Goal: Task Accomplishment & Management: Manage account settings

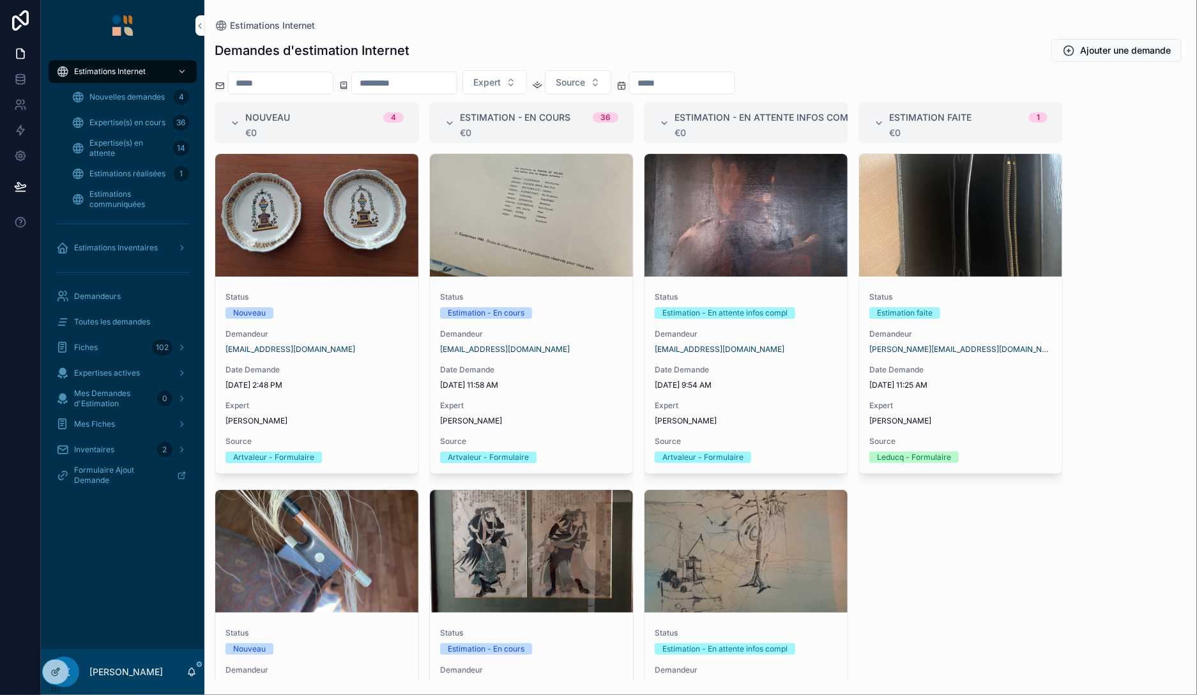
click at [123, 173] on span "Estimations réalisées" at bounding box center [127, 174] width 76 height 10
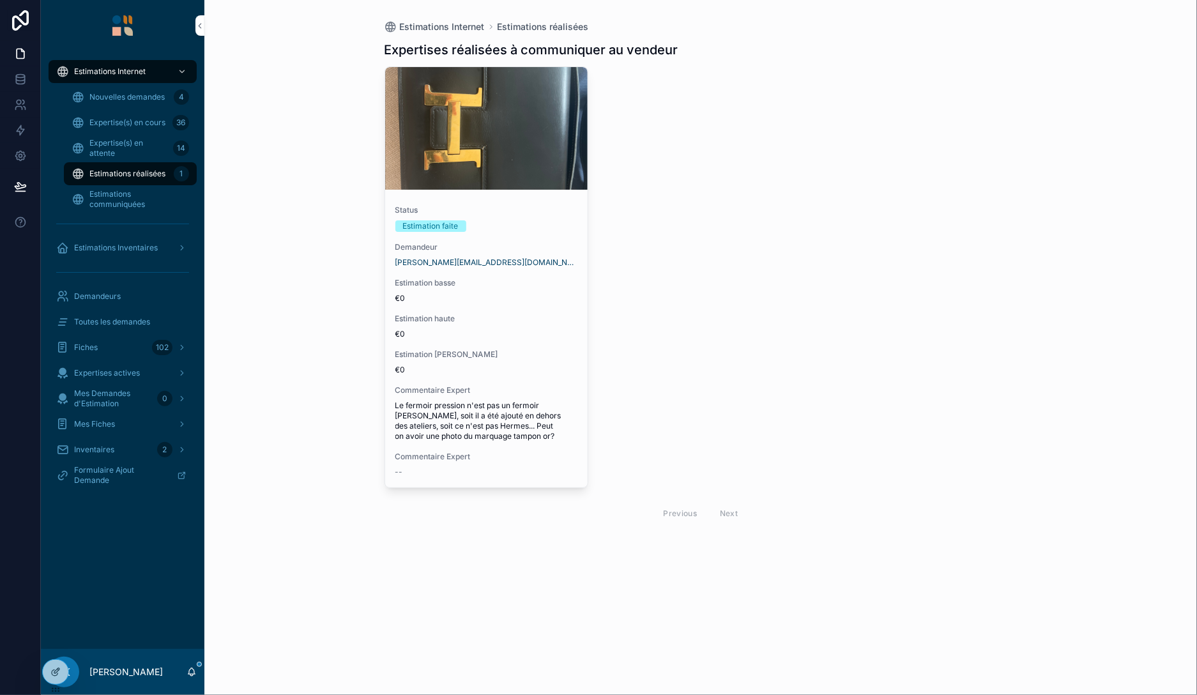
click at [554, 225] on div "Estimation faite" at bounding box center [486, 225] width 183 height 11
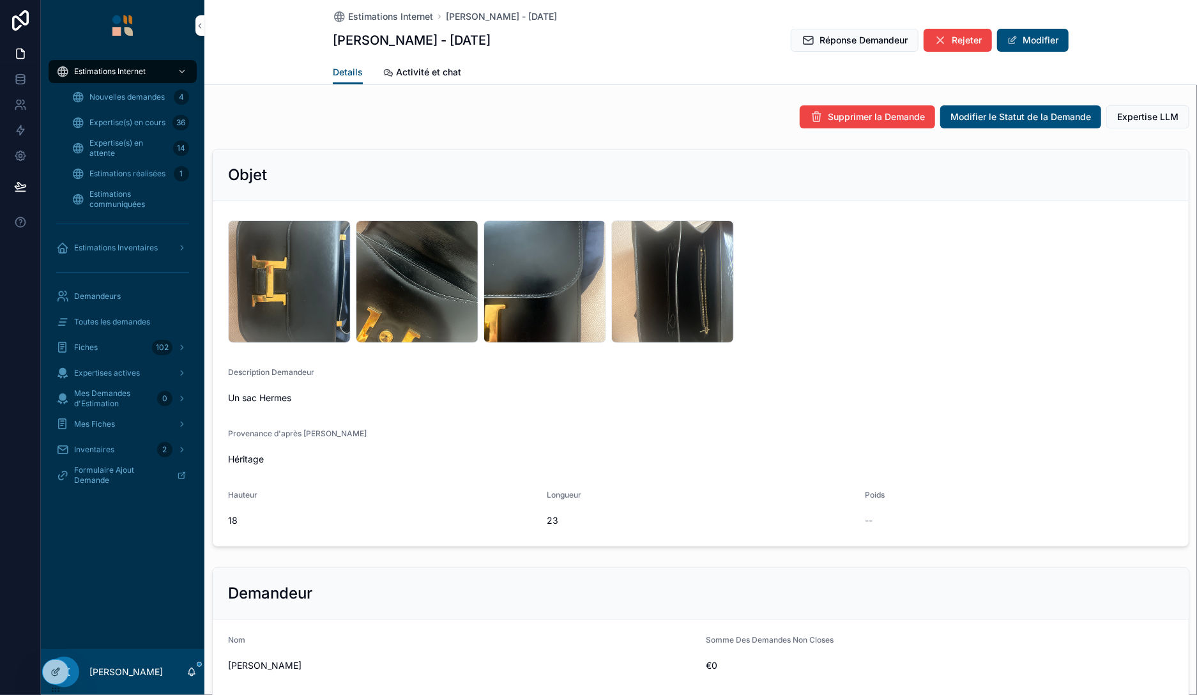
click at [949, 31] on button "Rejeter" at bounding box center [957, 40] width 68 height 23
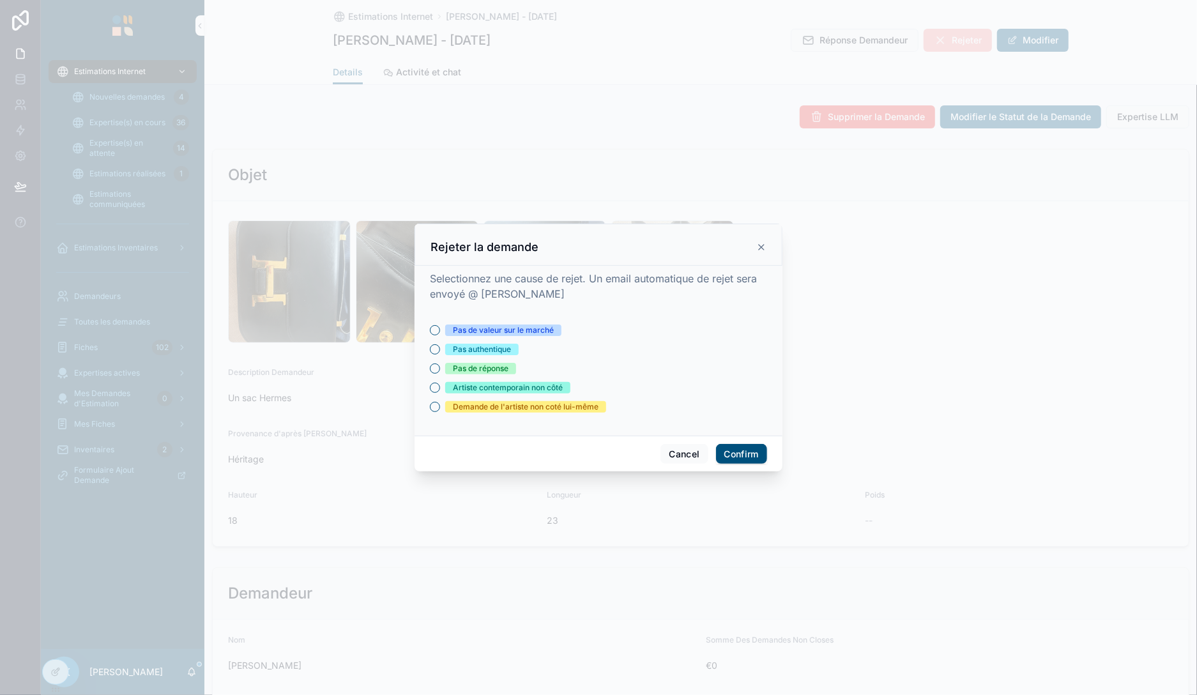
click at [488, 351] on div "Pas authentique" at bounding box center [482, 349] width 58 height 11
click at [440, 351] on button "Pas authentique" at bounding box center [435, 349] width 10 height 10
click at [734, 453] on button "Confirm" at bounding box center [741, 454] width 51 height 20
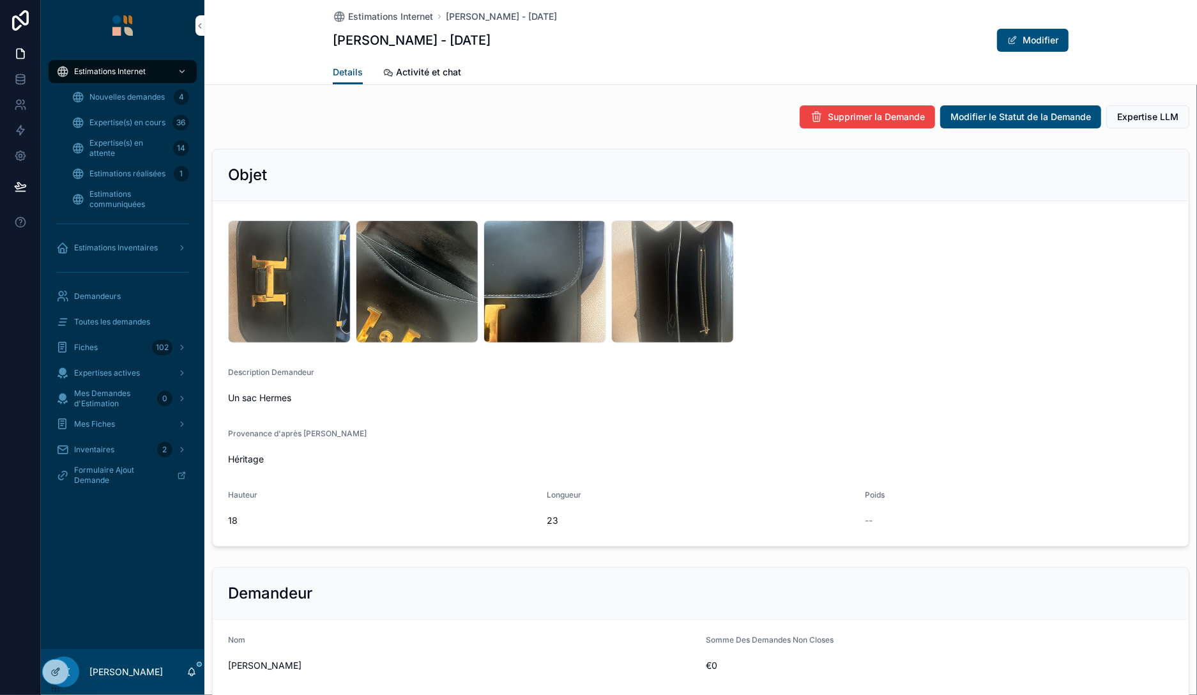
click at [121, 171] on span "Estimations réalisées" at bounding box center [127, 174] width 76 height 10
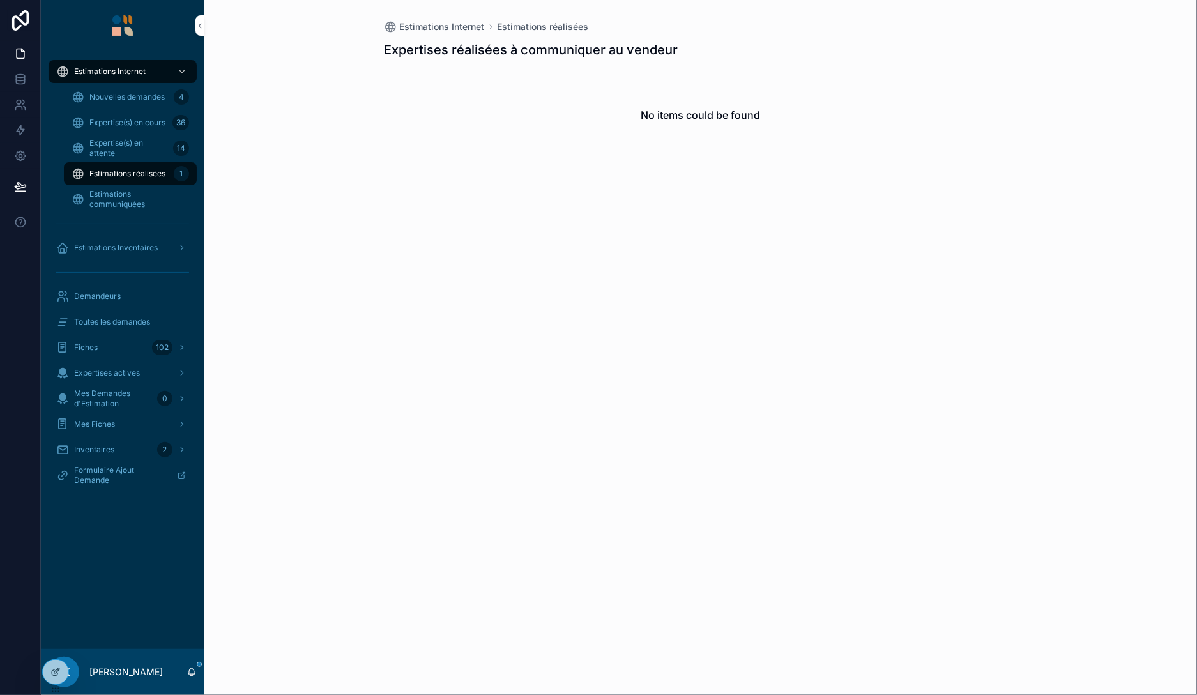
click at [126, 88] on div "Nouvelles demandes 4" at bounding box center [131, 97] width 118 height 20
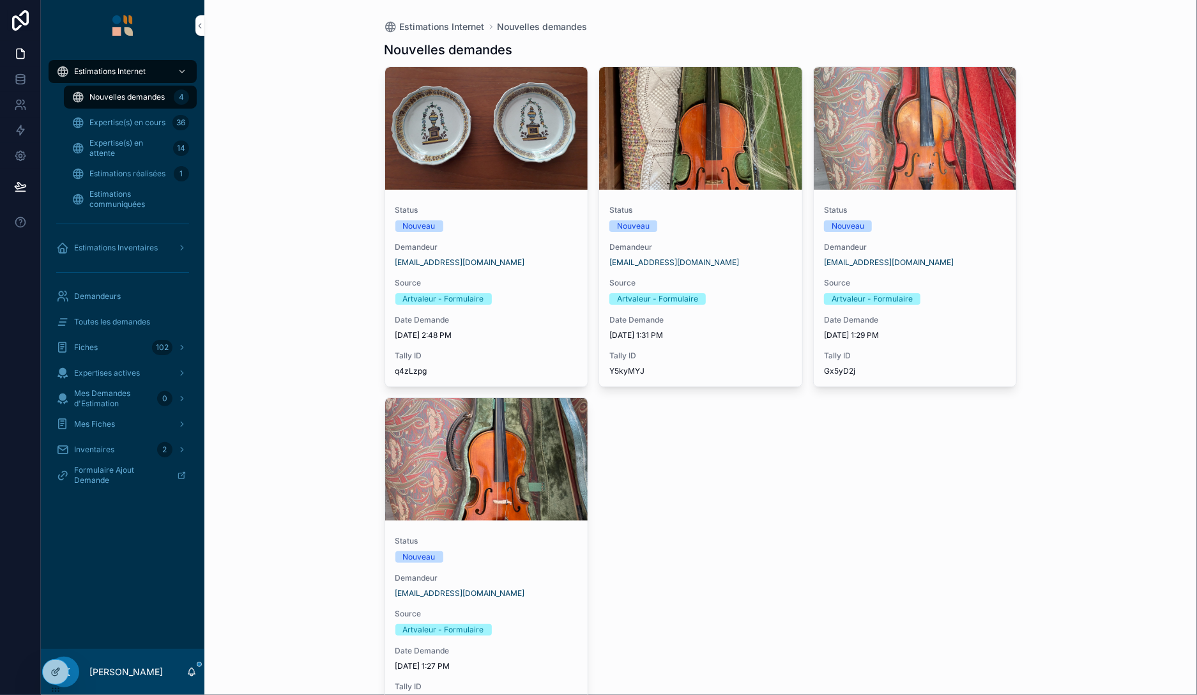
click at [128, 146] on span "Expertise(s) en attente" at bounding box center [128, 148] width 79 height 20
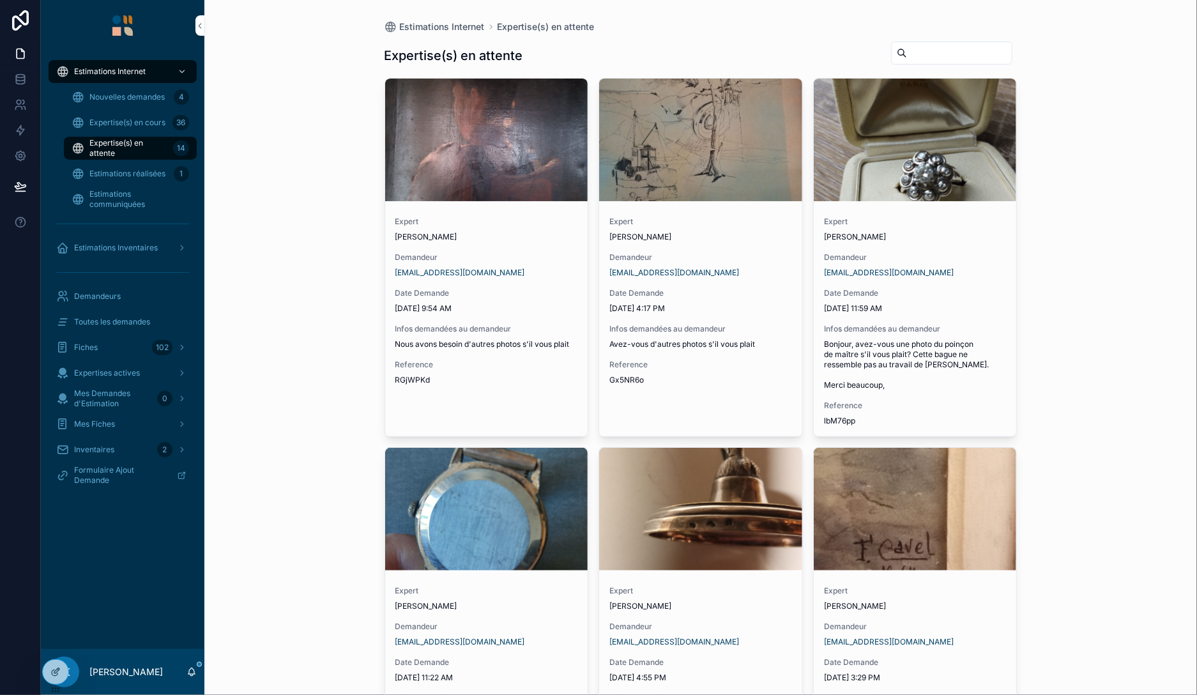
click at [132, 171] on span "Estimations réalisées" at bounding box center [127, 174] width 76 height 10
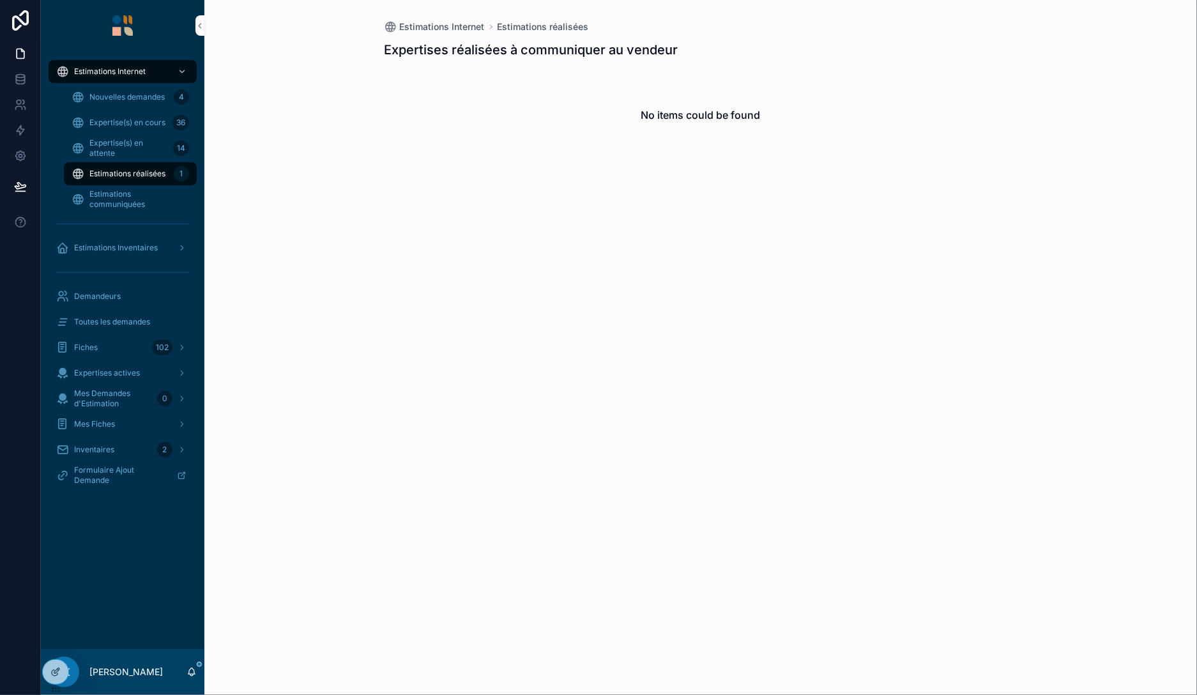
click at [136, 124] on span "Expertise(s) en cours" at bounding box center [127, 123] width 76 height 10
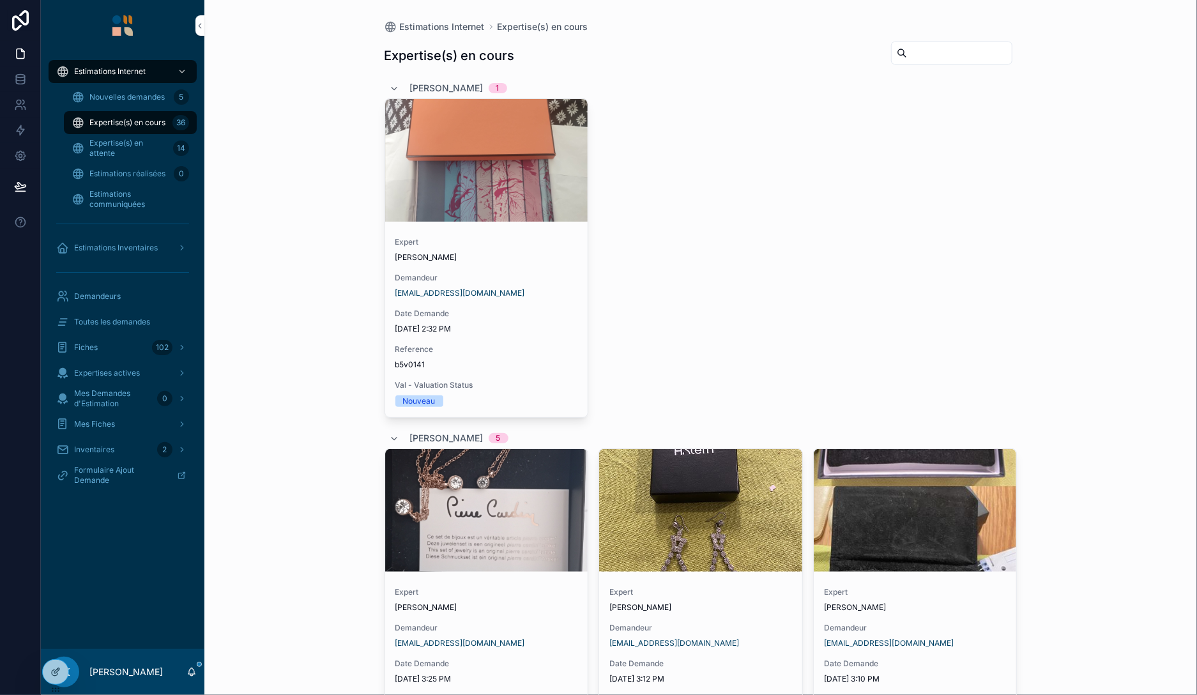
click at [944, 262] on div "Expert [PERSON_NAME] Demandeur [EMAIL_ADDRESS][DOMAIN_NAME] Date Demande [DATE]…" at bounding box center [700, 257] width 633 height 319
click at [129, 124] on span "Expertise(s) en cours" at bounding box center [127, 123] width 76 height 10
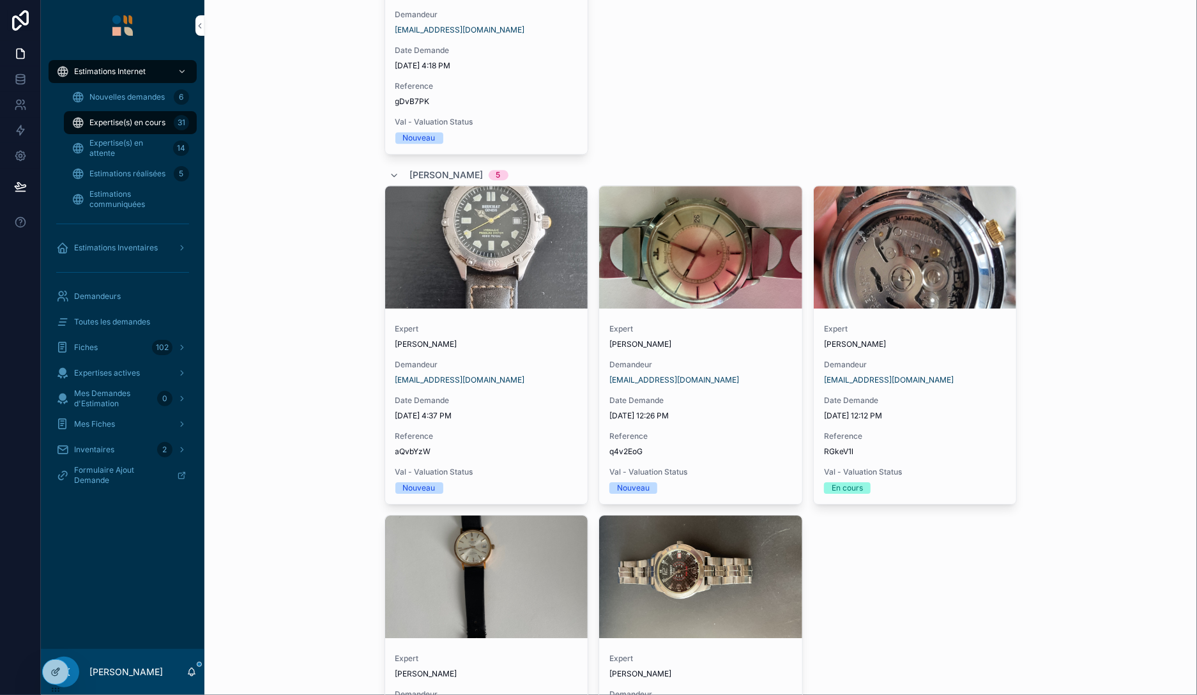
scroll to position [2280, 0]
click at [132, 170] on span "Estimations réalisées" at bounding box center [127, 174] width 76 height 10
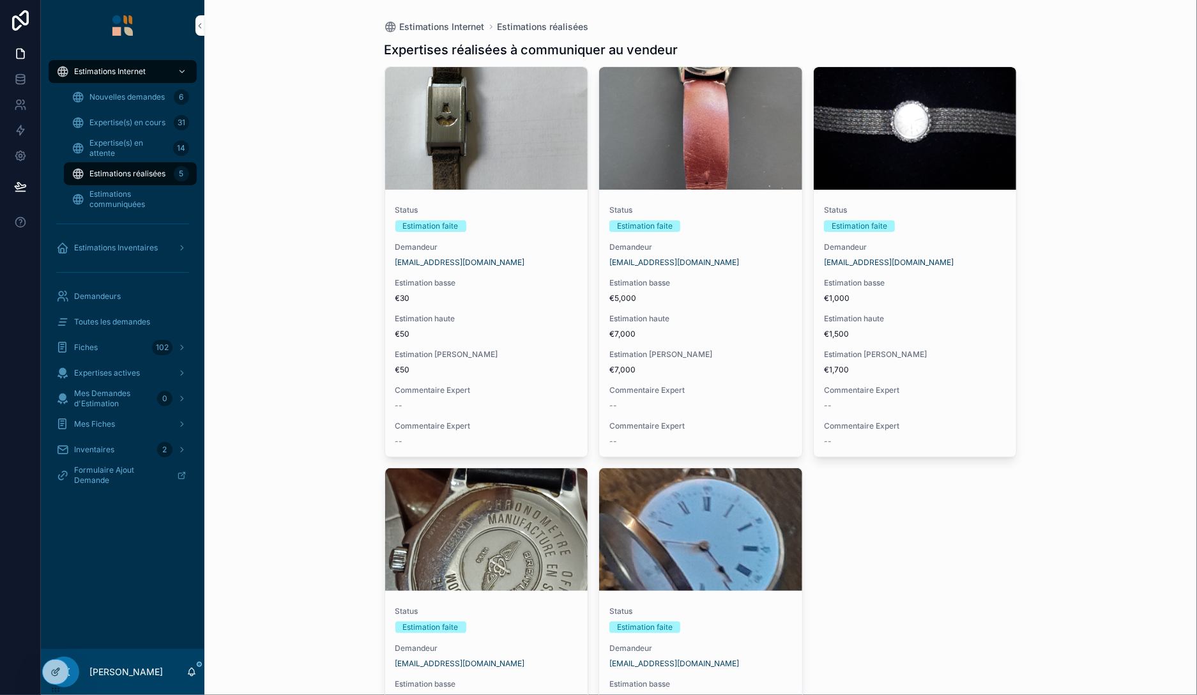
click at [752, 241] on div "Status Estimation faite Demandeur [EMAIL_ADDRESS][DOMAIN_NAME] Estimation basse…" at bounding box center [700, 326] width 203 height 262
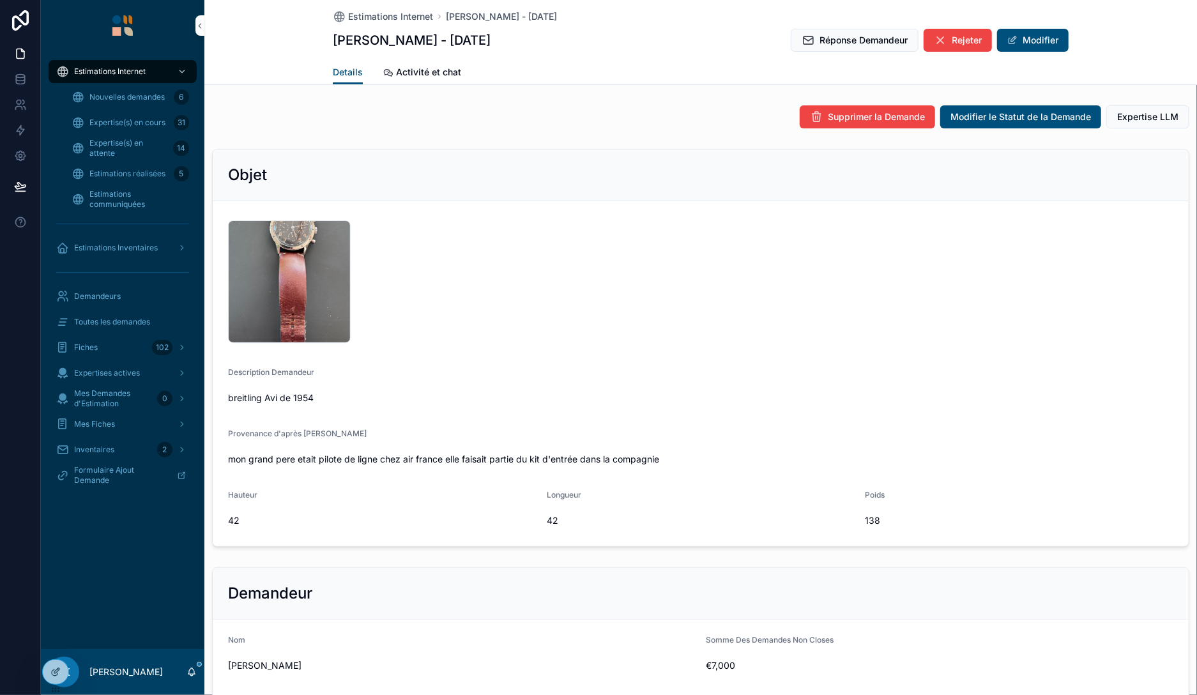
click at [1053, 318] on div "IMG_0355 .jpeg" at bounding box center [700, 281] width 945 height 123
click at [114, 176] on span "Estimations réalisées" at bounding box center [127, 174] width 76 height 10
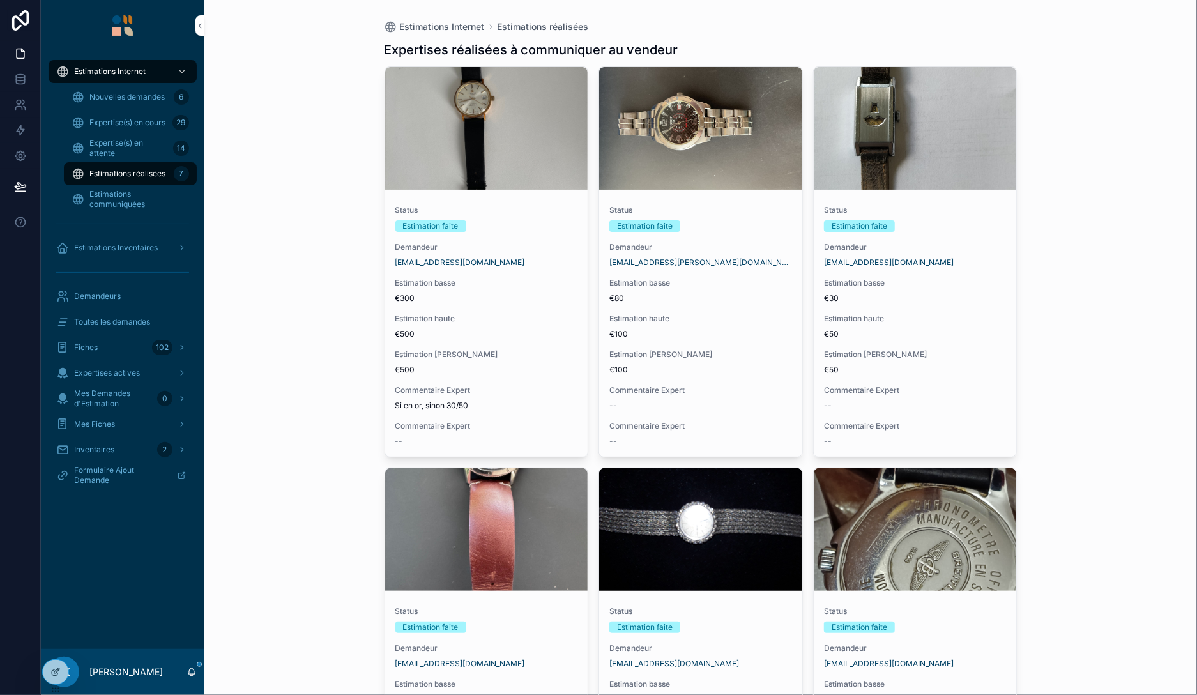
click at [1093, 285] on div "Estimations Internet Estimations réalisées Expertises réalisées à communiquer a…" at bounding box center [700, 347] width 992 height 695
click at [126, 99] on span "Nouvelles demandes" at bounding box center [126, 97] width 75 height 10
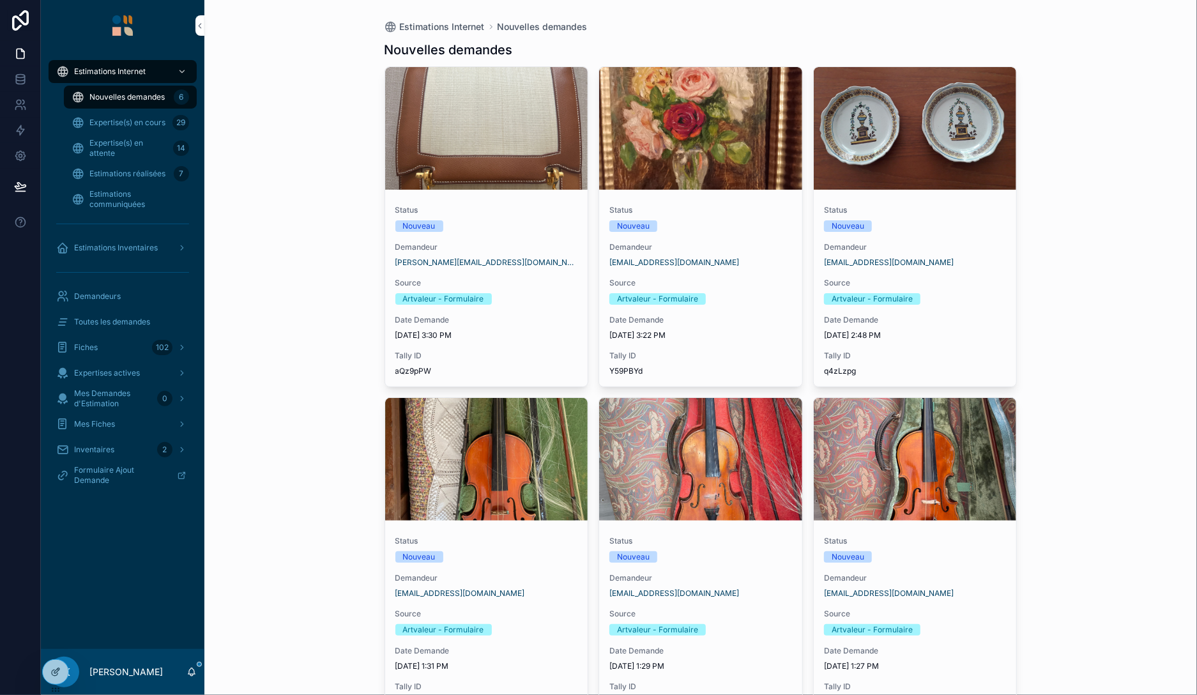
click at [131, 75] on span "Estimations Internet" at bounding box center [110, 71] width 72 height 10
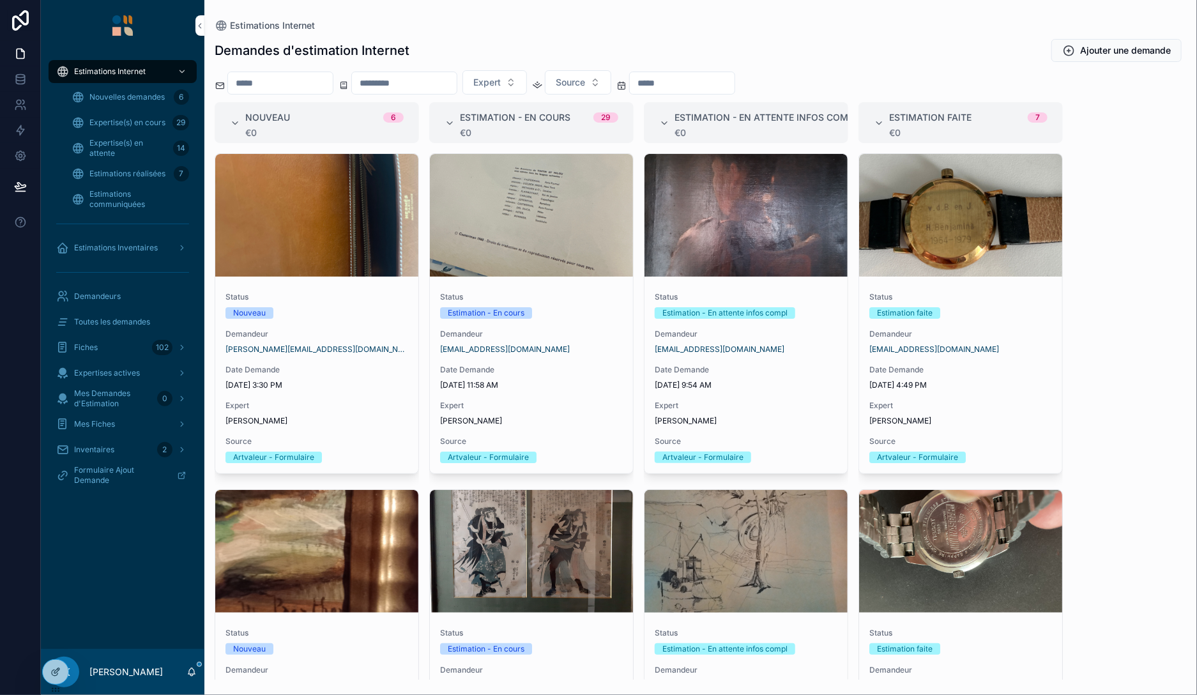
click at [53, 667] on icon at bounding box center [55, 672] width 10 height 10
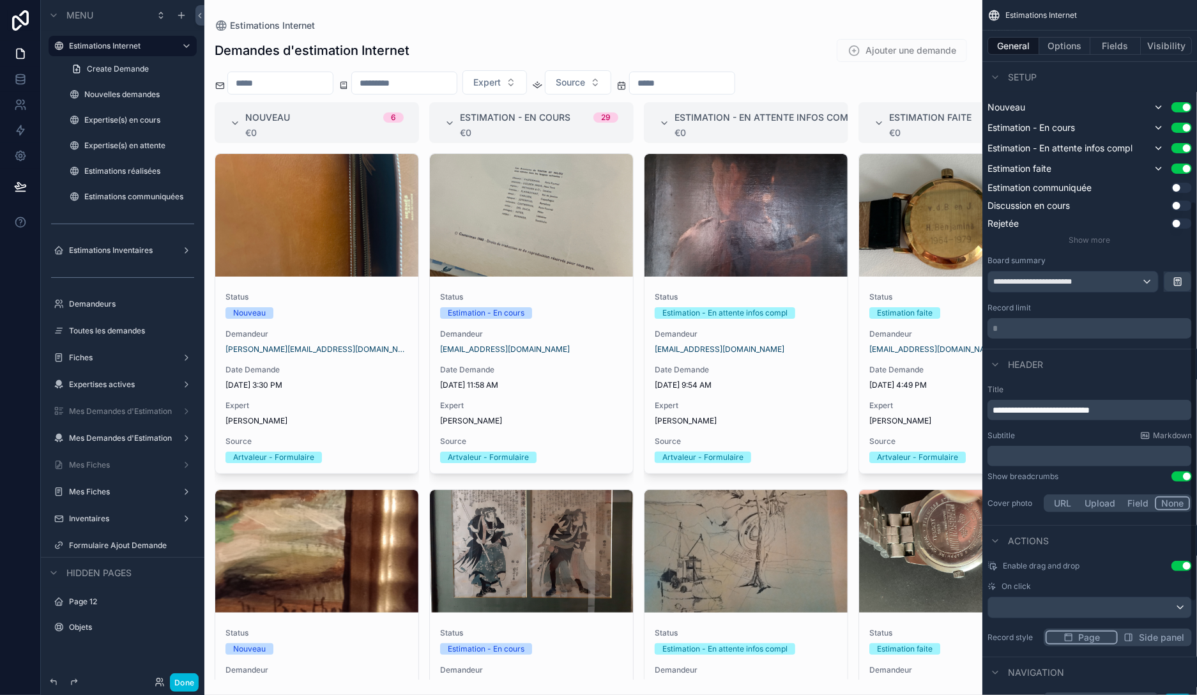
scroll to position [349, 0]
click at [1084, 279] on span "**********" at bounding box center [1039, 281] width 93 height 10
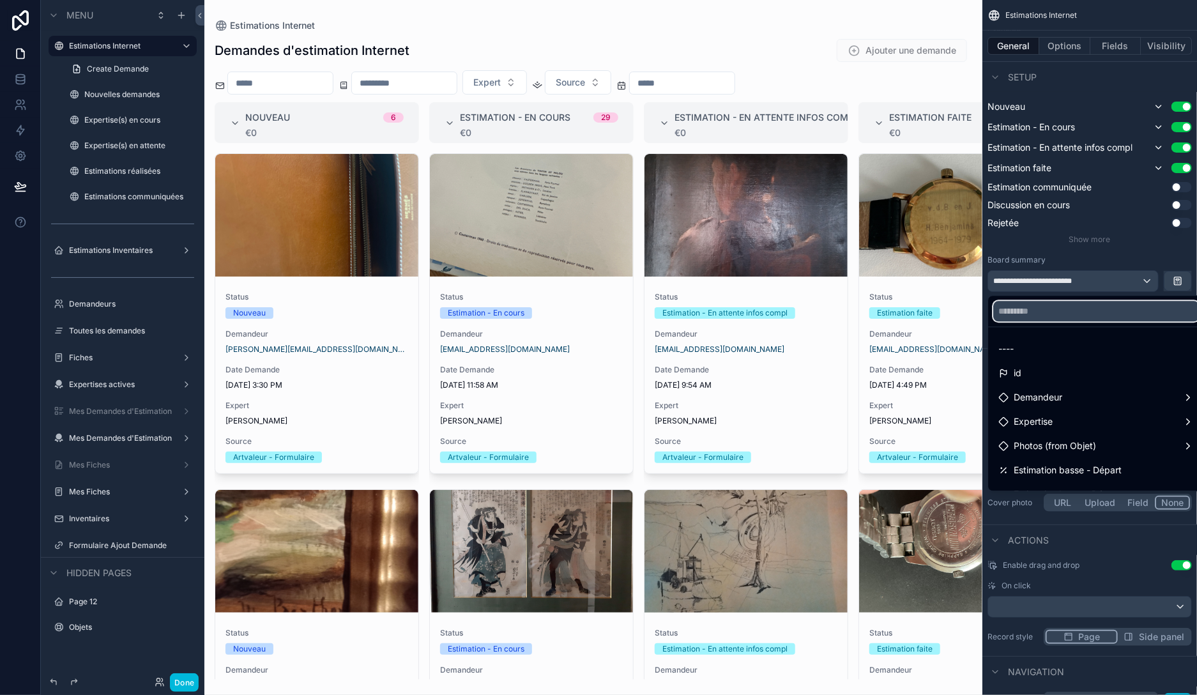
click at [1086, 311] on input "text" at bounding box center [1096, 311] width 206 height 20
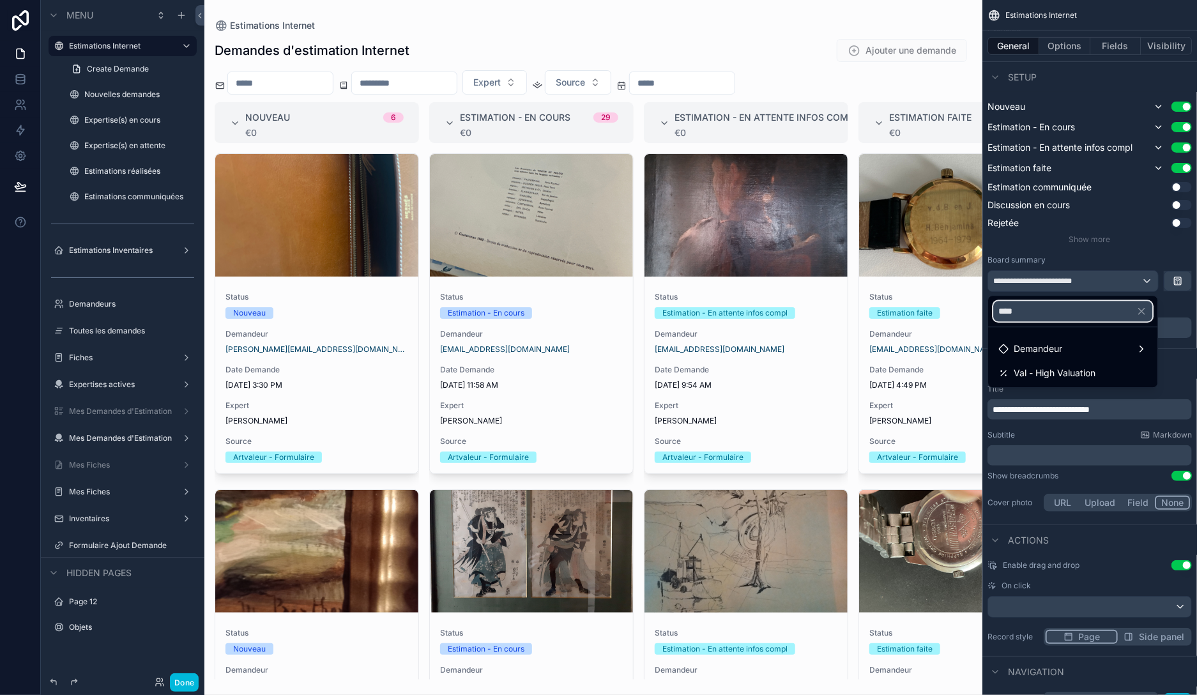
type input "****"
click at [1077, 377] on span "Val - High Valuation" at bounding box center [1054, 372] width 82 height 15
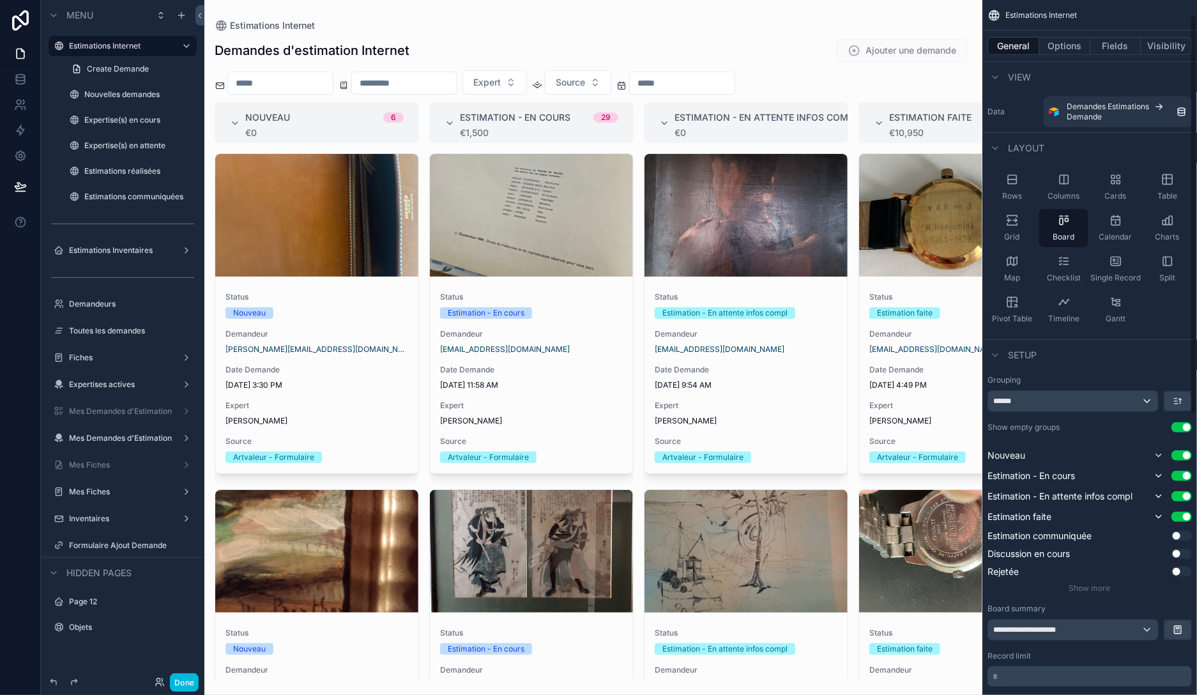
scroll to position [0, 0]
click at [1114, 45] on button "Fields" at bounding box center [1115, 46] width 51 height 18
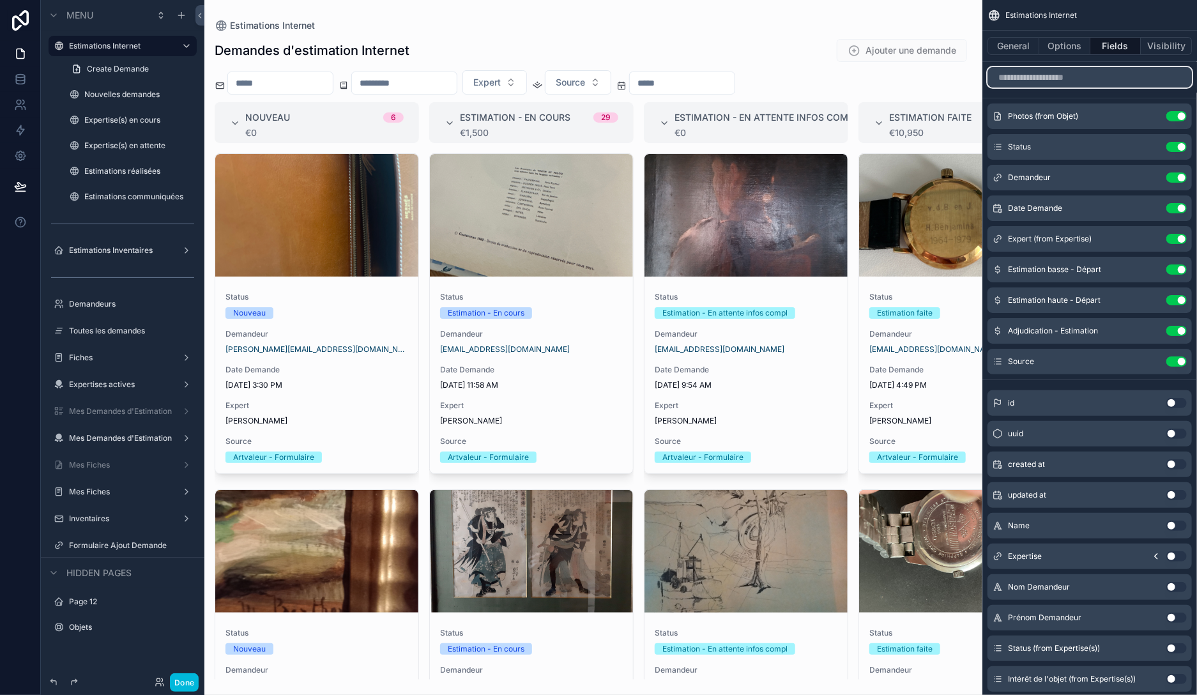
click at [1084, 78] on input "scrollable content" at bounding box center [1089, 77] width 204 height 20
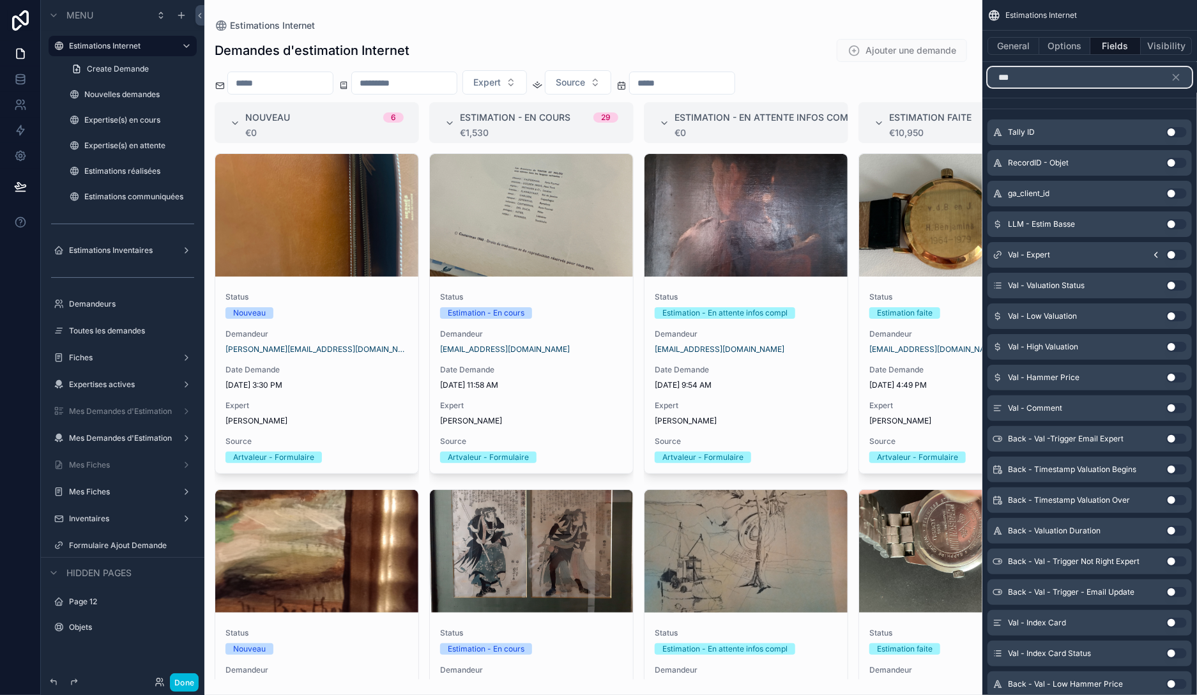
type input "***"
click at [1171, 317] on button "Use setting" at bounding box center [1176, 316] width 20 height 10
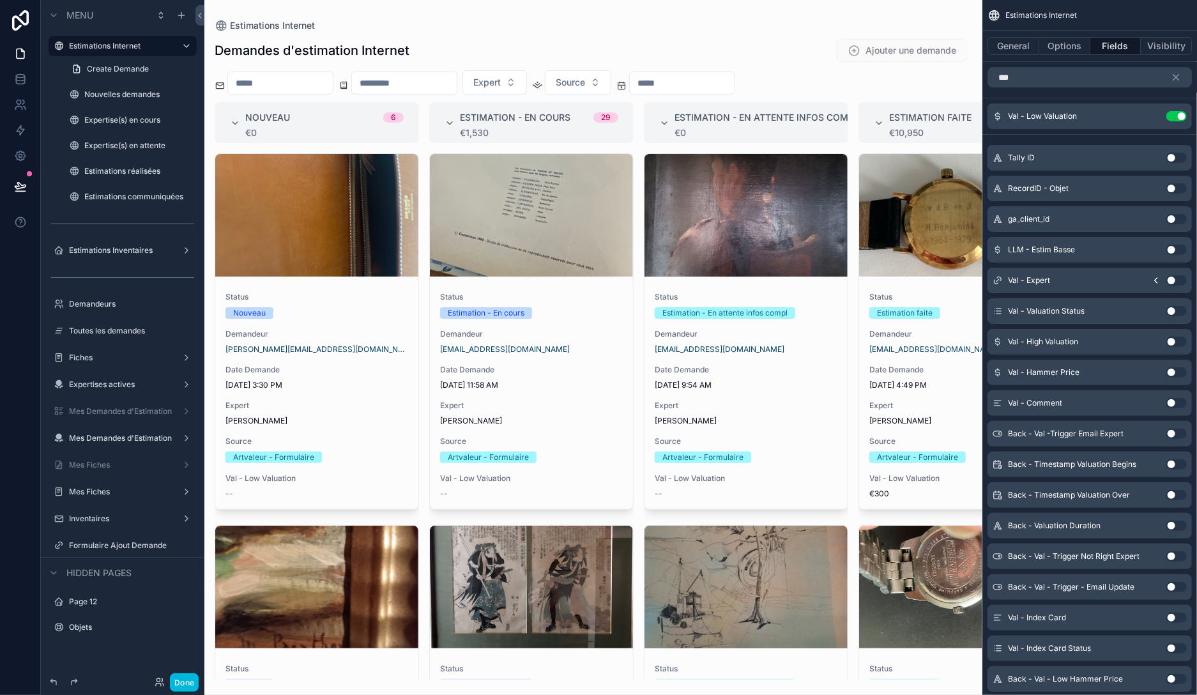
click at [1174, 338] on button "Use setting" at bounding box center [1176, 342] width 20 height 10
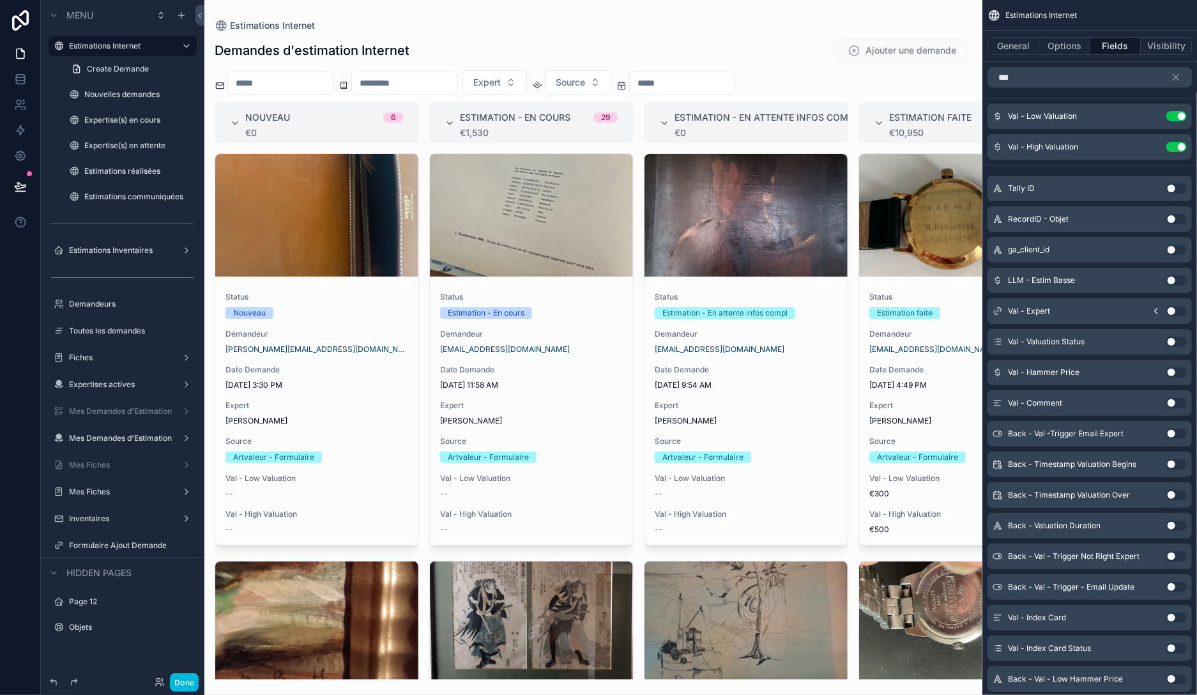
click at [1174, 369] on button "Use setting" at bounding box center [1176, 372] width 20 height 10
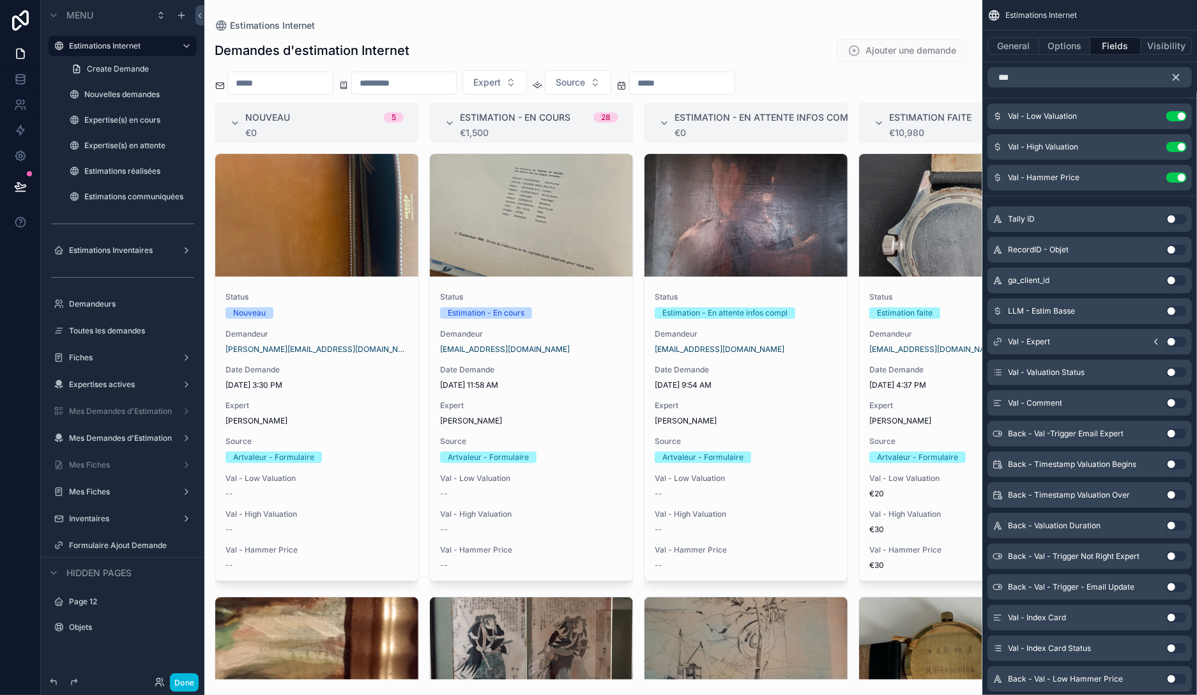
click at [1179, 75] on icon "scrollable content" at bounding box center [1176, 78] width 6 height 6
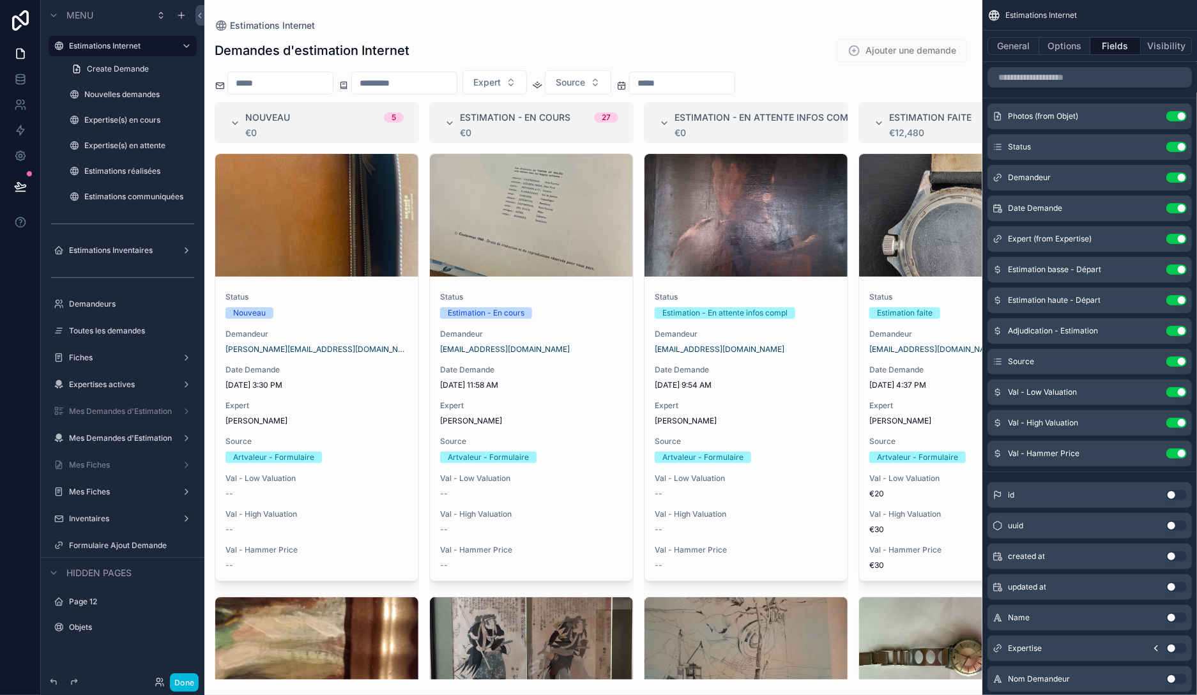
click at [0, 0] on icon "scrollable content" at bounding box center [0, 0] width 0 height 0
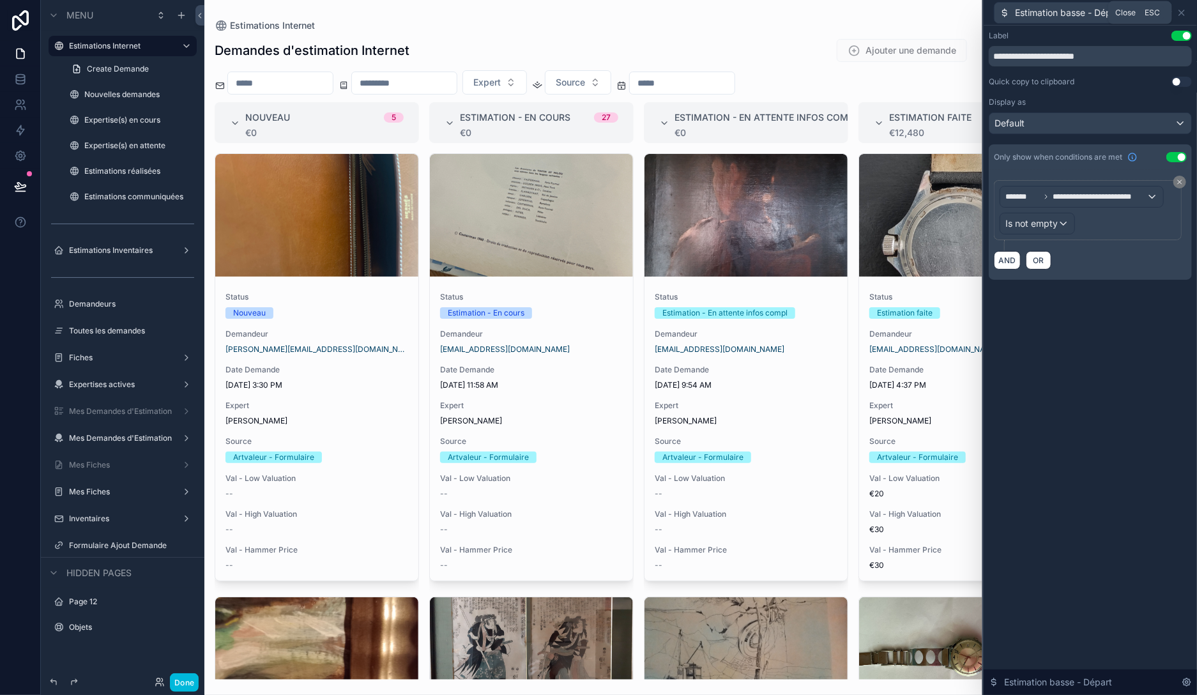
click at [1181, 11] on icon at bounding box center [1181, 12] width 5 height 5
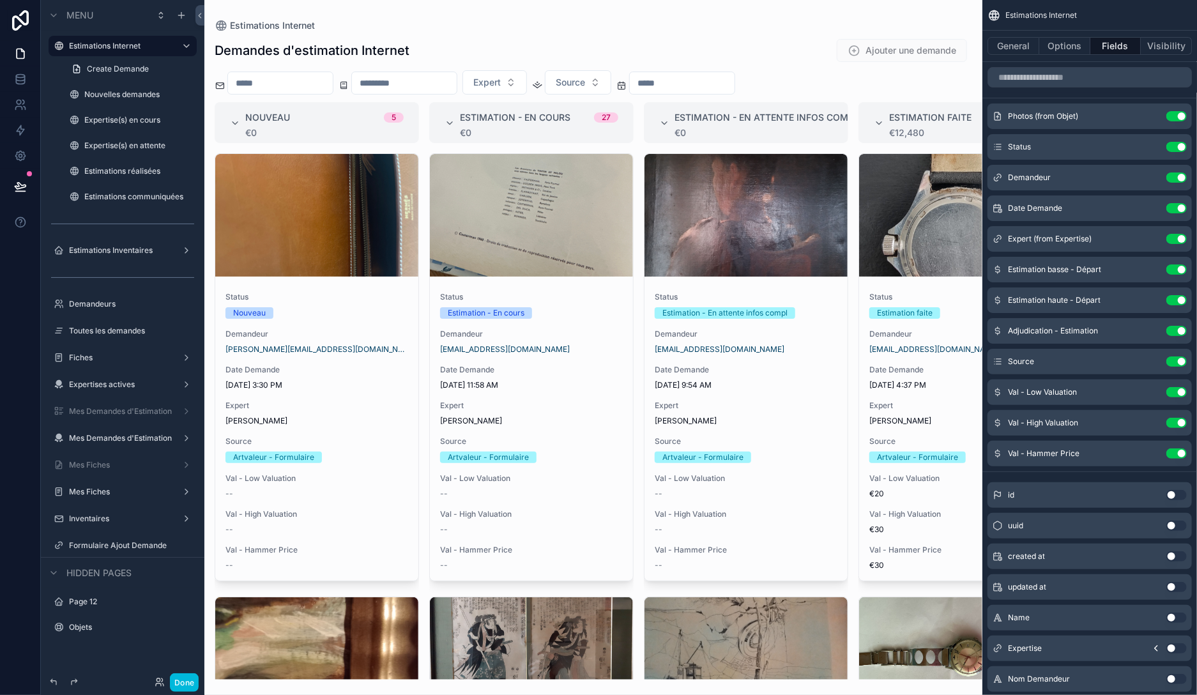
click at [1174, 266] on button "Use setting" at bounding box center [1176, 269] width 20 height 10
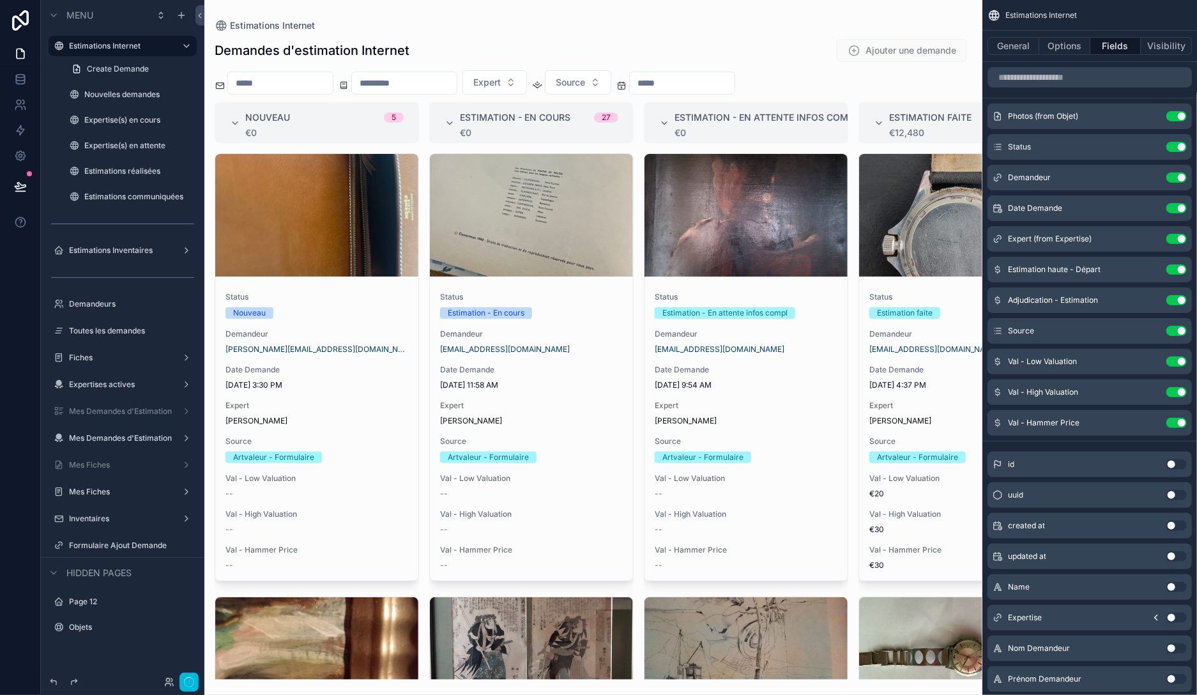
click at [1174, 266] on button "Use setting" at bounding box center [1176, 269] width 20 height 10
click at [1174, 295] on button "Use setting" at bounding box center [1176, 300] width 20 height 10
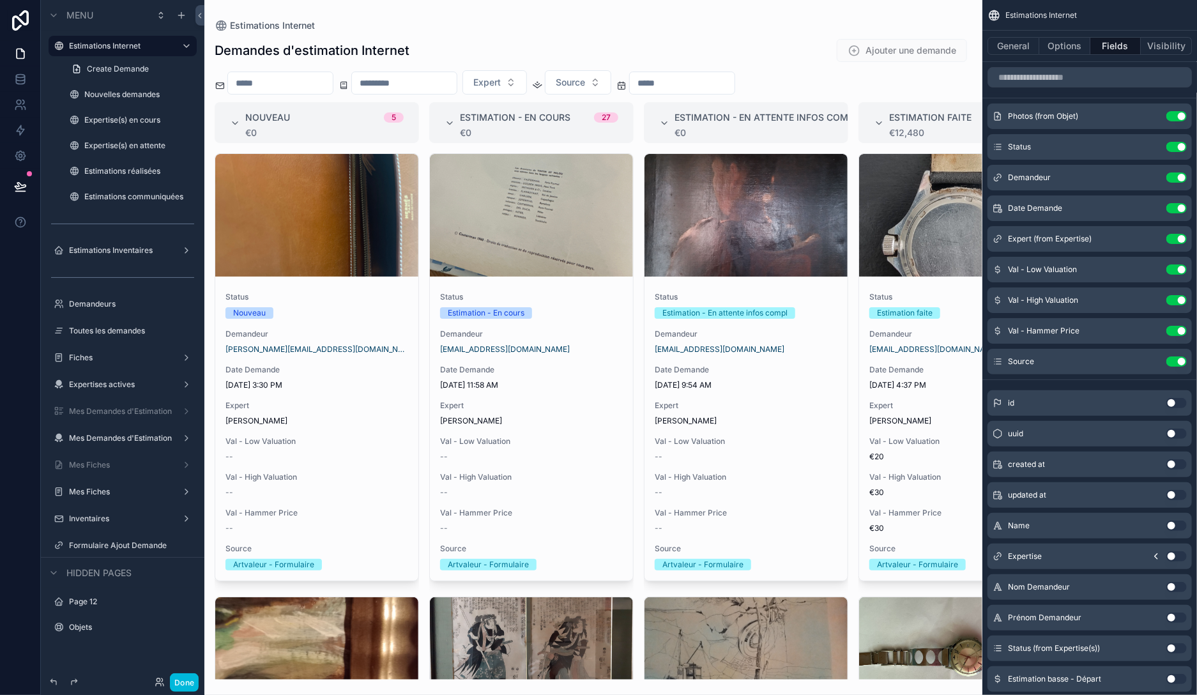
click at [0, 0] on icon "scrollable content" at bounding box center [0, 0] width 0 height 0
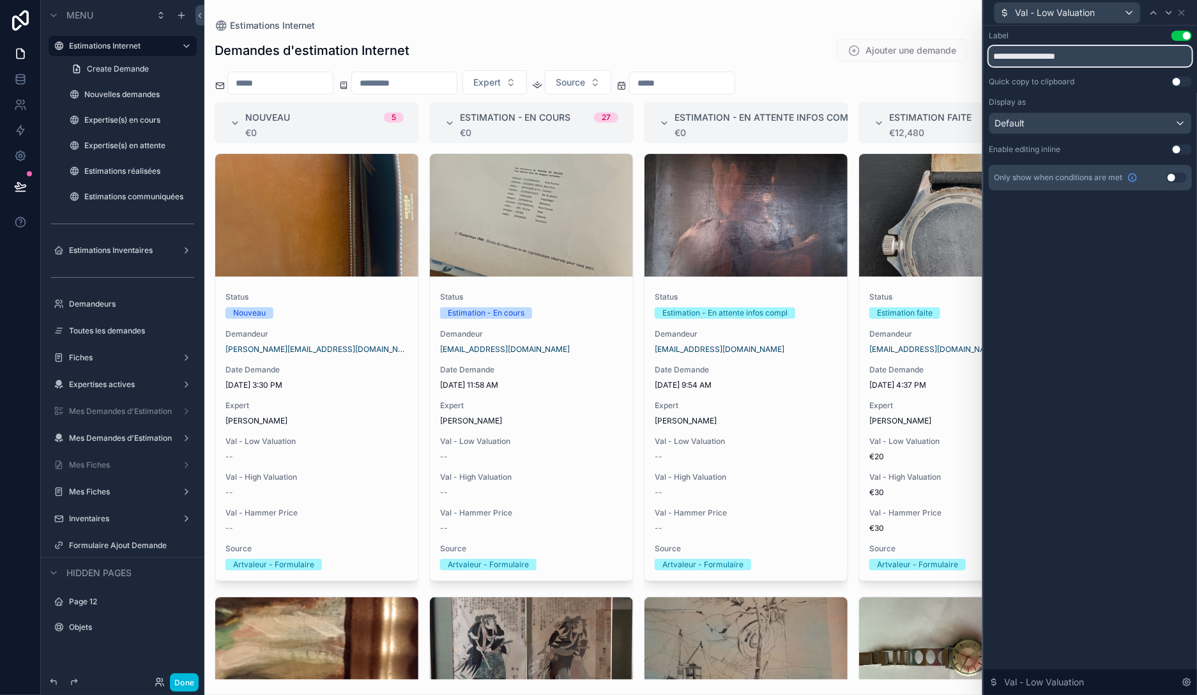
click at [1079, 54] on input "**********" at bounding box center [1090, 56] width 203 height 20
type input "**********"
click at [1169, 178] on button "Use setting" at bounding box center [1176, 177] width 20 height 10
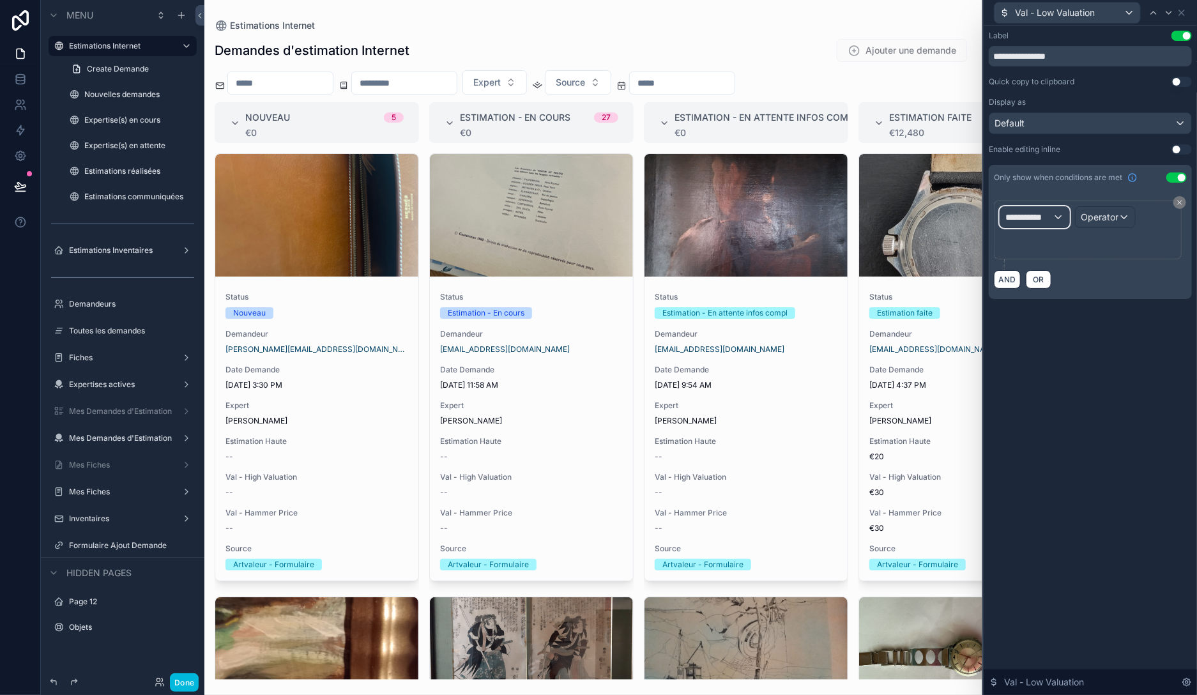
click at [1040, 215] on span "**********" at bounding box center [1028, 217] width 47 height 13
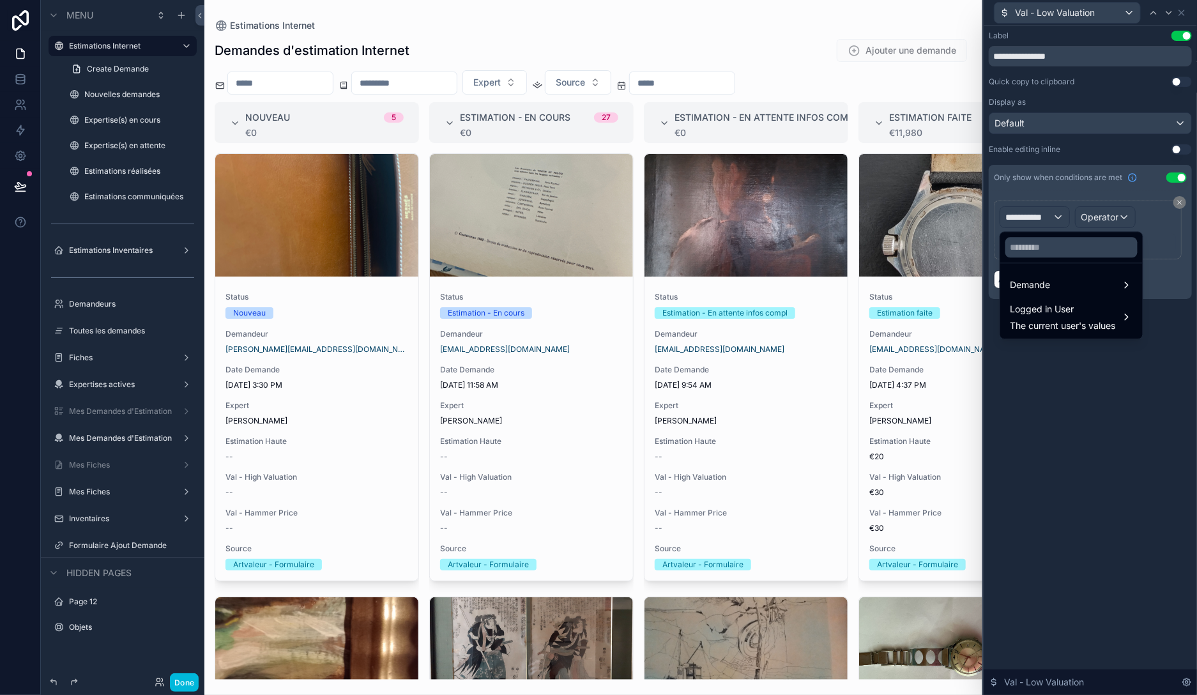
click at [1069, 374] on div at bounding box center [1089, 347] width 213 height 695
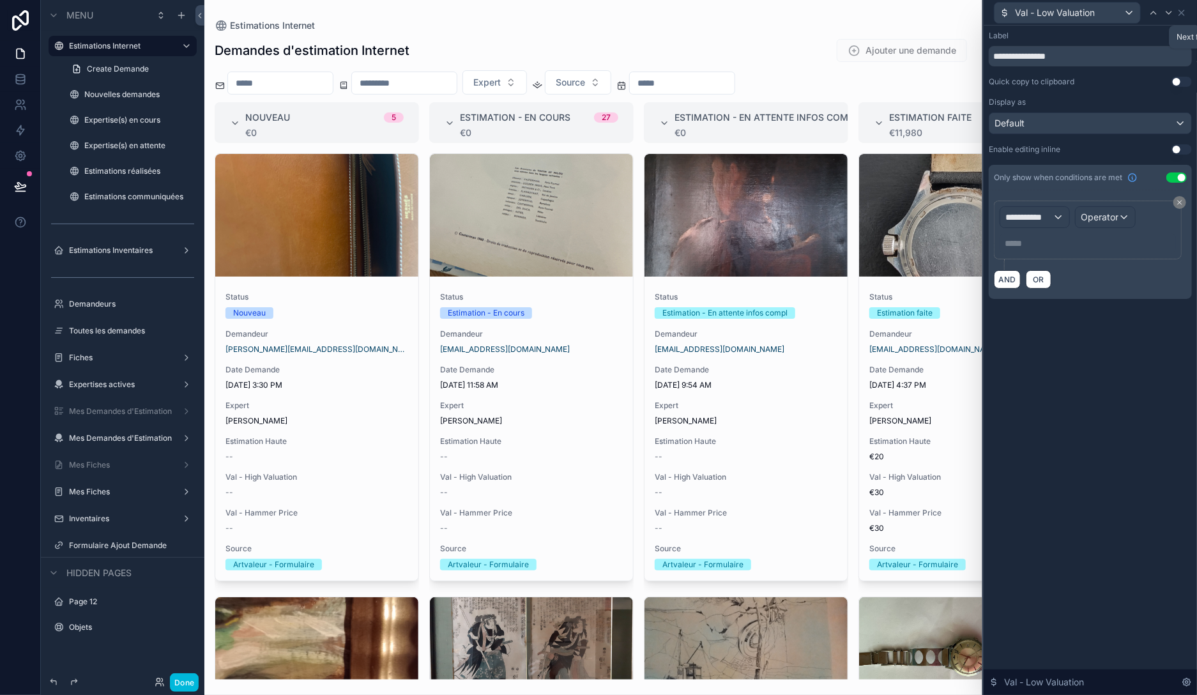
click at [1174, 11] on div at bounding box center [1168, 12] width 15 height 15
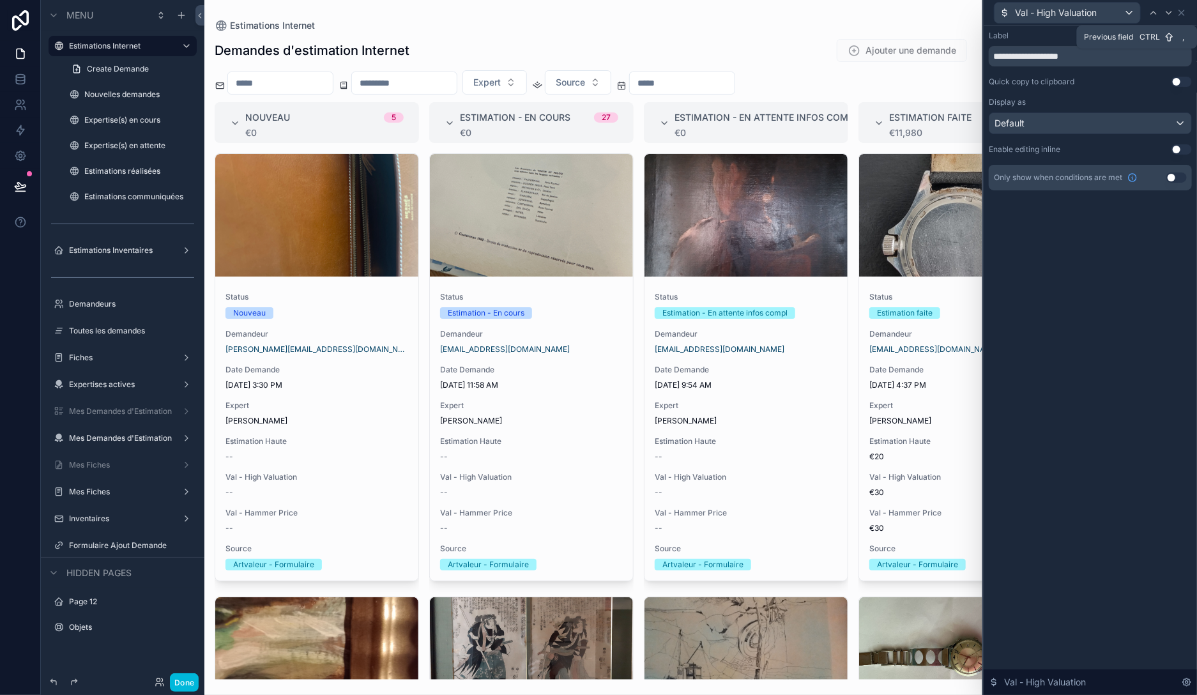
click at [1155, 9] on icon at bounding box center [1153, 13] width 10 height 10
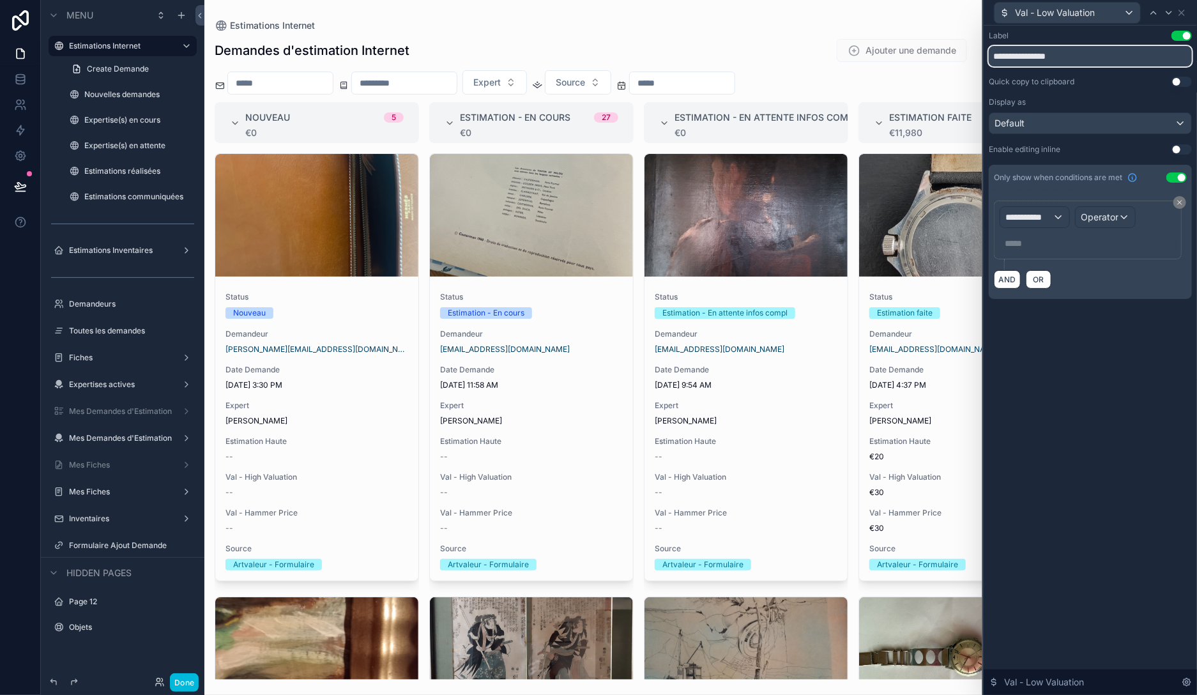
click at [1051, 55] on input "**********" at bounding box center [1090, 56] width 203 height 20
type input "**********"
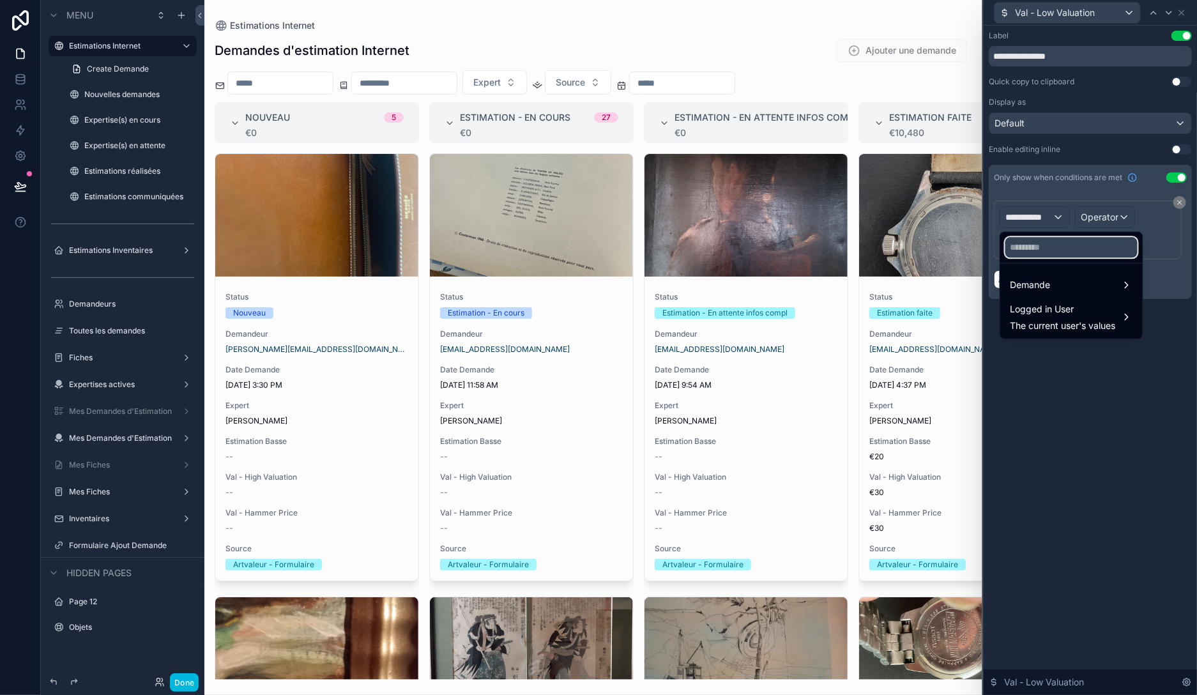
click at [1035, 254] on input "text" at bounding box center [1071, 247] width 132 height 20
type input "***"
click at [1044, 287] on span "Demande" at bounding box center [1030, 284] width 40 height 15
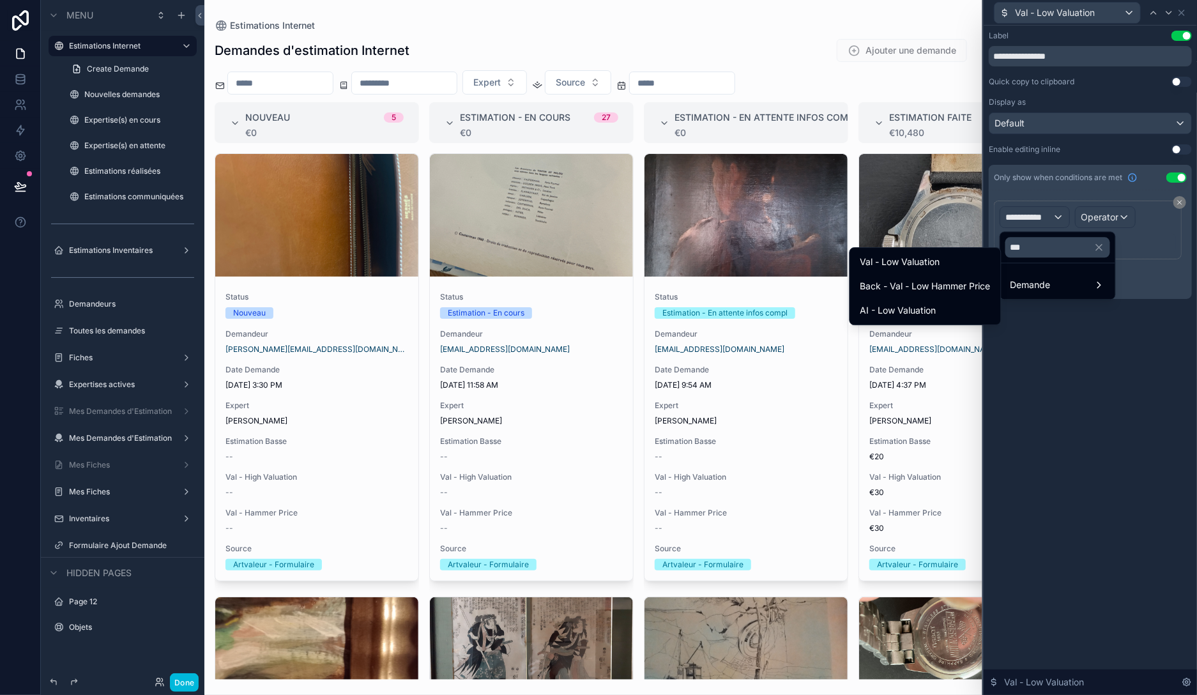
click at [949, 307] on div "AI - Low Valuation" at bounding box center [925, 310] width 130 height 15
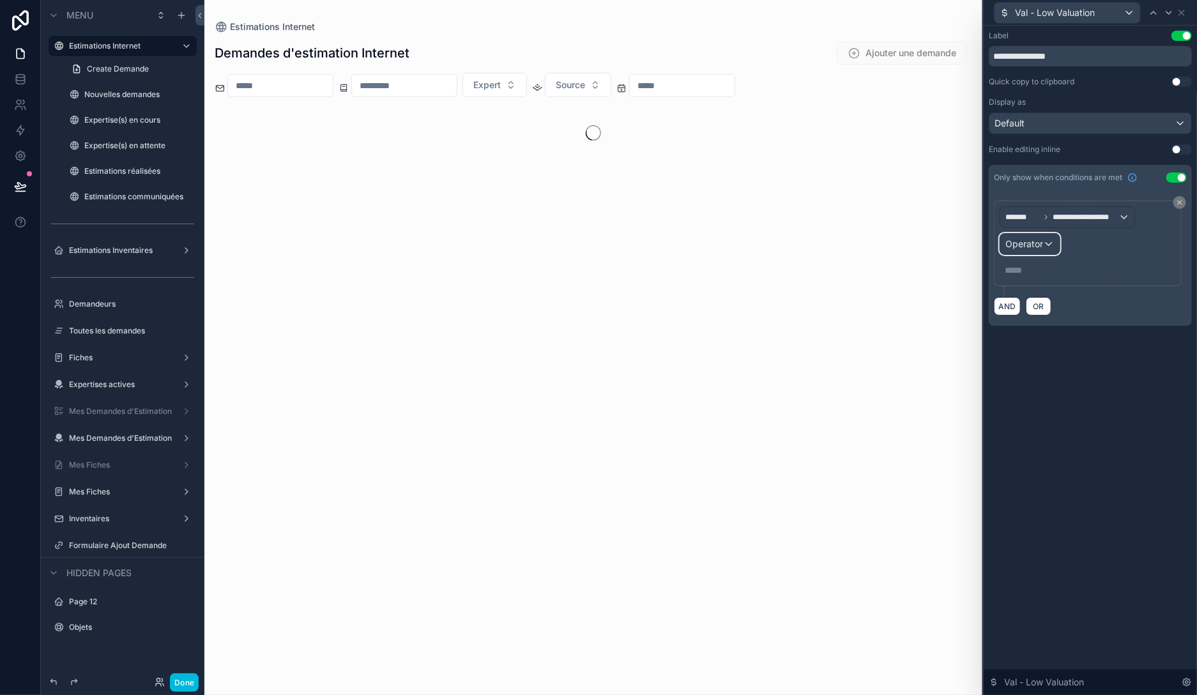
click at [1036, 239] on span "Operator" at bounding box center [1024, 243] width 38 height 11
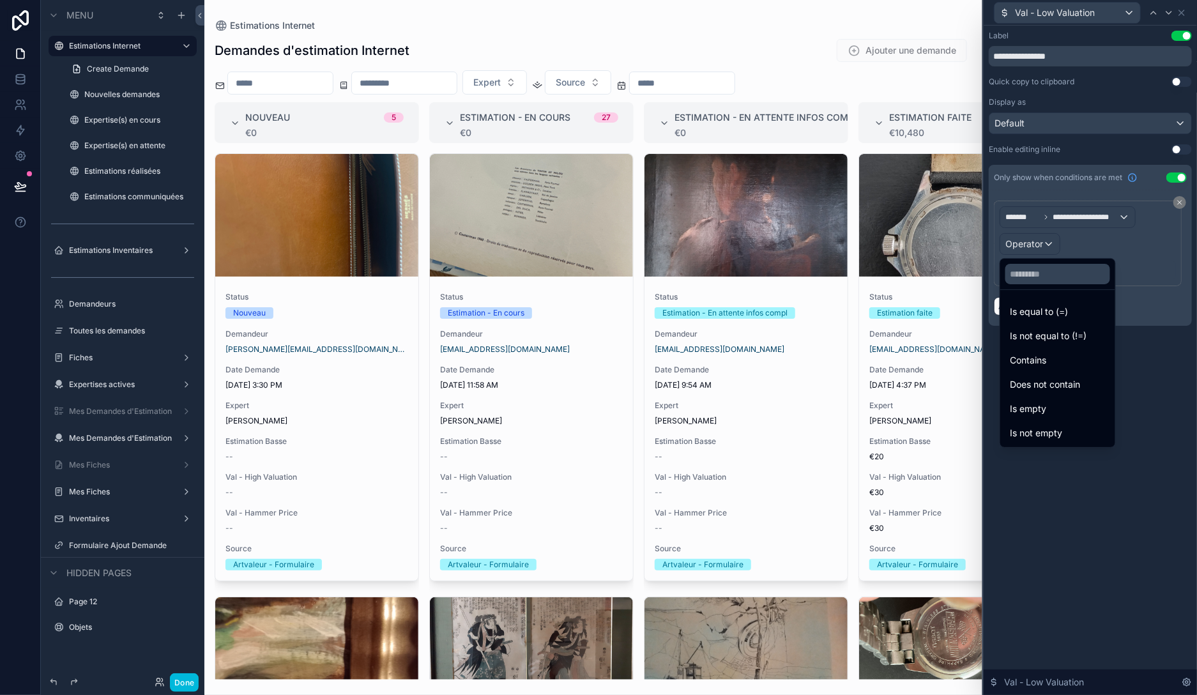
click at [1074, 216] on div at bounding box center [1089, 347] width 213 height 695
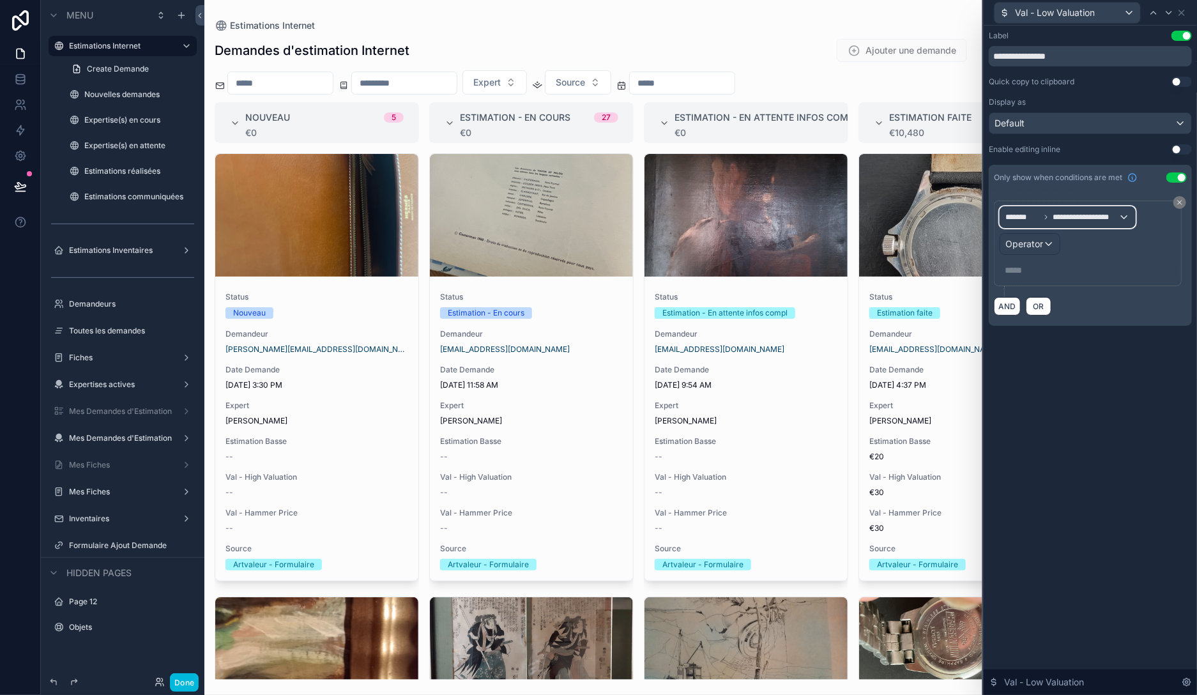
click at [1073, 221] on span "**********" at bounding box center [1085, 217] width 66 height 10
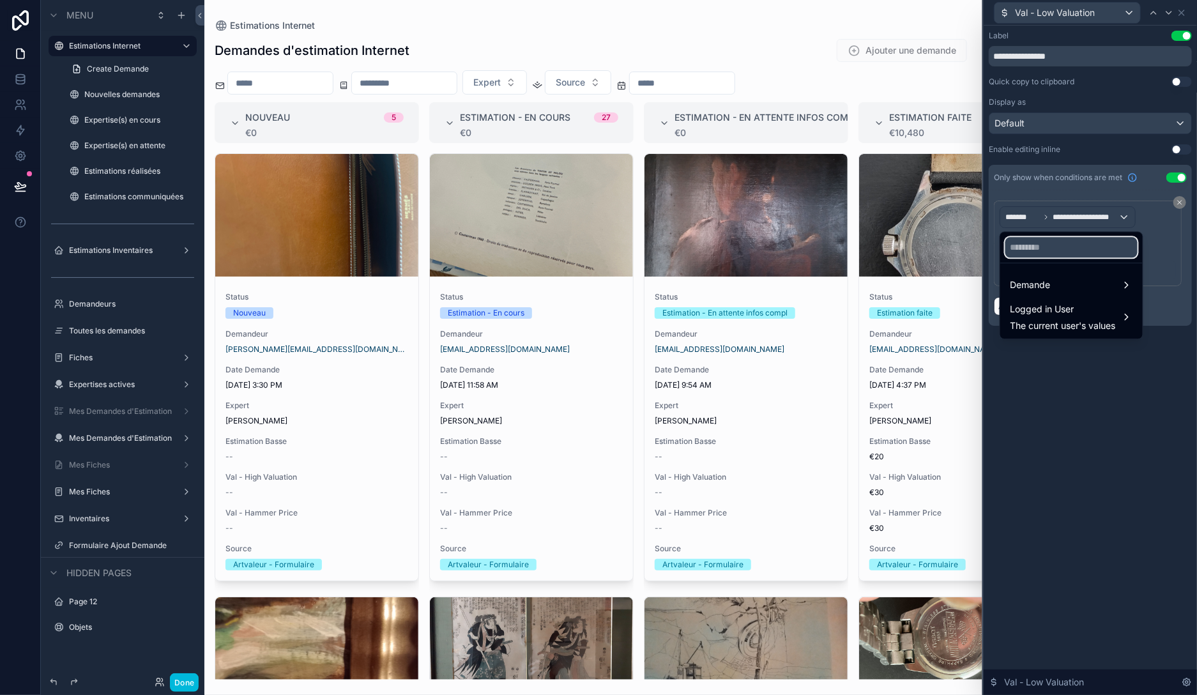
click at [1054, 244] on input "text" at bounding box center [1071, 247] width 132 height 20
type input "***"
click at [1056, 275] on div "Demande" at bounding box center [1067, 284] width 128 height 23
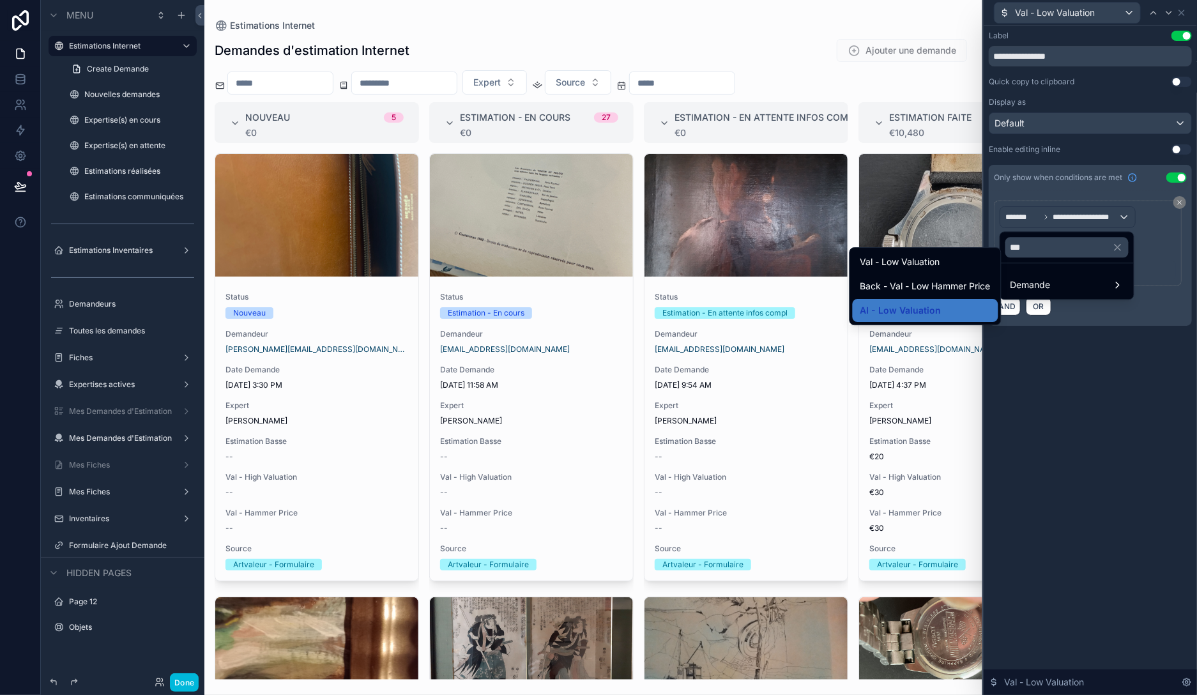
click at [962, 261] on div "Val - Low Valuation" at bounding box center [925, 261] width 130 height 15
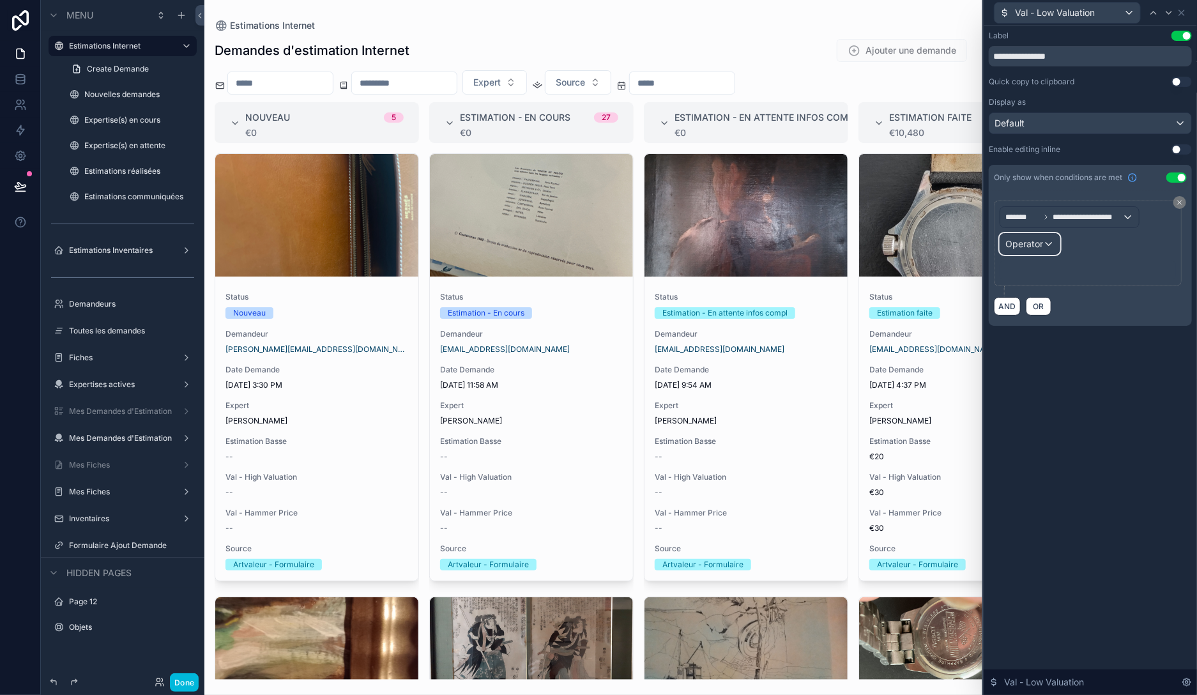
click at [1039, 242] on span "Operator" at bounding box center [1024, 243] width 38 height 11
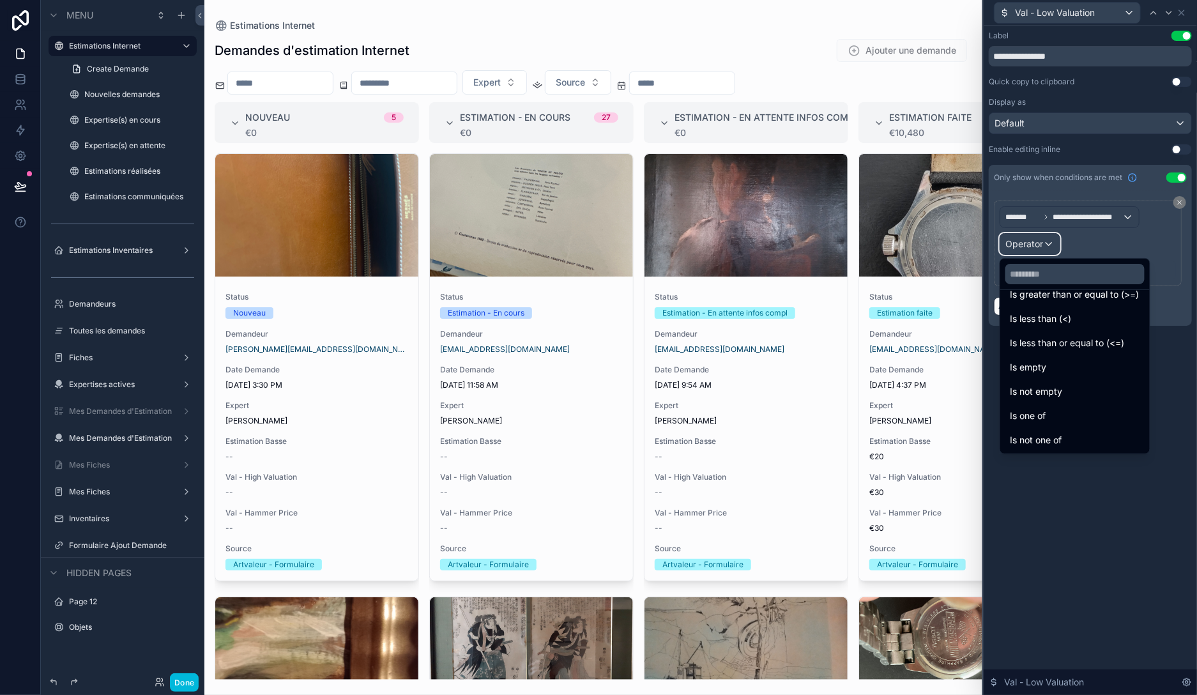
scroll to position [91, 0]
click at [1047, 394] on span "Is not empty" at bounding box center [1036, 390] width 52 height 15
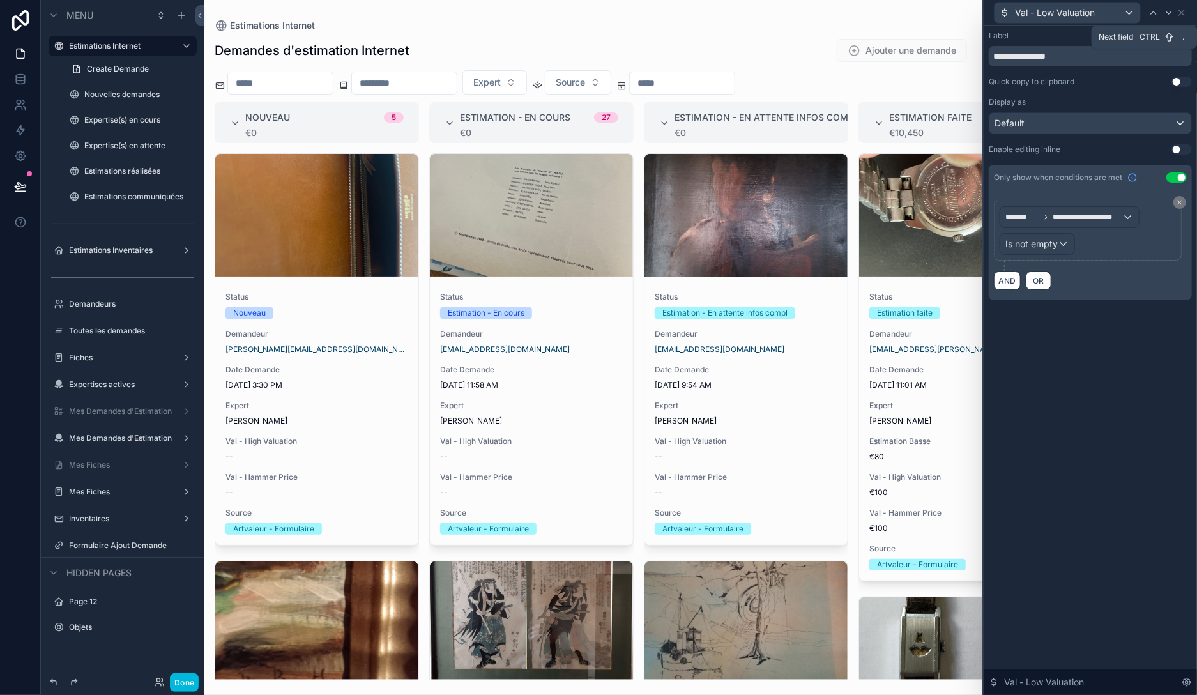
click at [1169, 16] on icon at bounding box center [1169, 13] width 10 height 10
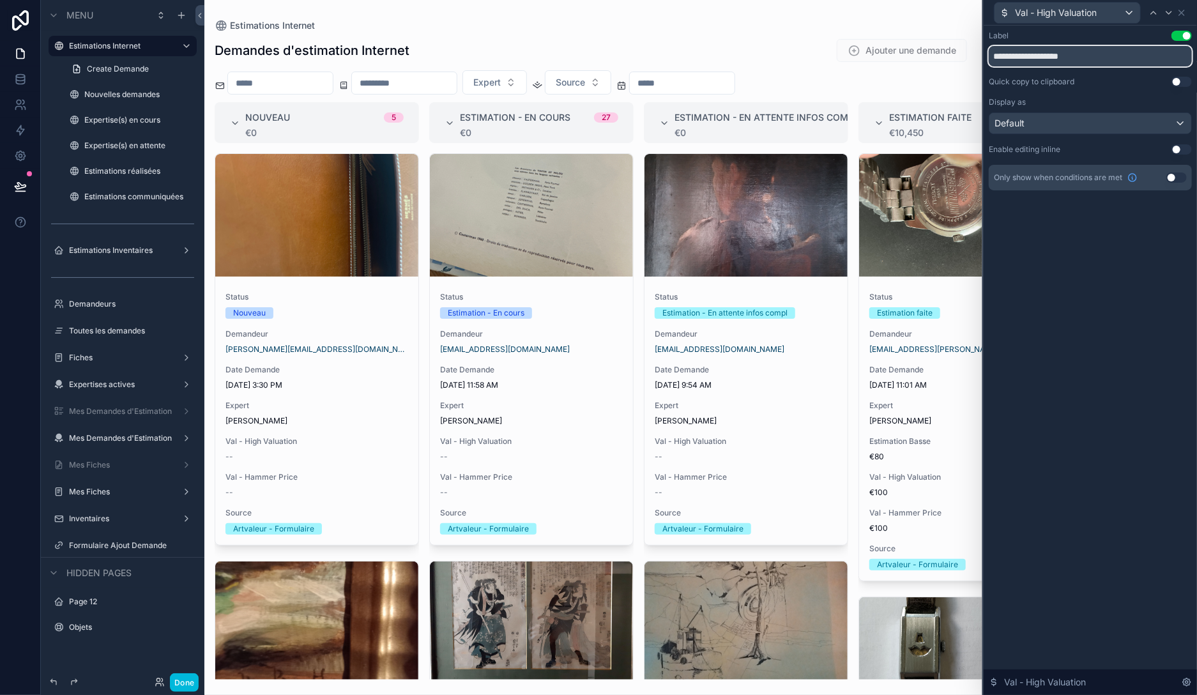
click at [1101, 52] on input "**********" at bounding box center [1090, 56] width 203 height 20
type input "**********"
click at [1179, 180] on button "Use setting" at bounding box center [1176, 177] width 20 height 10
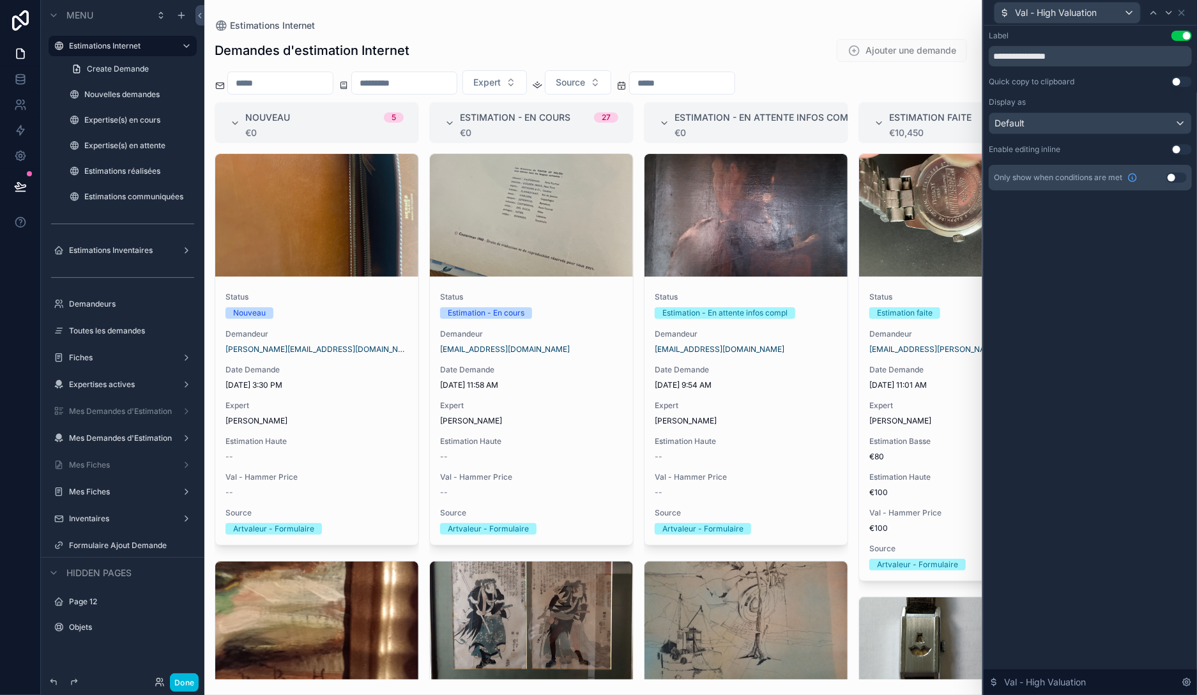
click at [1176, 177] on button "Use setting" at bounding box center [1176, 177] width 20 height 10
click at [1031, 213] on div "**********" at bounding box center [1089, 123] width 213 height 195
click at [1165, 175] on div "Only show when conditions are met Use setting" at bounding box center [1090, 178] width 203 height 26
click at [1174, 178] on button "Use setting" at bounding box center [1176, 177] width 20 height 10
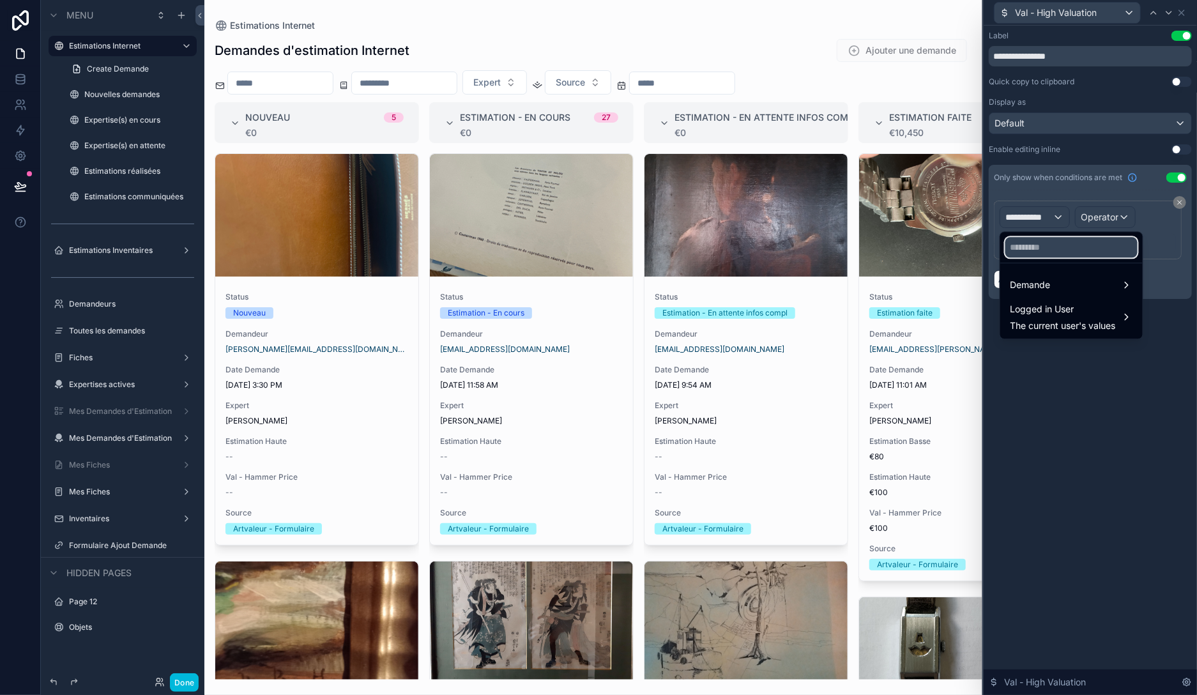
click at [1046, 243] on input "text" at bounding box center [1071, 247] width 132 height 20
type input "****"
click at [1023, 280] on span "Demande" at bounding box center [1030, 284] width 40 height 15
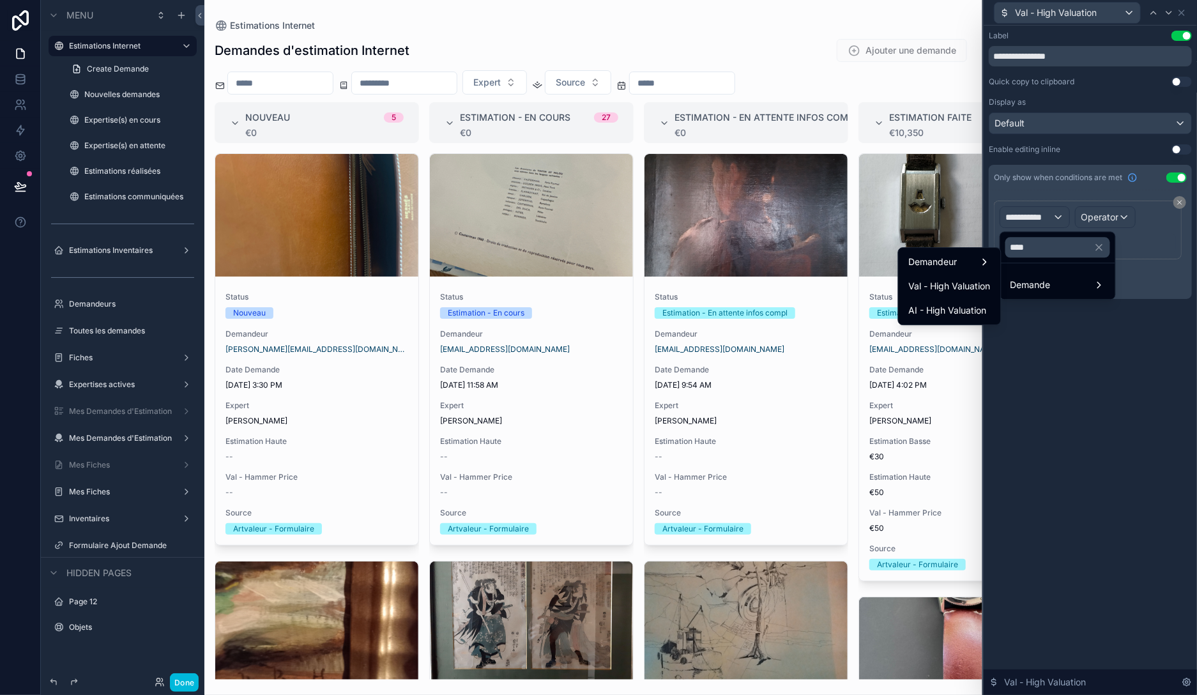
click at [955, 287] on span "Val - High Valuation" at bounding box center [950, 285] width 82 height 15
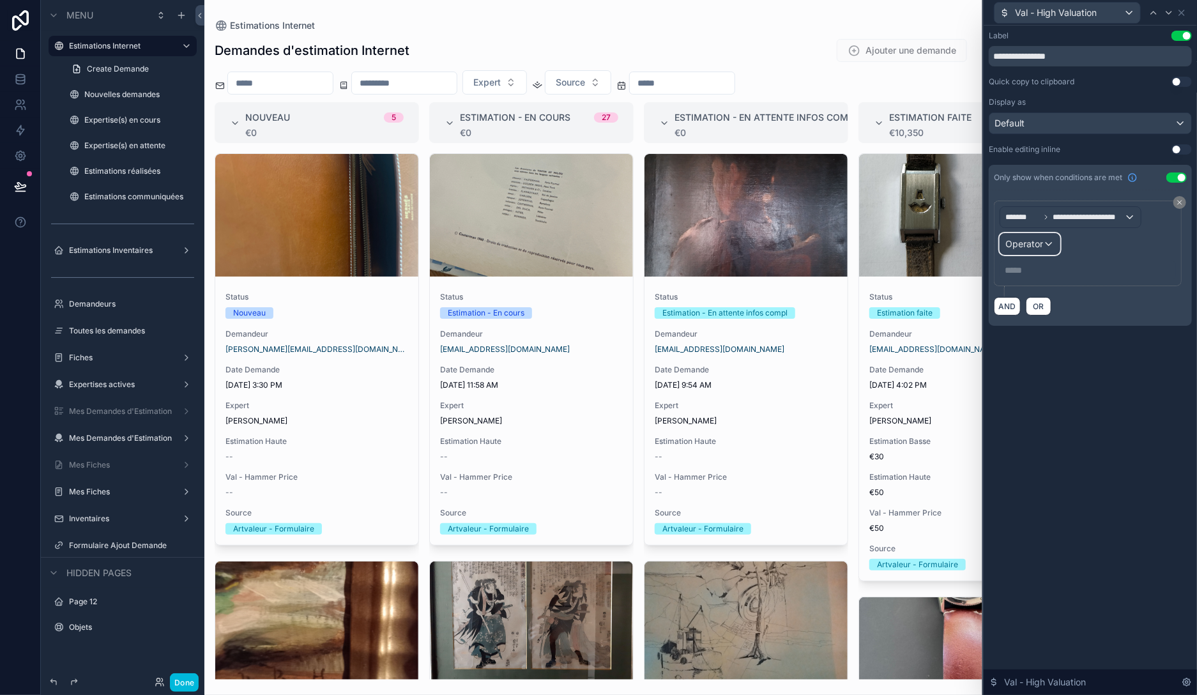
click at [1042, 245] on span "Operator" at bounding box center [1024, 243] width 38 height 11
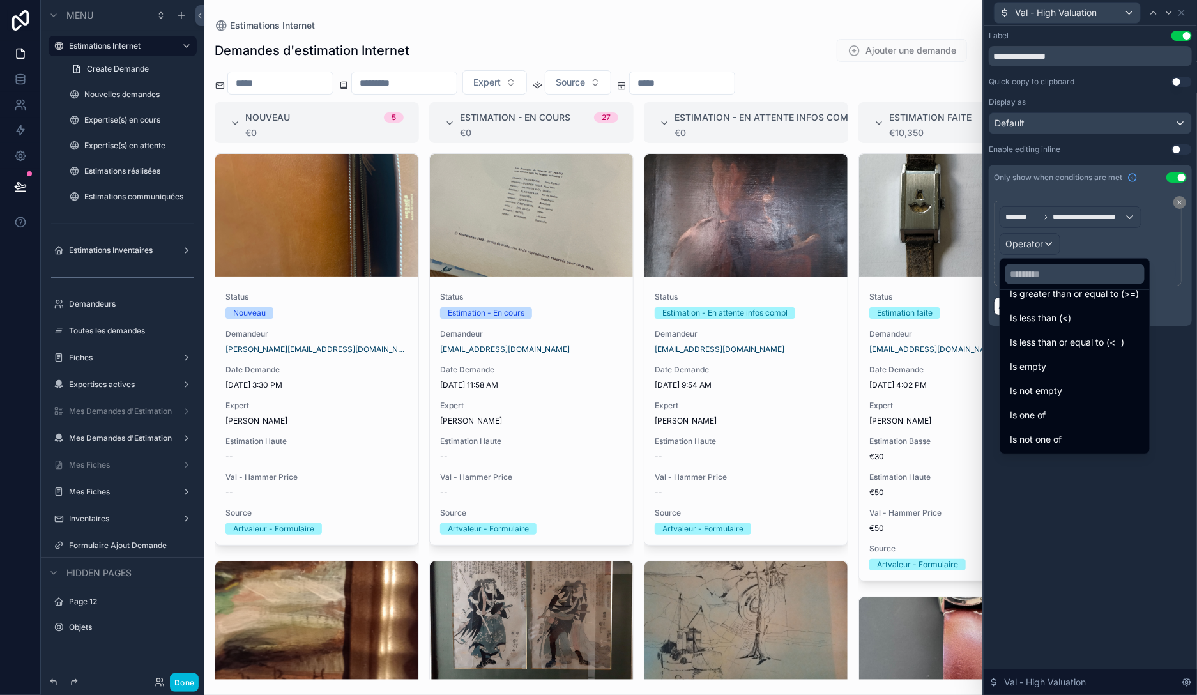
click at [1047, 382] on div "Is not empty" at bounding box center [1075, 390] width 144 height 23
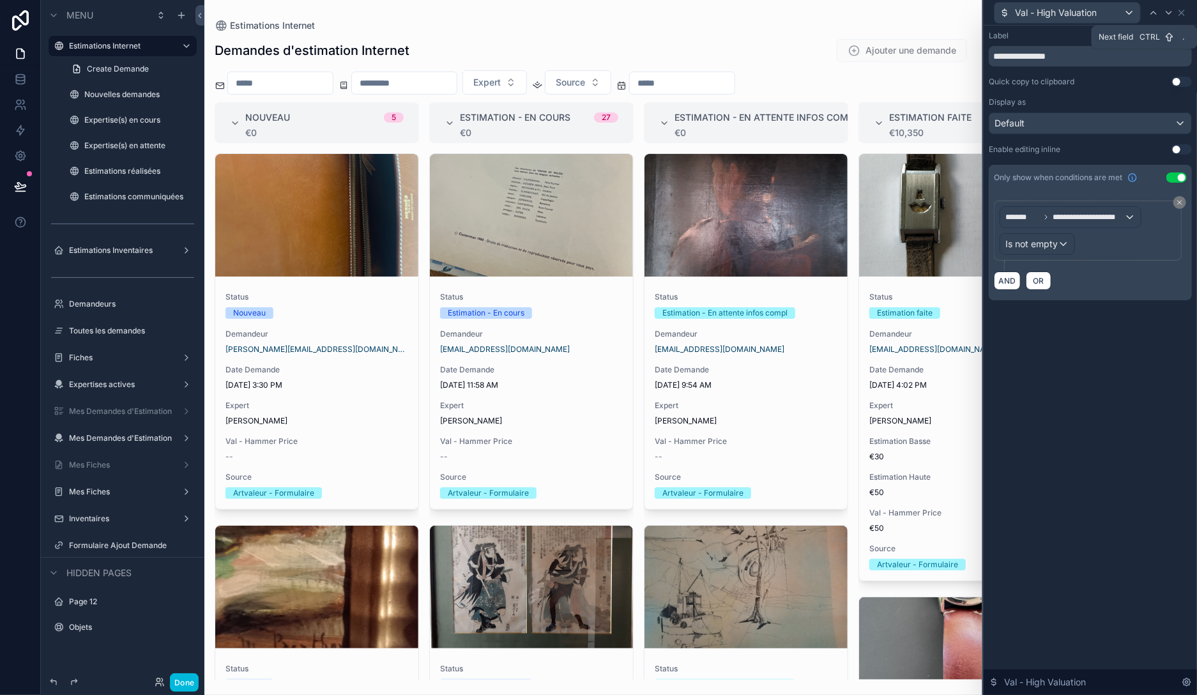
click at [1171, 11] on icon at bounding box center [1169, 13] width 10 height 10
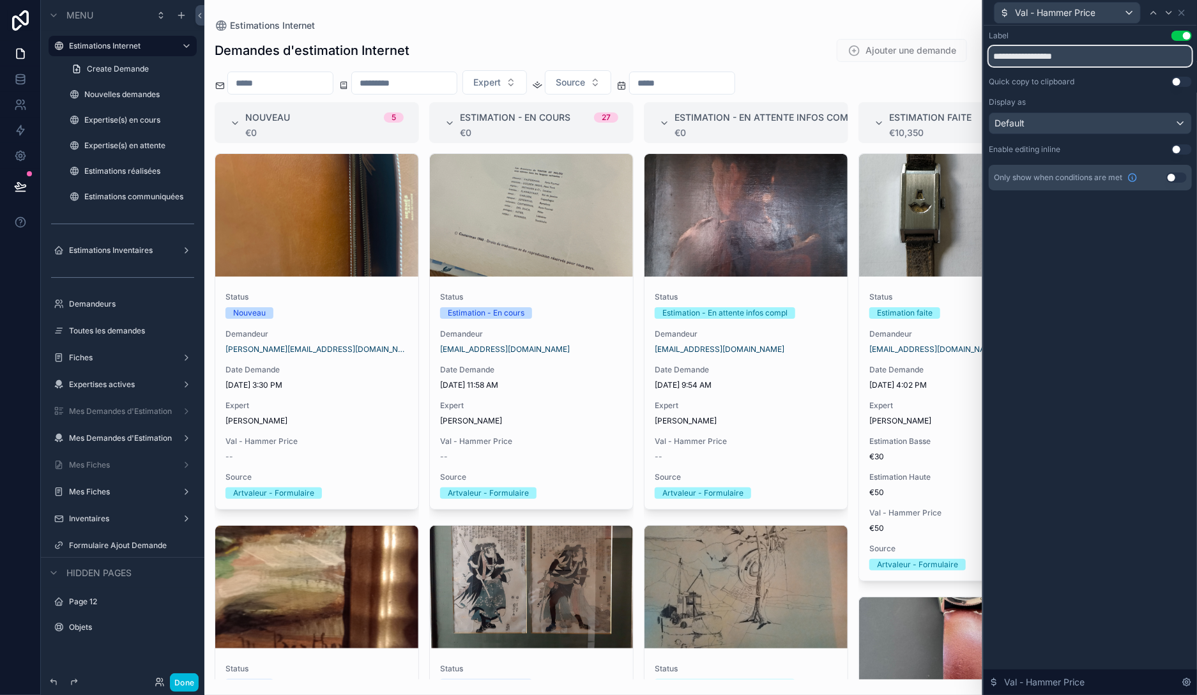
click at [1103, 57] on input "**********" at bounding box center [1090, 56] width 203 height 20
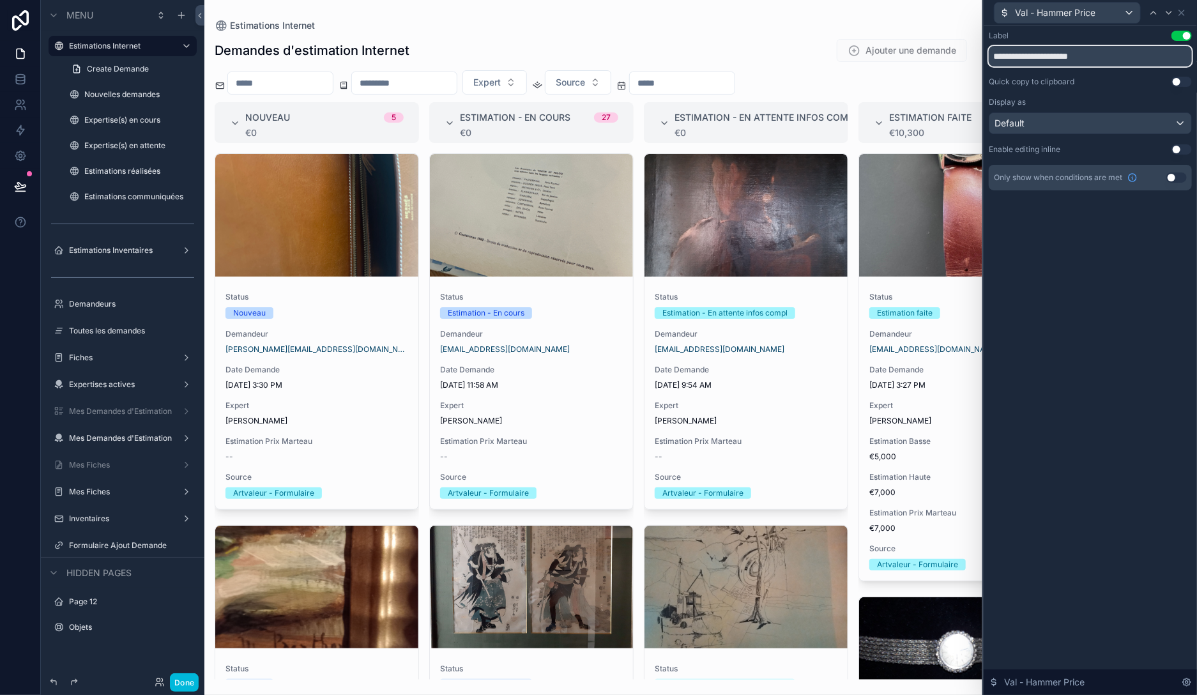
type input "**********"
click at [1178, 179] on button "Use setting" at bounding box center [1176, 177] width 20 height 10
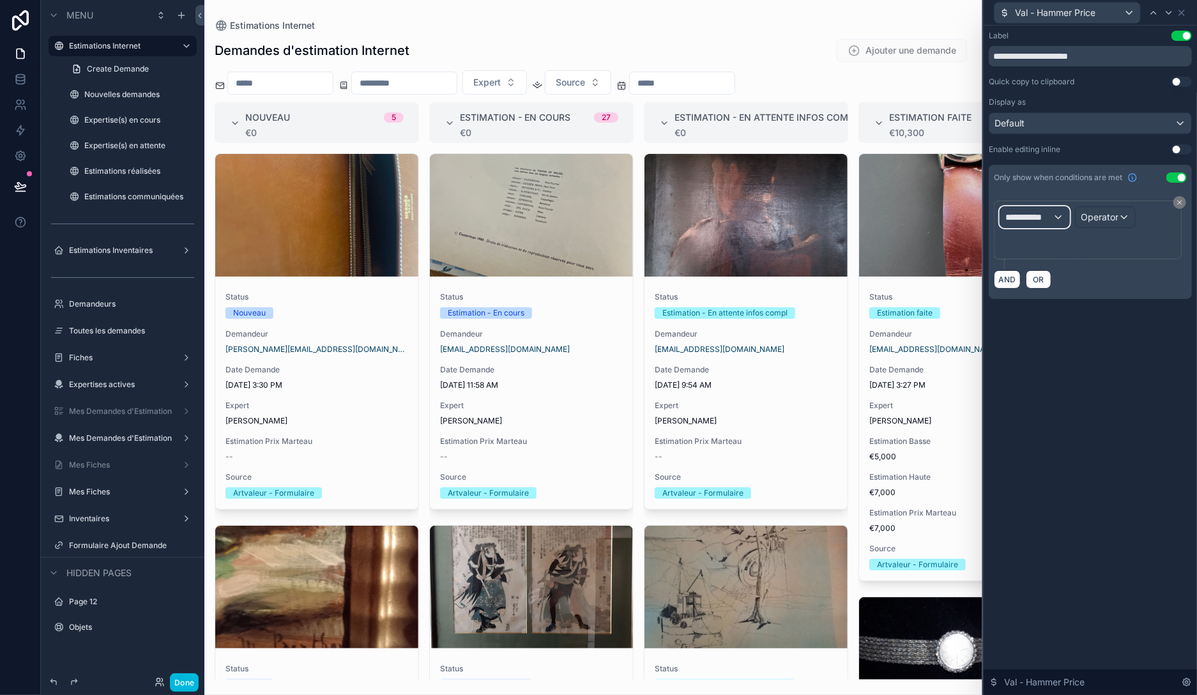
click at [1038, 210] on div "**********" at bounding box center [1034, 217] width 69 height 20
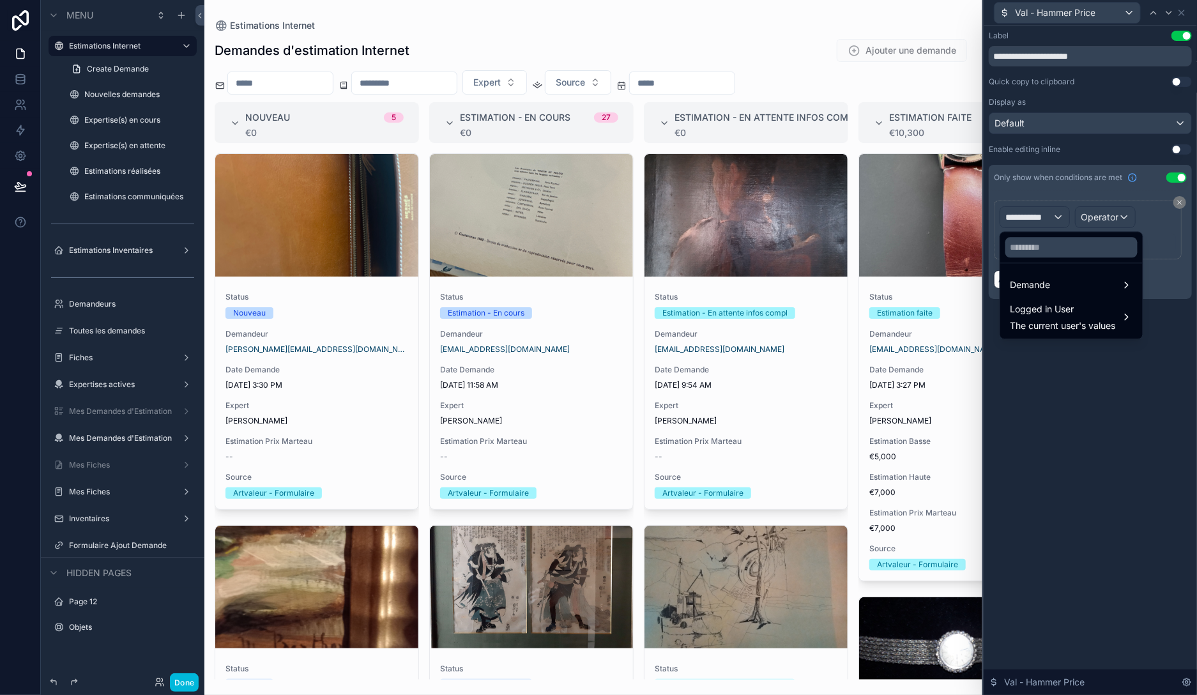
click at [1054, 289] on div "Demande" at bounding box center [1071, 284] width 122 height 15
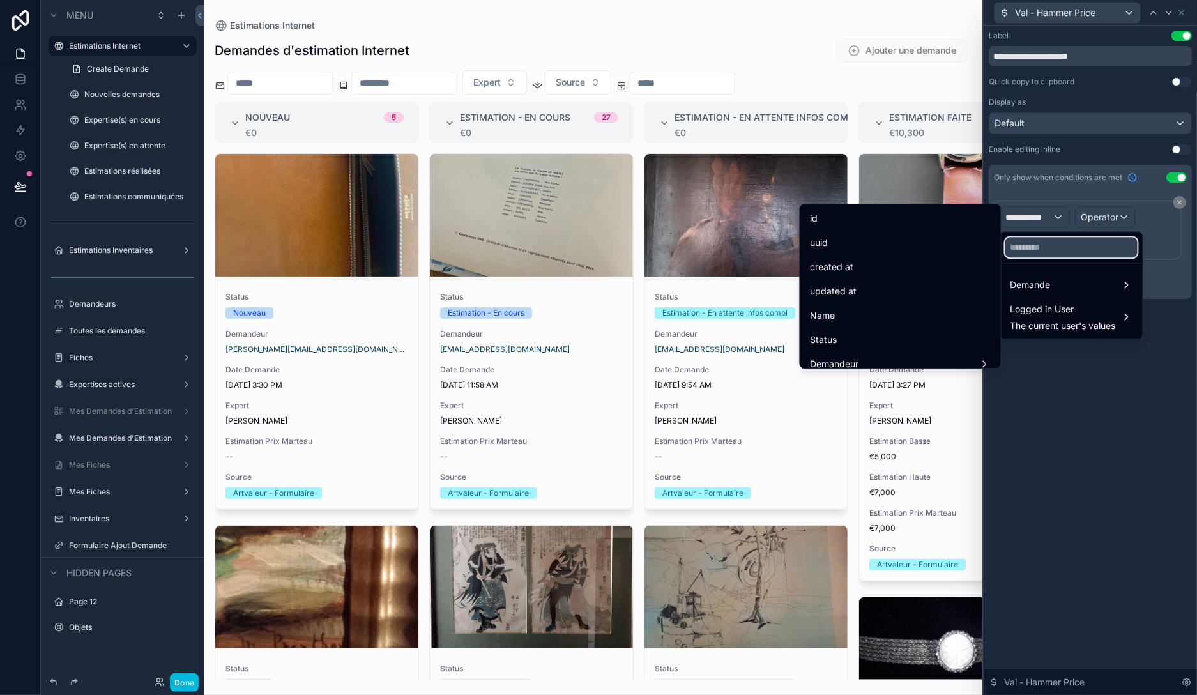
click at [1065, 244] on input "text" at bounding box center [1071, 247] width 132 height 20
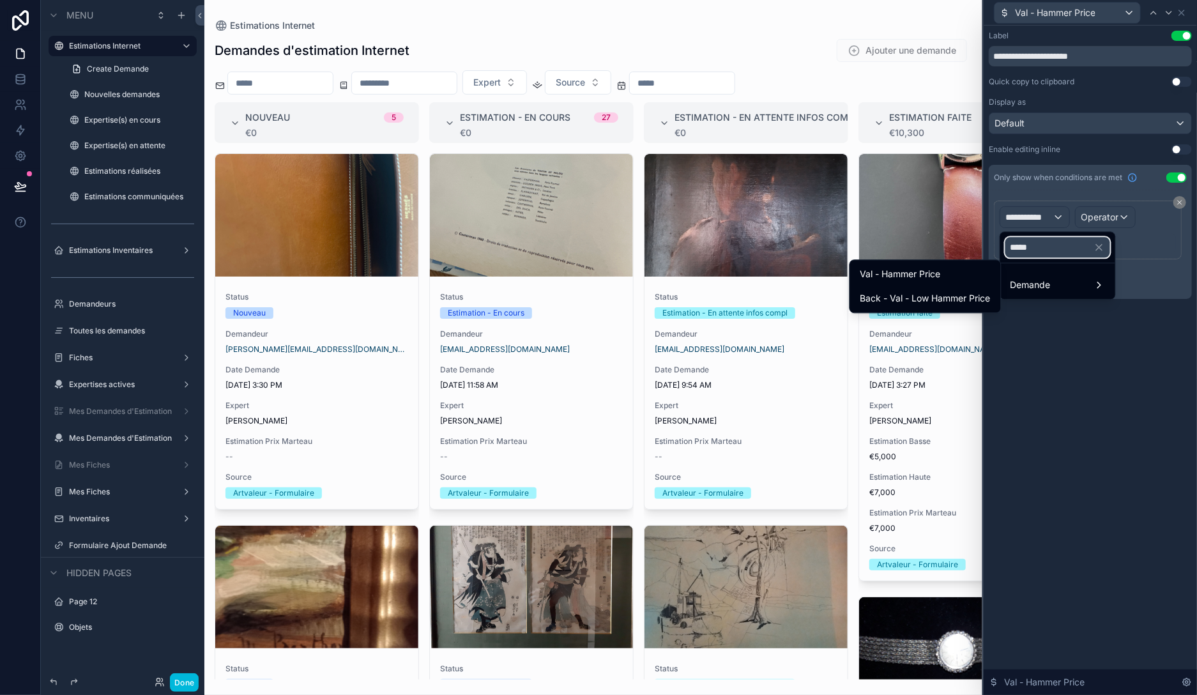
type input "*****"
click at [955, 270] on div "Val - Hammer Price" at bounding box center [925, 273] width 130 height 15
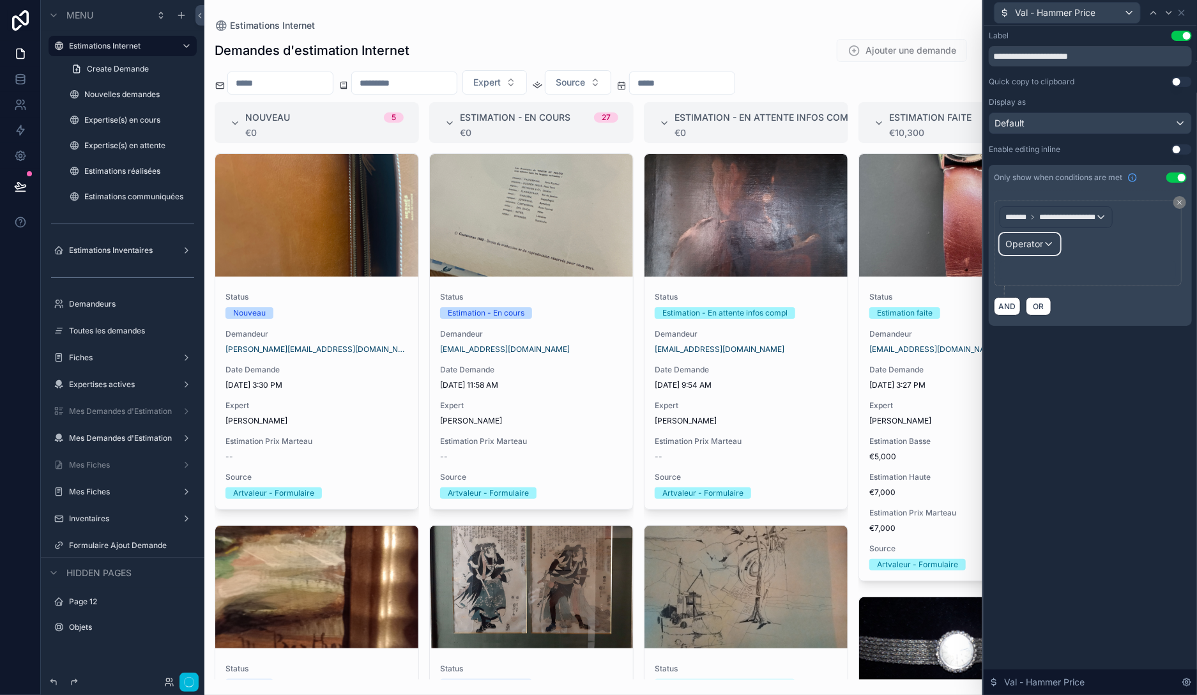
click at [1024, 241] on span "Operator" at bounding box center [1024, 243] width 38 height 11
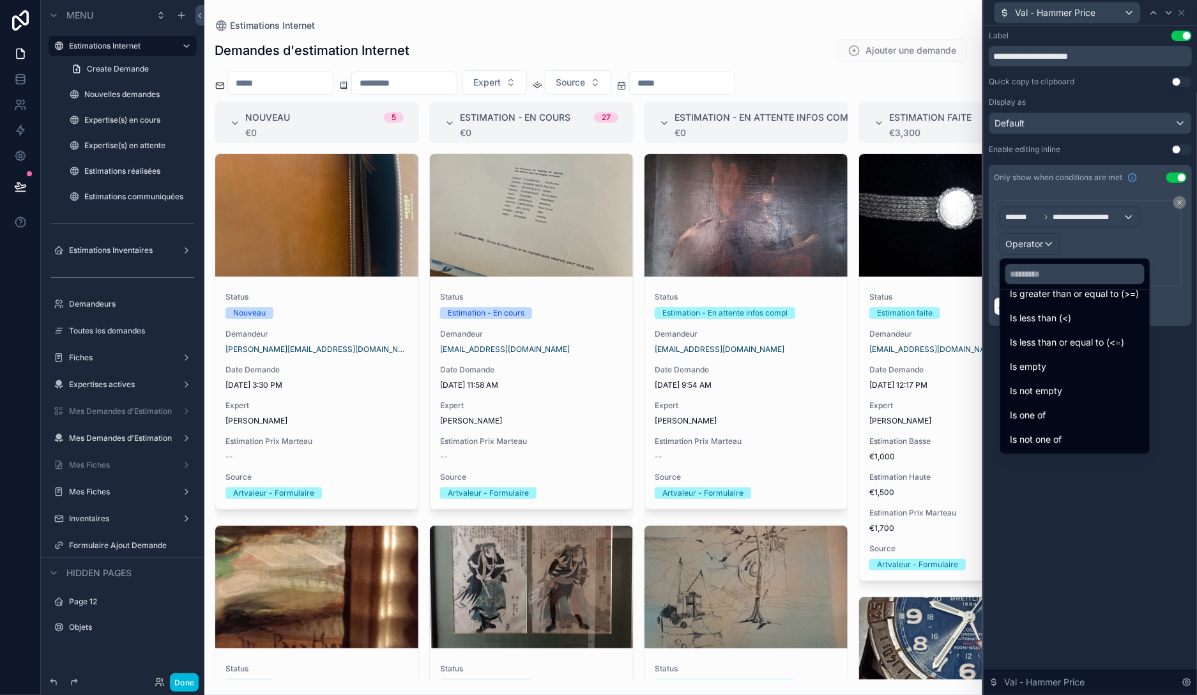
click at [1051, 387] on span "Is not empty" at bounding box center [1036, 390] width 52 height 15
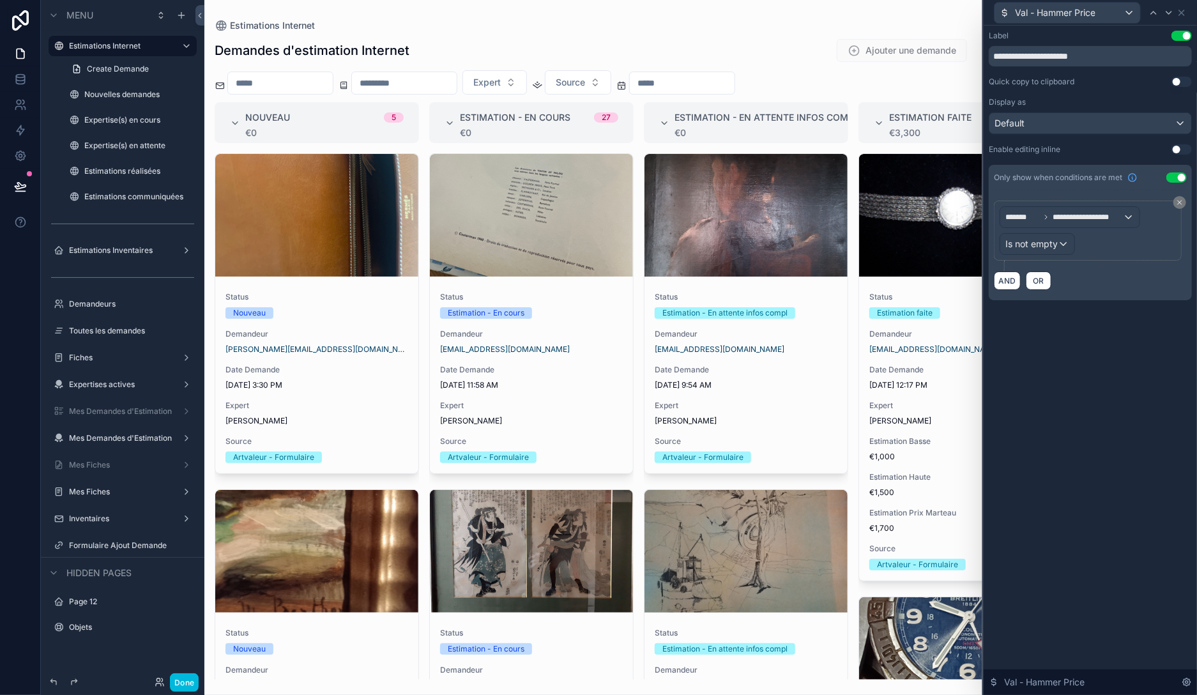
click at [1056, 415] on div "**********" at bounding box center [1089, 360] width 213 height 669
click at [1185, 17] on icon at bounding box center [1181, 13] width 10 height 10
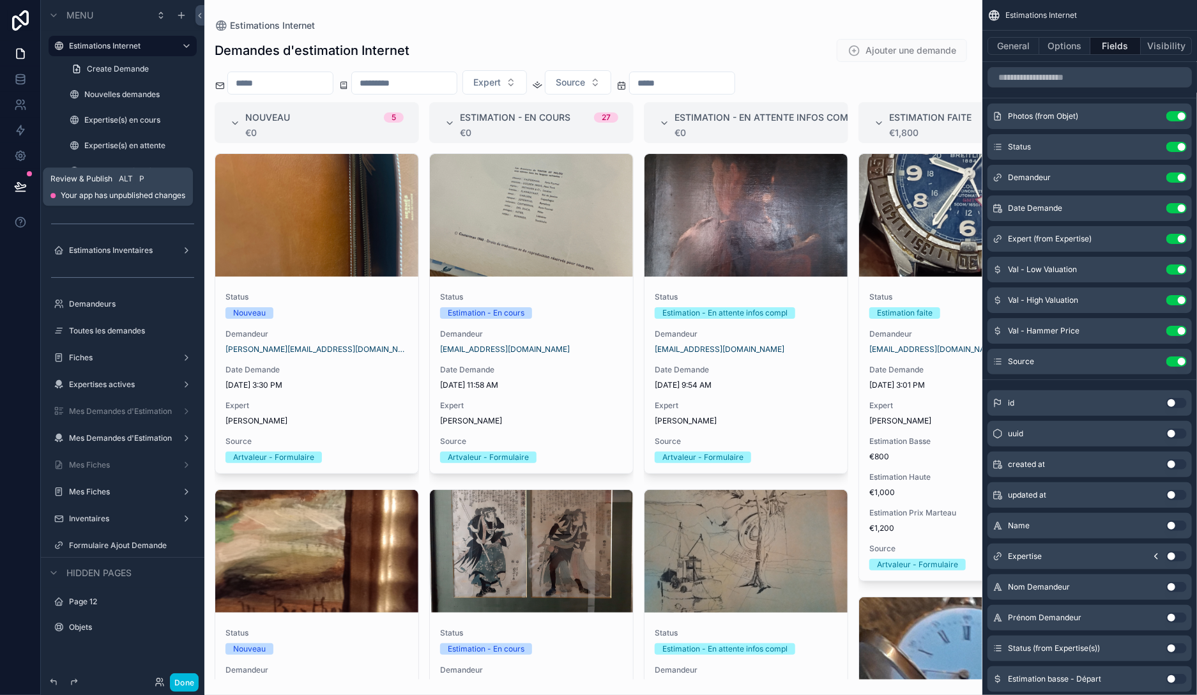
click at [17, 185] on icon at bounding box center [20, 186] width 13 height 13
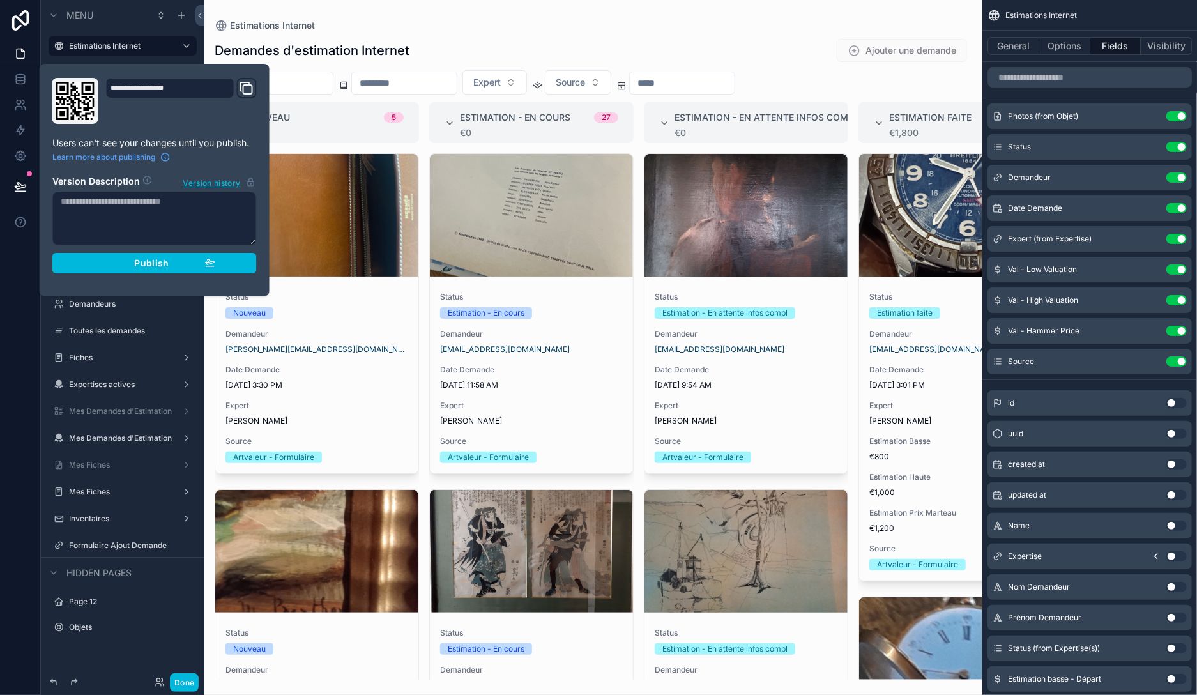
click at [119, 258] on div "Publish" at bounding box center [154, 262] width 121 height 11
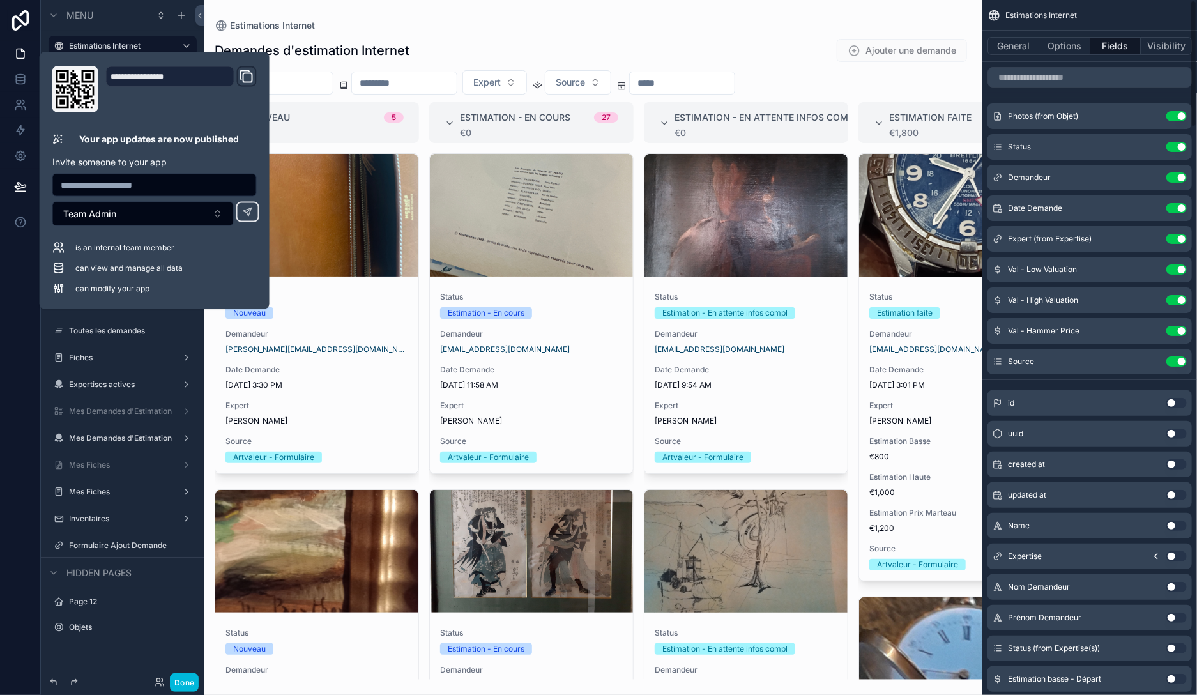
click at [949, 5] on div "scrollable content" at bounding box center [593, 347] width 778 height 695
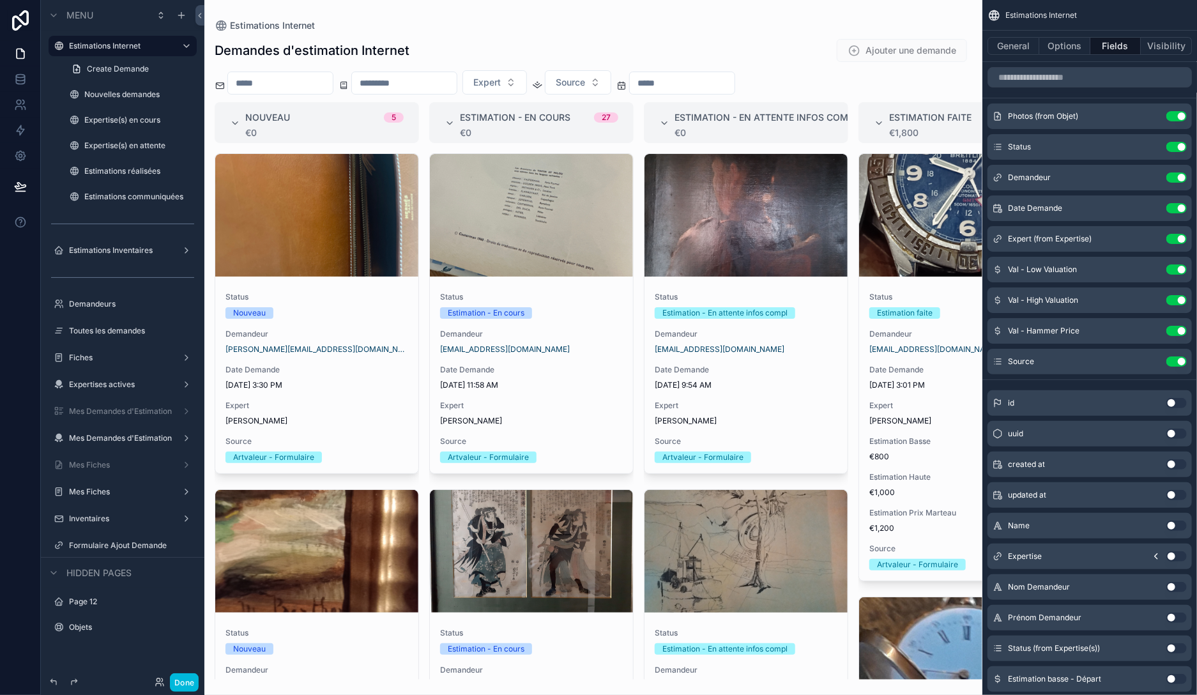
click at [190, 679] on button "Done" at bounding box center [184, 682] width 29 height 19
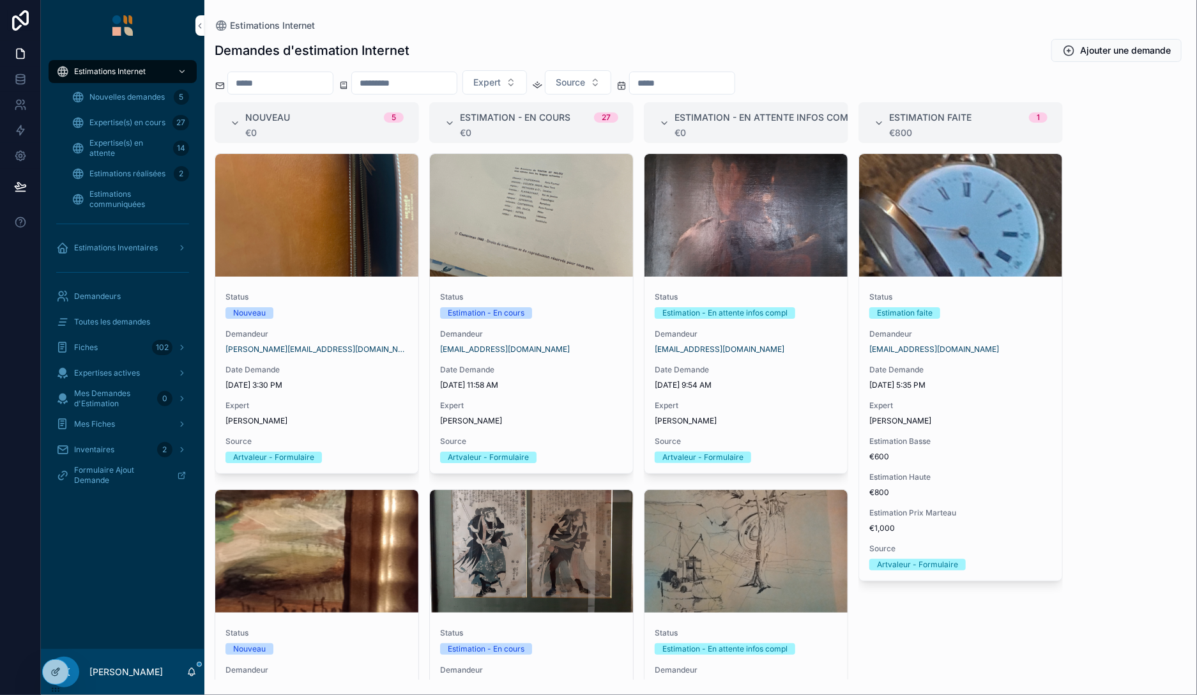
click at [0, 0] on icon at bounding box center [0, 0] width 0 height 0
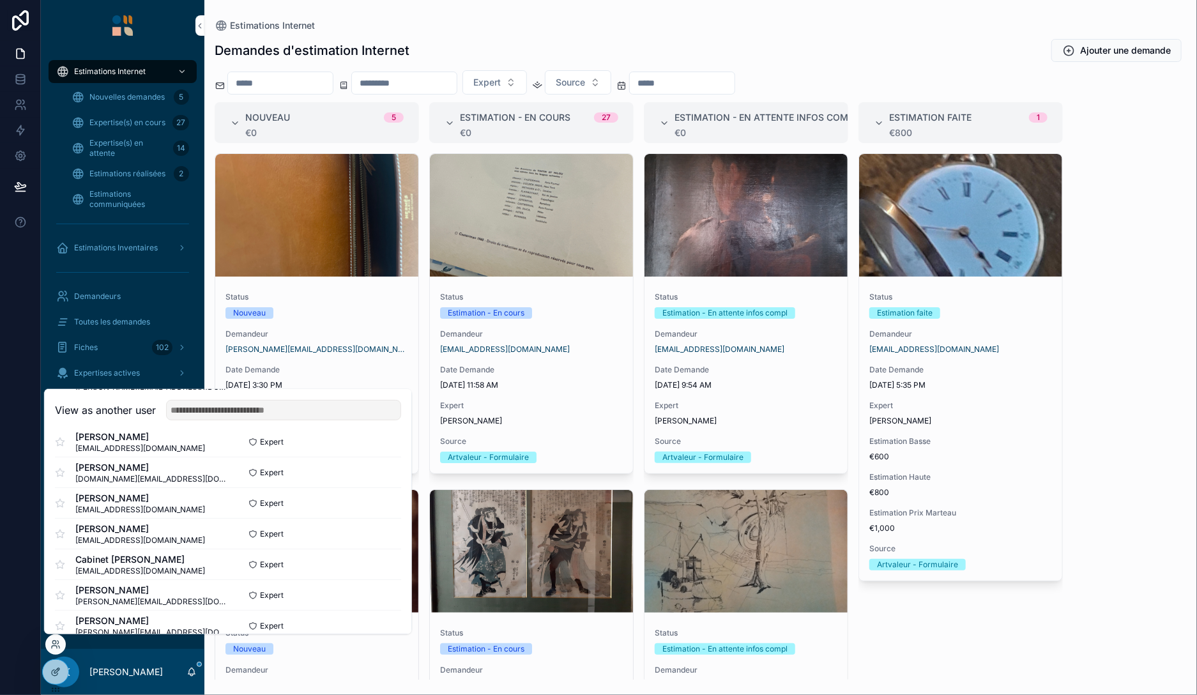
scroll to position [320, 0]
click at [0, 0] on button "Select" at bounding box center [0, 0] width 0 height 0
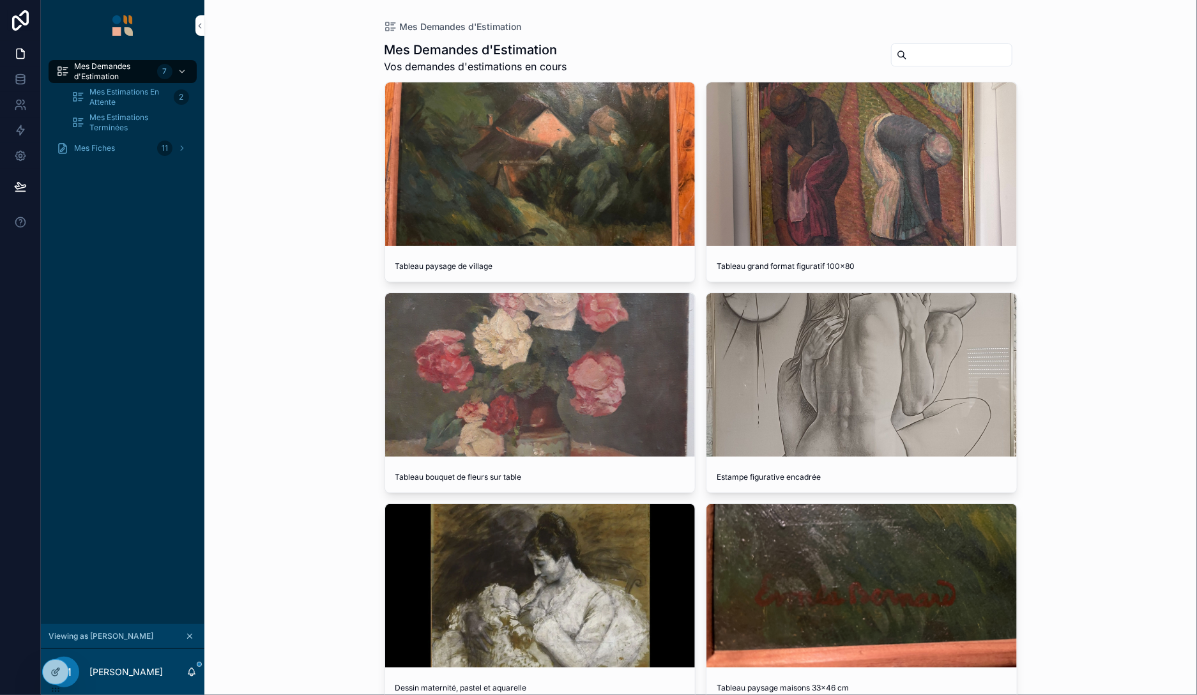
click at [568, 197] on div "scrollable content" at bounding box center [540, 163] width 310 height 163
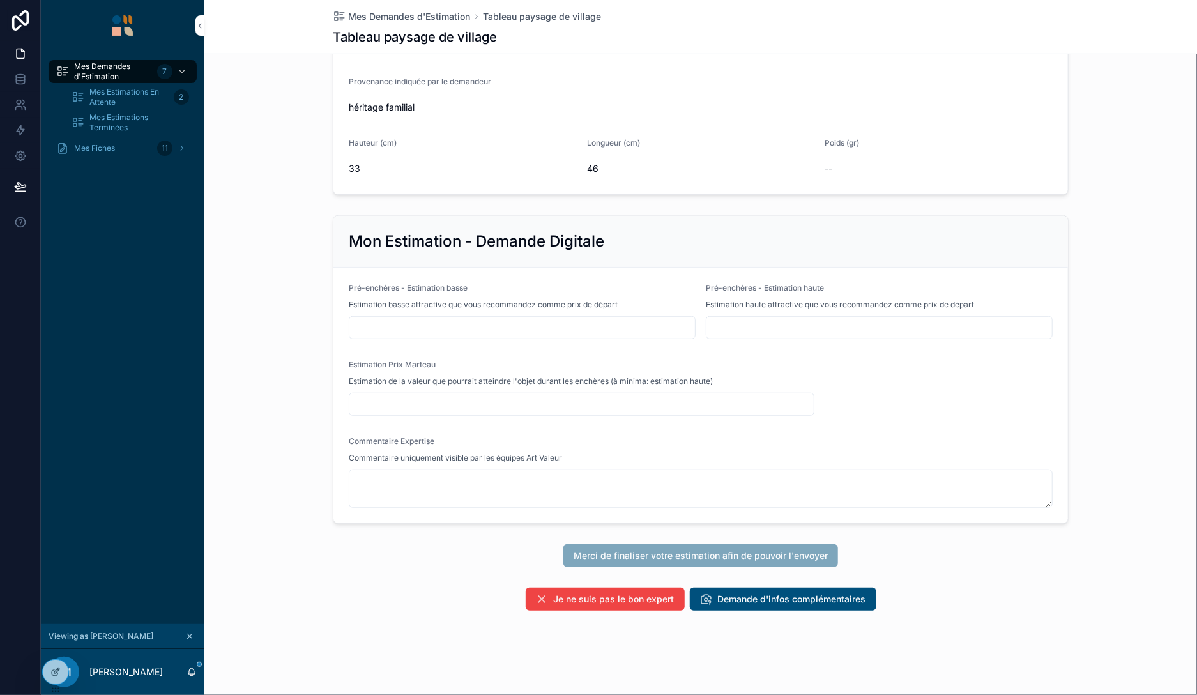
scroll to position [356, 0]
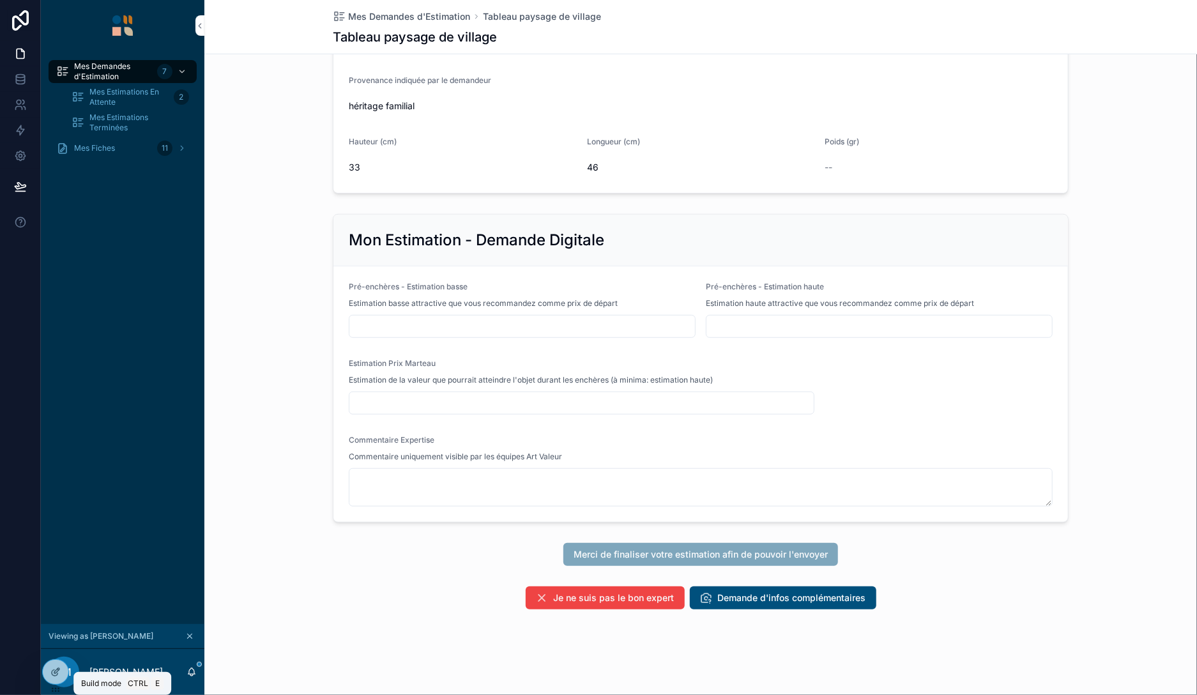
click at [59, 679] on div at bounding box center [56, 672] width 26 height 24
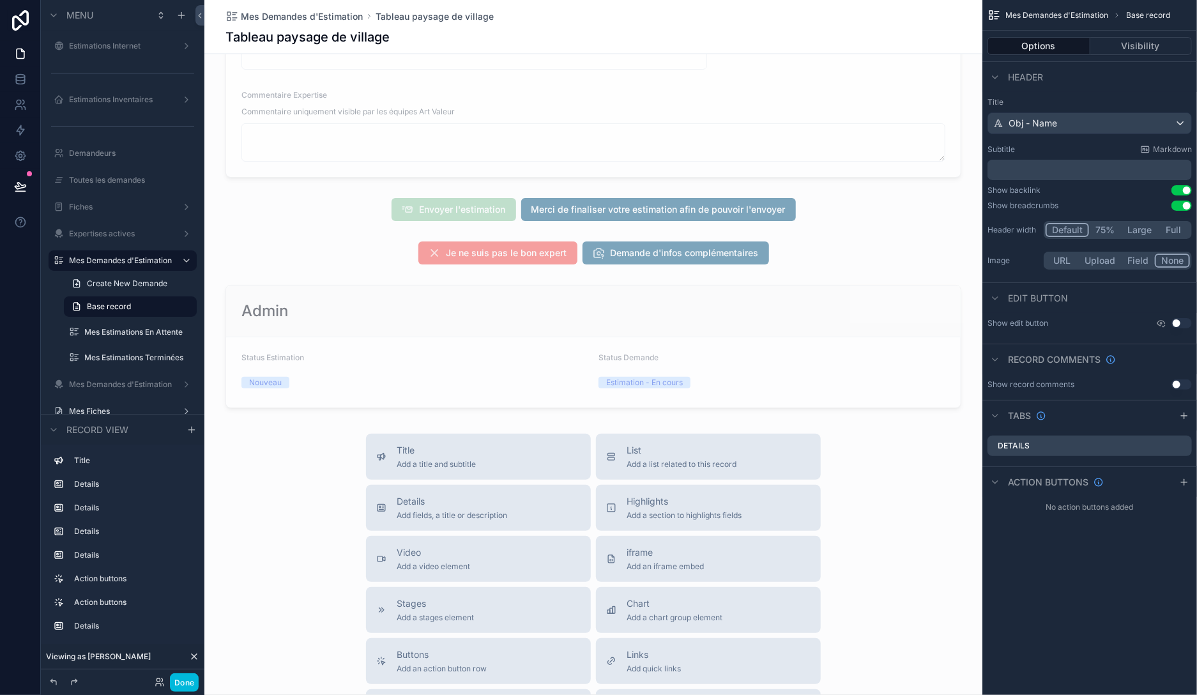
scroll to position [1296, 0]
click at [876, 208] on div "scrollable content" at bounding box center [593, 209] width 778 height 33
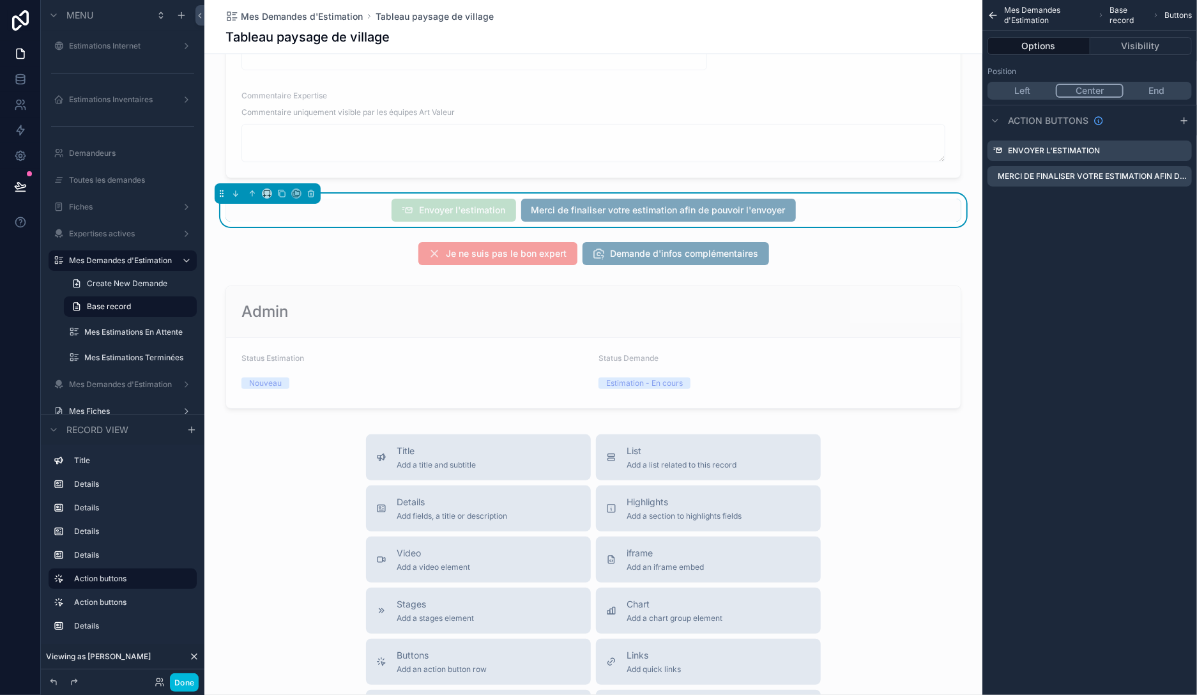
click at [0, 0] on icon "scrollable content" at bounding box center [0, 0] width 0 height 0
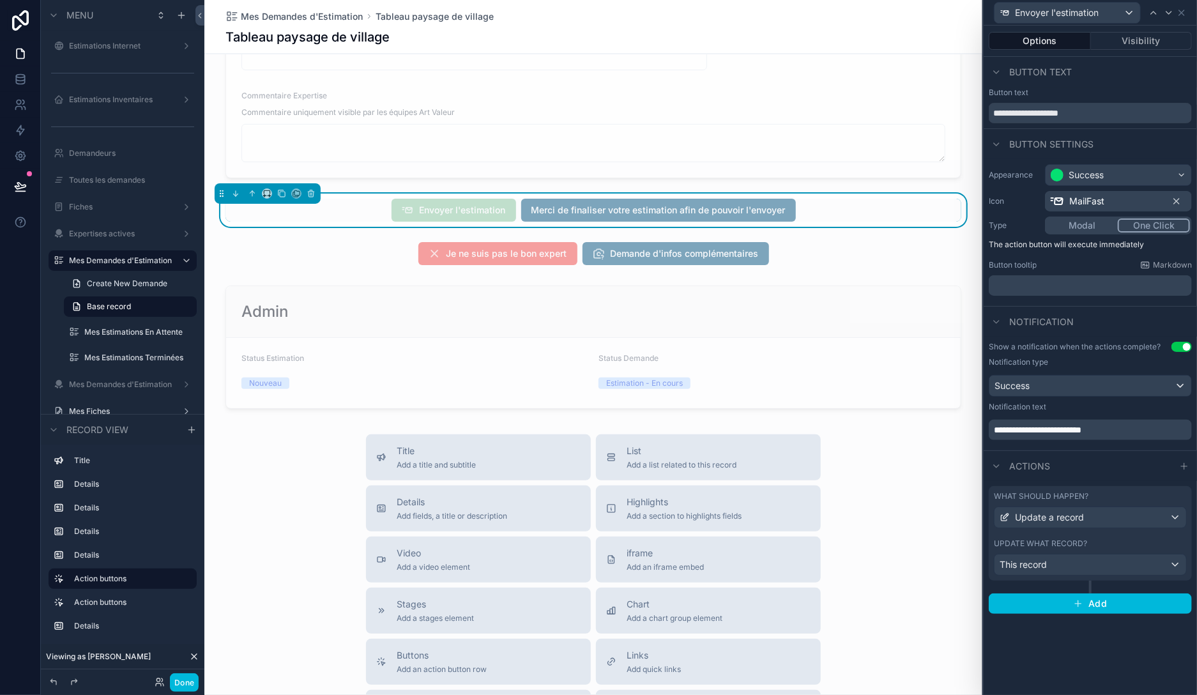
click at [1148, 43] on button "Visibility" at bounding box center [1142, 41] width 102 height 18
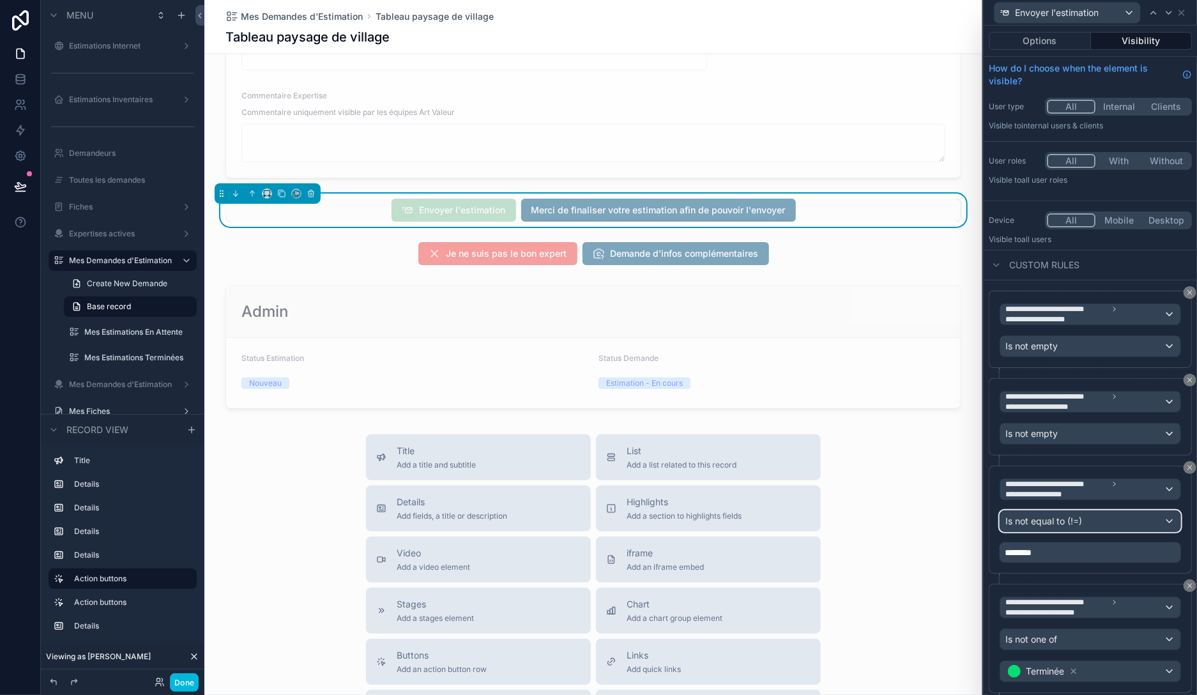
click at [1097, 518] on div "Is not equal to (!=)" at bounding box center [1090, 521] width 180 height 20
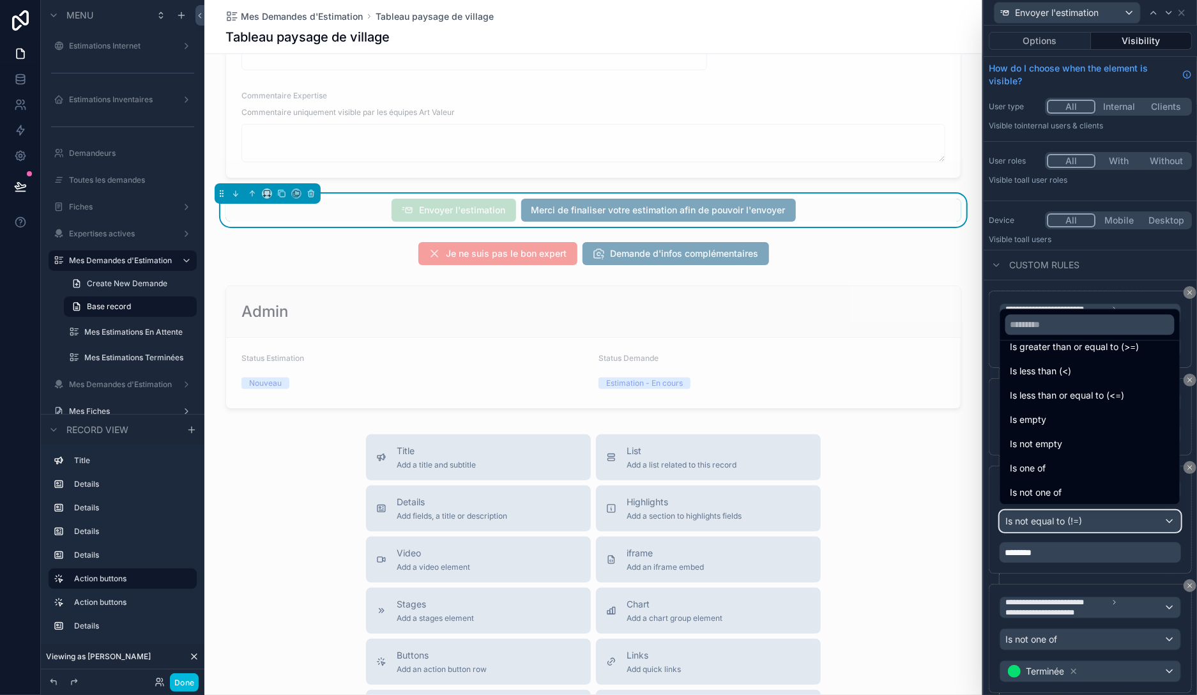
scroll to position [91, 0]
click at [1087, 570] on div at bounding box center [1089, 347] width 213 height 695
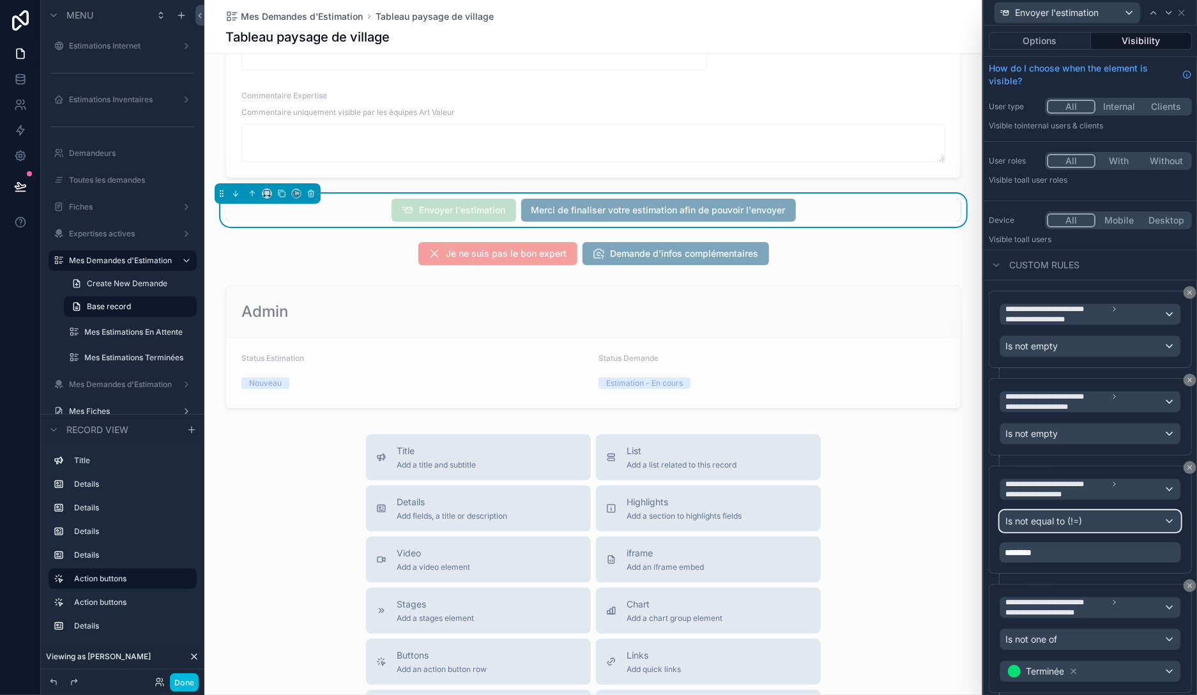
click at [1088, 517] on div "Is not equal to (!=)" at bounding box center [1090, 521] width 180 height 20
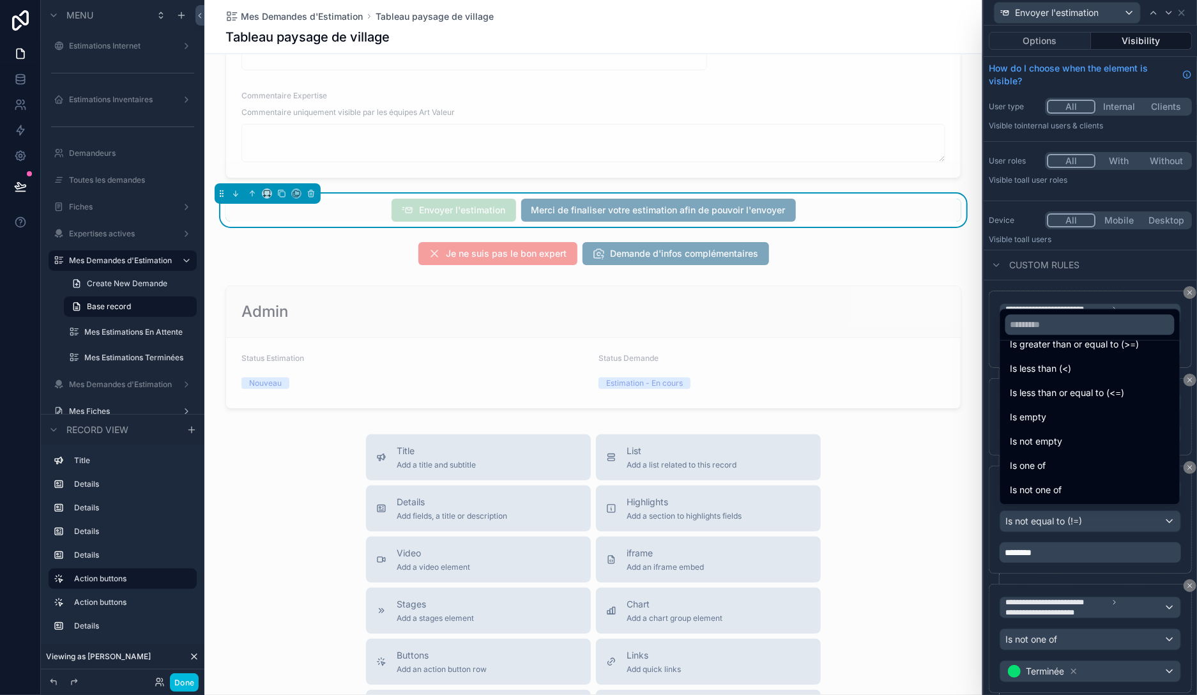
click at [1059, 441] on span "Is not empty" at bounding box center [1036, 441] width 52 height 15
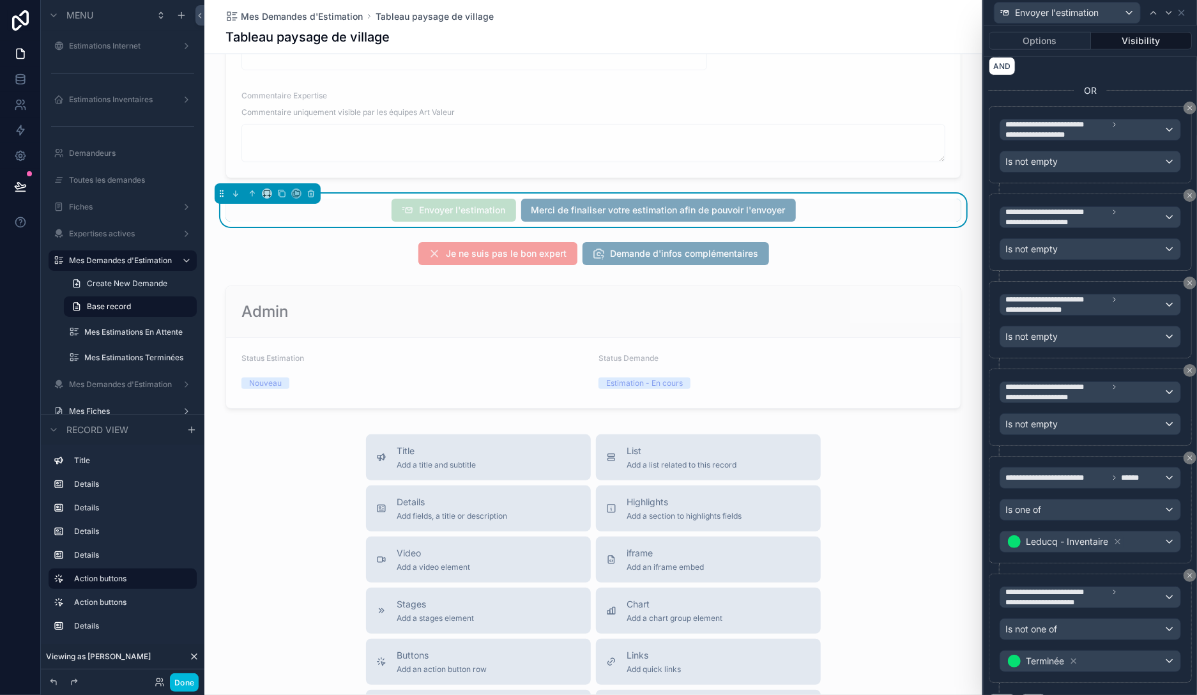
scroll to position [736, 0]
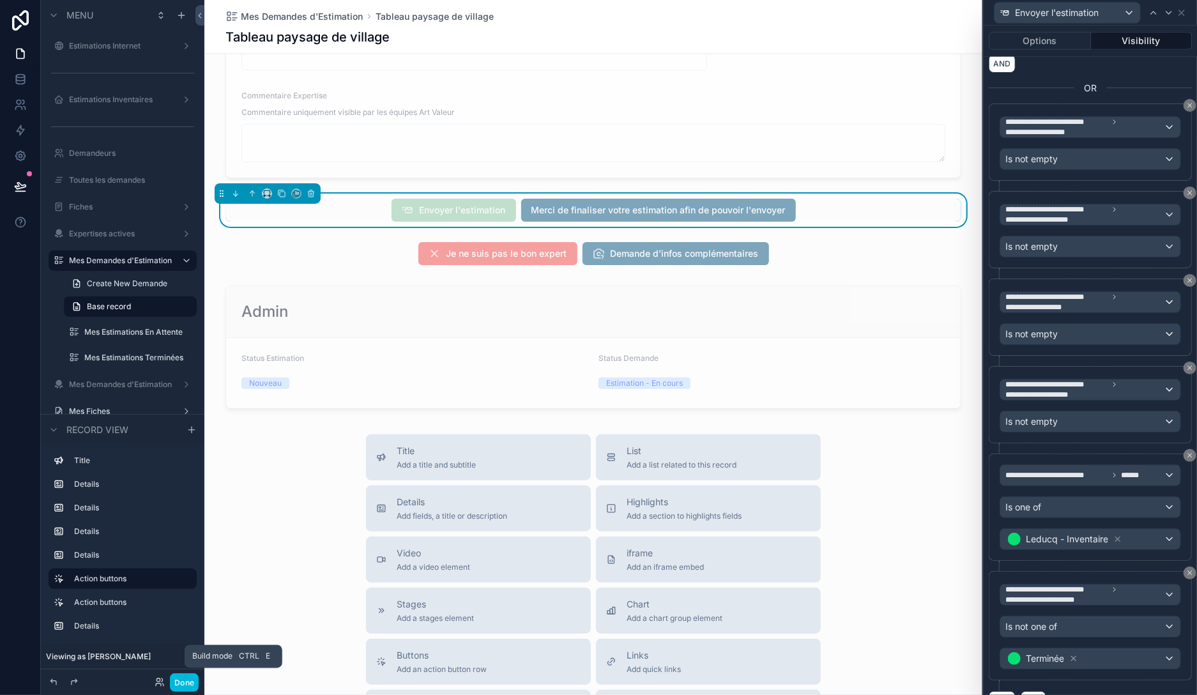
click at [190, 675] on button "Done" at bounding box center [184, 682] width 29 height 19
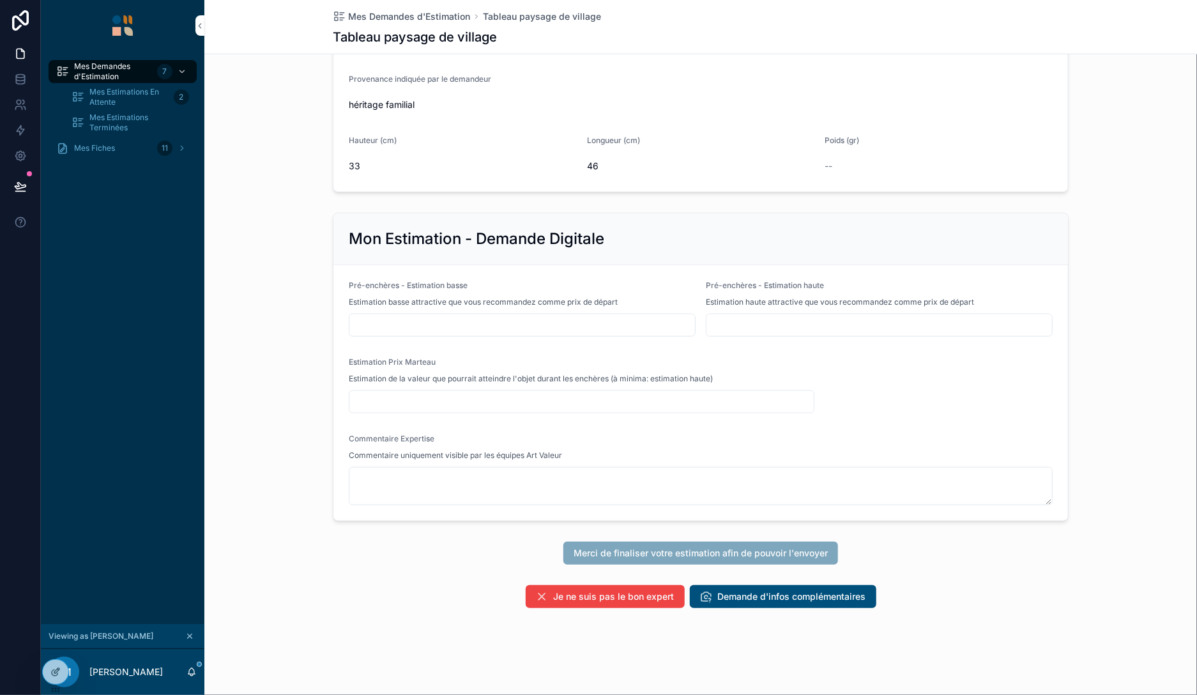
scroll to position [356, 0]
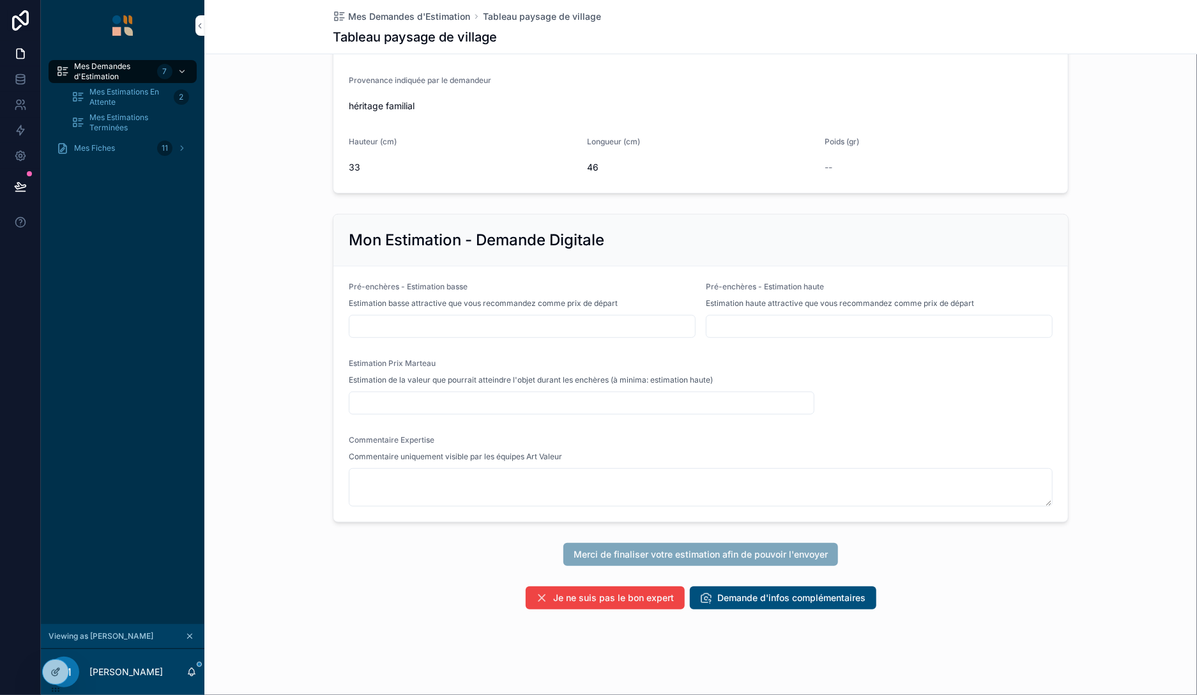
click at [60, 669] on icon at bounding box center [55, 672] width 10 height 10
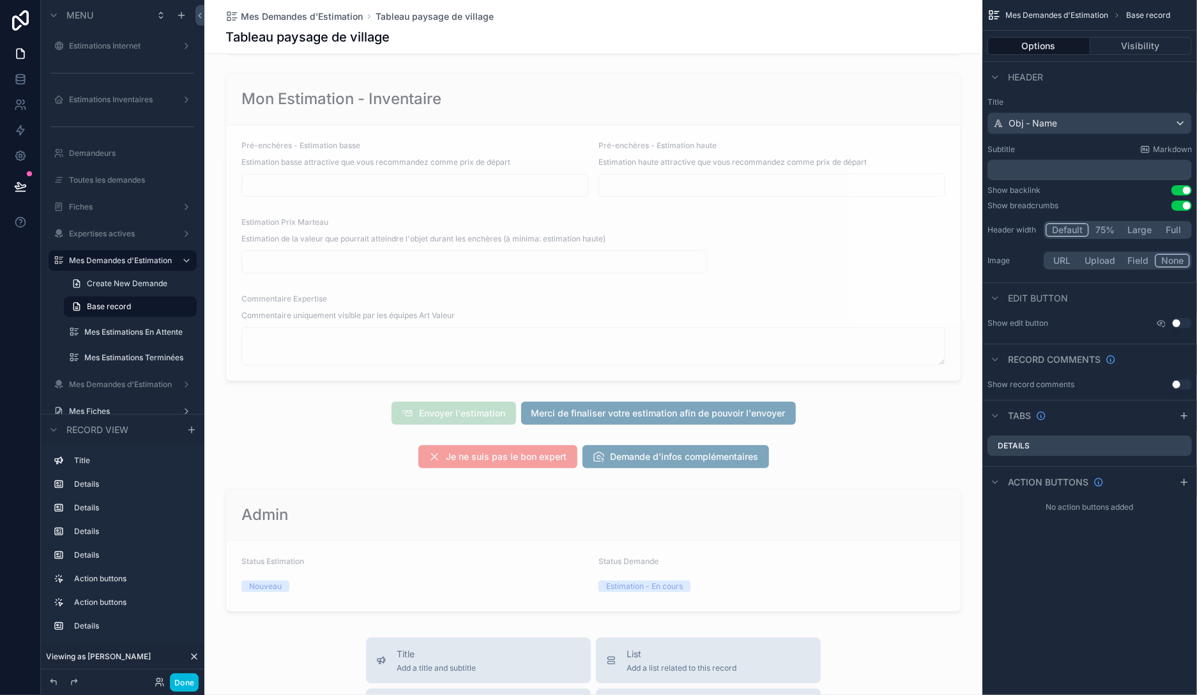
scroll to position [1091, 0]
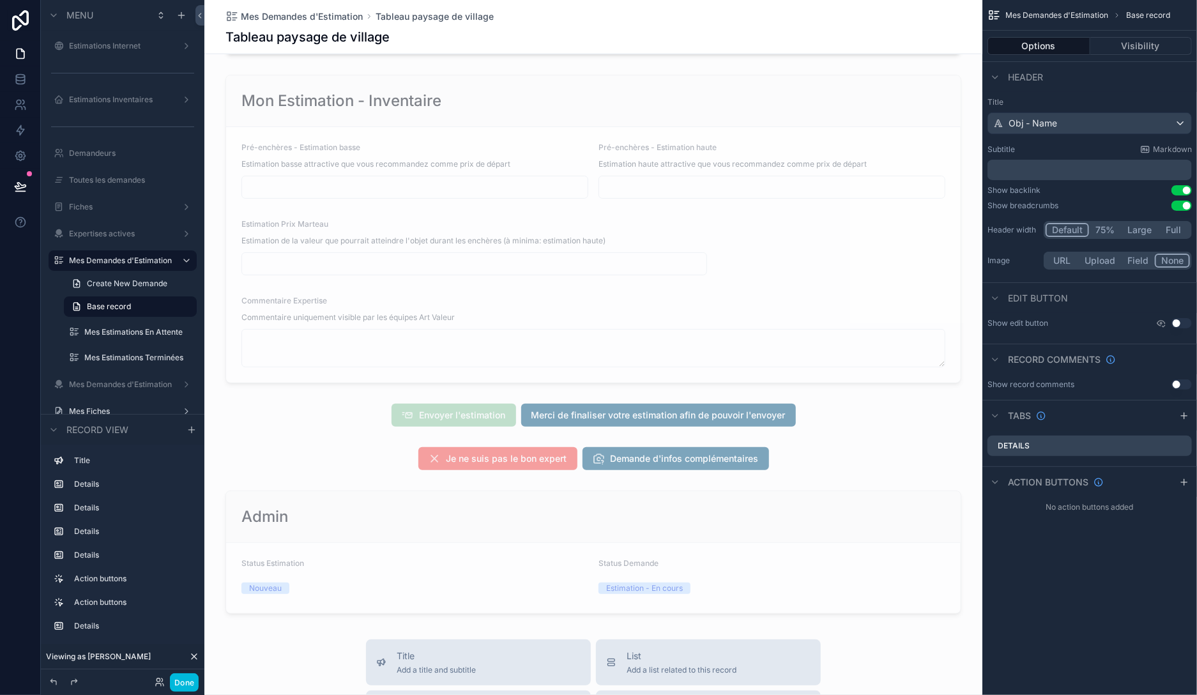
click at [824, 402] on div "scrollable content" at bounding box center [593, 414] width 778 height 33
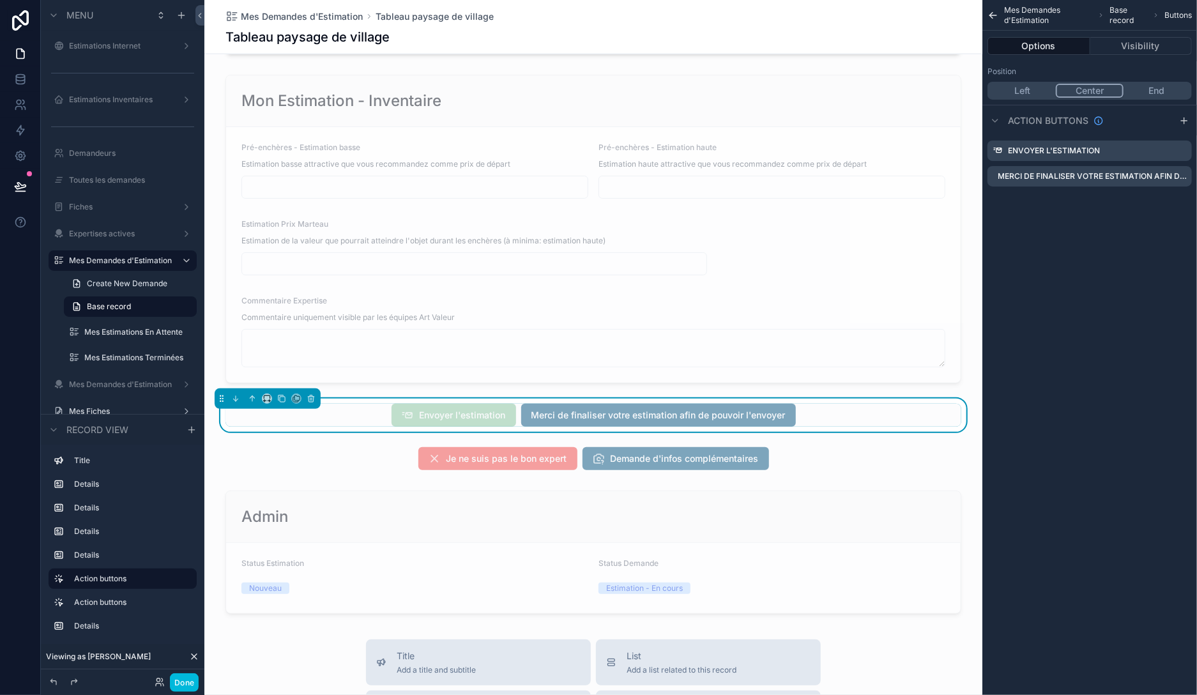
click at [1144, 87] on button "End" at bounding box center [1156, 91] width 66 height 14
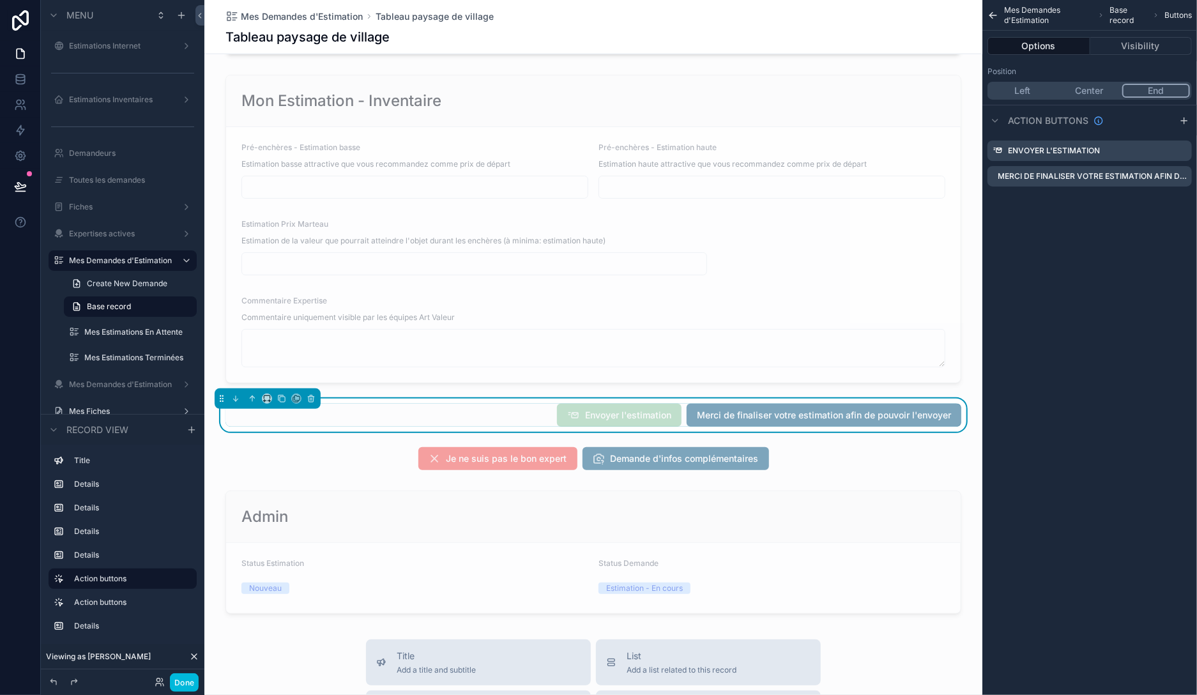
click at [1095, 92] on button "Center" at bounding box center [1089, 91] width 66 height 14
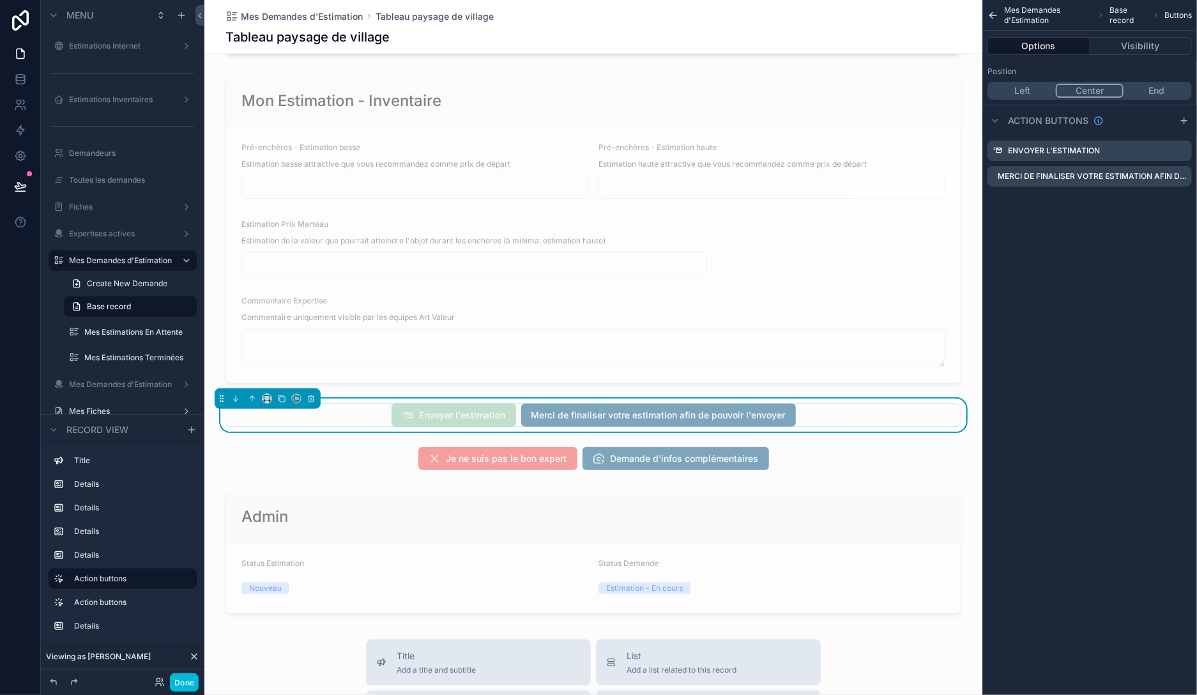
click at [0, 0] on icon "scrollable content" at bounding box center [0, 0] width 0 height 0
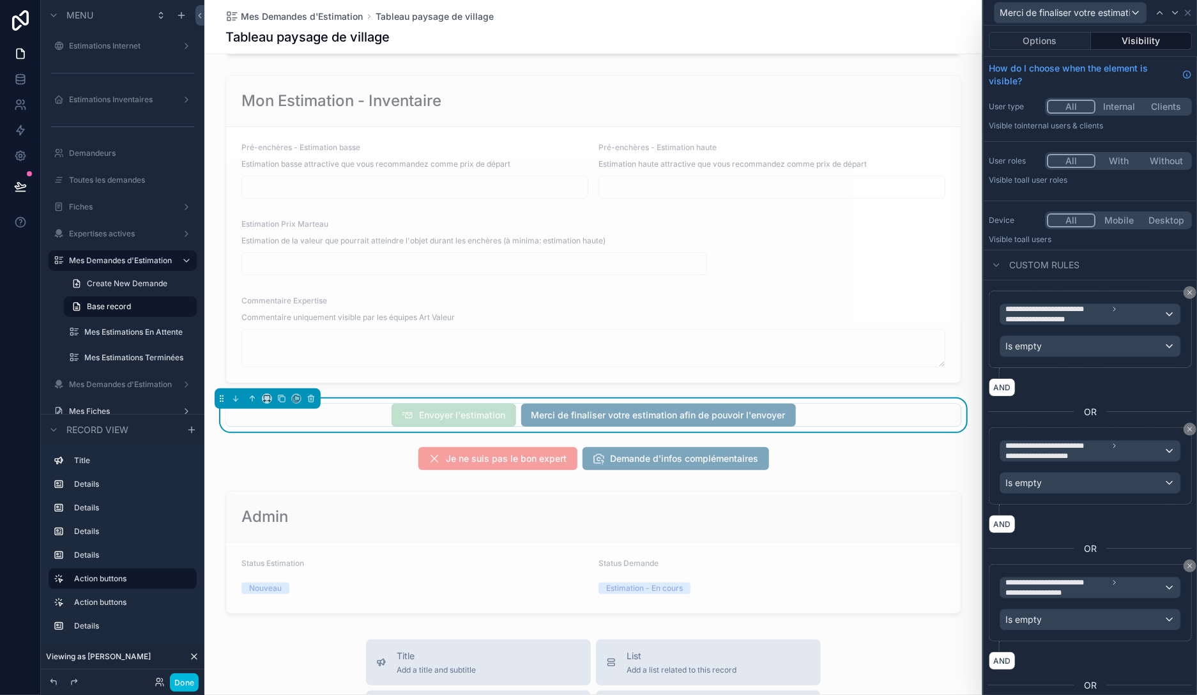
click at [1131, 40] on button "Visibility" at bounding box center [1142, 41] width 102 height 18
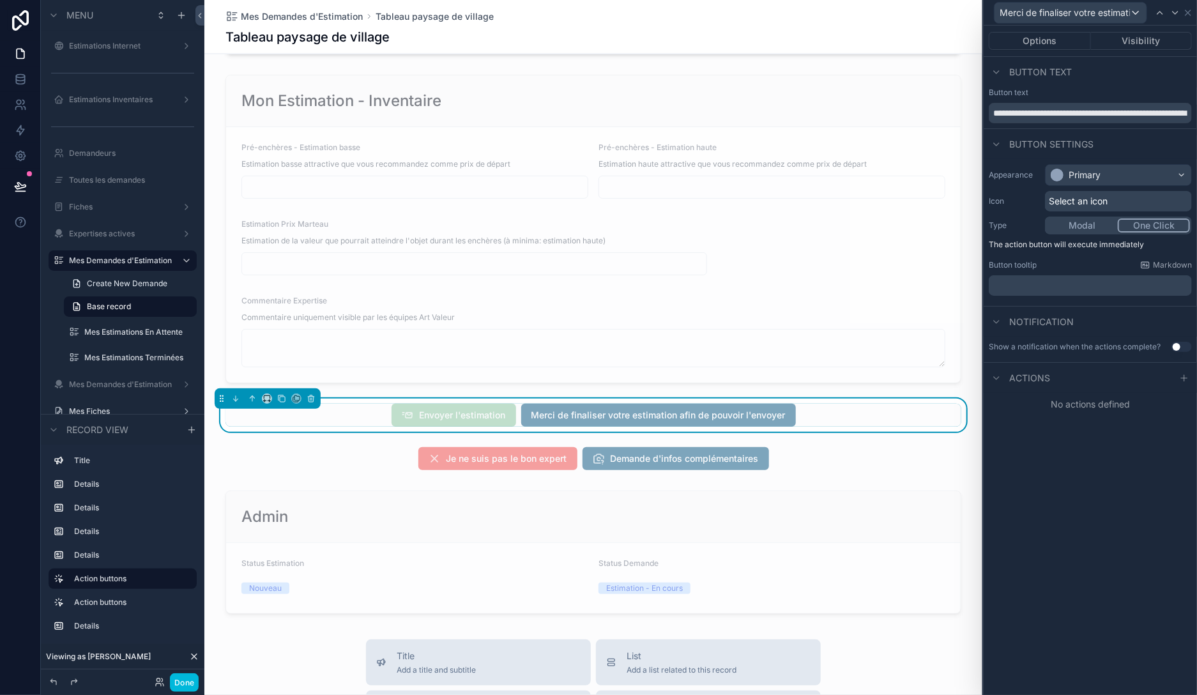
click at [1158, 41] on button "Visibility" at bounding box center [1142, 41] width 102 height 18
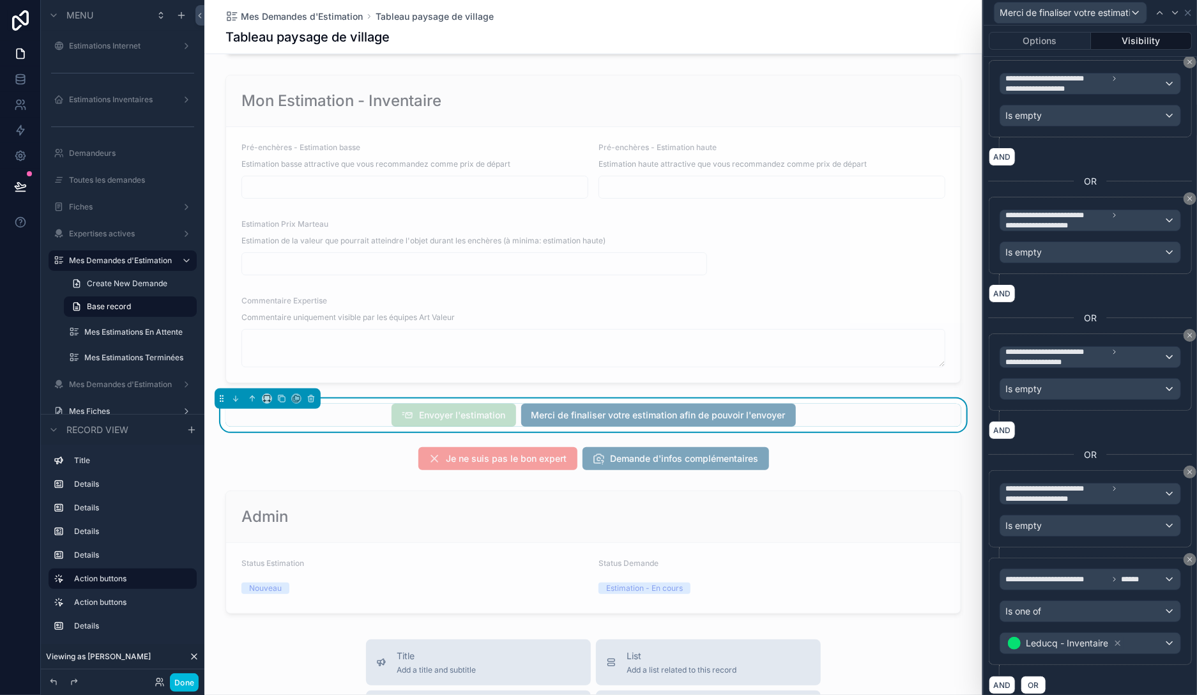
scroll to position [232, 0]
click at [1187, 7] on div "Merci de finaliser votre estimation afin de pouvoir l'envoyer" at bounding box center [1090, 12] width 203 height 25
click at [1190, 17] on icon at bounding box center [1188, 13] width 10 height 10
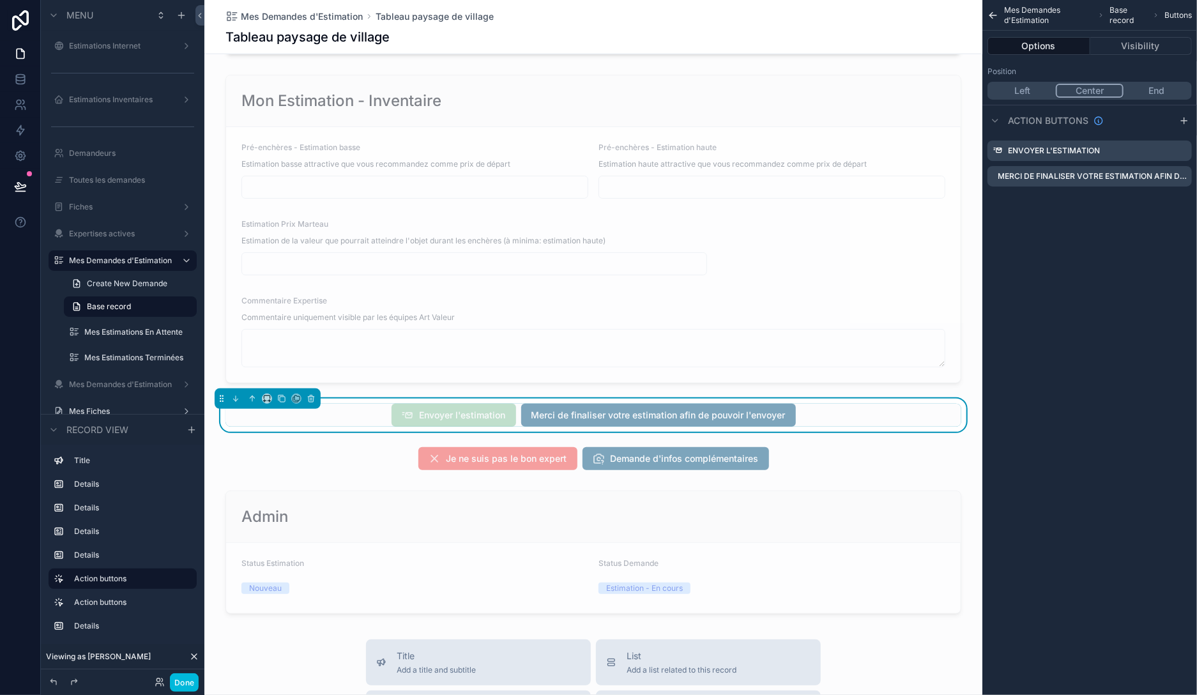
click at [180, 681] on button "Done" at bounding box center [184, 682] width 29 height 19
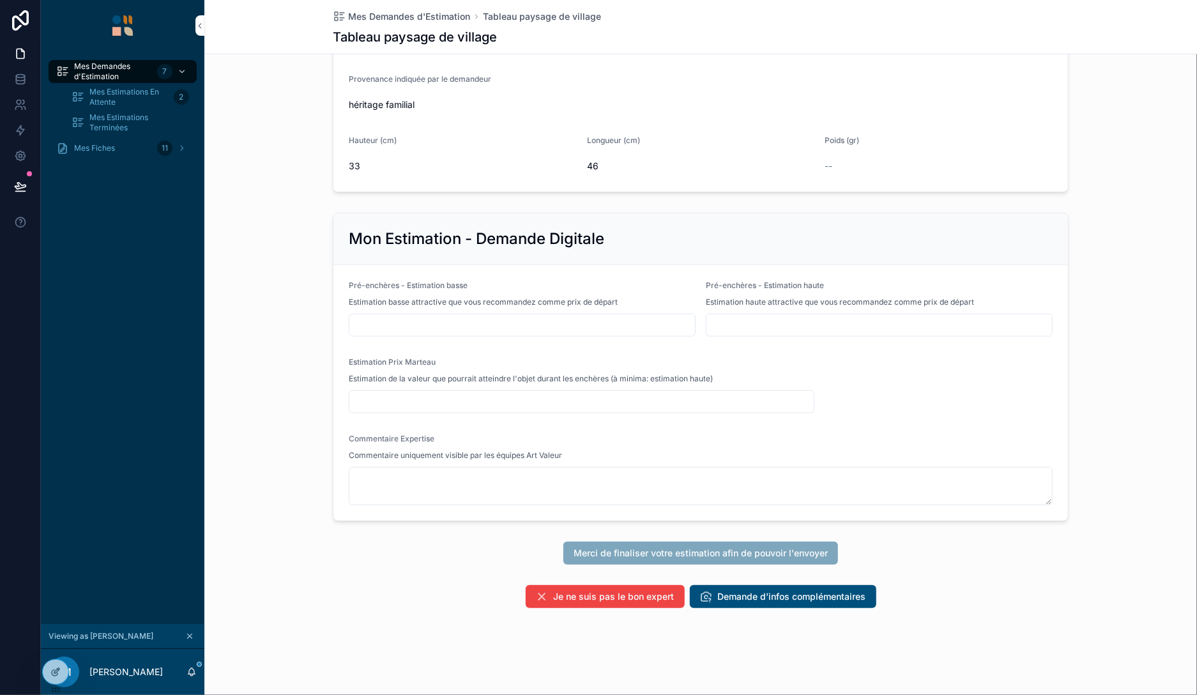
scroll to position [356, 0]
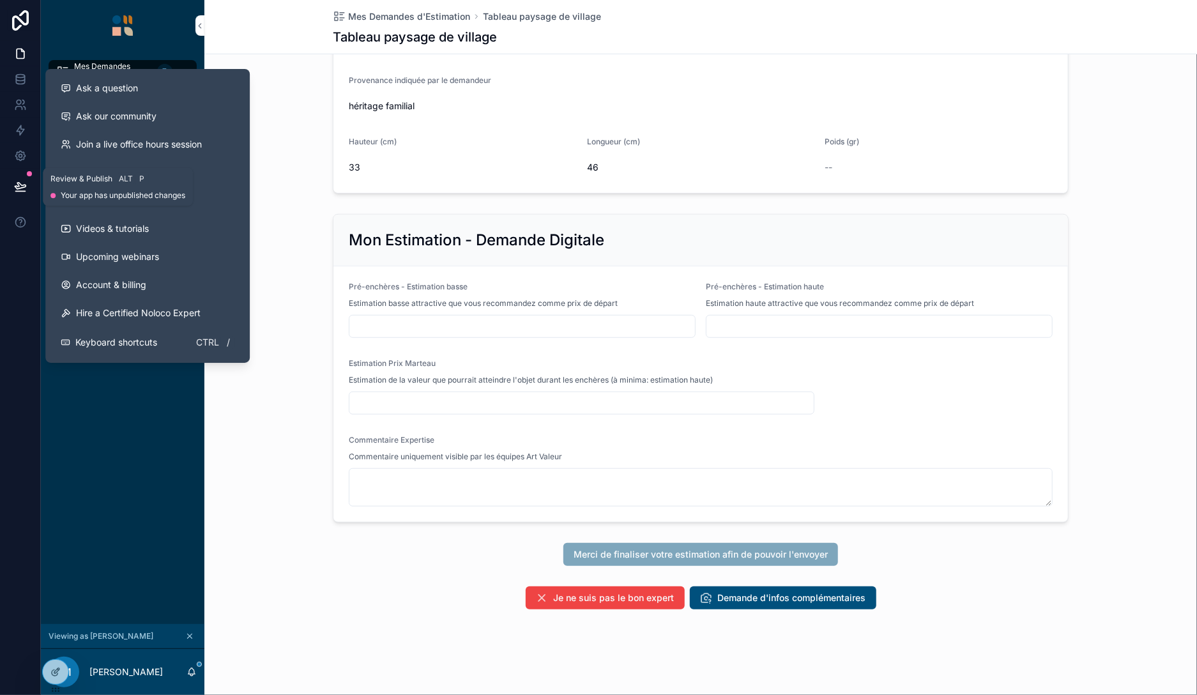
click at [21, 188] on icon at bounding box center [20, 186] width 11 height 6
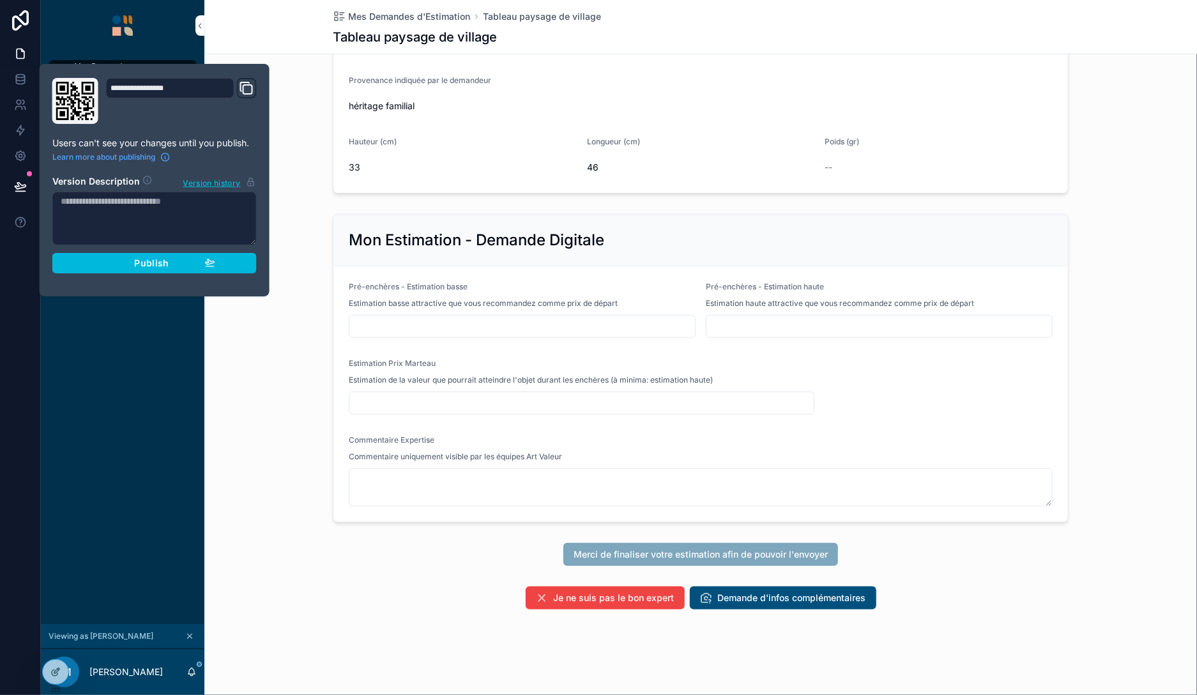
click at [119, 262] on div "Publish" at bounding box center [154, 262] width 121 height 11
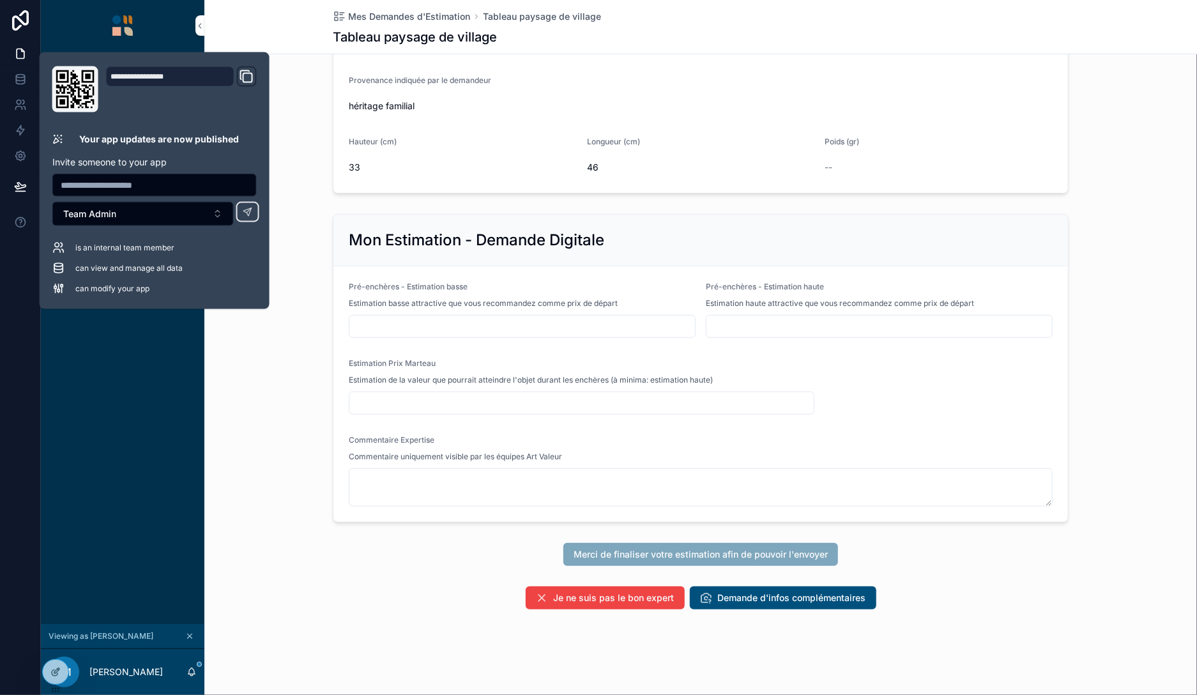
click at [292, 484] on div "Mon Estimation - Demande Digitale Pré-enchères - Estimation basse Estimation ba…" at bounding box center [700, 368] width 992 height 319
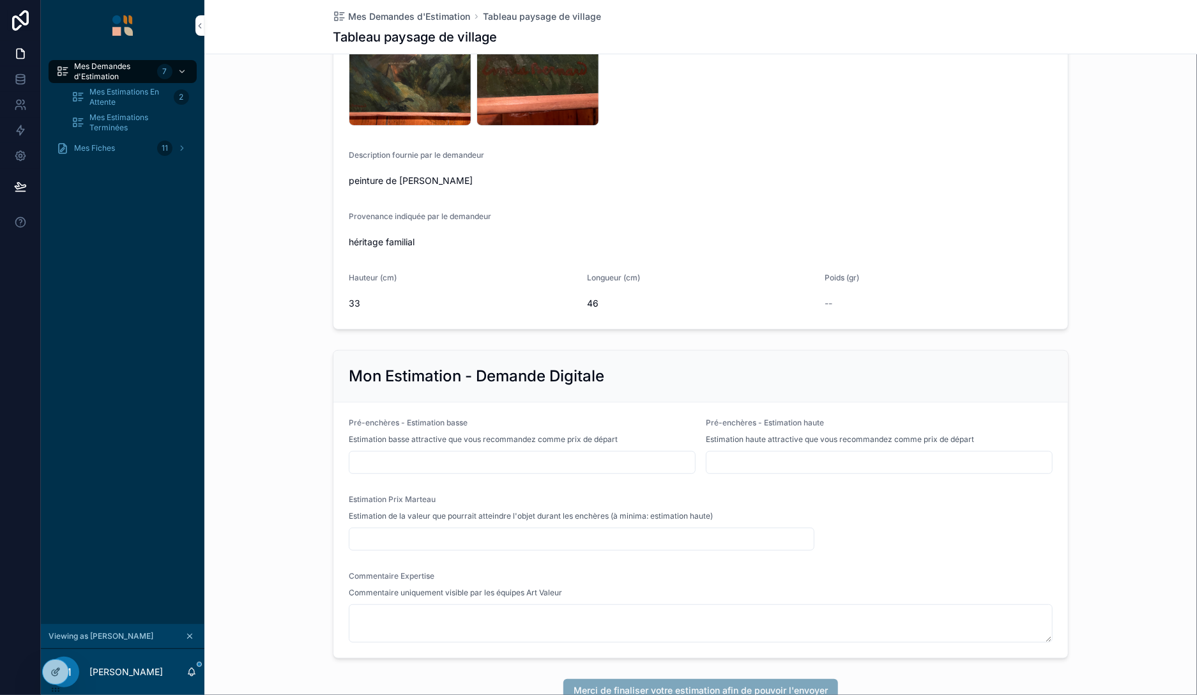
scroll to position [220, 0]
click at [1118, 456] on div "Mon Estimation - Demande Digitale Pré-enchères - Estimation basse Estimation ba…" at bounding box center [700, 503] width 992 height 319
click at [110, 96] on span "Mes Estimations En Attente" at bounding box center [128, 97] width 79 height 20
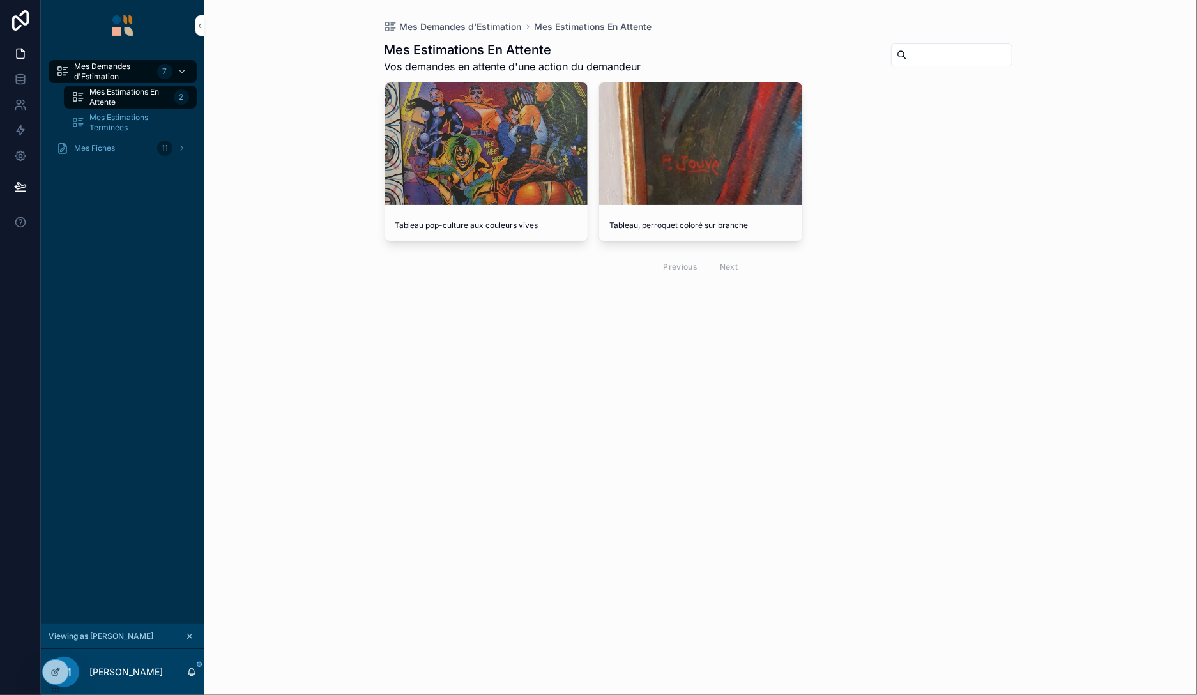
click at [116, 73] on span "Mes Demandes d'Estimation" at bounding box center [113, 71] width 78 height 20
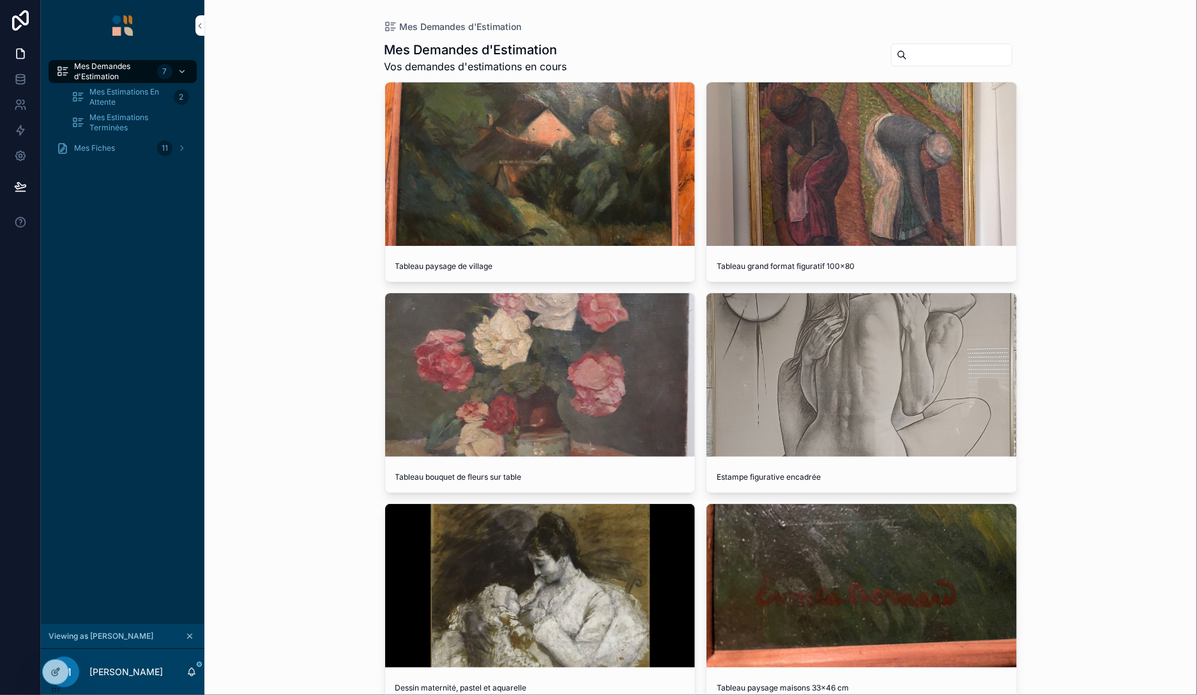
click at [60, 675] on icon at bounding box center [55, 672] width 10 height 10
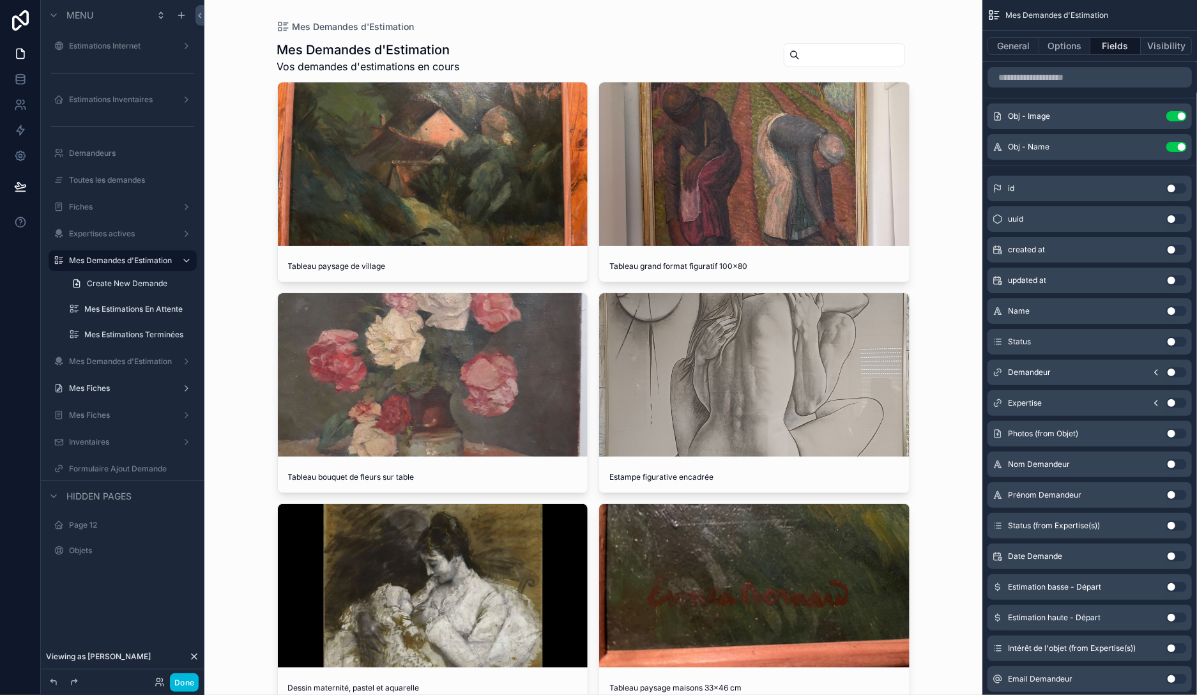
click at [196, 658] on icon at bounding box center [194, 656] width 5 height 5
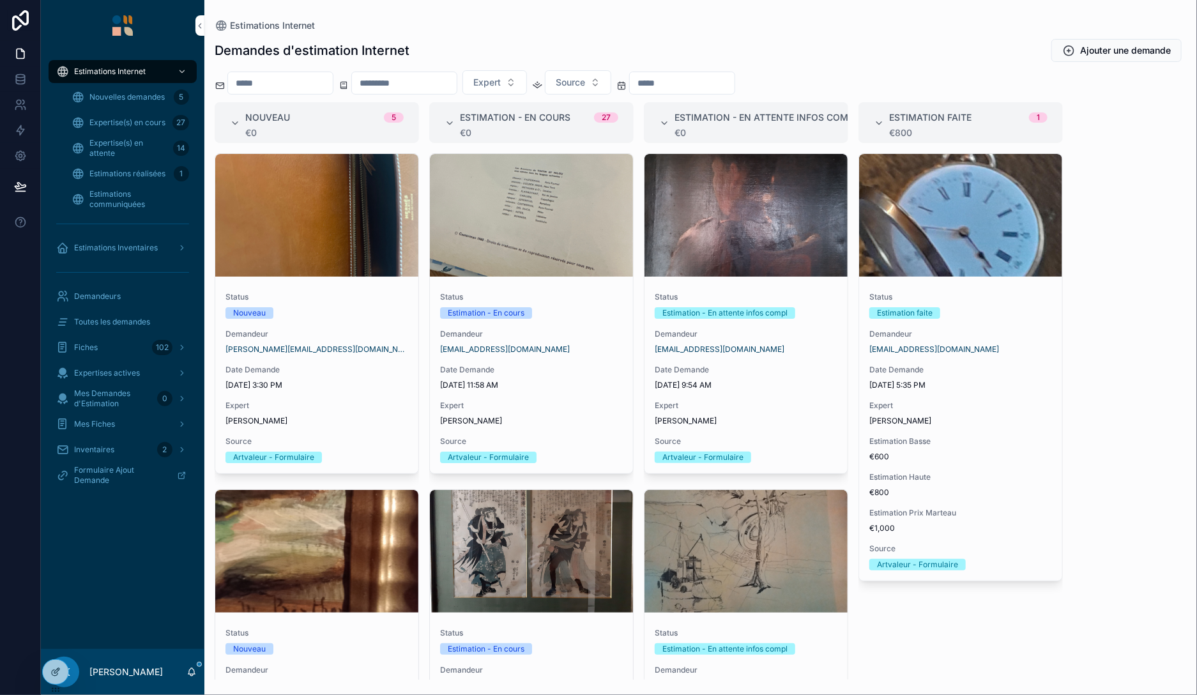
click at [103, 112] on link "Expertise(s) en cours 27" at bounding box center [130, 122] width 133 height 23
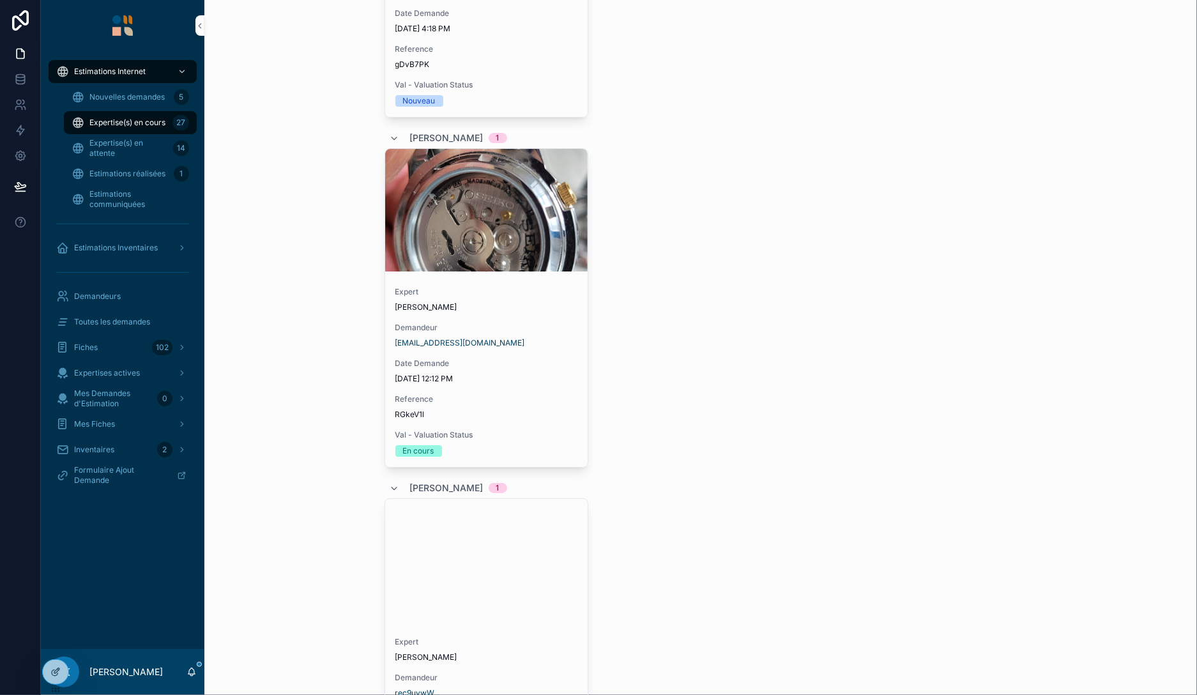
scroll to position [2648, 0]
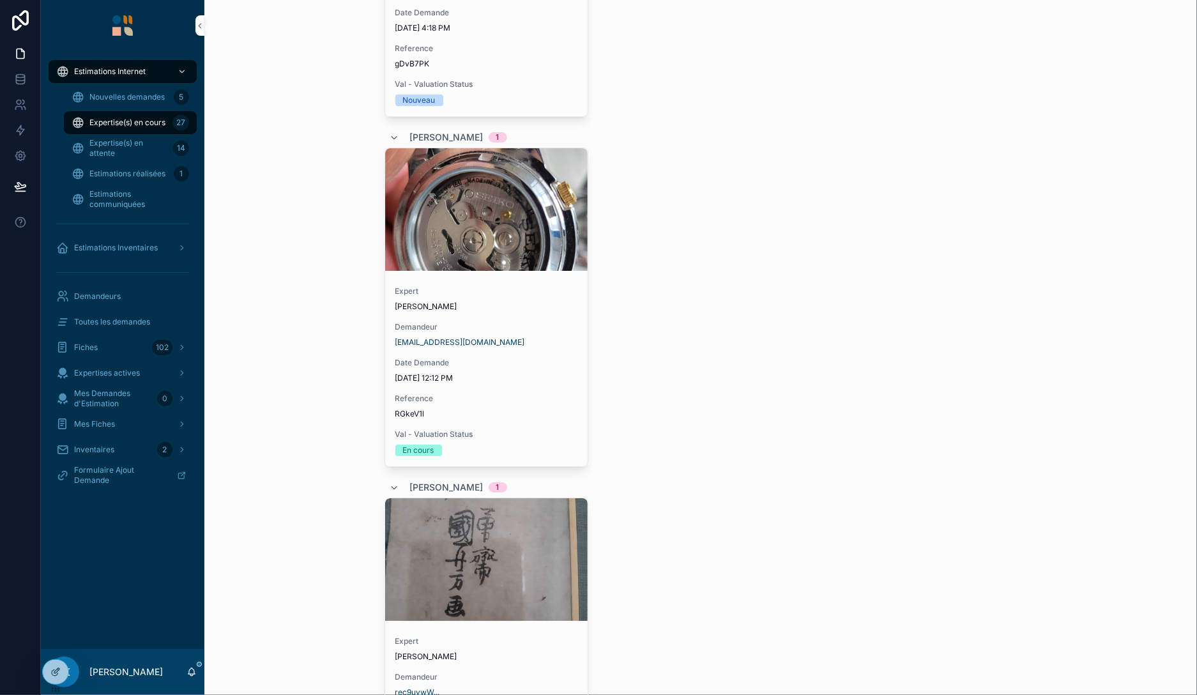
click at [521, 377] on span "[DATE] 12:12 PM" at bounding box center [486, 378] width 183 height 10
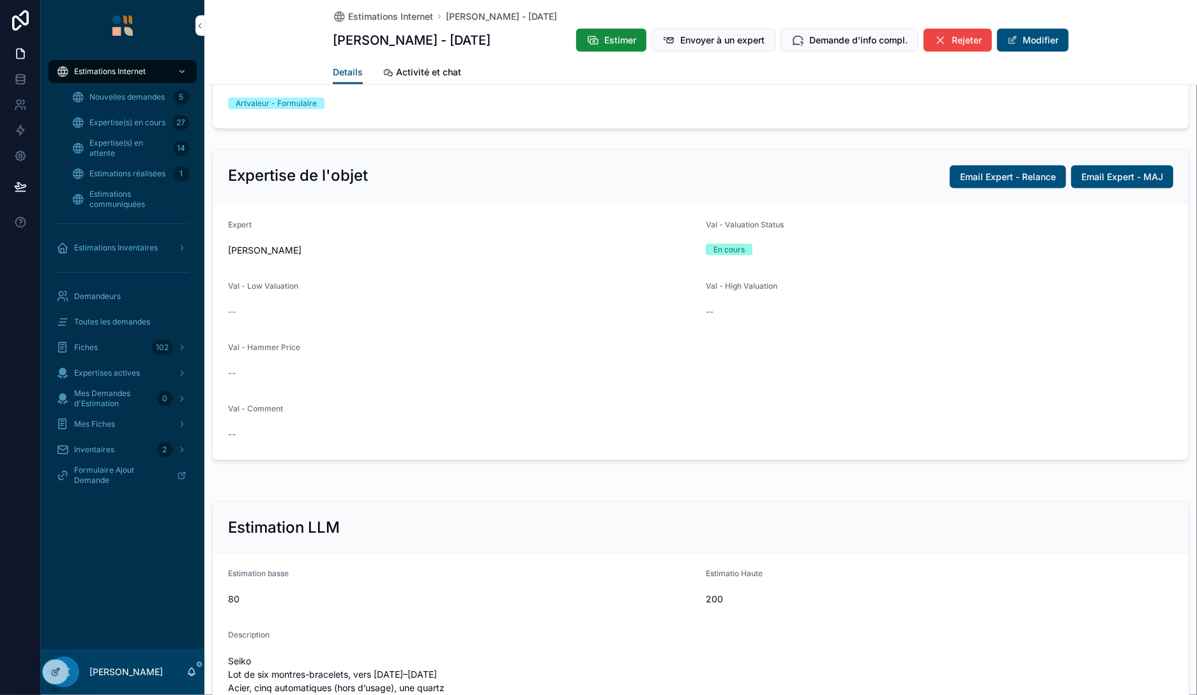
scroll to position [956, 0]
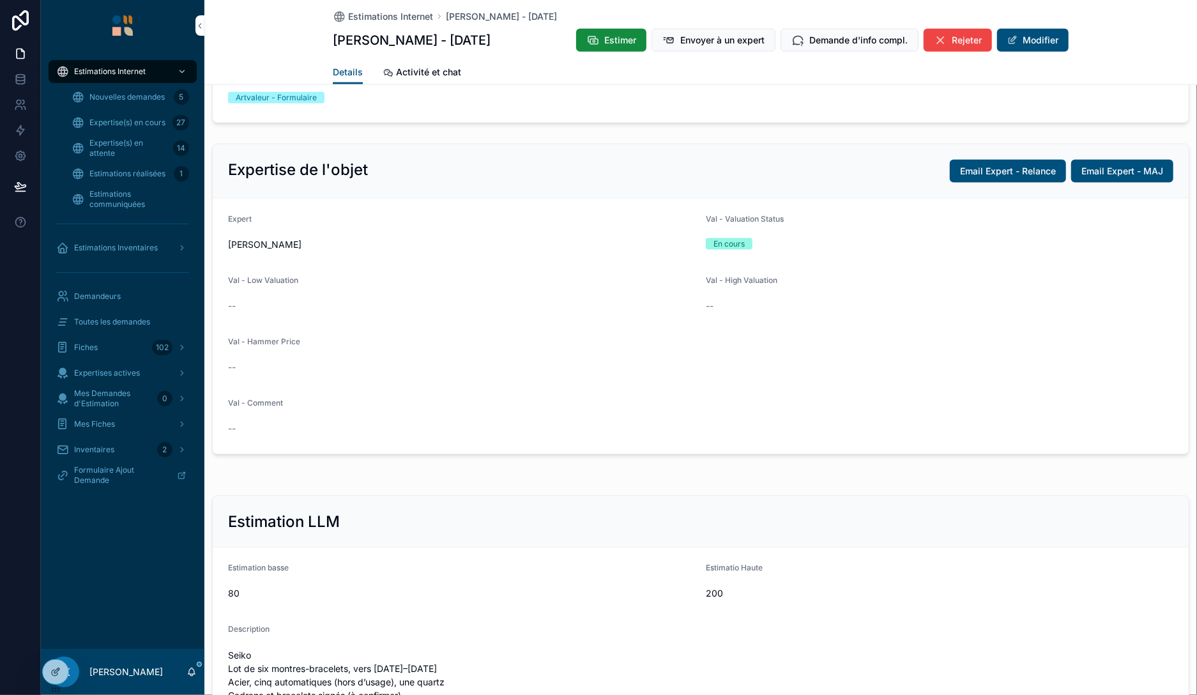
click at [1030, 44] on button "Modifier" at bounding box center [1033, 40] width 72 height 23
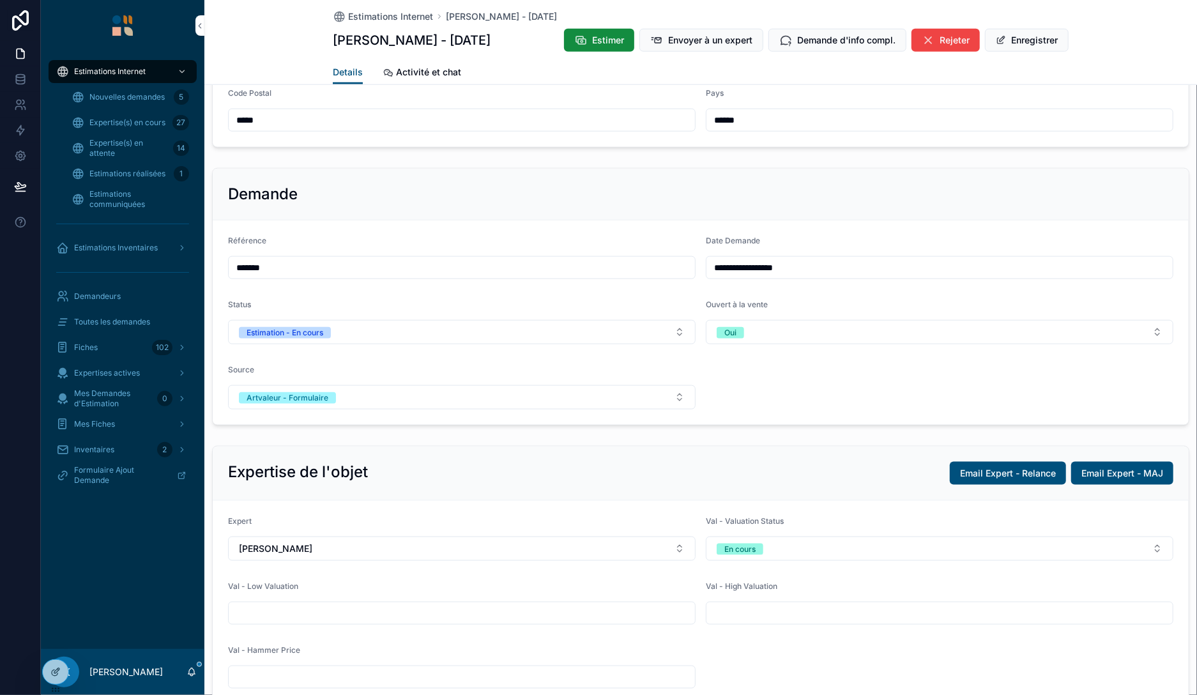
scroll to position [696, 0]
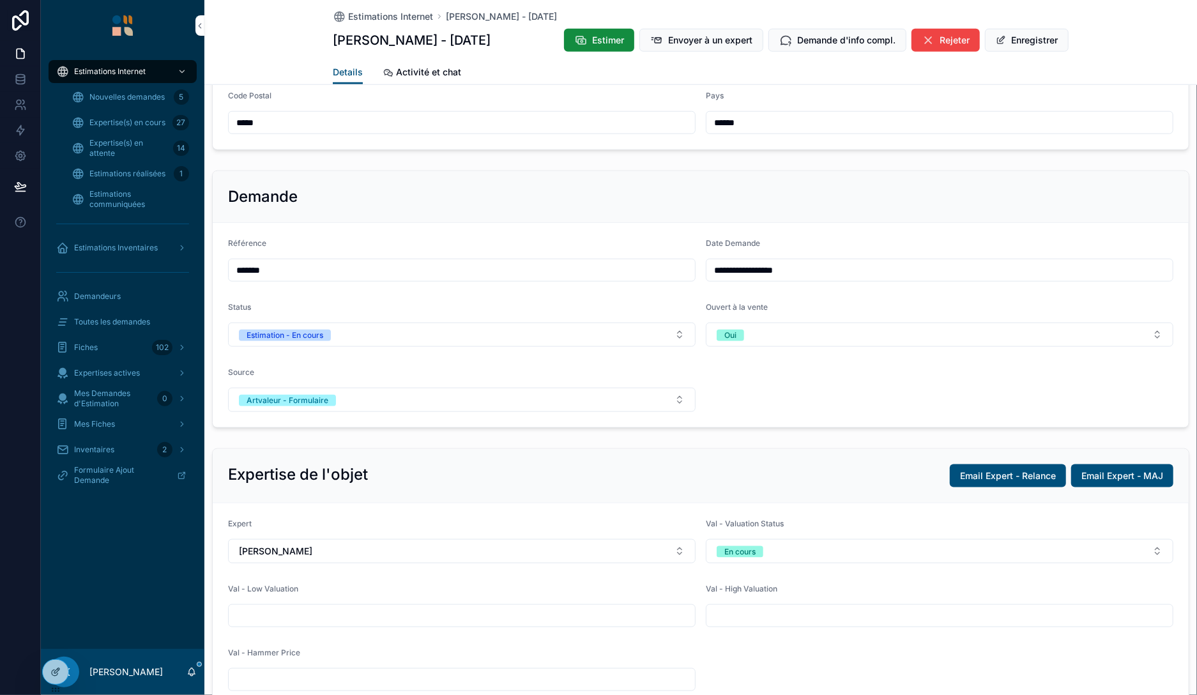
click at [1043, 36] on button "Enregistrer" at bounding box center [1027, 40] width 84 height 23
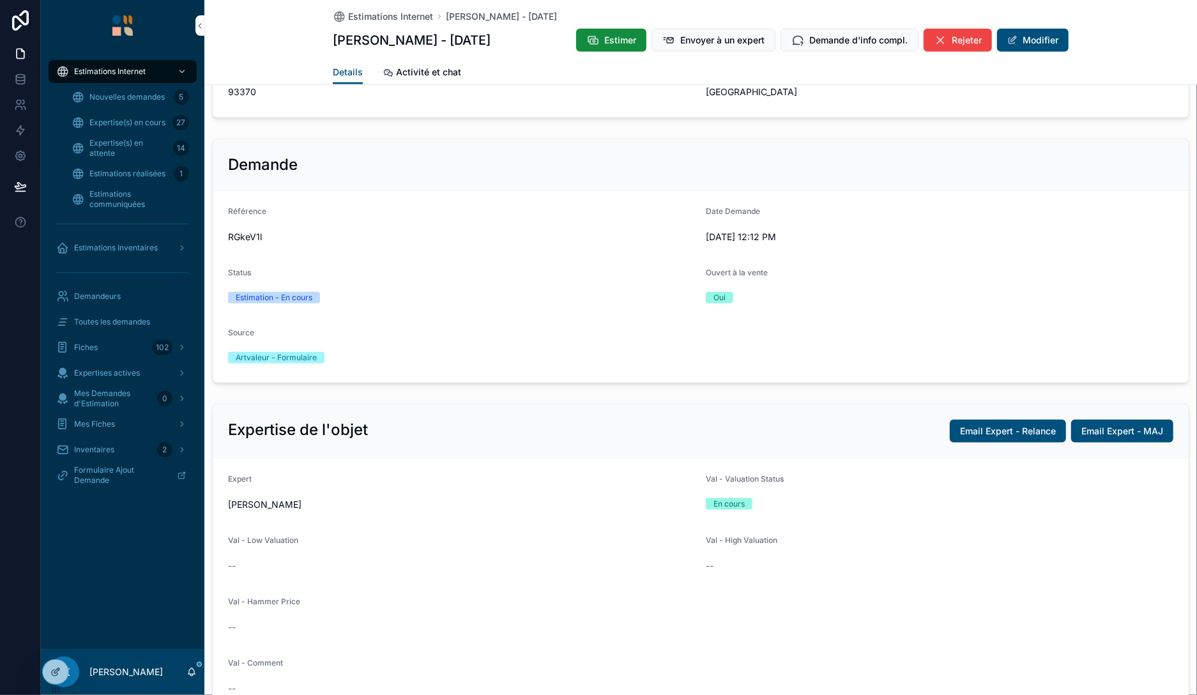
scroll to position [669, 0]
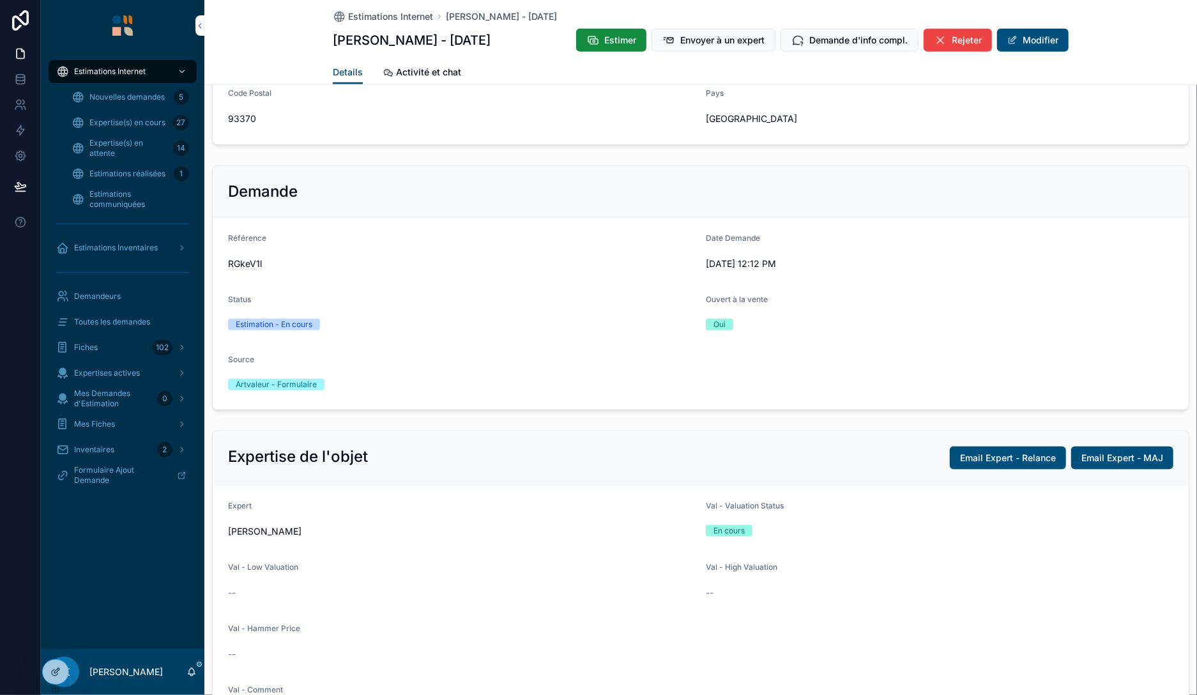
click at [59, 669] on icon at bounding box center [56, 670] width 5 height 5
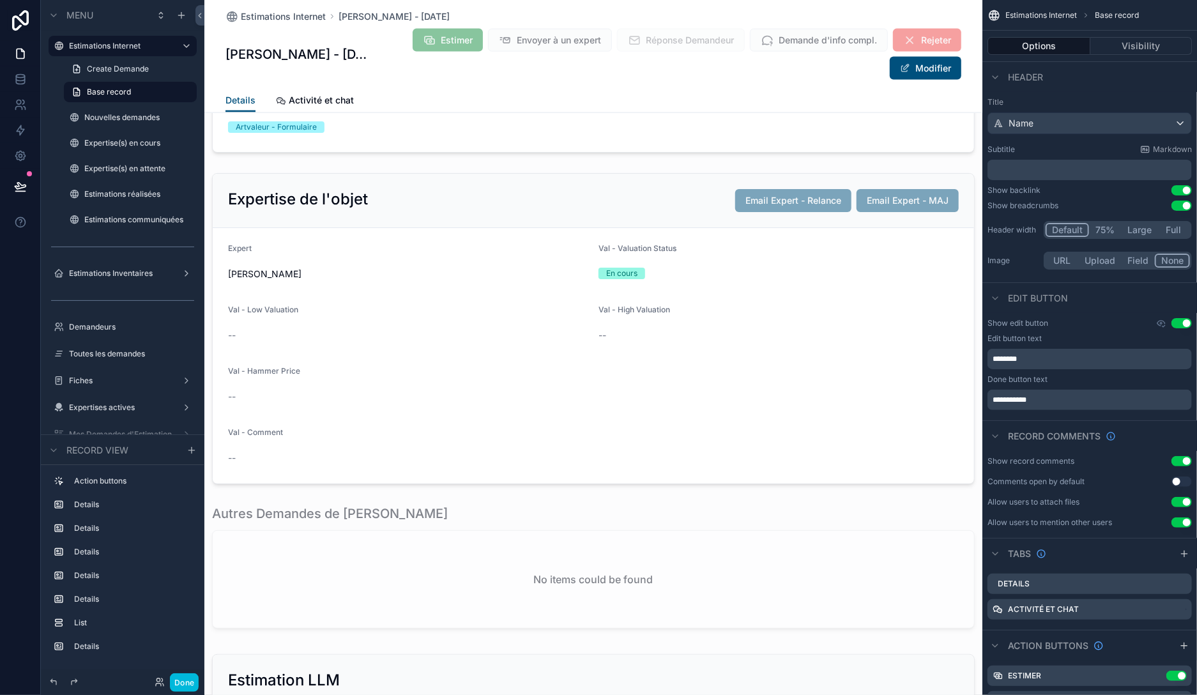
scroll to position [1103, 0]
click at [460, 430] on div "scrollable content" at bounding box center [593, 327] width 778 height 321
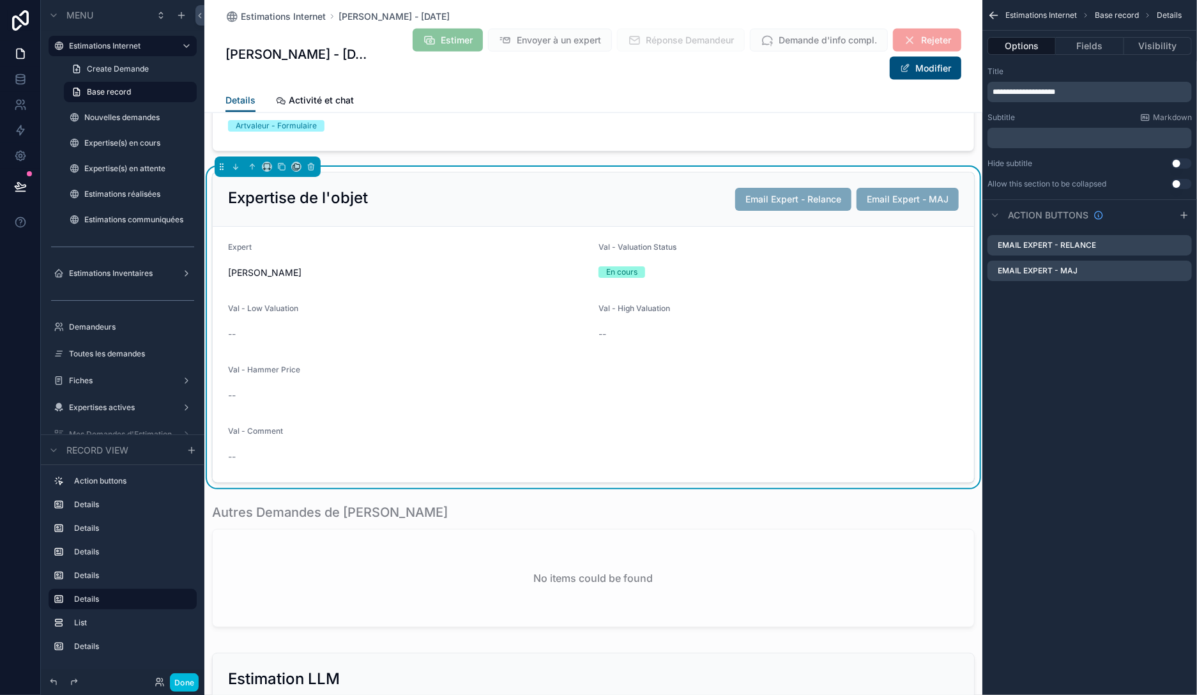
click at [1093, 42] on button "Fields" at bounding box center [1090, 46] width 68 height 18
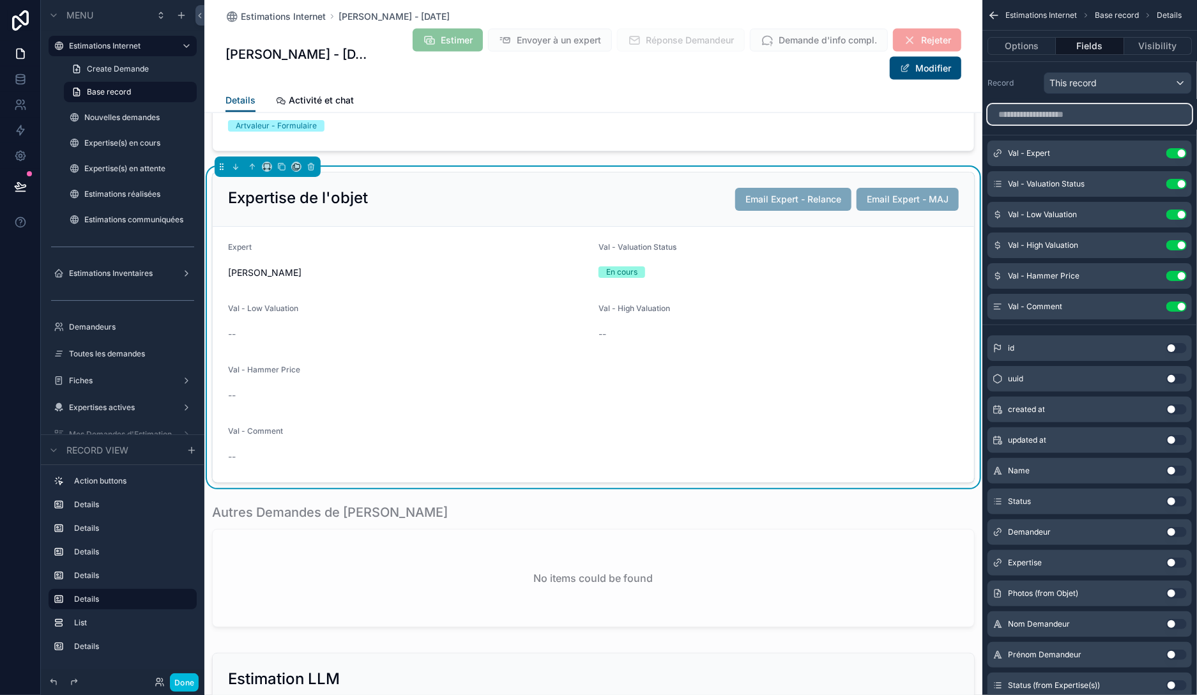
click at [1054, 114] on input "scrollable content" at bounding box center [1089, 114] width 204 height 20
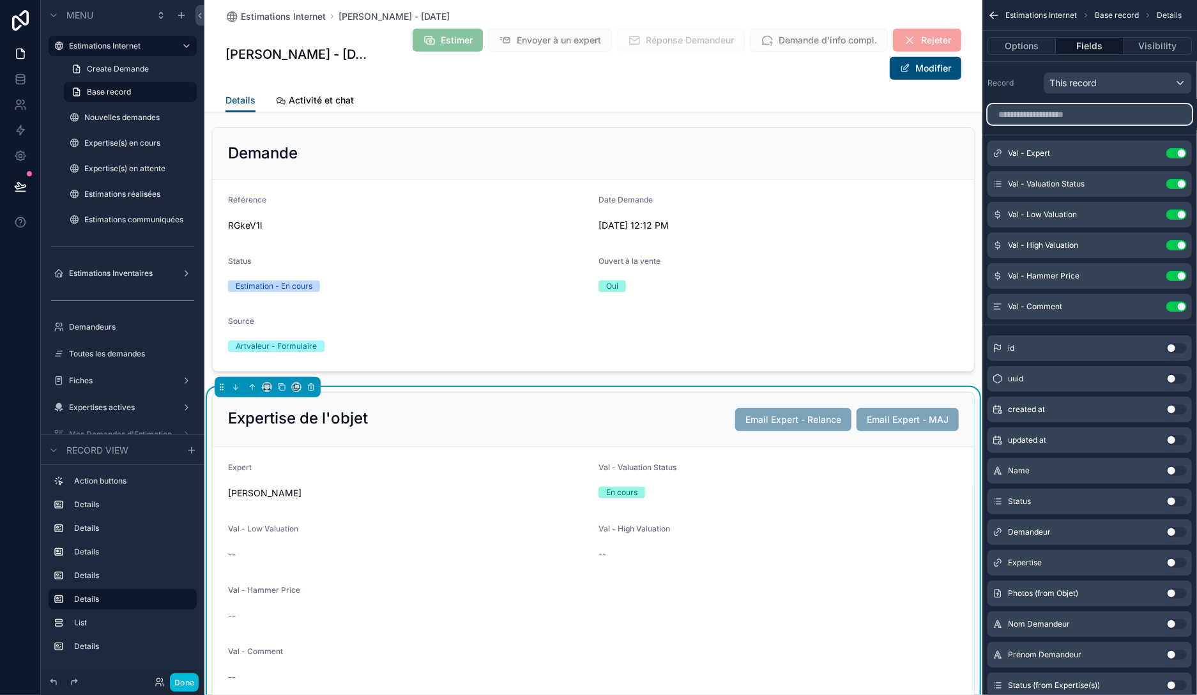
scroll to position [883, 0]
click at [573, 345] on div "scrollable content" at bounding box center [593, 250] width 778 height 255
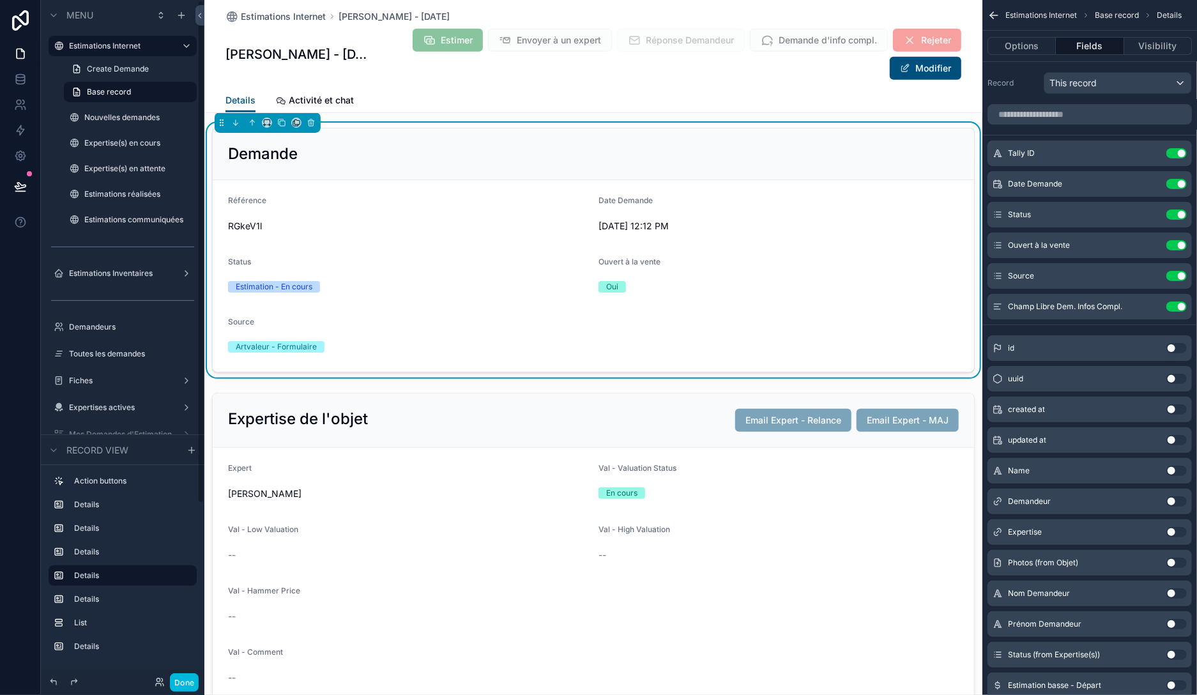
click at [183, 678] on button "Done" at bounding box center [184, 682] width 29 height 19
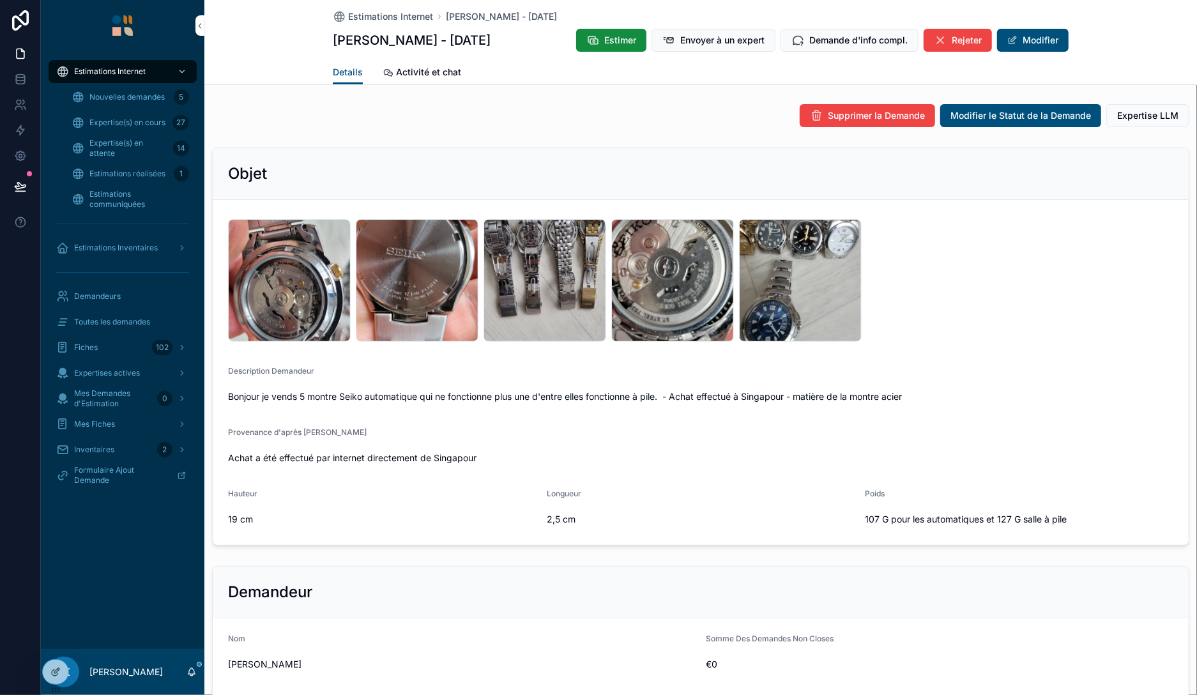
scroll to position [0, 0]
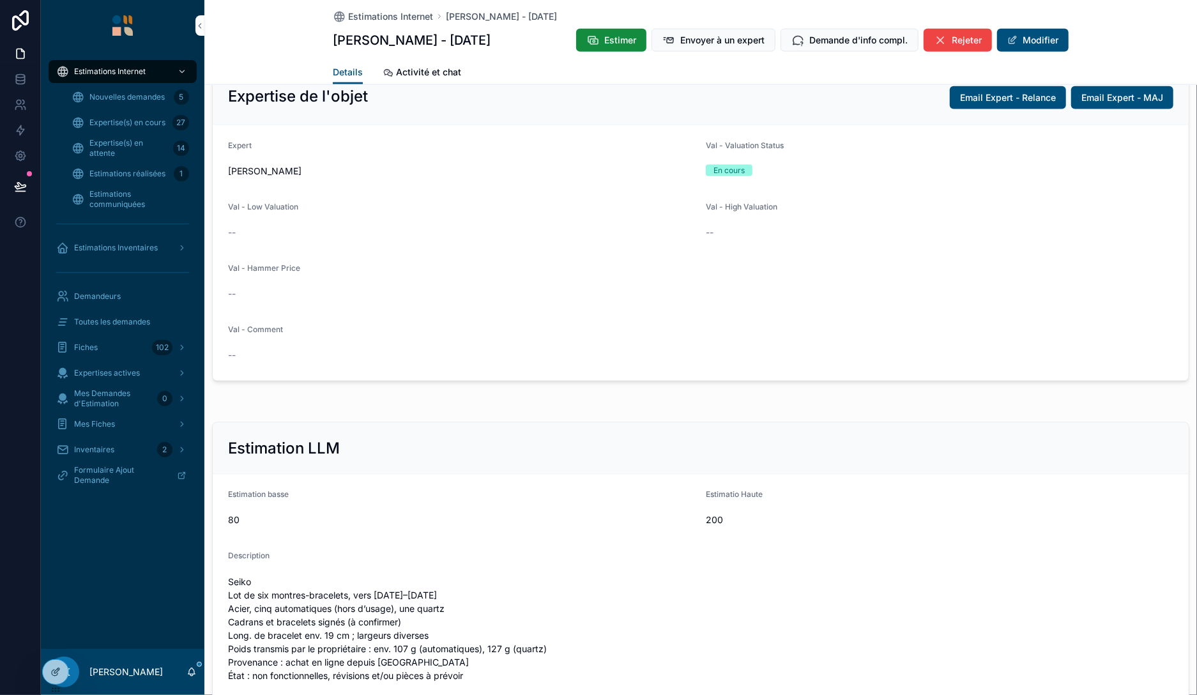
click at [1038, 33] on button "Modifier" at bounding box center [1033, 40] width 72 height 23
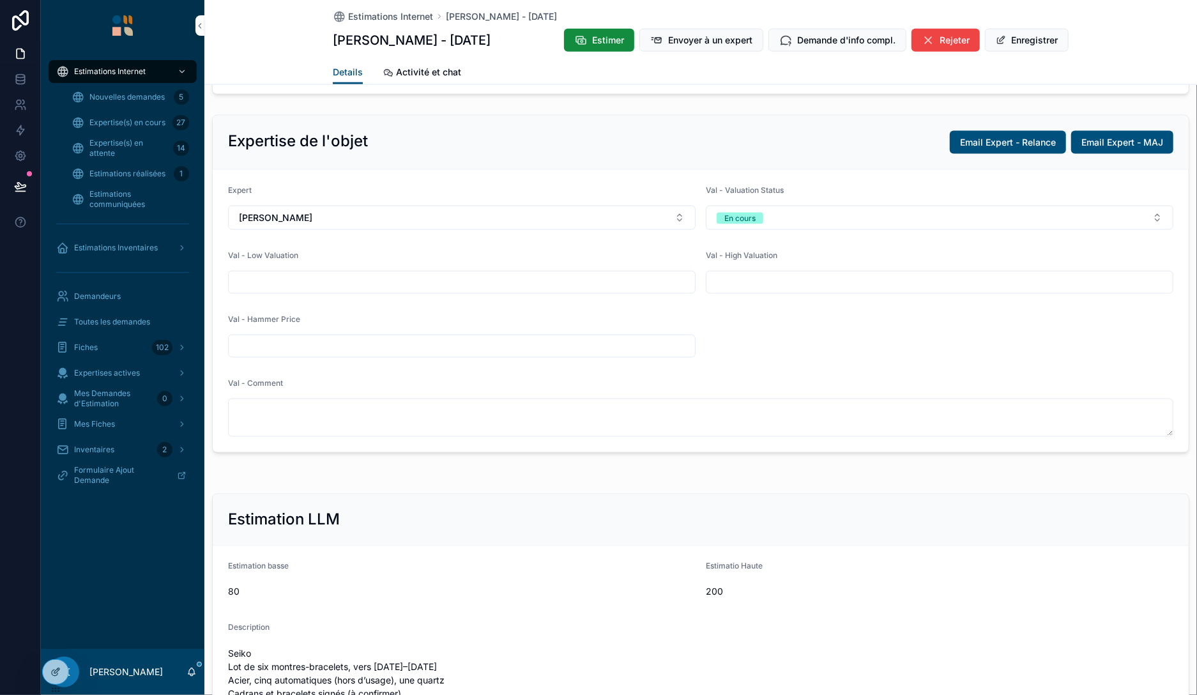
scroll to position [1069, 0]
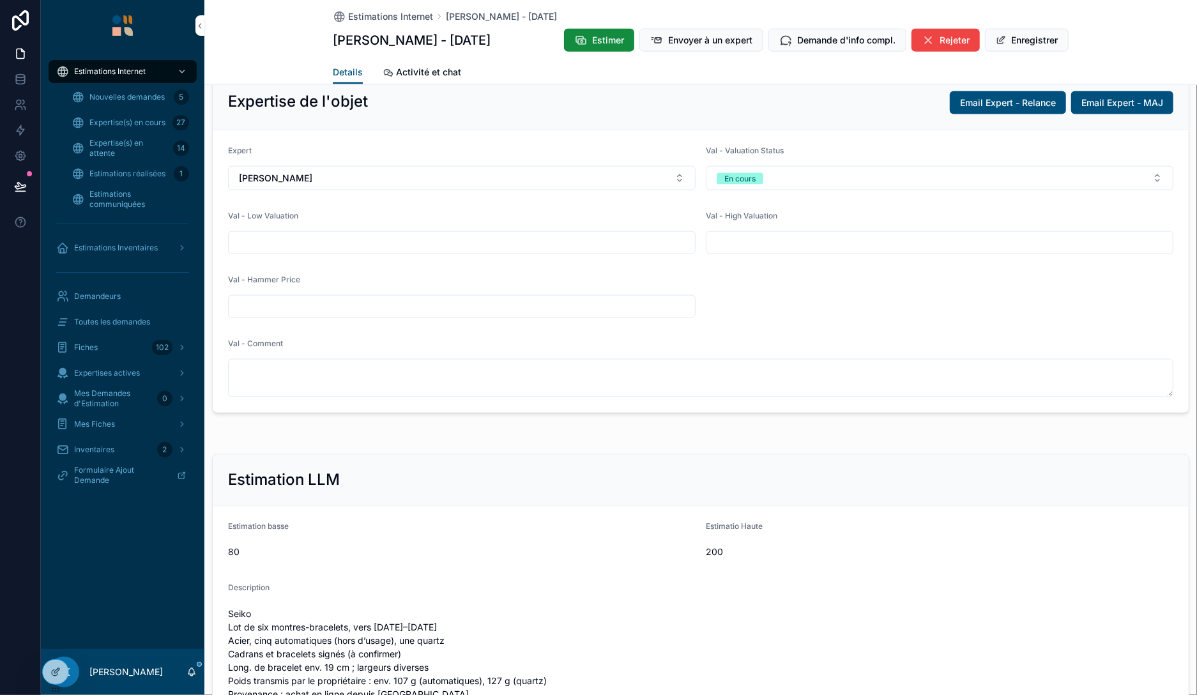
click at [805, 174] on button "En cours" at bounding box center [939, 178] width 467 height 24
click at [881, 245] on div "Nouveau" at bounding box center [879, 245] width 33 height 11
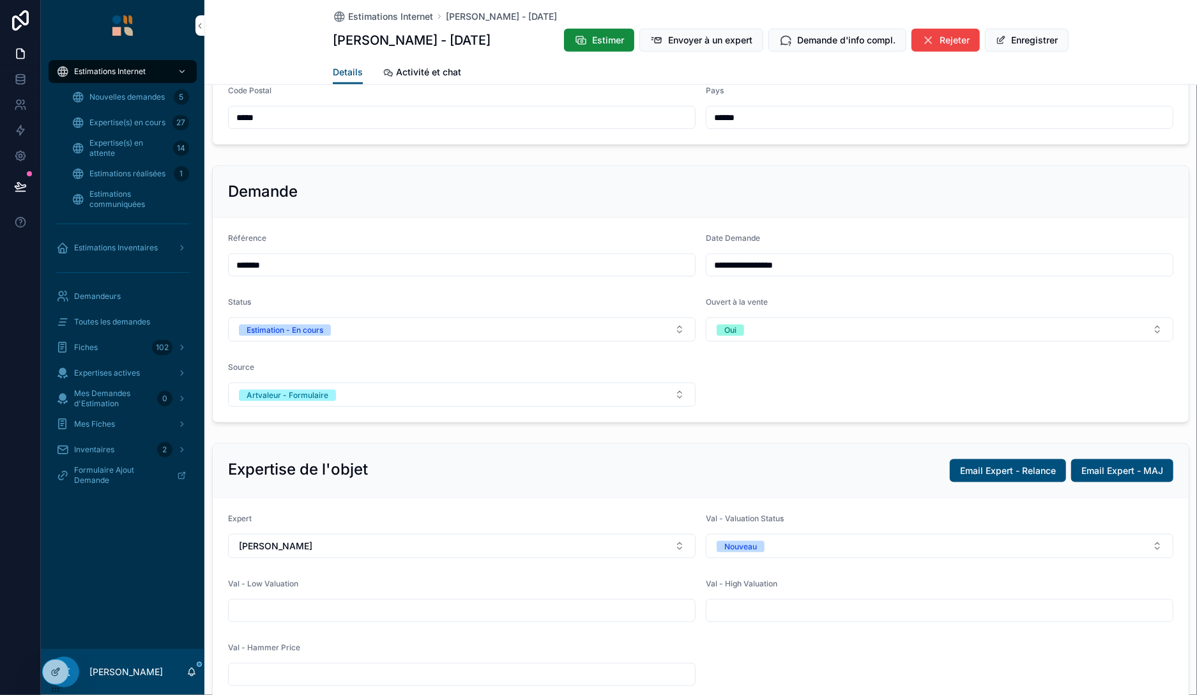
click at [1020, 47] on button "Enregistrer" at bounding box center [1027, 40] width 84 height 23
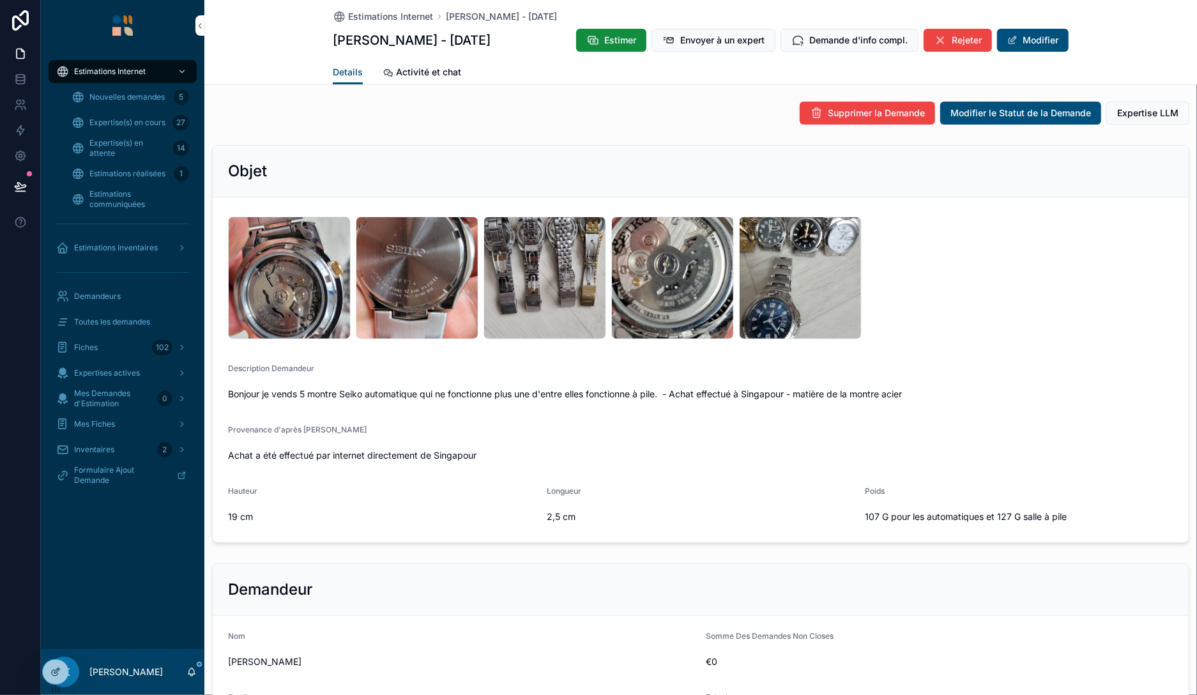
scroll to position [0, 0]
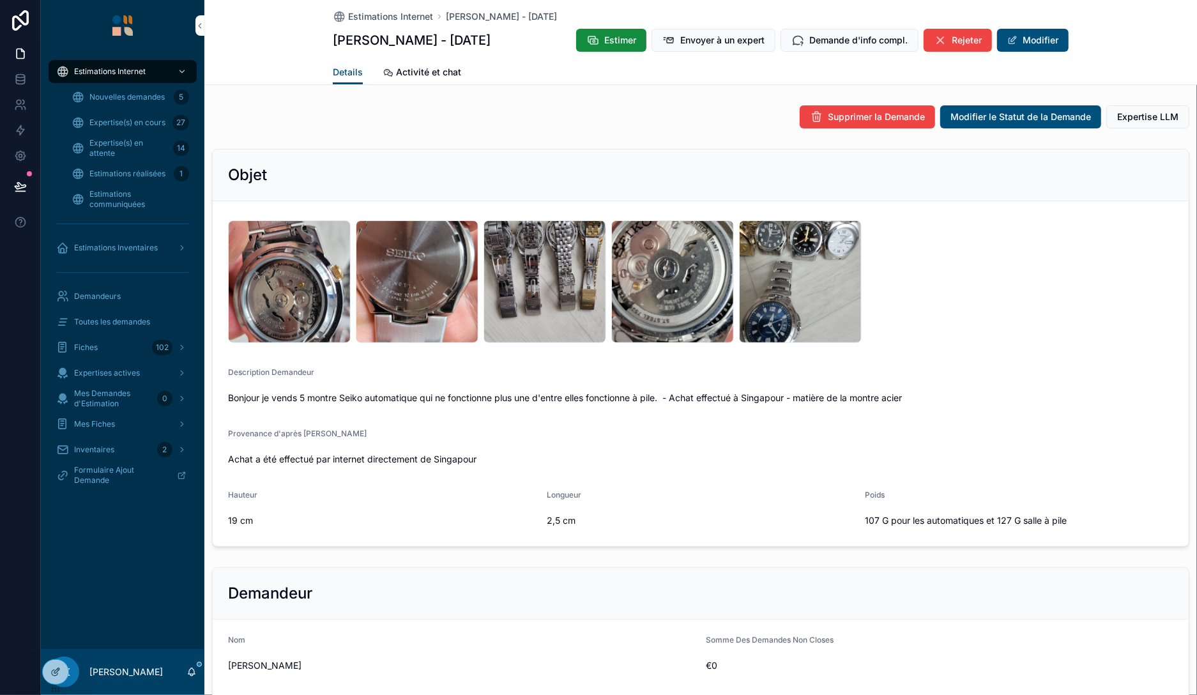
click at [108, 174] on span "Estimations réalisées" at bounding box center [127, 174] width 76 height 10
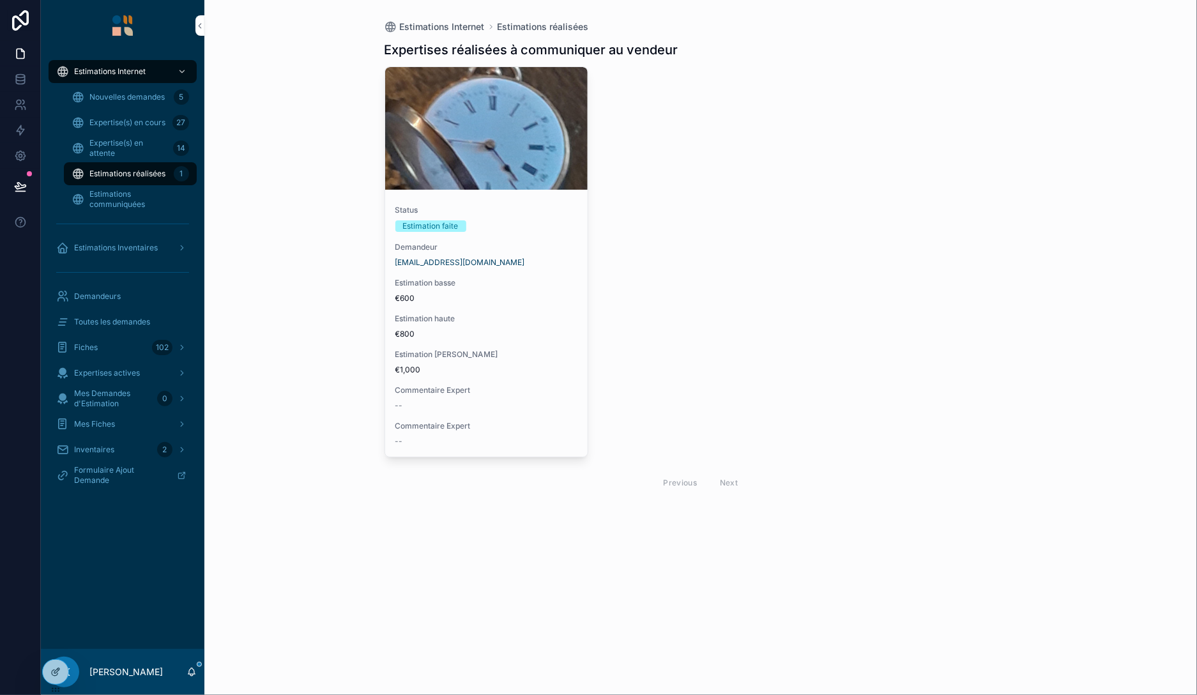
click at [500, 286] on span "Estimation basse" at bounding box center [486, 283] width 183 height 10
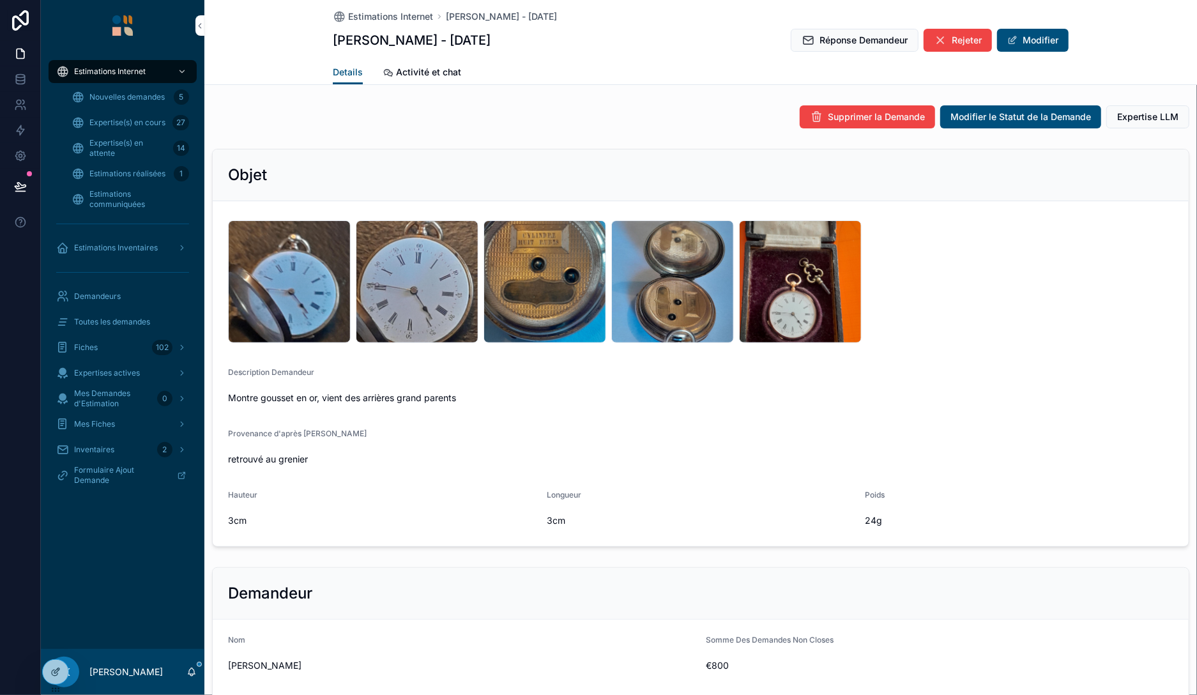
click at [148, 95] on span "Nouvelles demandes" at bounding box center [126, 97] width 75 height 10
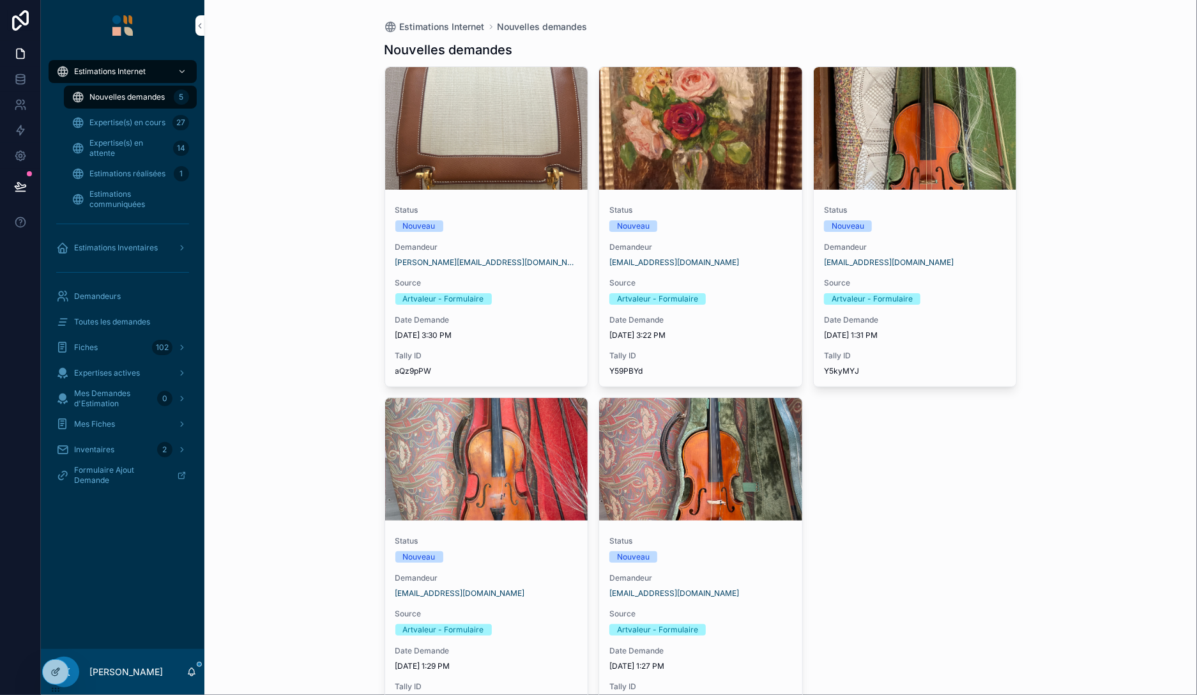
click at [142, 124] on span "Expertise(s) en cours" at bounding box center [127, 123] width 76 height 10
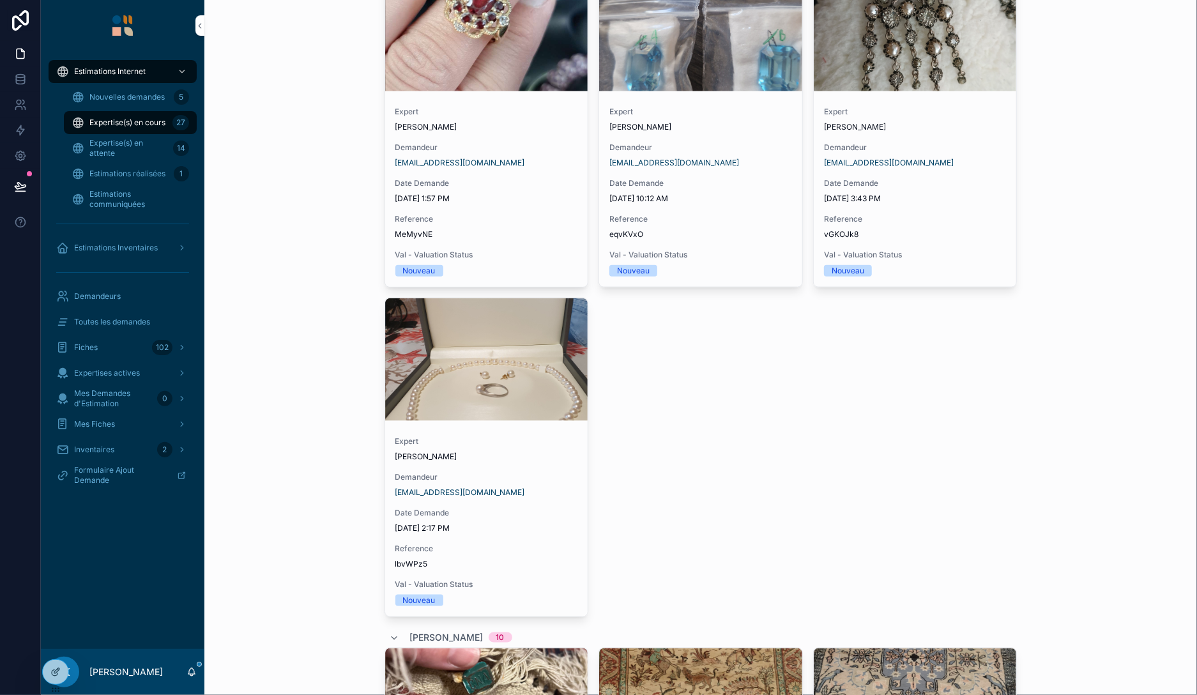
scroll to position [809, 0]
click at [121, 149] on span "Expertise(s) en attente" at bounding box center [128, 148] width 79 height 20
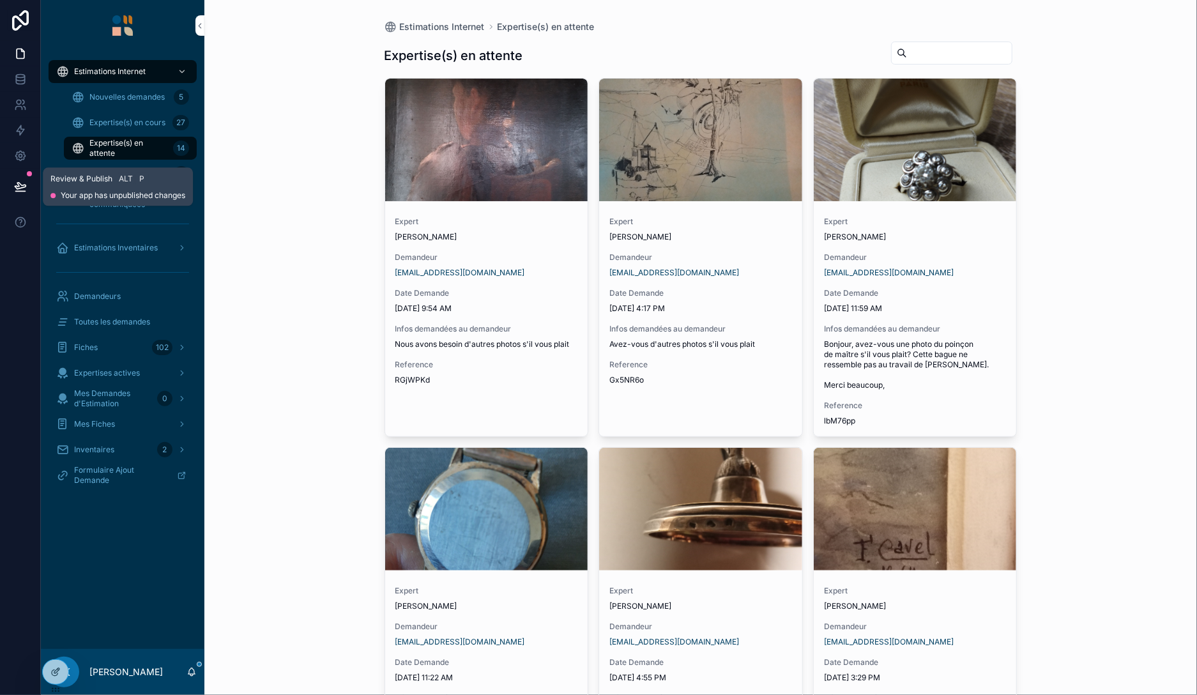
click at [31, 188] on button at bounding box center [20, 187] width 28 height 36
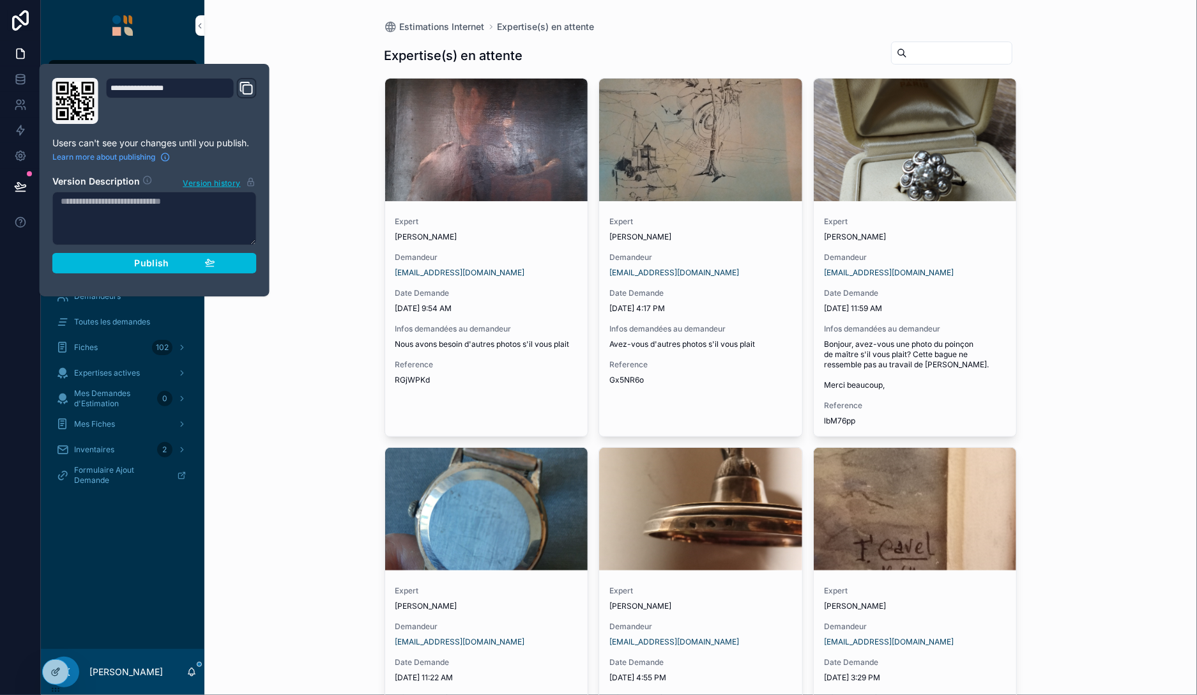
click at [124, 259] on div "Publish" at bounding box center [154, 262] width 121 height 11
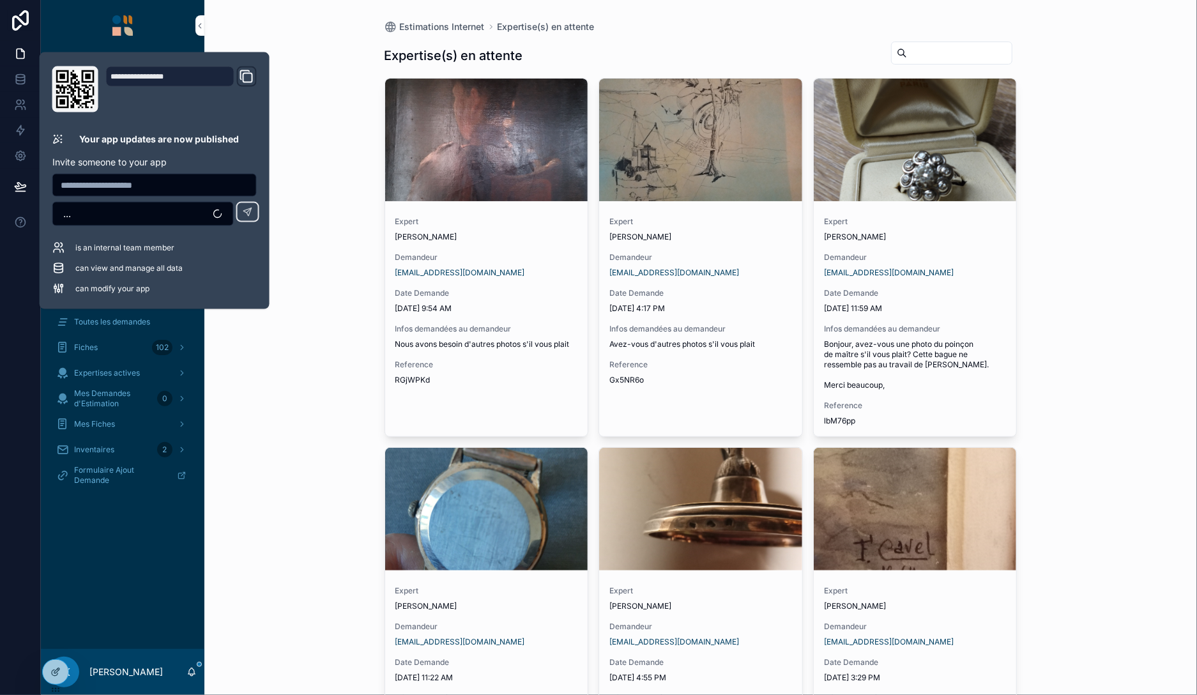
click at [317, 377] on div "Estimations Internet Expertise(s) en attente Expertise(s) en attente Expert Pie…" at bounding box center [700, 347] width 992 height 695
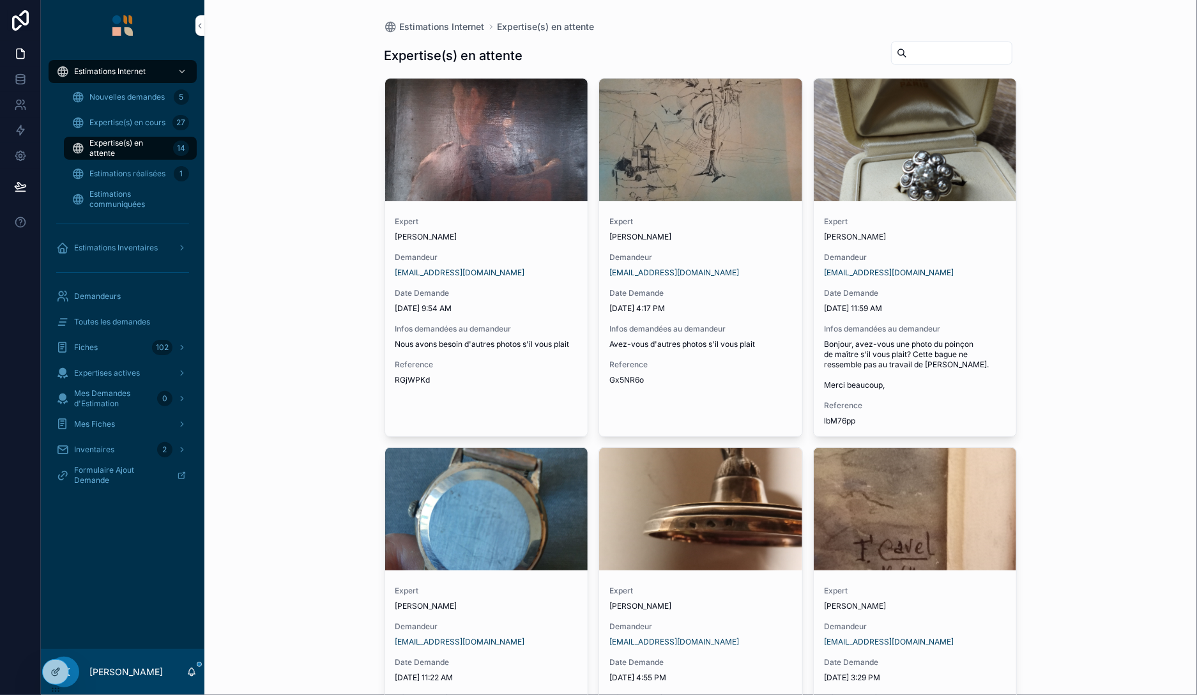
click at [158, 128] on div "Expertise(s) en cours 27" at bounding box center [131, 122] width 118 height 20
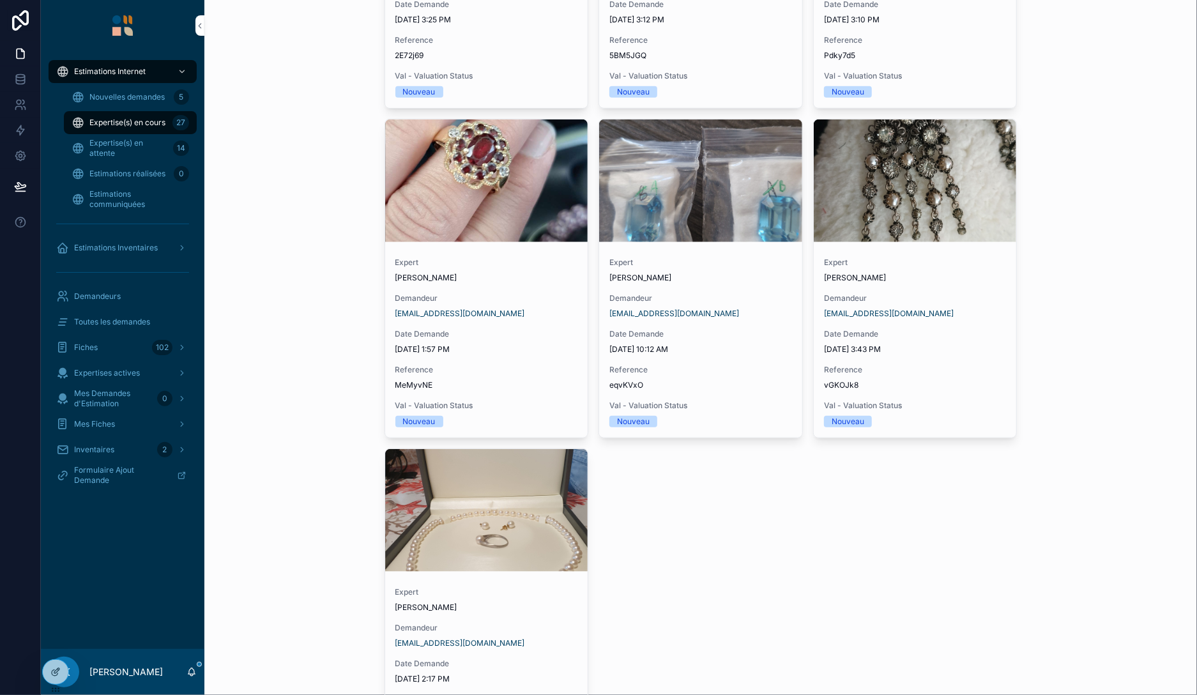
scroll to position [662, 0]
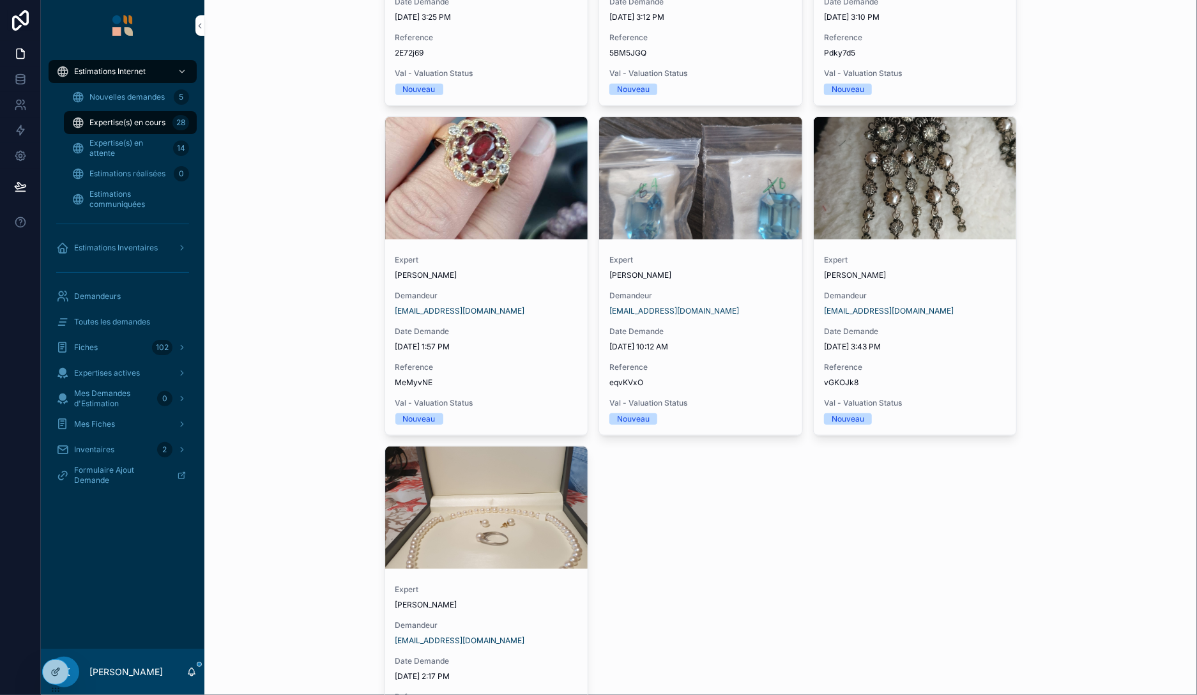
click at [137, 320] on span "Toutes les demandes" at bounding box center [112, 322] width 76 height 10
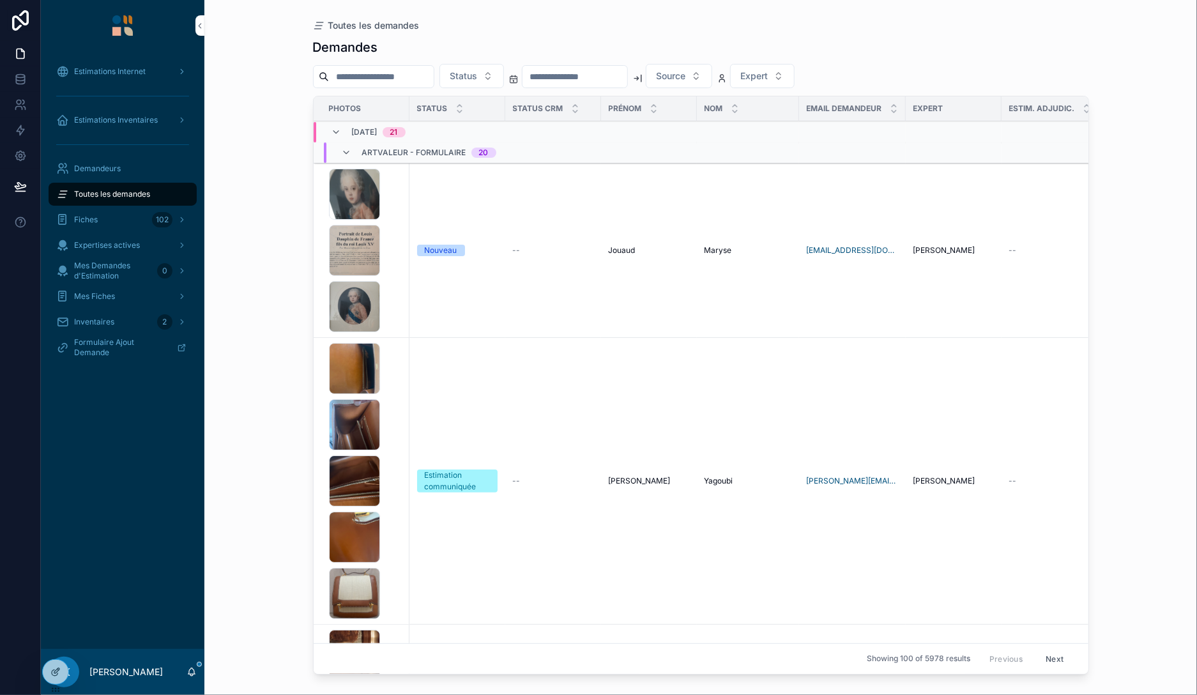
click at [397, 254] on div "IMG_20251006_152916 .jpg IMG_20251006_153018 .jpg IMG_20251006_152846 .jpg" at bounding box center [365, 250] width 73 height 163
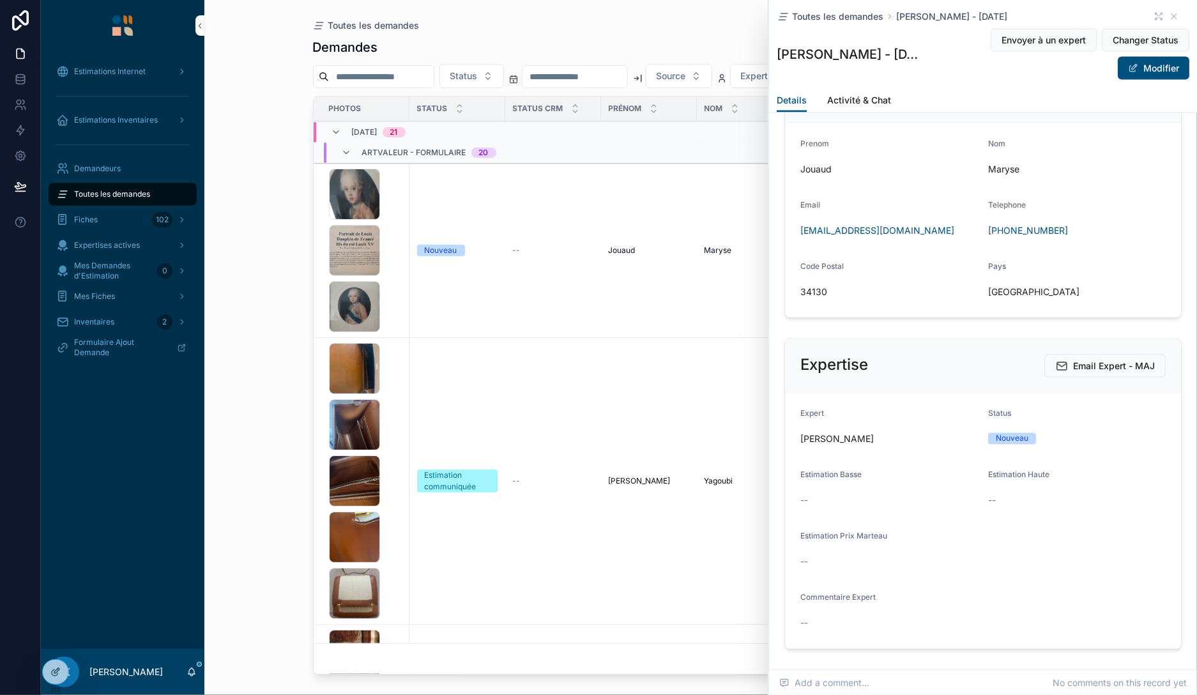
scroll to position [1103, 0]
click at [51, 669] on icon at bounding box center [55, 672] width 10 height 10
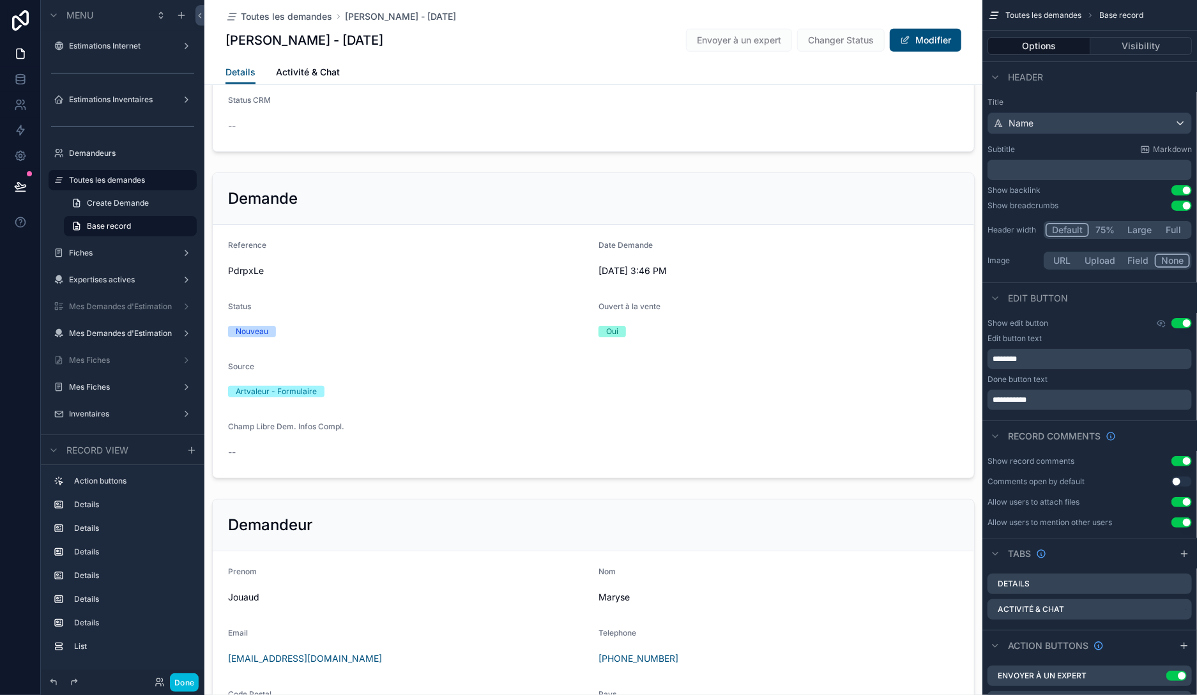
scroll to position [515, 0]
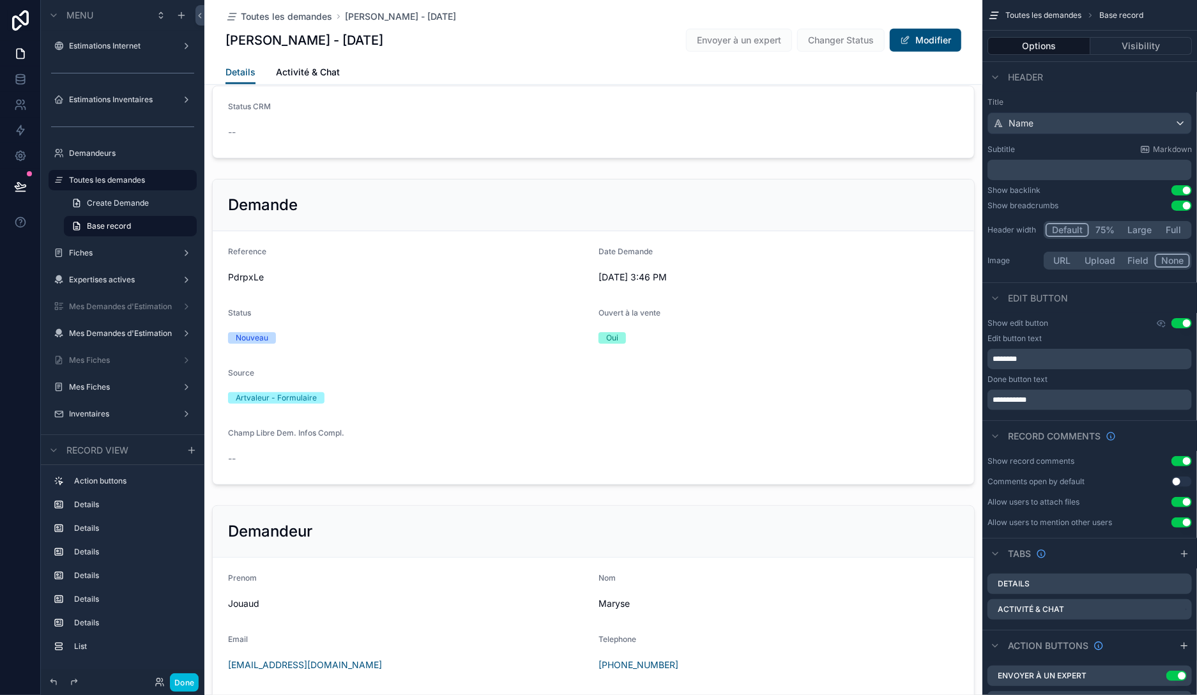
click at [745, 418] on div "scrollable content" at bounding box center [593, 332] width 778 height 316
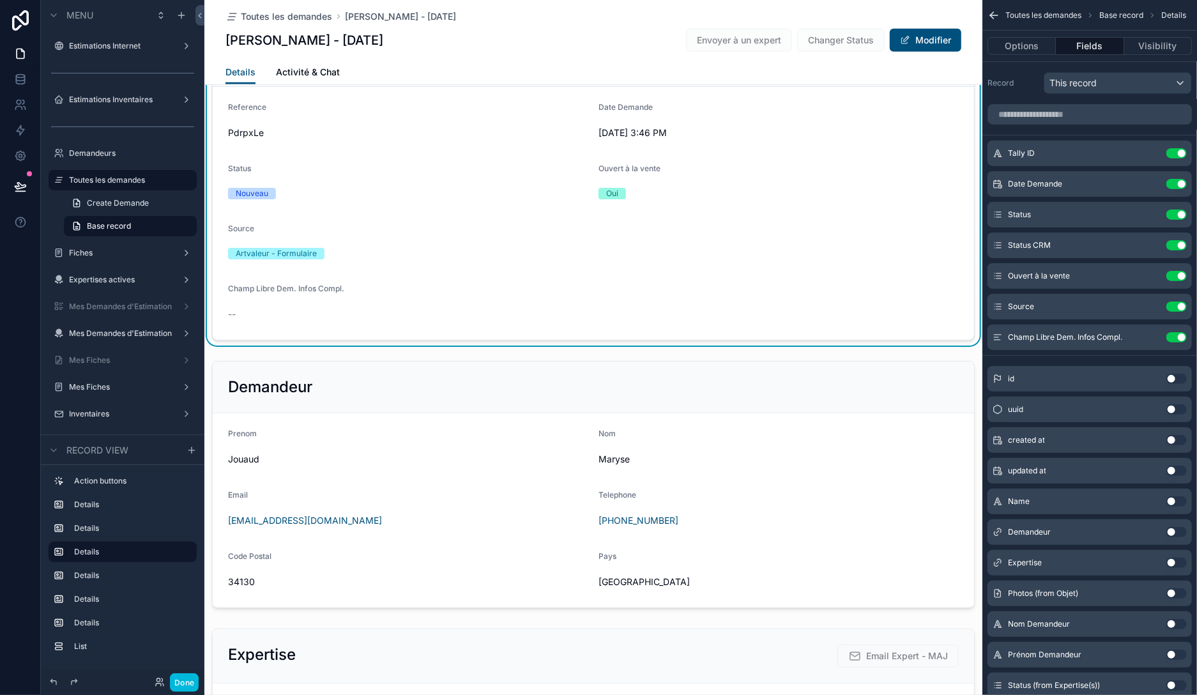
scroll to position [662, 0]
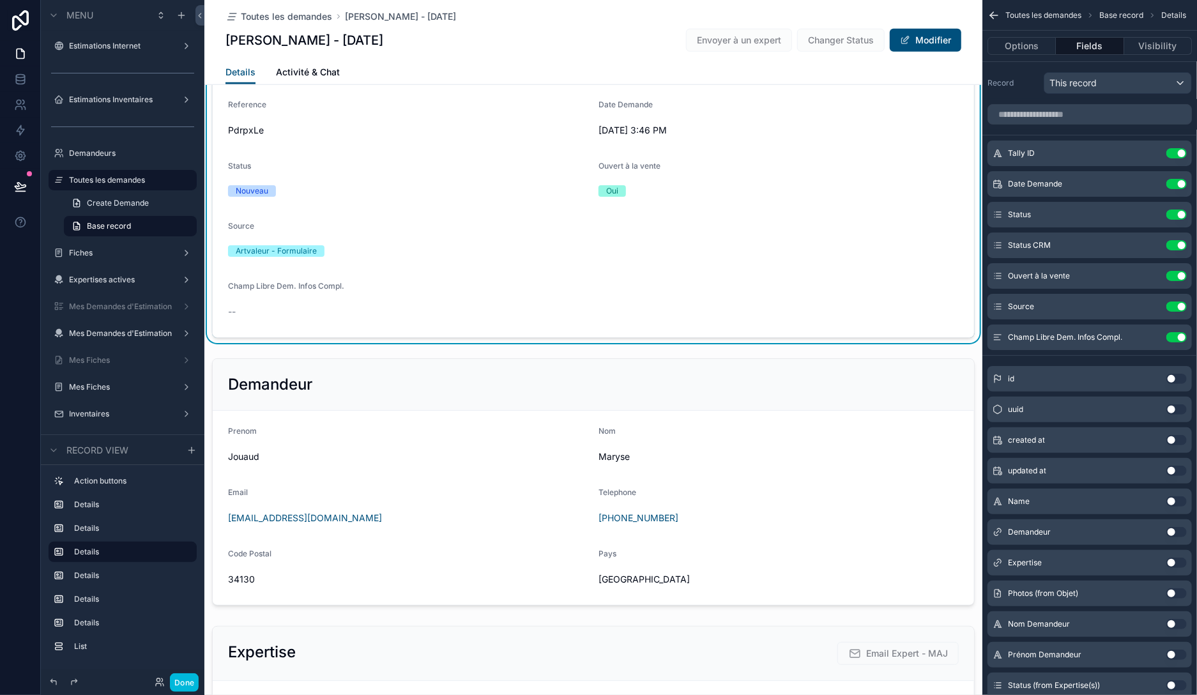
click at [802, 423] on div "scrollable content" at bounding box center [593, 481] width 778 height 257
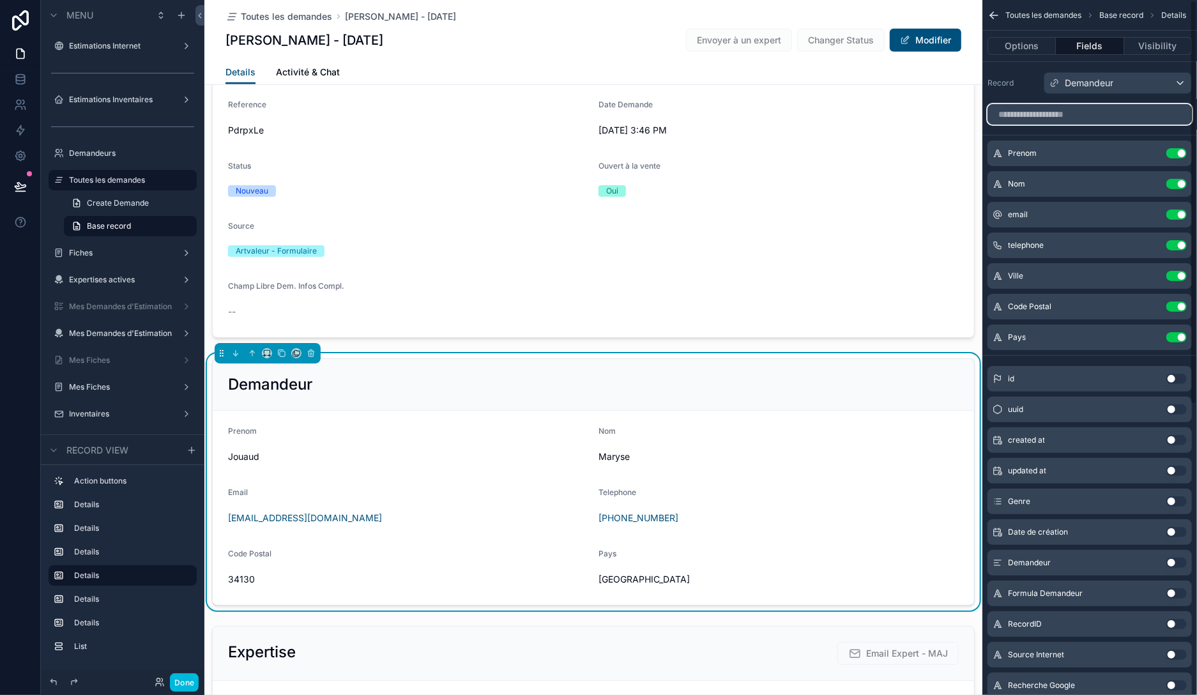
click at [1087, 119] on input "scrollable content" at bounding box center [1089, 114] width 204 height 20
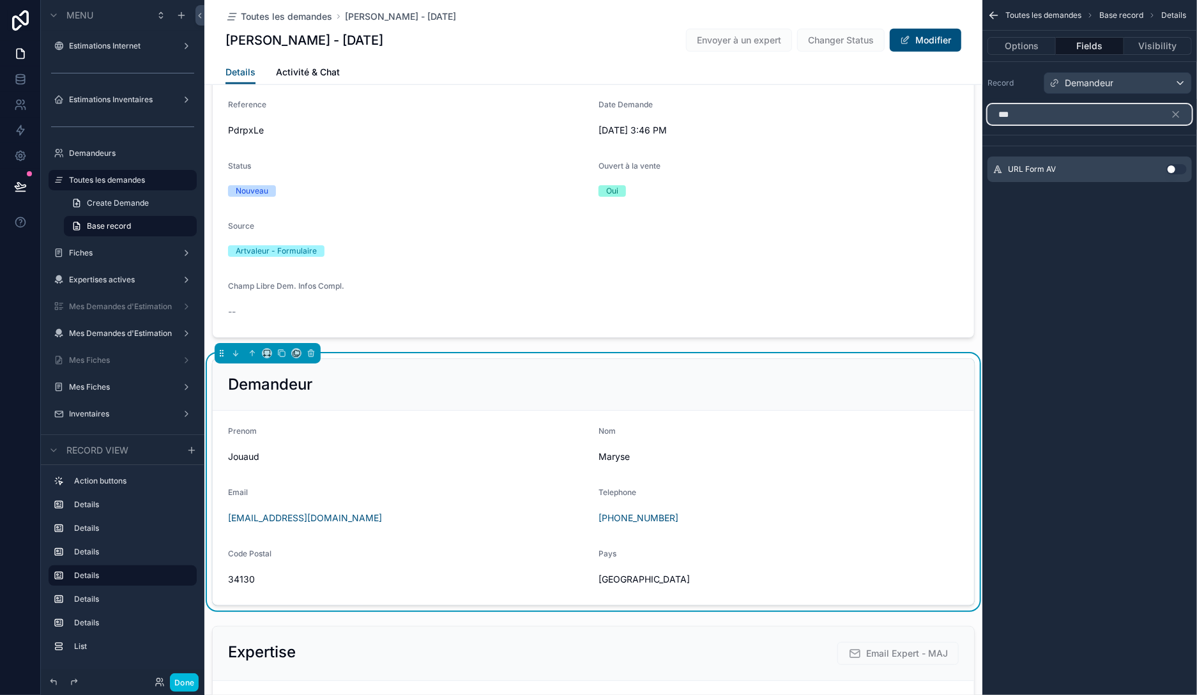
type input "***"
click at [1179, 165] on button "Use setting" at bounding box center [1176, 169] width 20 height 10
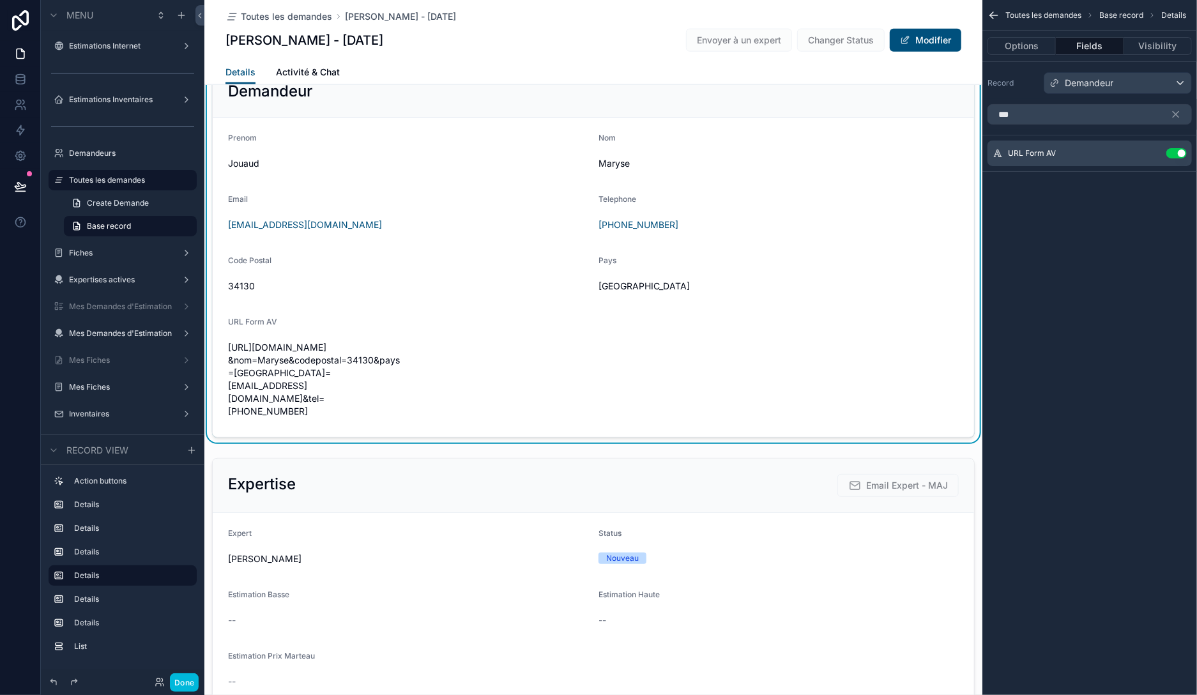
scroll to position [956, 0]
click at [0, 0] on icon "scrollable content" at bounding box center [0, 0] width 0 height 0
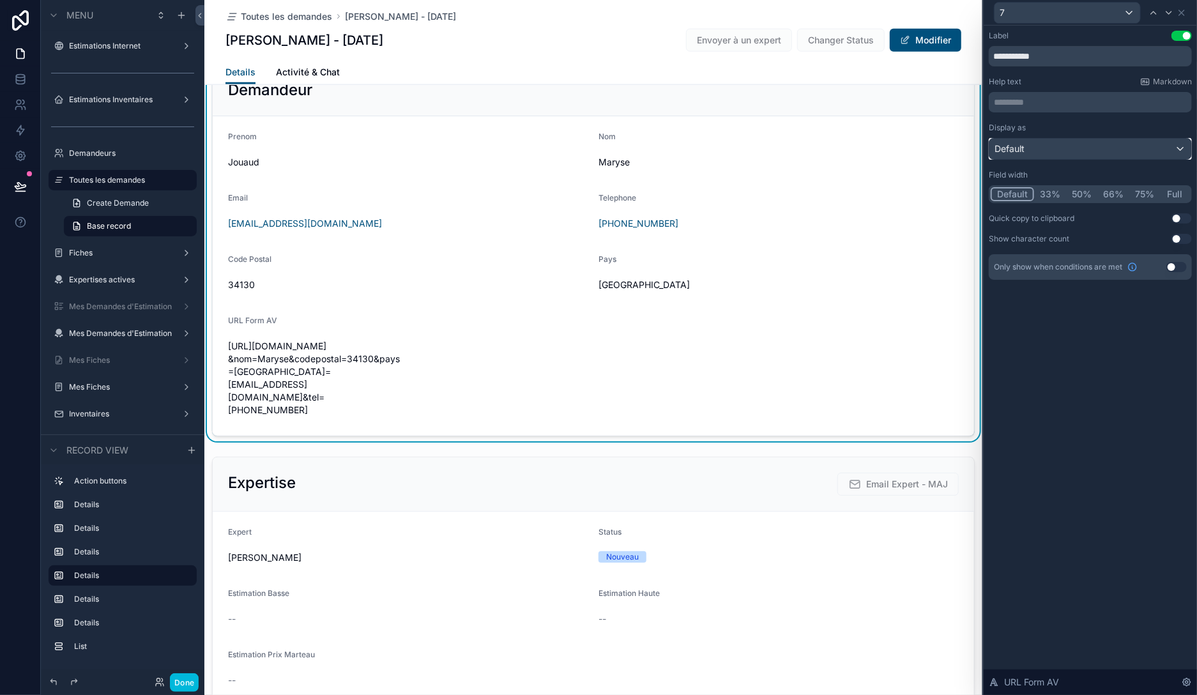
click at [1069, 148] on div "Default" at bounding box center [1090, 149] width 202 height 20
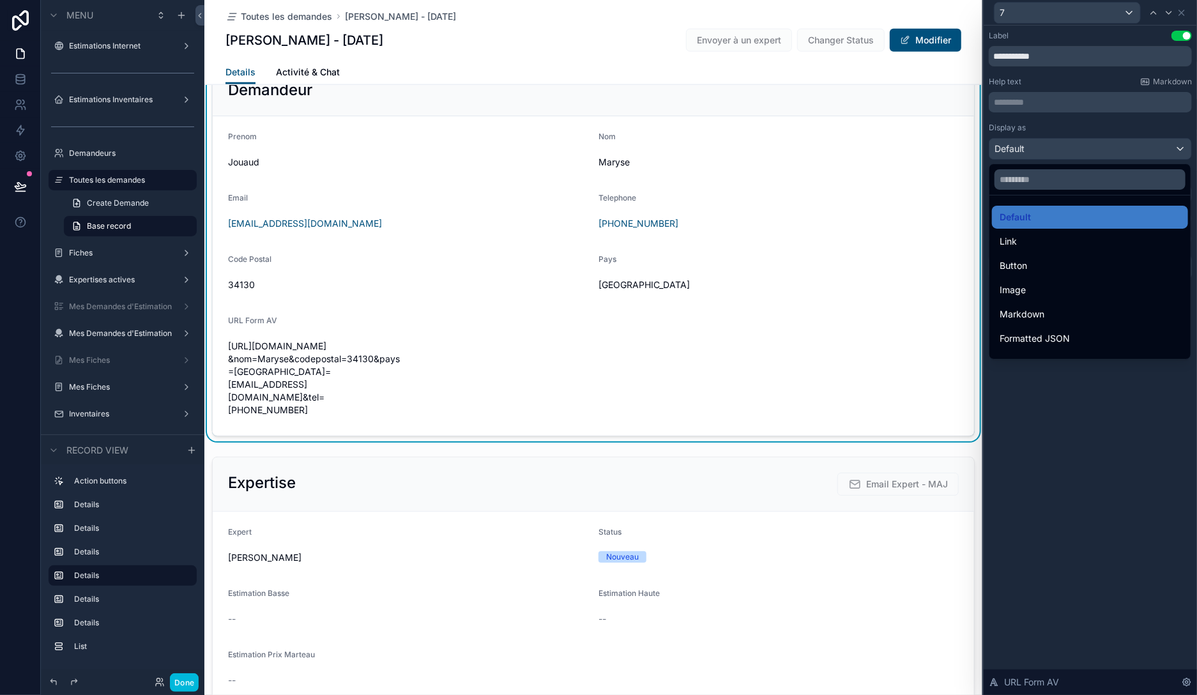
click at [1036, 249] on div "Link" at bounding box center [1090, 241] width 196 height 23
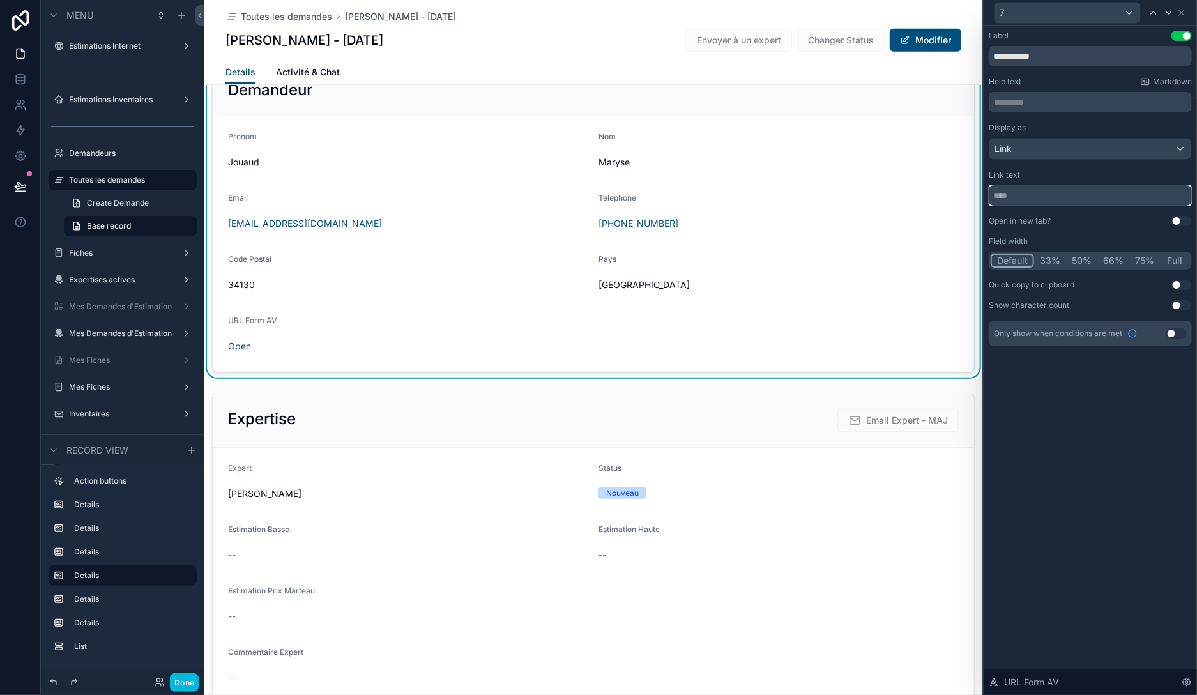
click at [1024, 195] on input "text" at bounding box center [1090, 195] width 203 height 20
type input "***"
click at [234, 345] on link "URL" at bounding box center [236, 345] width 17 height 11
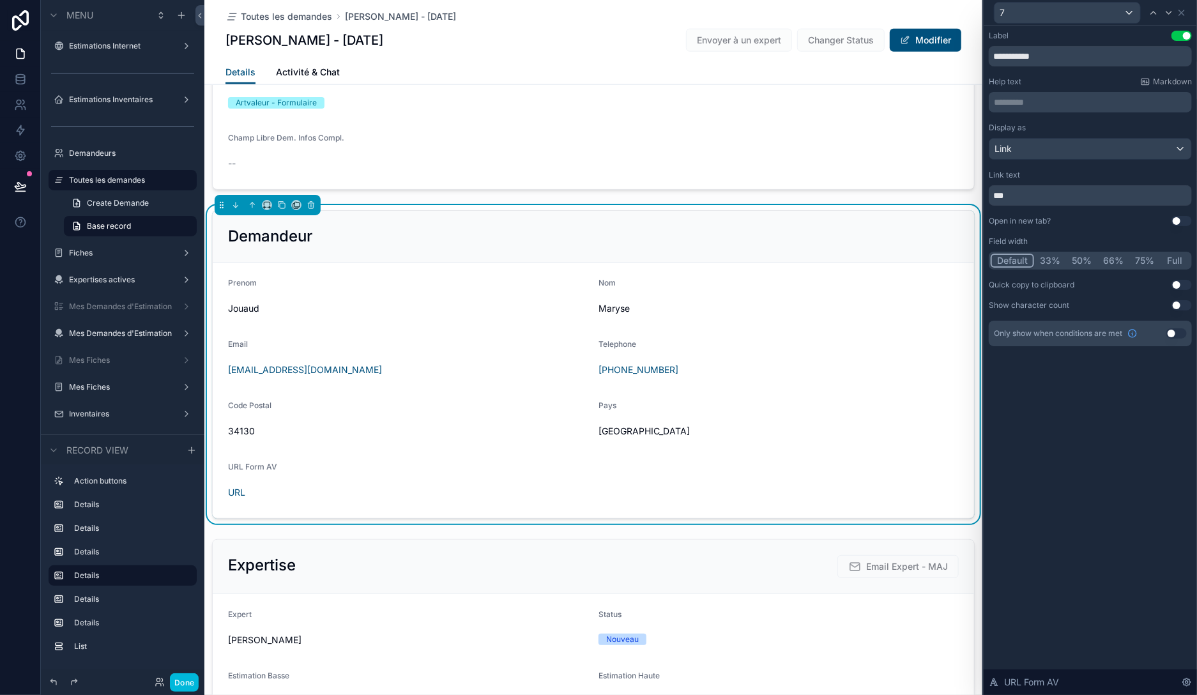
scroll to position [809, 0]
click at [918, 42] on button "Modifier" at bounding box center [926, 40] width 72 height 23
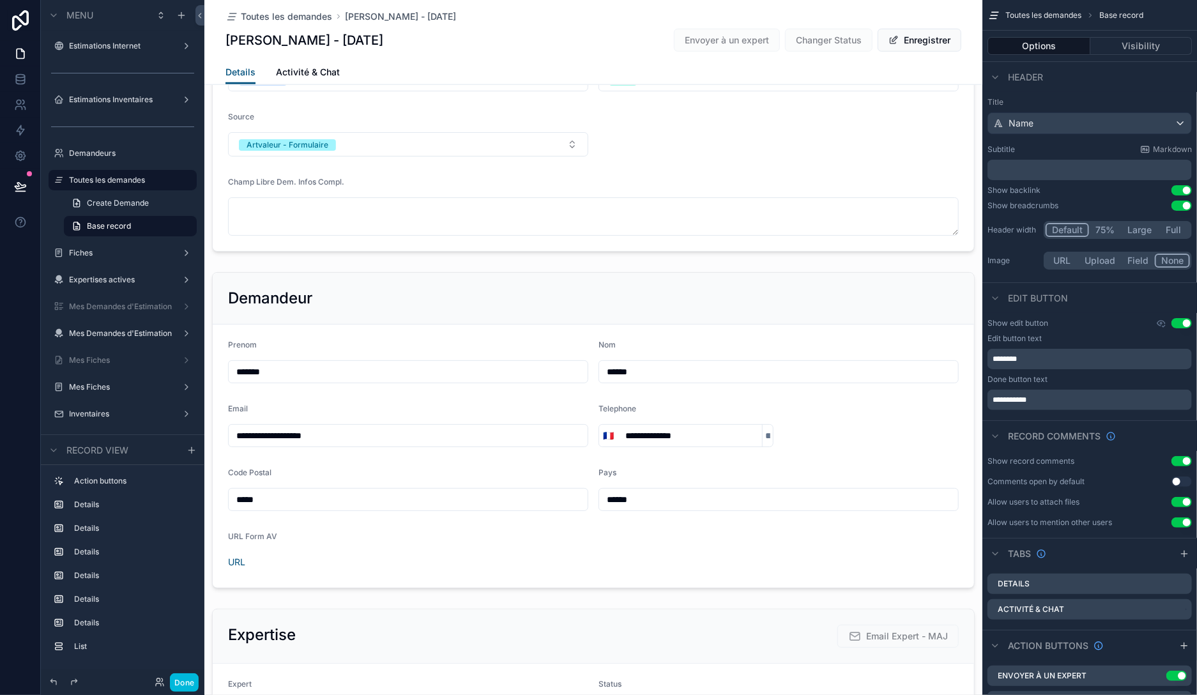
scroll to position [842, 0]
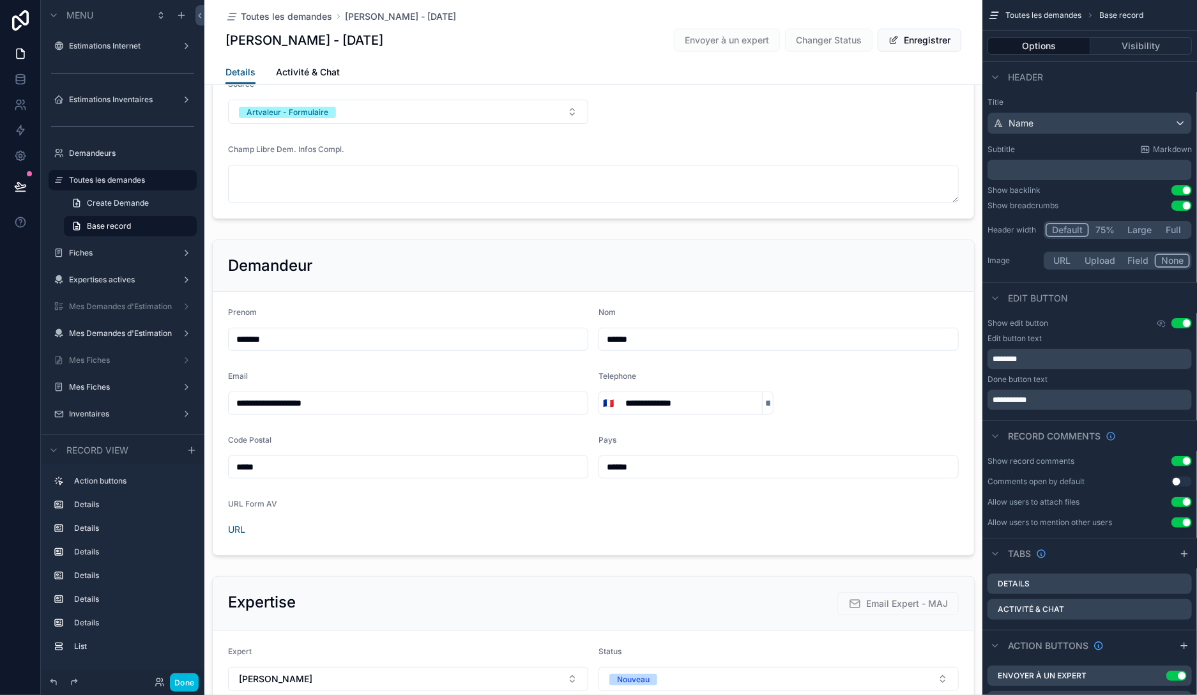
click at [642, 335] on div "scrollable content" at bounding box center [593, 397] width 778 height 326
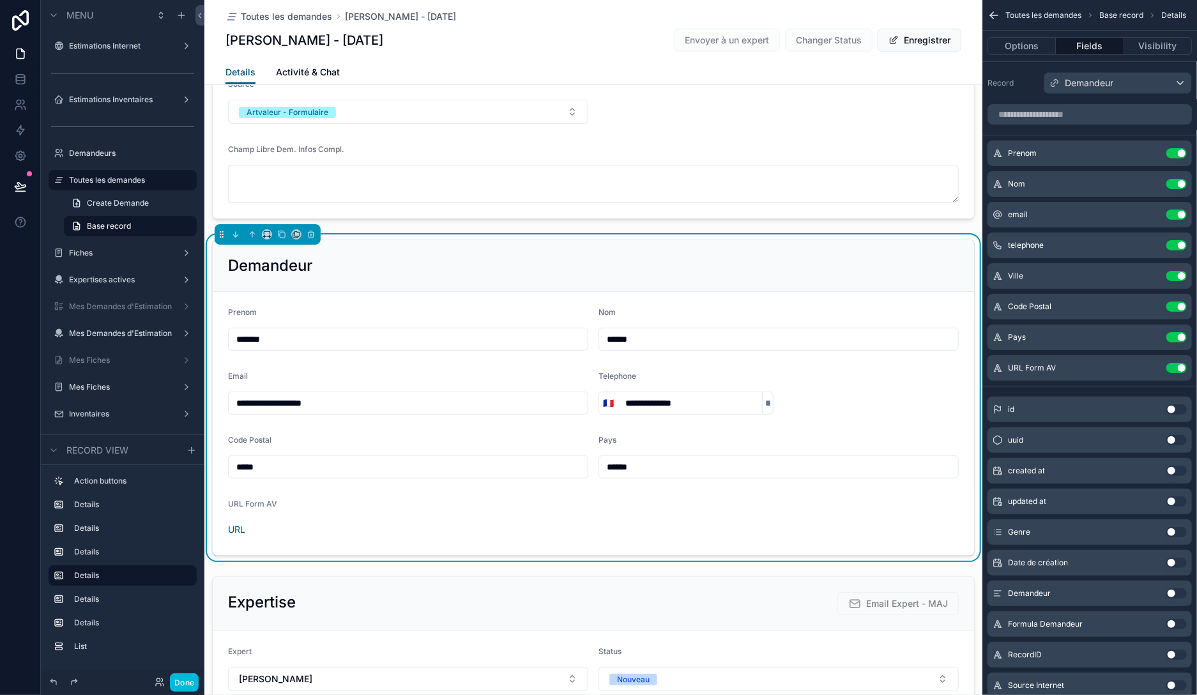
click at [642, 335] on input "******" at bounding box center [778, 339] width 359 height 18
click at [301, 335] on input "******" at bounding box center [408, 339] width 359 height 18
click at [647, 336] on input "******" at bounding box center [778, 339] width 359 height 18
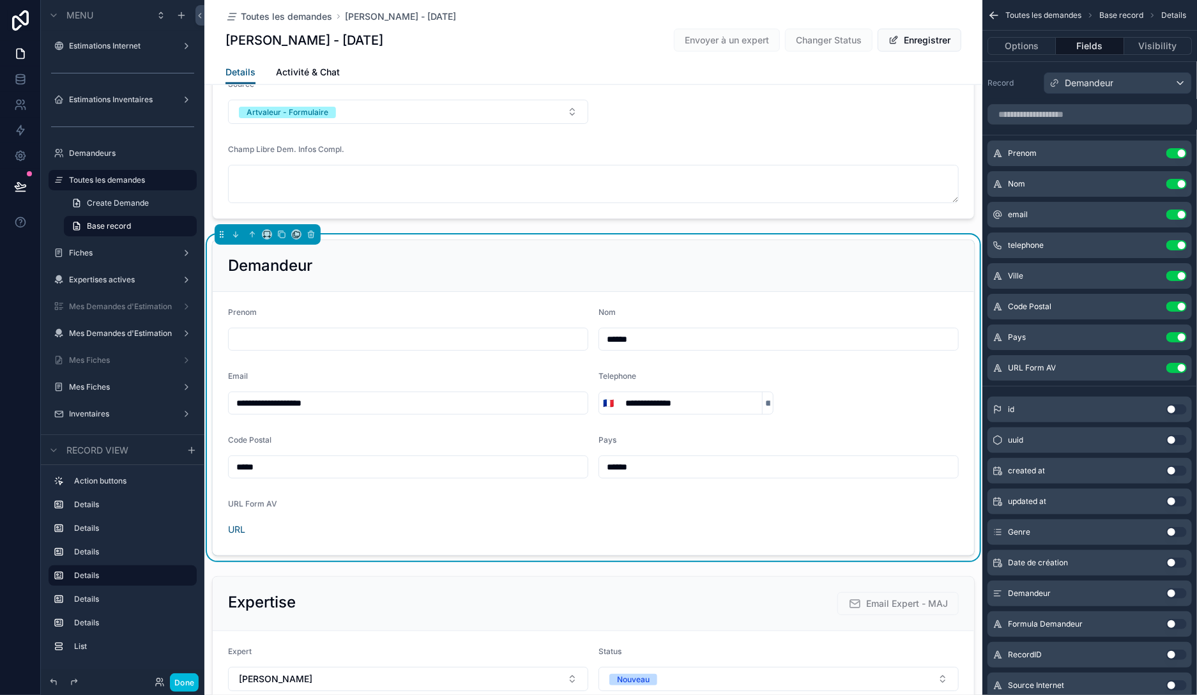
paste input "******"
drag, startPoint x: 638, startPoint y: 338, endPoint x: 556, endPoint y: 337, distance: 81.8
click at [599, 337] on input "**********" at bounding box center [778, 339] width 359 height 18
type input "******"
click at [453, 338] on input "scrollable content" at bounding box center [408, 339] width 359 height 18
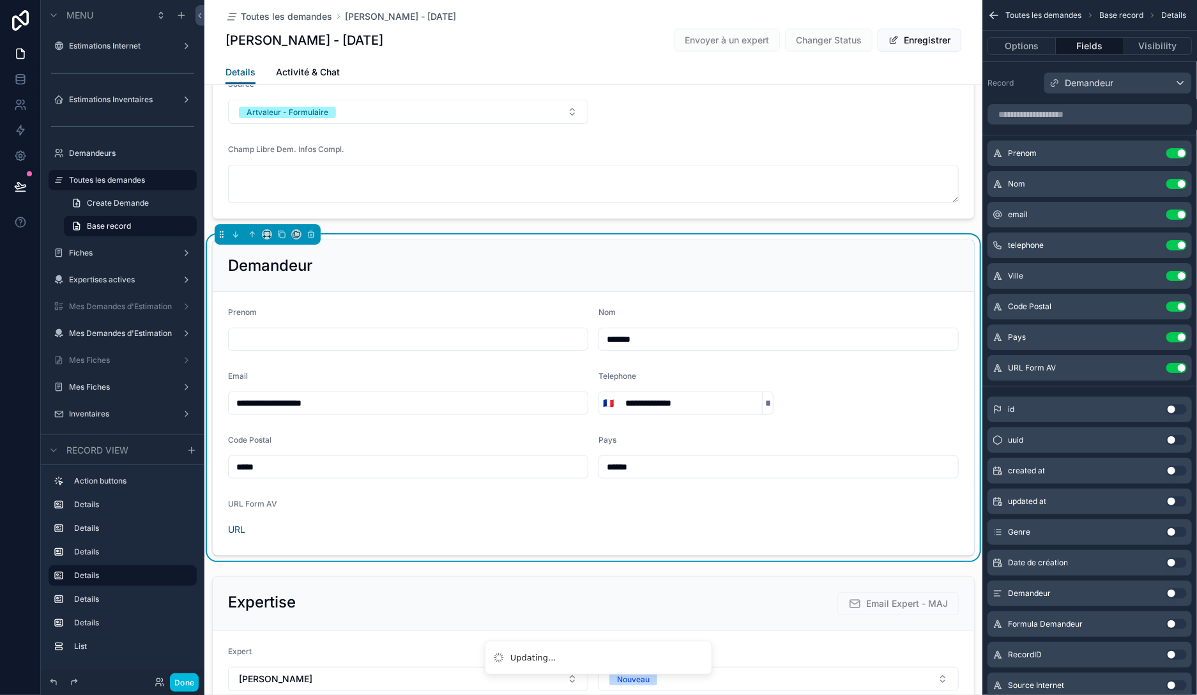
paste input "******"
type input "******"
click at [719, 285] on div "Demandeur" at bounding box center [593, 266] width 761 height 52
click at [929, 42] on button "Enregistrer" at bounding box center [919, 40] width 84 height 23
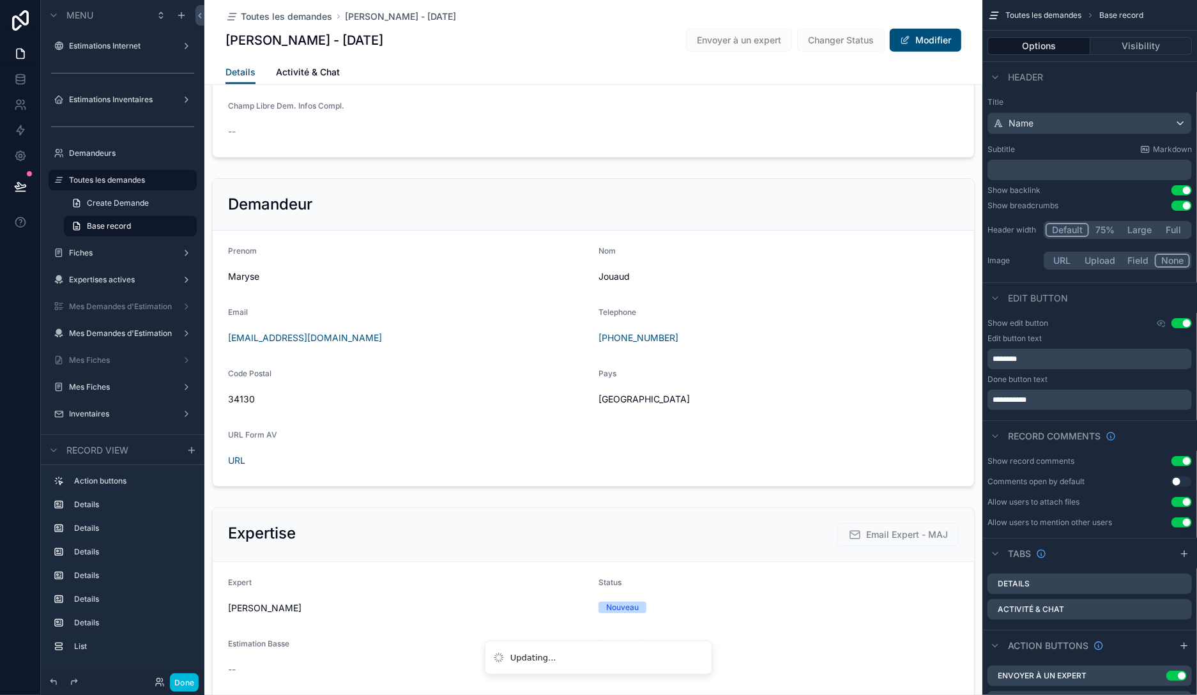
scroll to position [809, 0]
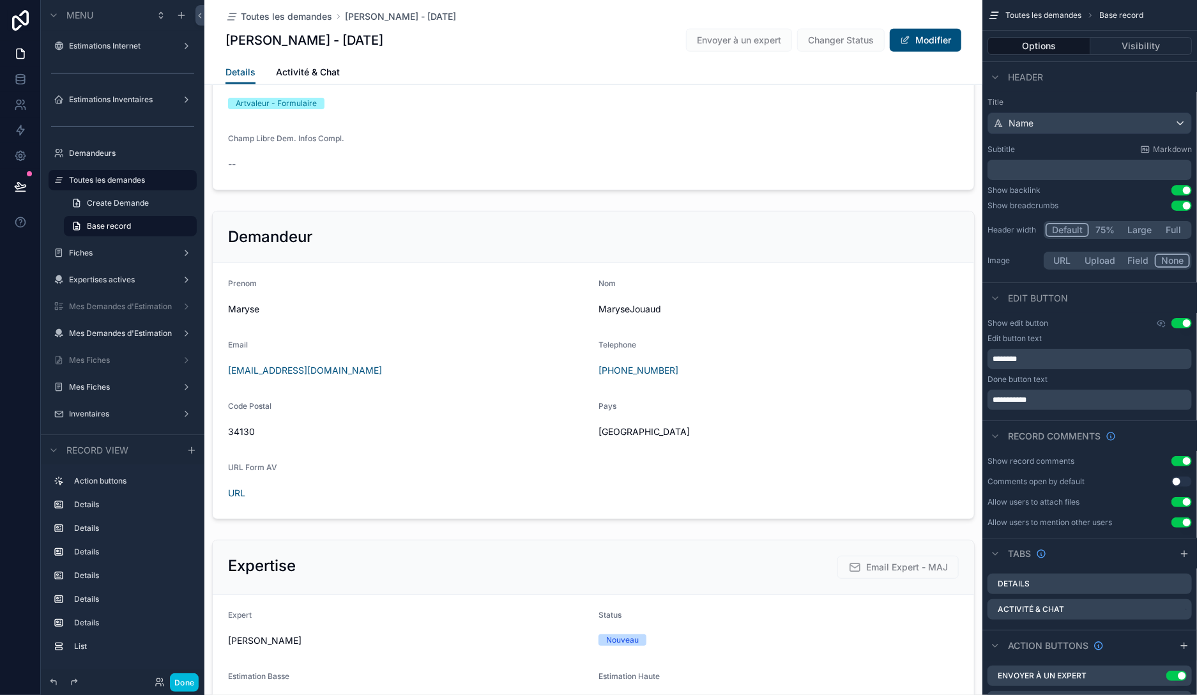
click at [234, 492] on div "scrollable content" at bounding box center [593, 365] width 778 height 319
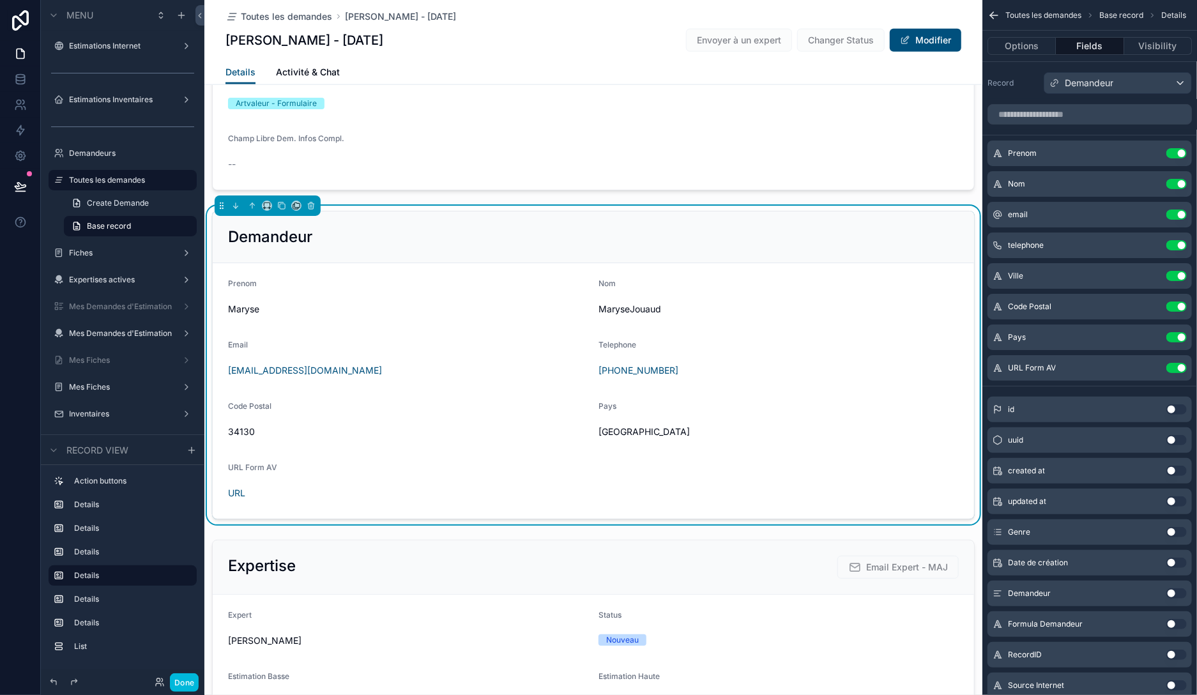
click at [241, 490] on link "URL" at bounding box center [236, 492] width 17 height 11
click at [936, 40] on button "Modifier" at bounding box center [926, 40] width 72 height 23
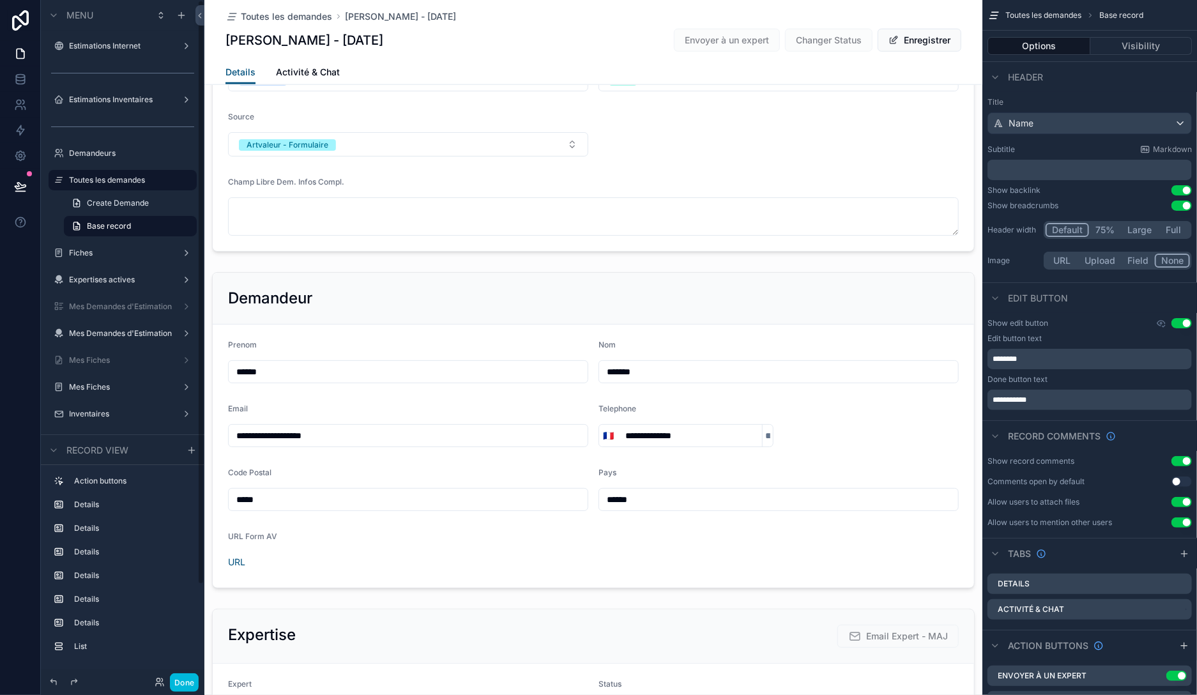
scroll to position [842, 0]
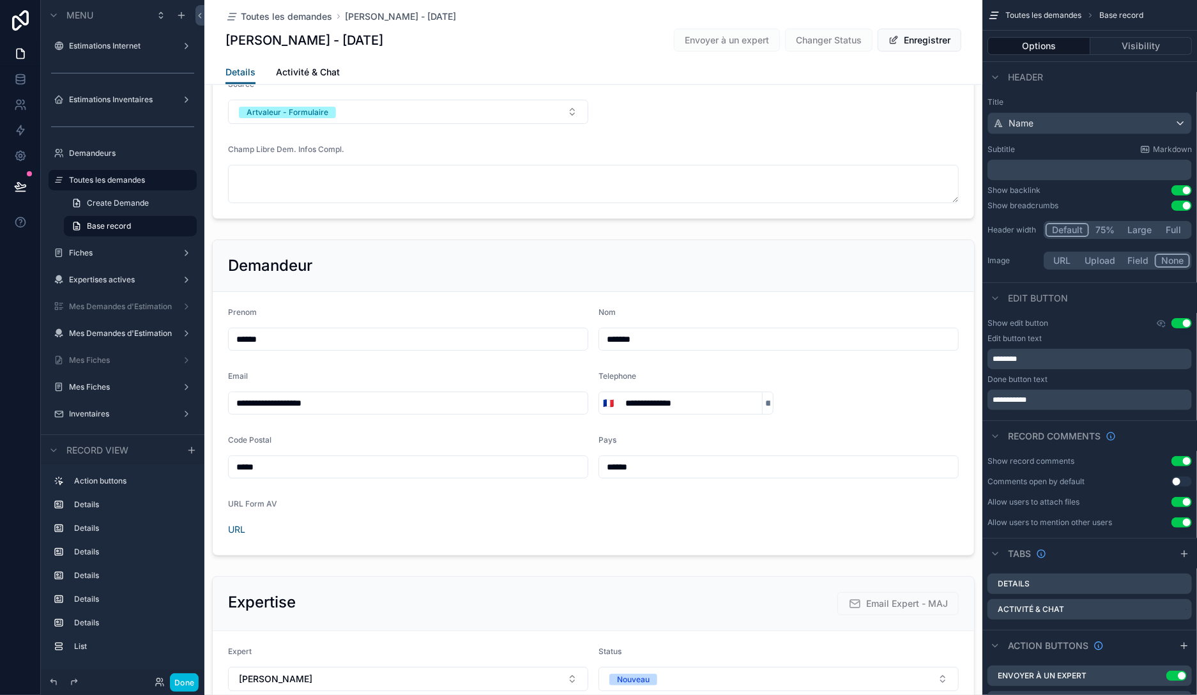
click at [920, 43] on button "Enregistrer" at bounding box center [919, 40] width 84 height 23
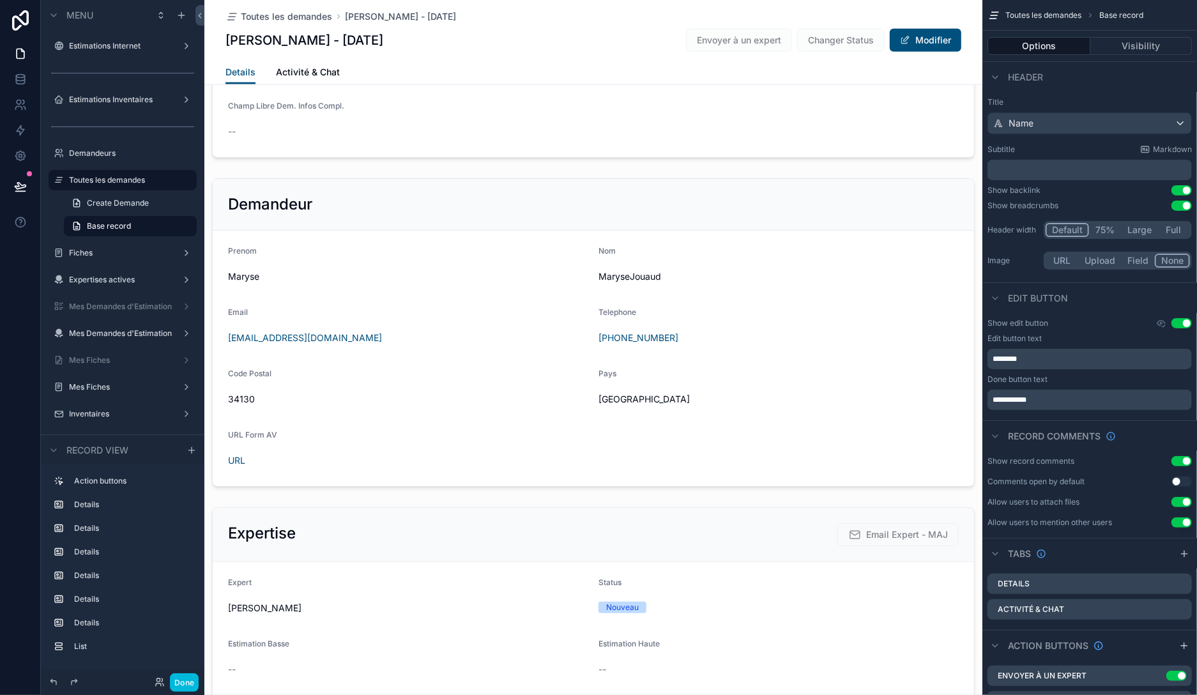
scroll to position [809, 0]
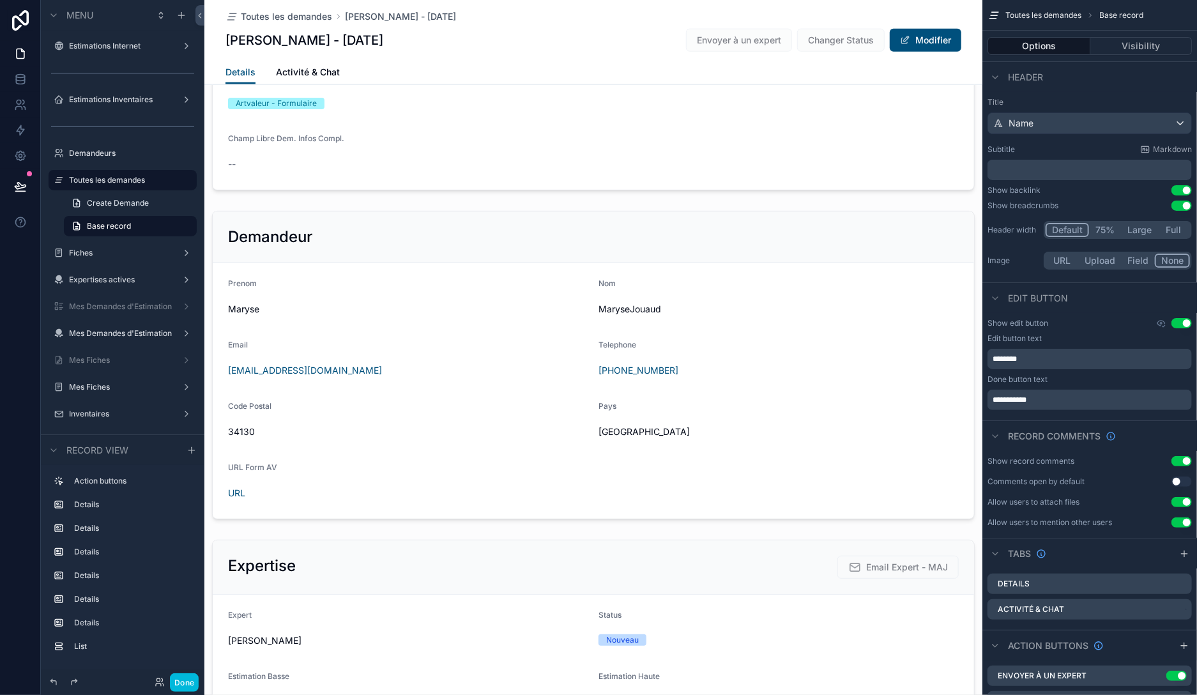
click at [912, 36] on button "Modifier" at bounding box center [926, 40] width 72 height 23
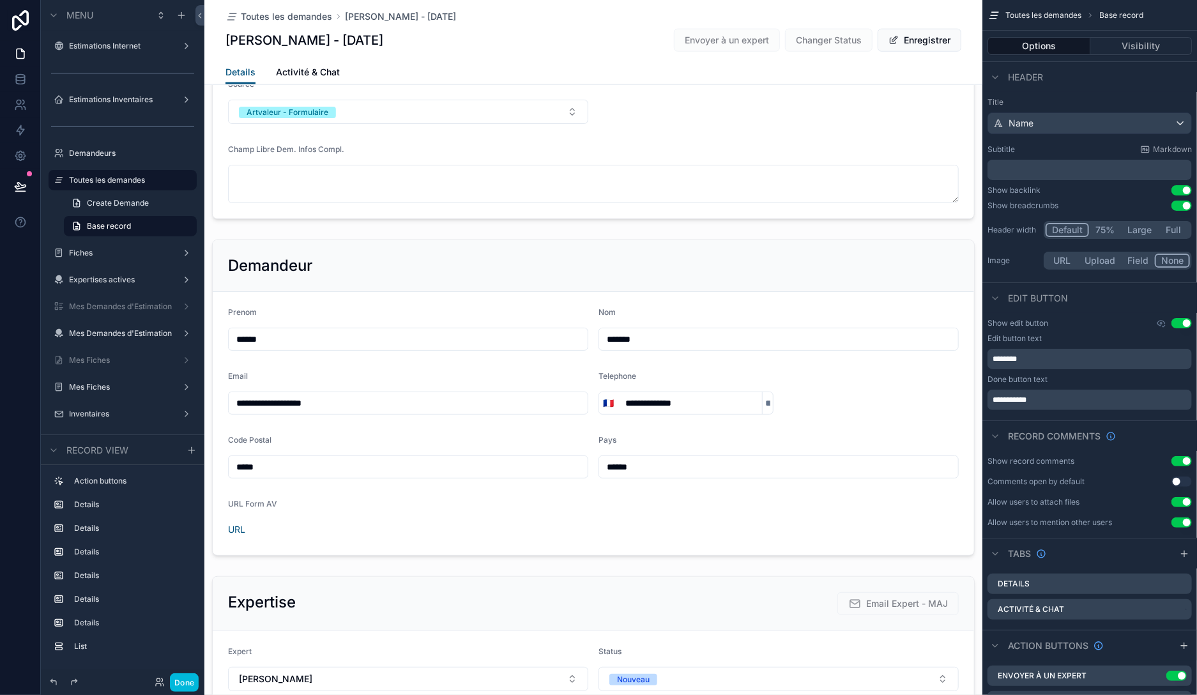
click at [618, 335] on div "scrollable content" at bounding box center [593, 397] width 778 height 326
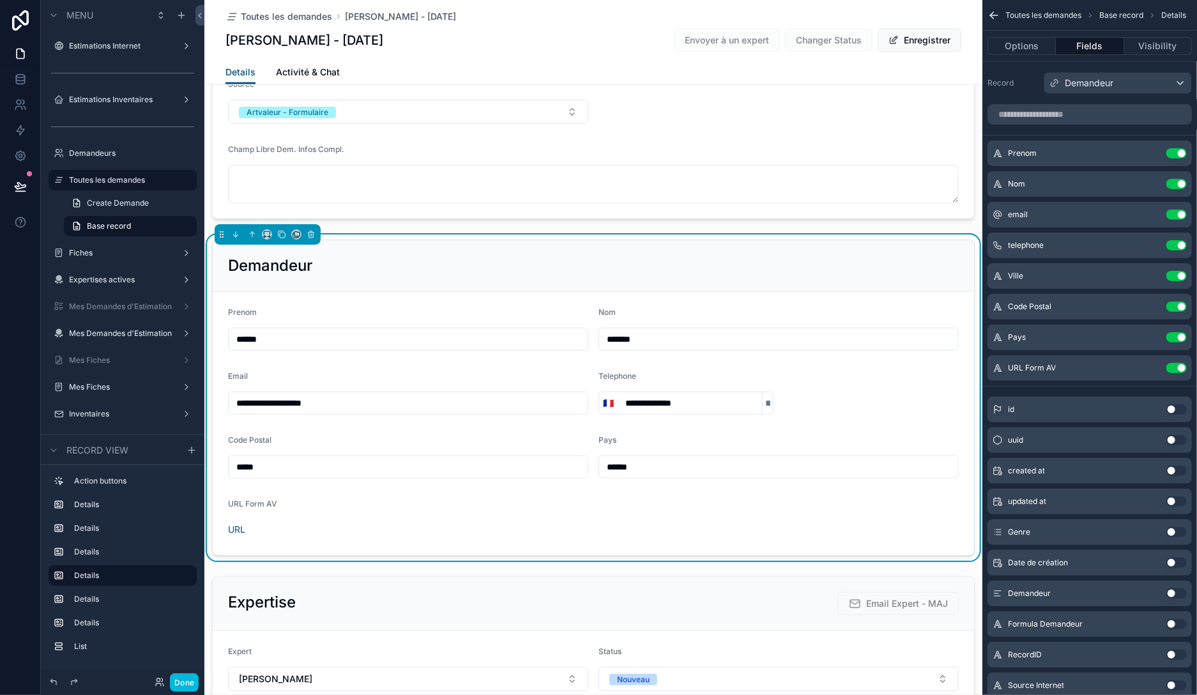
click at [685, 337] on input "******" at bounding box center [778, 339] width 359 height 18
type input "******"
click at [925, 40] on button "Enregistrer" at bounding box center [919, 40] width 84 height 23
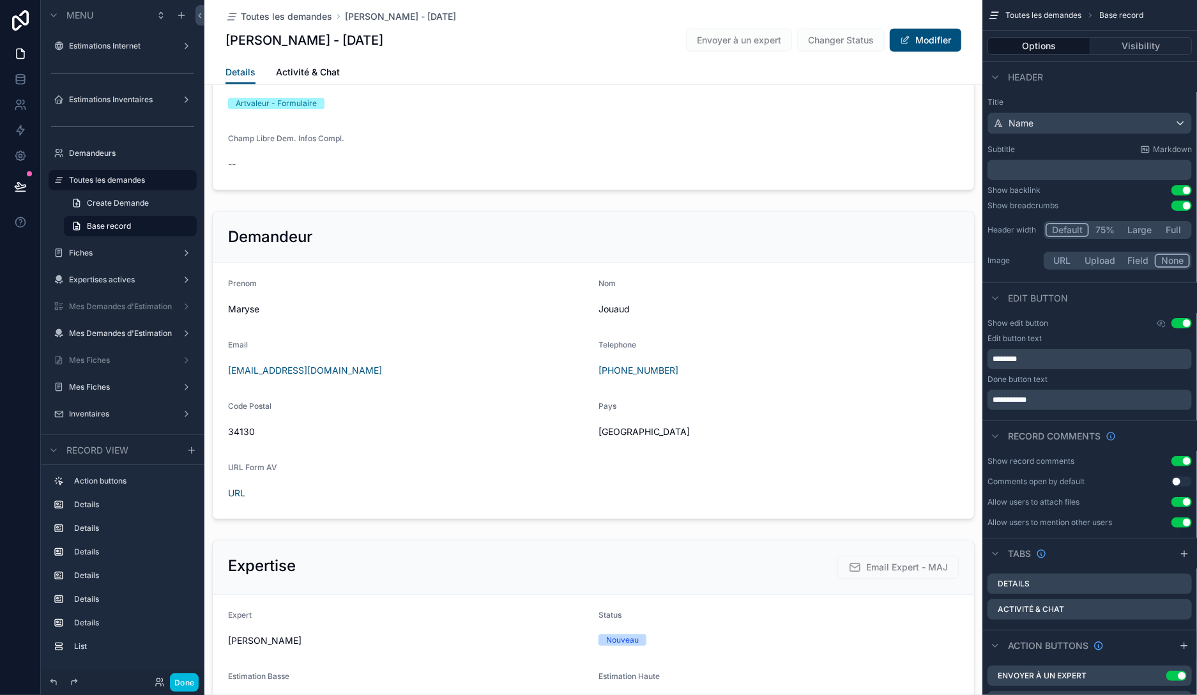
click at [239, 492] on div "scrollable content" at bounding box center [593, 365] width 778 height 319
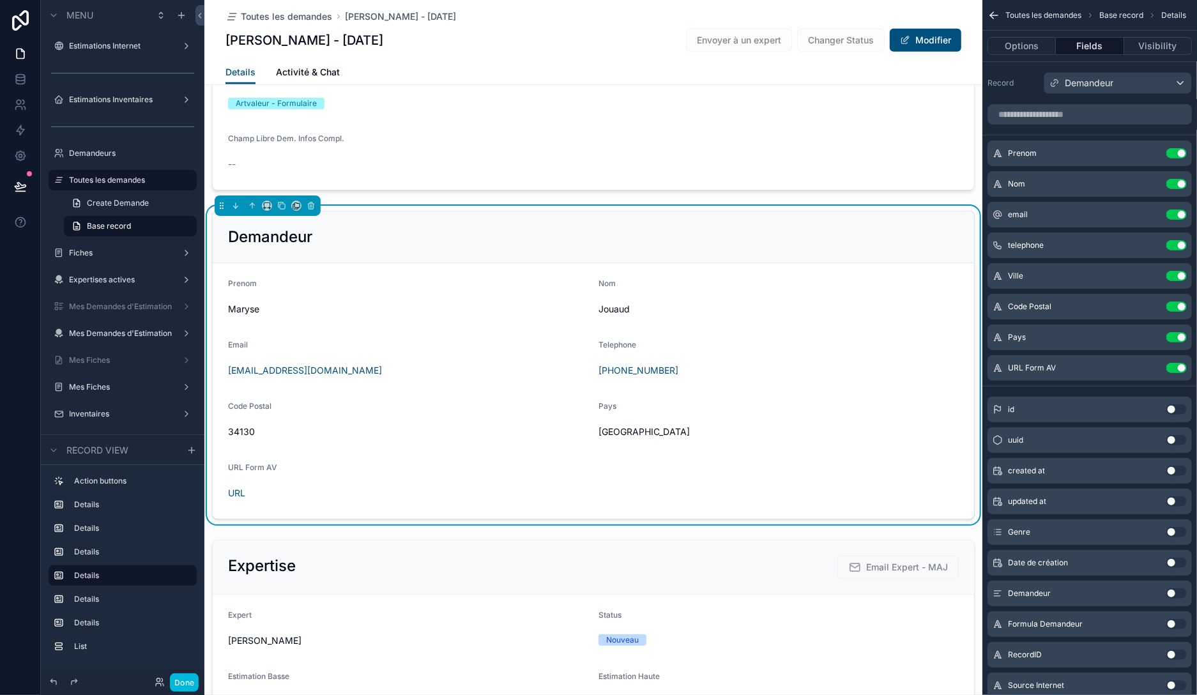
click at [236, 492] on link "URL" at bounding box center [236, 492] width 17 height 11
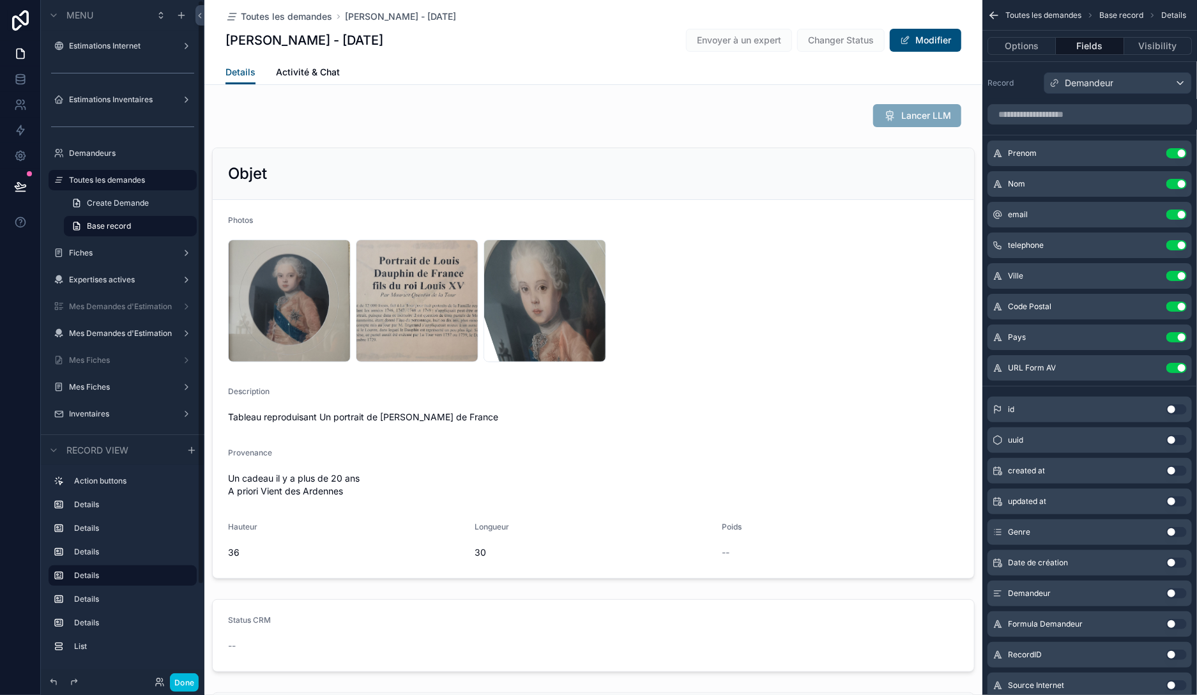
scroll to position [0, 0]
click at [183, 683] on button "Done" at bounding box center [184, 682] width 29 height 19
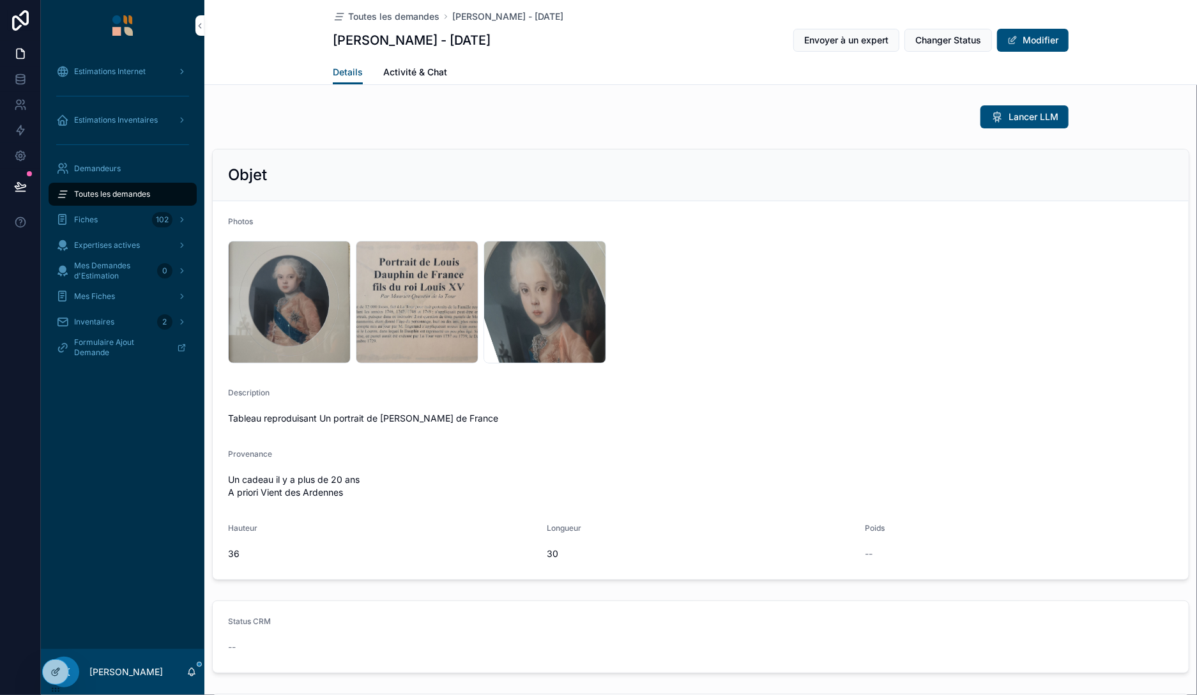
click at [123, 197] on span "Toutes les demandes" at bounding box center [112, 194] width 76 height 10
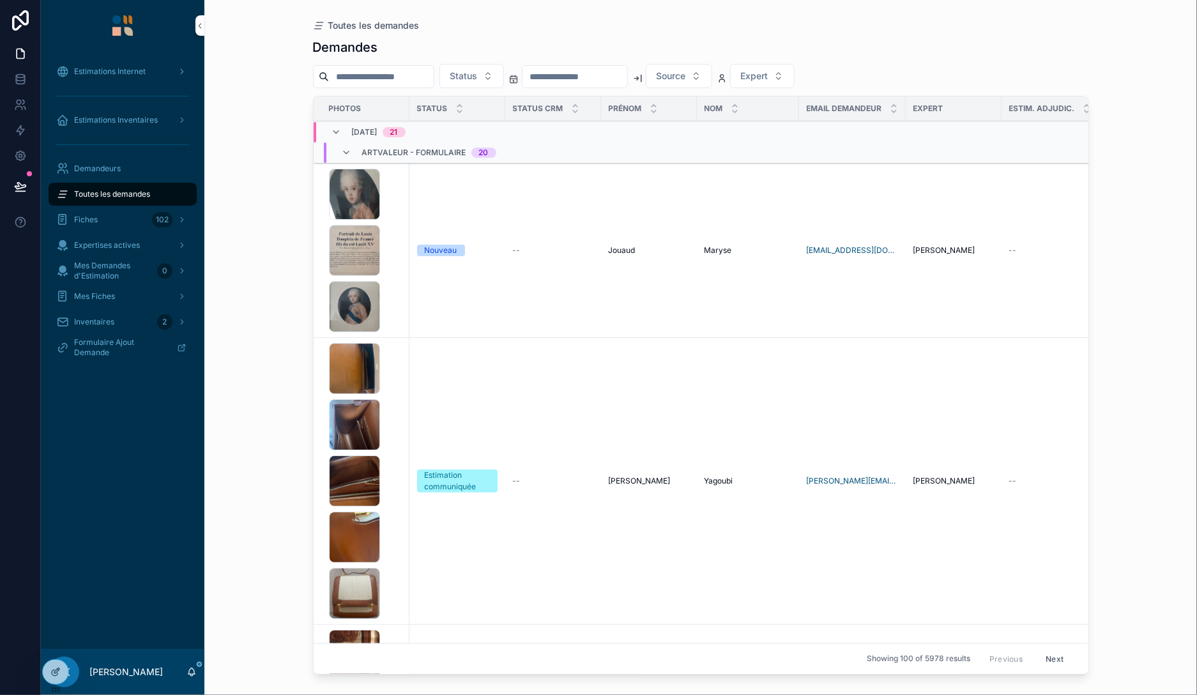
click at [425, 78] on input "scrollable content" at bounding box center [381, 77] width 105 height 18
paste input "*******"
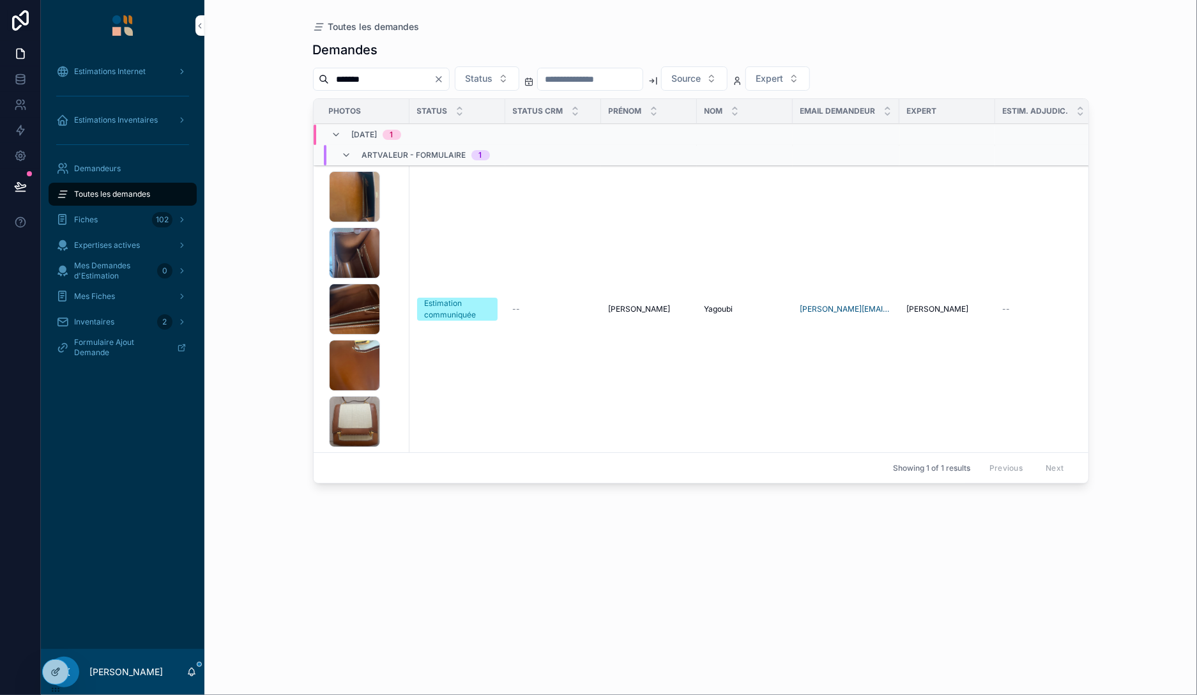
click at [393, 243] on div "image .jpg image .jpg image .jpg image .jpg image .jpg" at bounding box center [365, 309] width 73 height 276
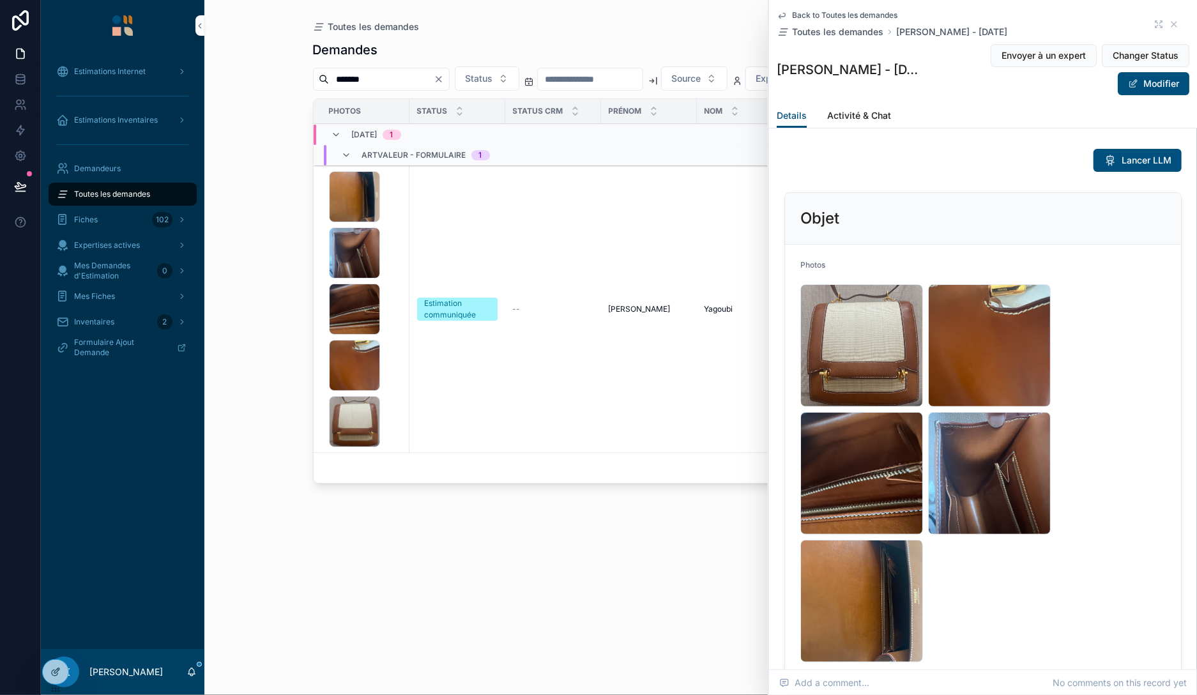
click at [891, 594] on div "image .jpg" at bounding box center [861, 601] width 123 height 123
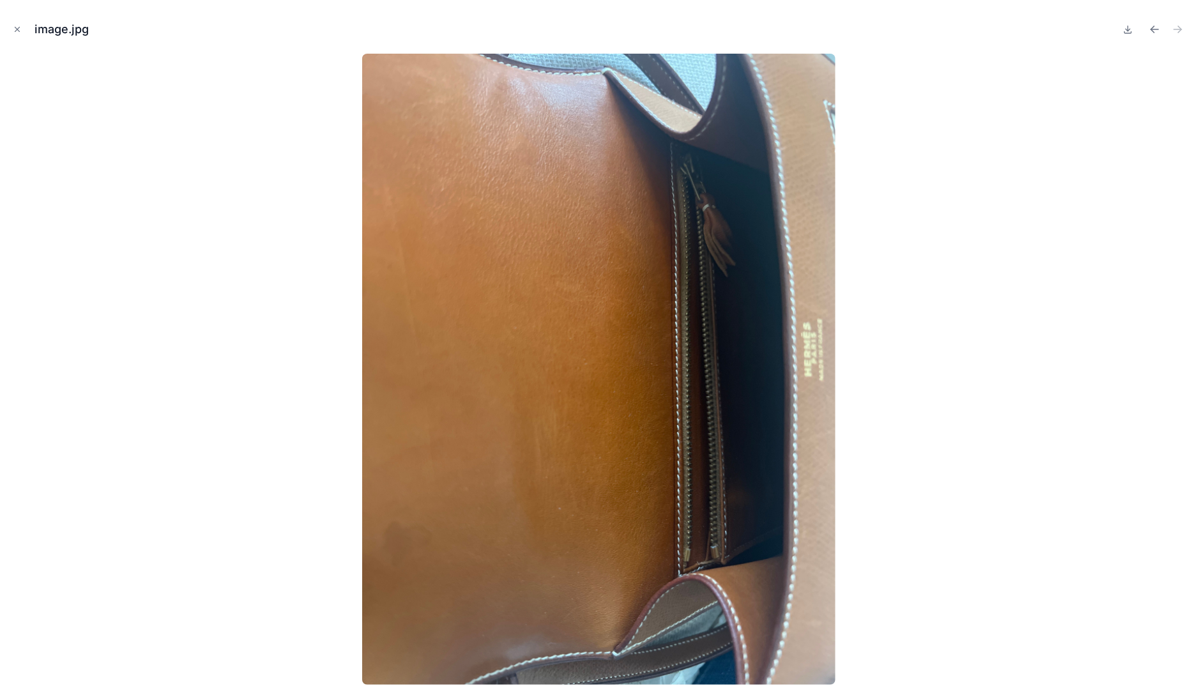
click at [22, 29] on icon "Close modal" at bounding box center [17, 29] width 9 height 9
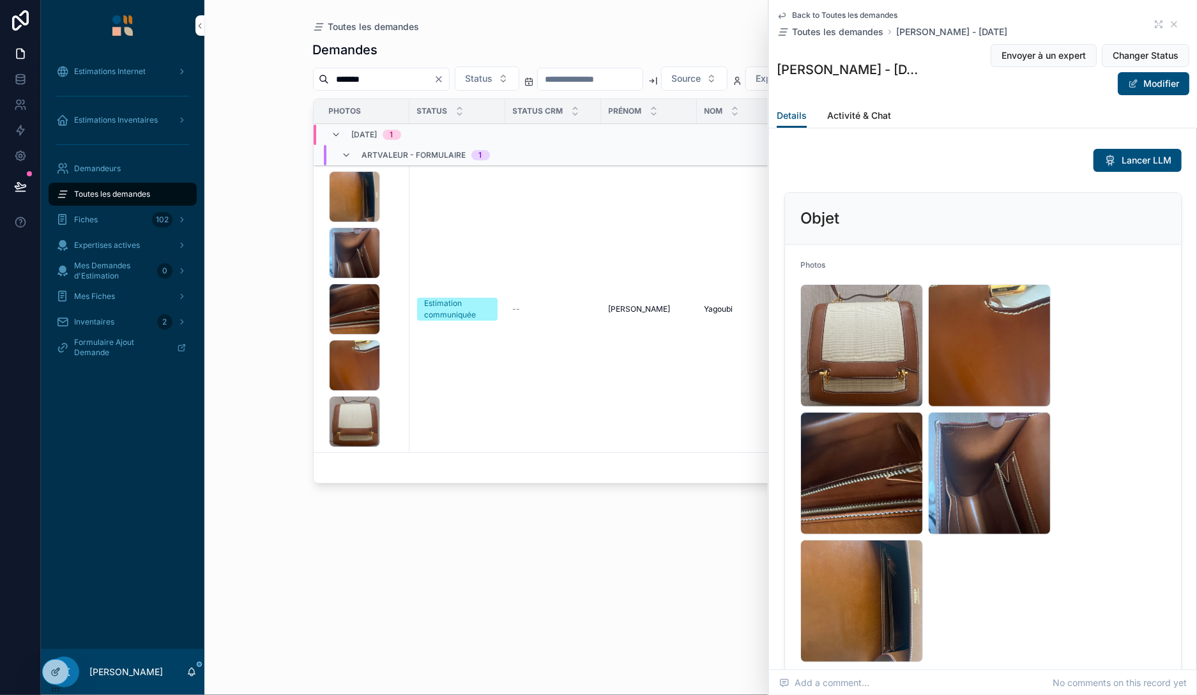
click at [878, 345] on div "image .jpg" at bounding box center [861, 345] width 123 height 123
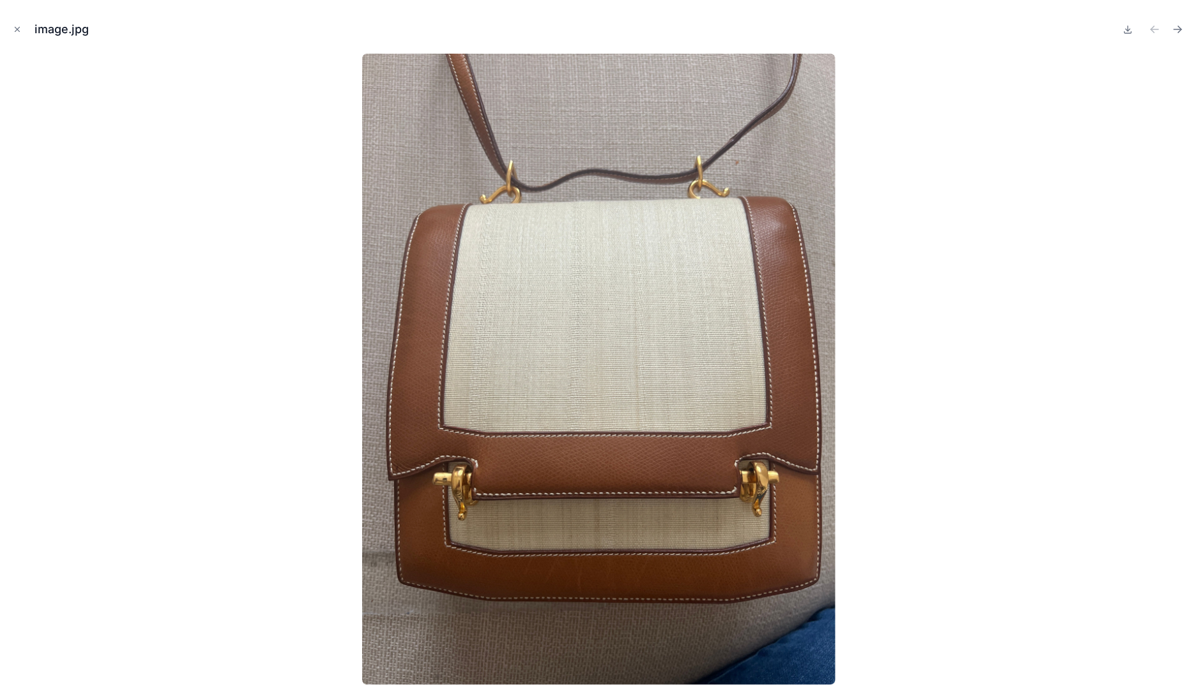
click at [15, 24] on button "Close modal" at bounding box center [17, 29] width 14 height 14
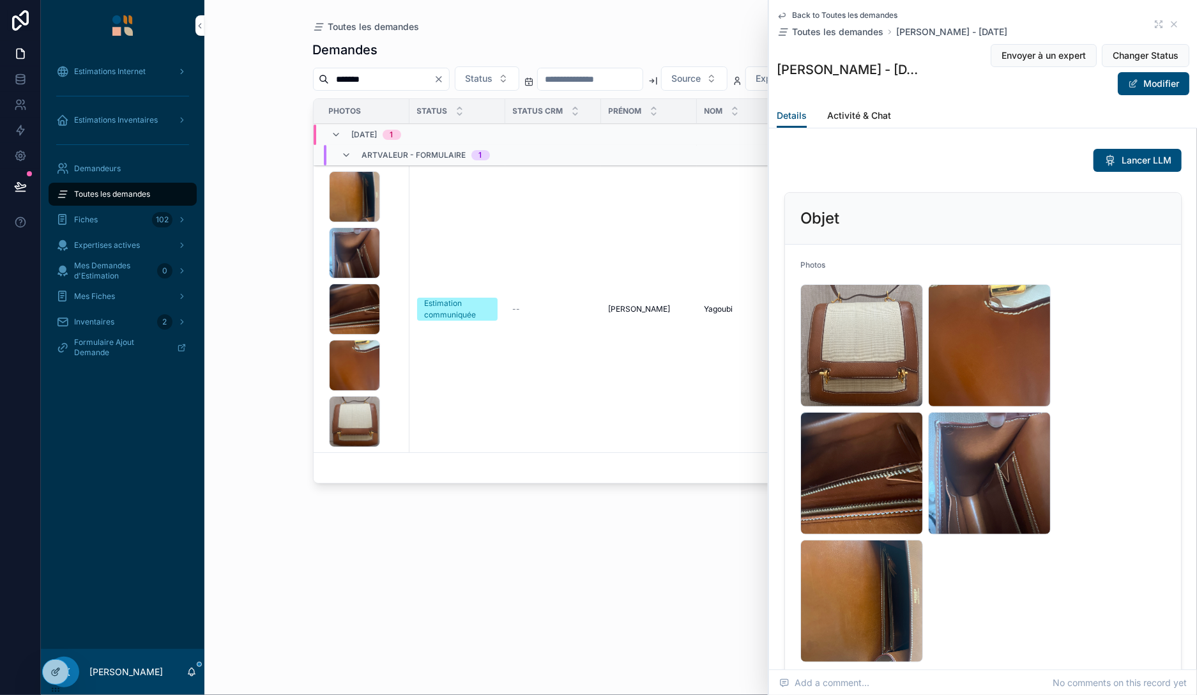
click at [374, 84] on input "*******" at bounding box center [381, 79] width 105 height 18
paste input "****"
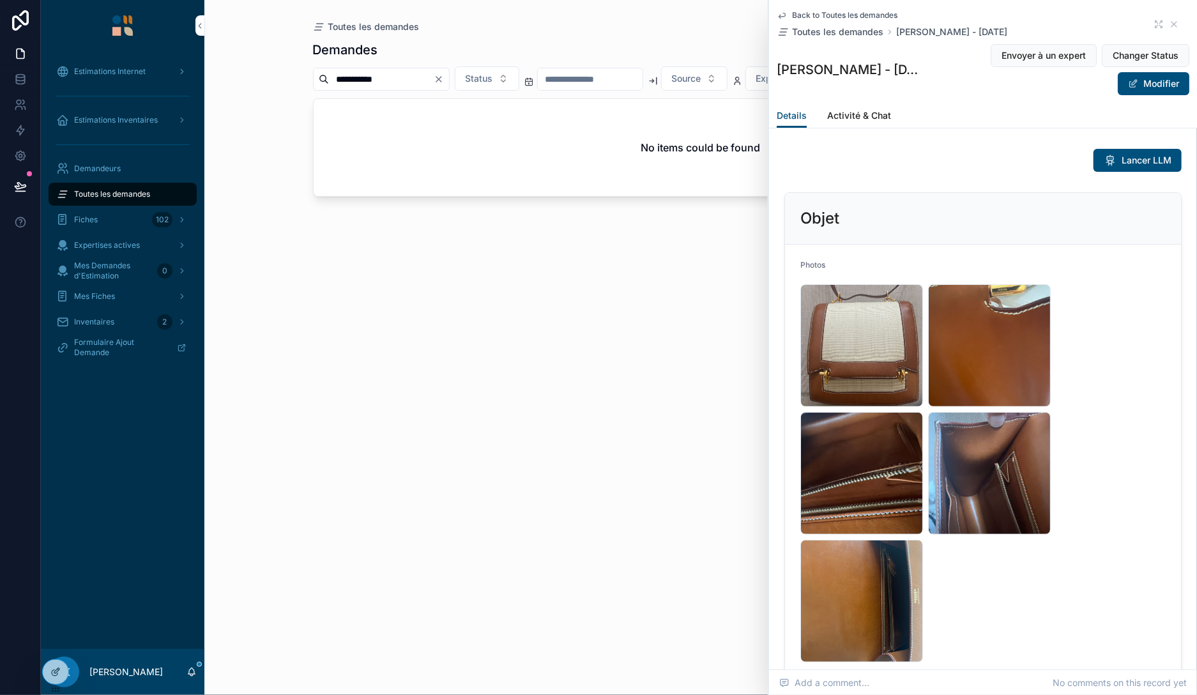
click at [434, 80] on input "**********" at bounding box center [381, 79] width 105 height 18
click at [356, 80] on input "**********" at bounding box center [381, 79] width 105 height 18
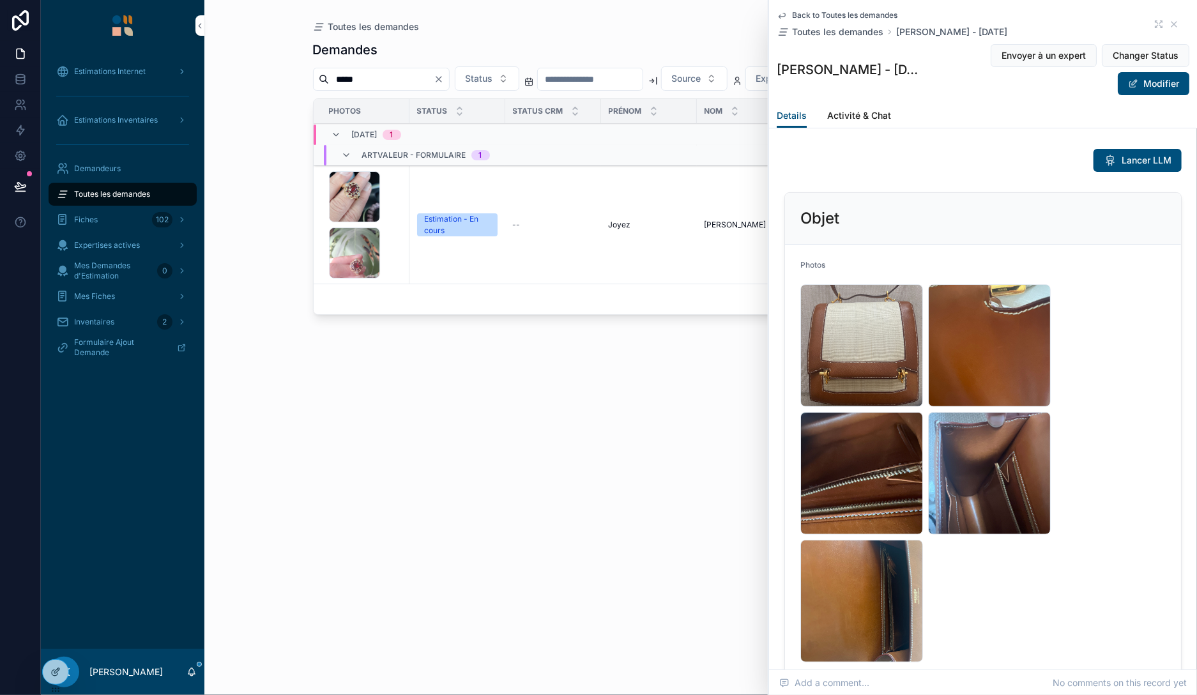
click at [392, 216] on div "1000011922 .jpg 1000012180 .jpg" at bounding box center [365, 224] width 73 height 107
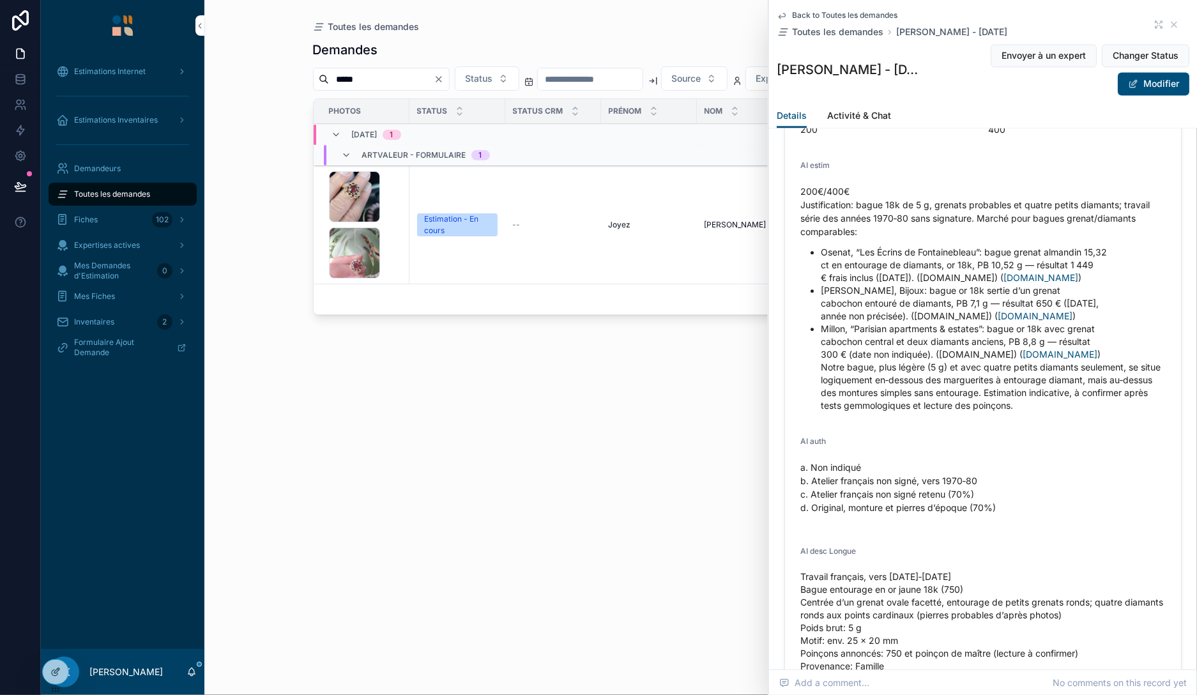
scroll to position [1692, 0]
click at [433, 76] on input "*****" at bounding box center [381, 79] width 105 height 18
paste input "**"
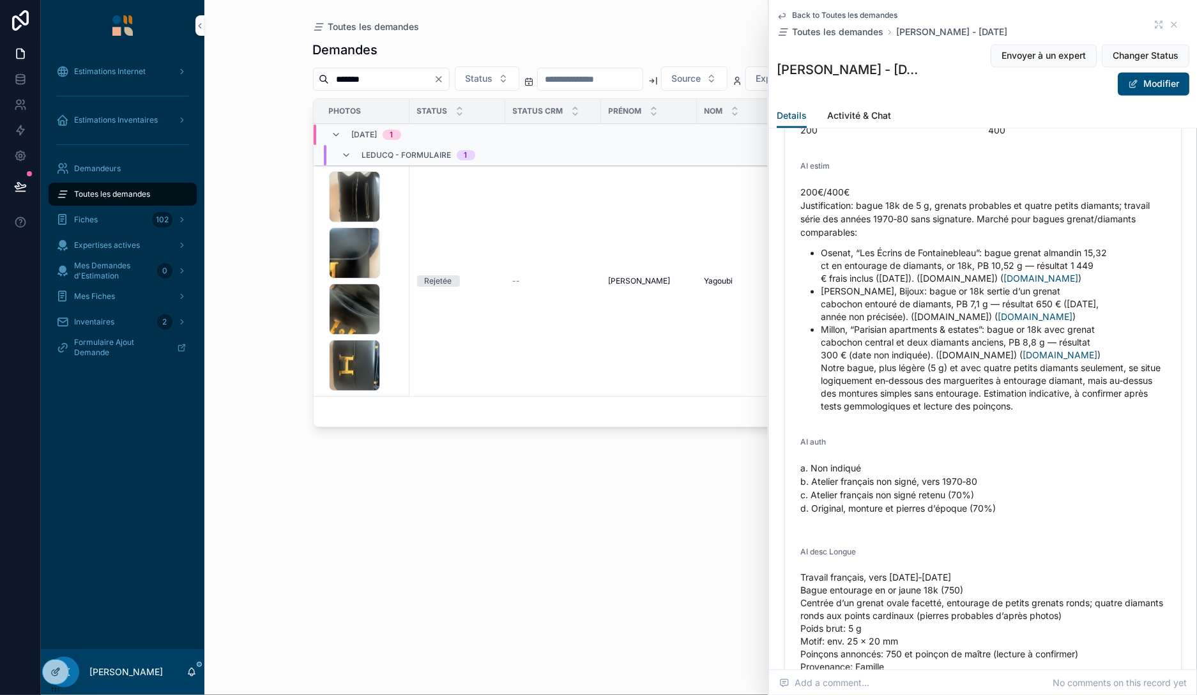
type input "*******"
click at [1013, 250] on li "Osenat, “Les Écrins de Fontainebleau”: bague grenat almandin 15,32 ct en entour…" at bounding box center [993, 265] width 345 height 38
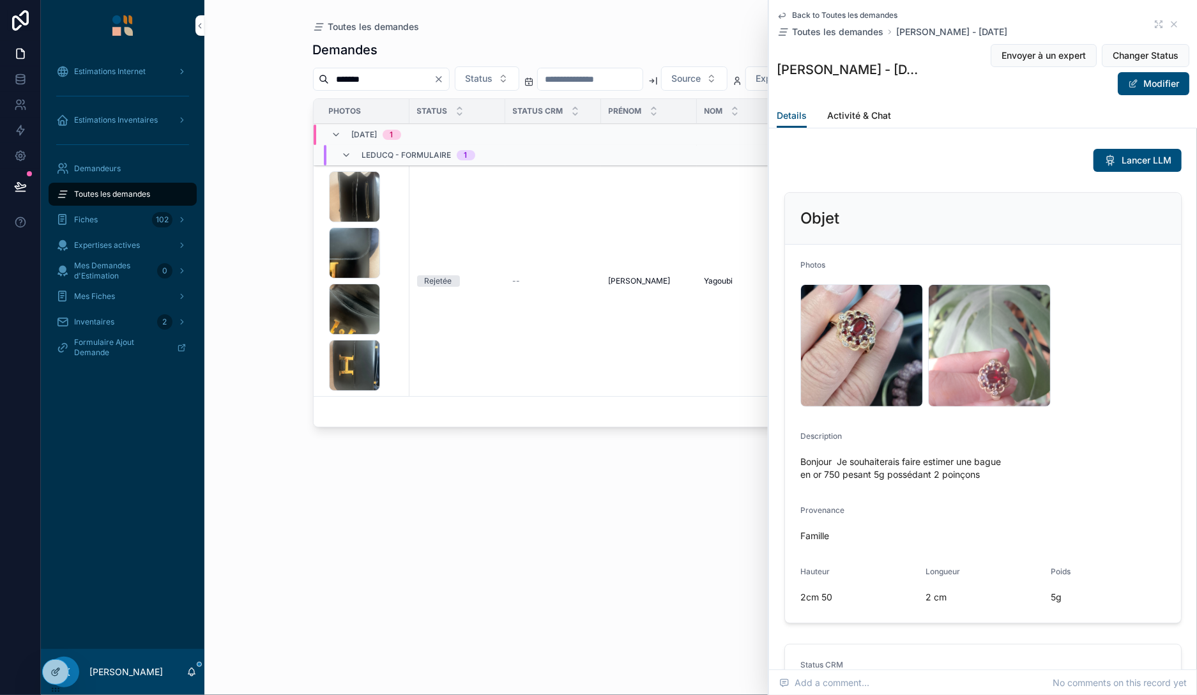
click at [395, 308] on div "image .jpg image .jpg image .jpg image .jpg" at bounding box center [365, 281] width 73 height 220
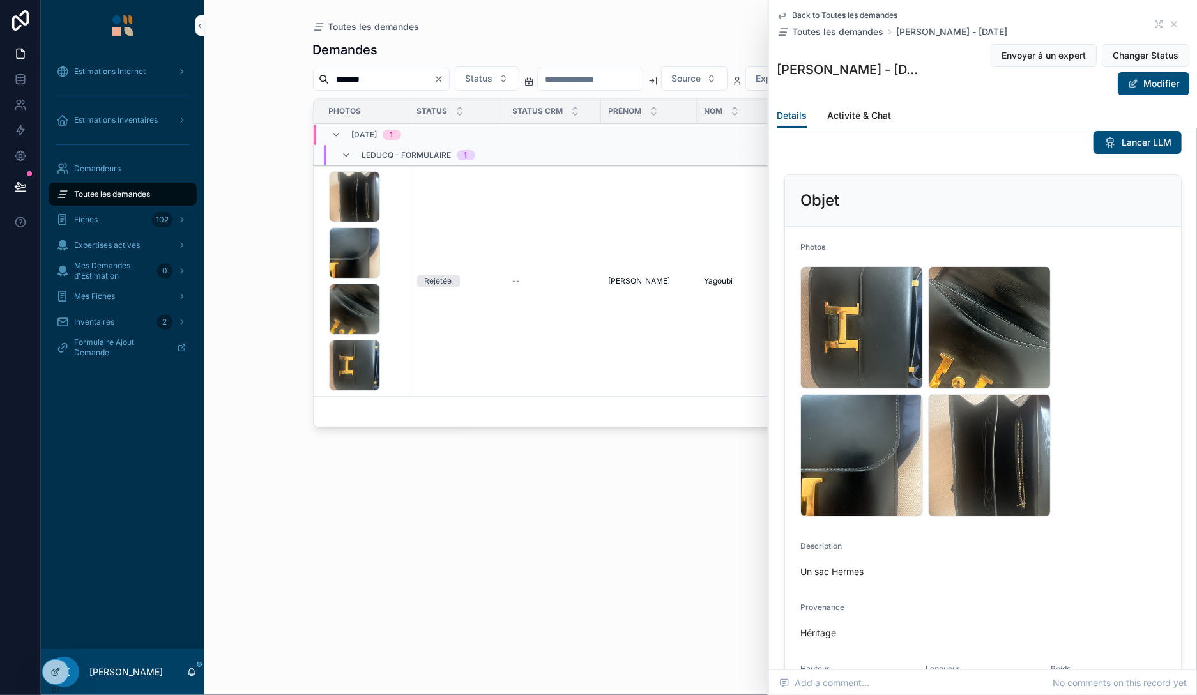
scroll to position [17, 0]
click at [892, 322] on div "image .jpg" at bounding box center [861, 329] width 123 height 123
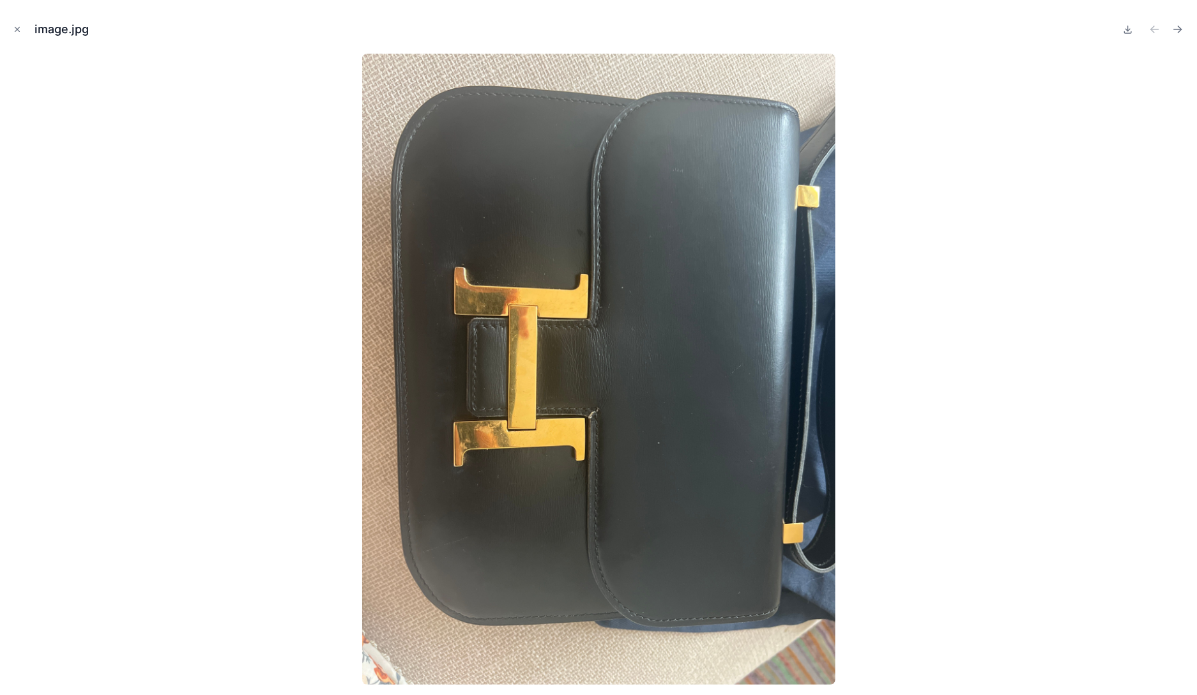
click at [17, 34] on icon "Close modal" at bounding box center [17, 29] width 9 height 9
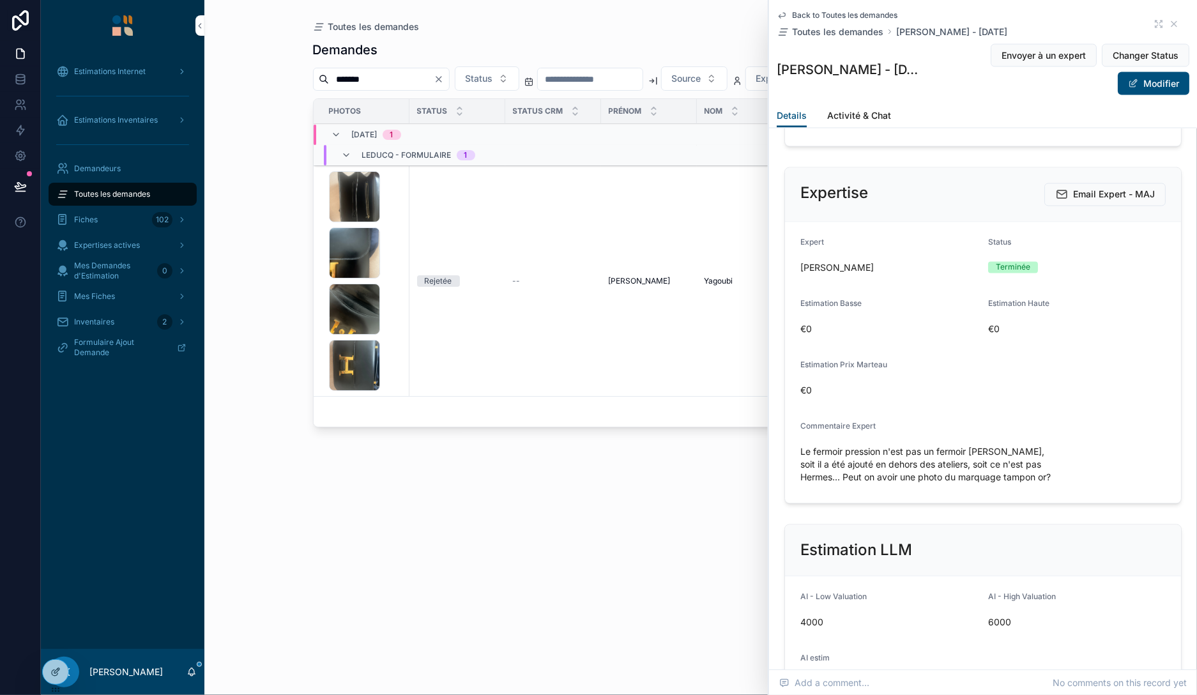
scroll to position [1341, 0]
drag, startPoint x: 799, startPoint y: 451, endPoint x: 947, endPoint y: 466, distance: 148.9
click at [947, 466] on form "Expert Claire Chassine-Lambert Status Terminée Estimation Basse €0 Estimation H…" at bounding box center [983, 361] width 396 height 281
copy span "Le fermoir pression n'est pas un fermoir Hermes, soit il a été ajouté en dehors…"
click at [247, 3] on div "Toutes les demandes Demandes ******* Status Source Expert Photos Status Status …" at bounding box center [700, 347] width 992 height 695
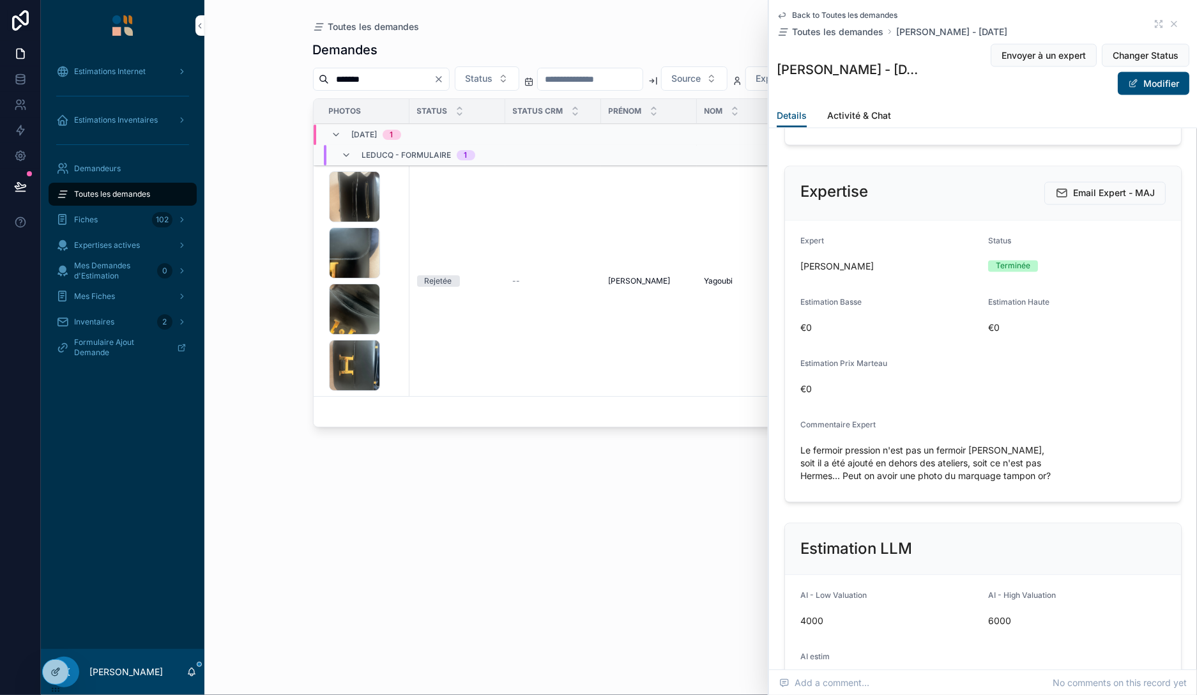
click at [420, 69] on div "*******" at bounding box center [381, 79] width 137 height 23
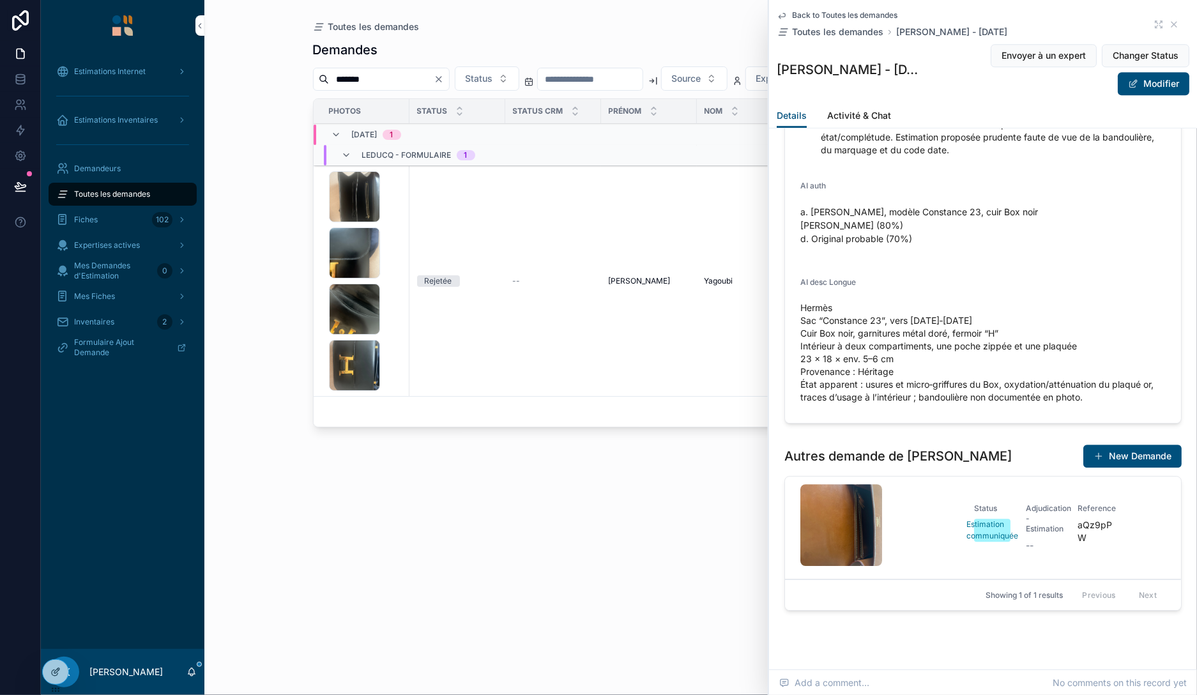
scroll to position [2077, 0]
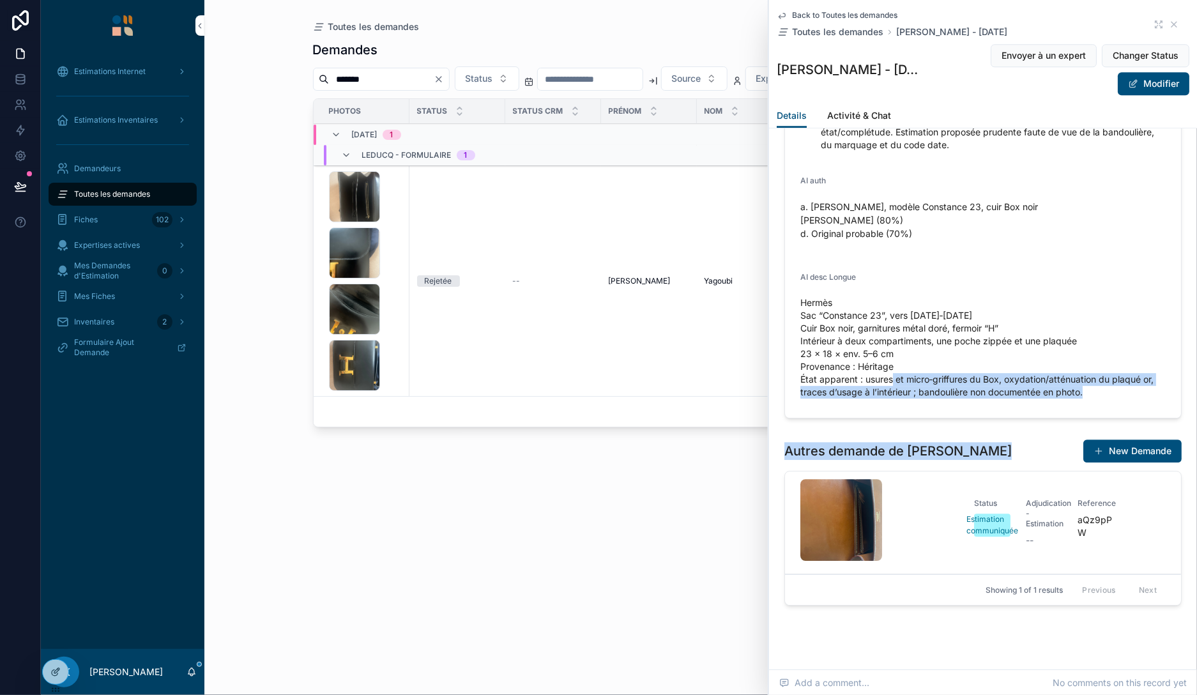
drag, startPoint x: 916, startPoint y: 492, endPoint x: 909, endPoint y: 351, distance: 141.9
click at [907, 471] on div "Status Estimation communiquée Adjudication - Estimation -- Reference aQz9pPW Sh…" at bounding box center [983, 537] width 396 height 133
click at [911, 479] on div "scrollable content" at bounding box center [881, 522] width 163 height 87
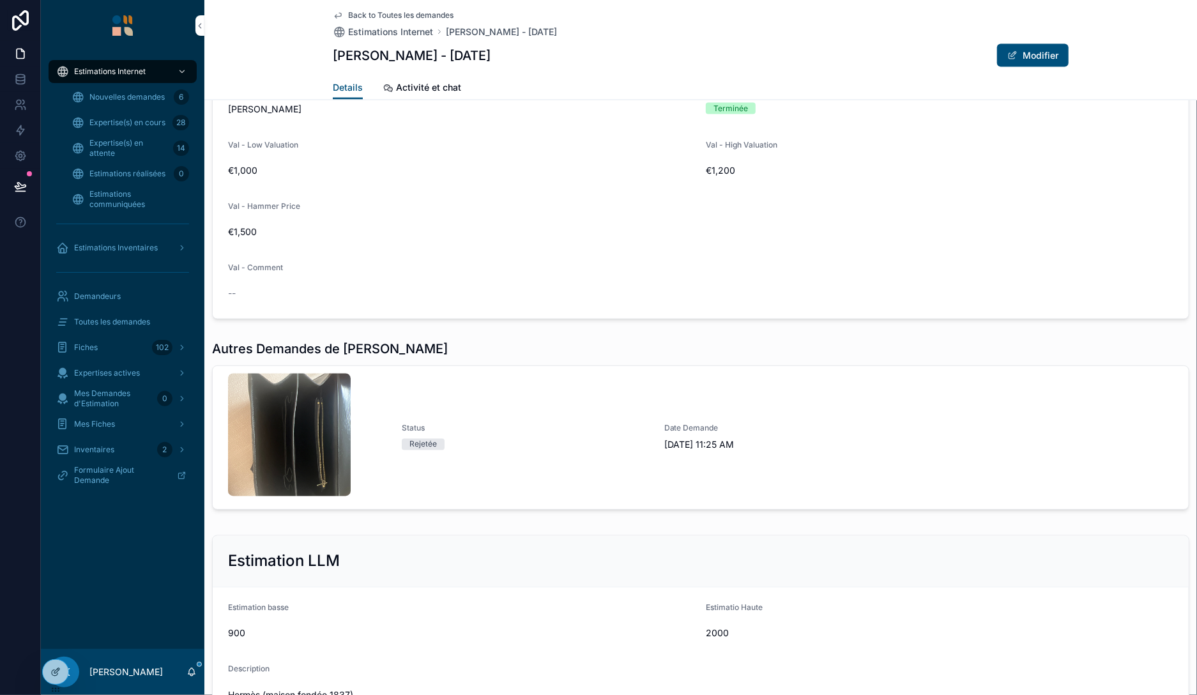
scroll to position [1103, 0]
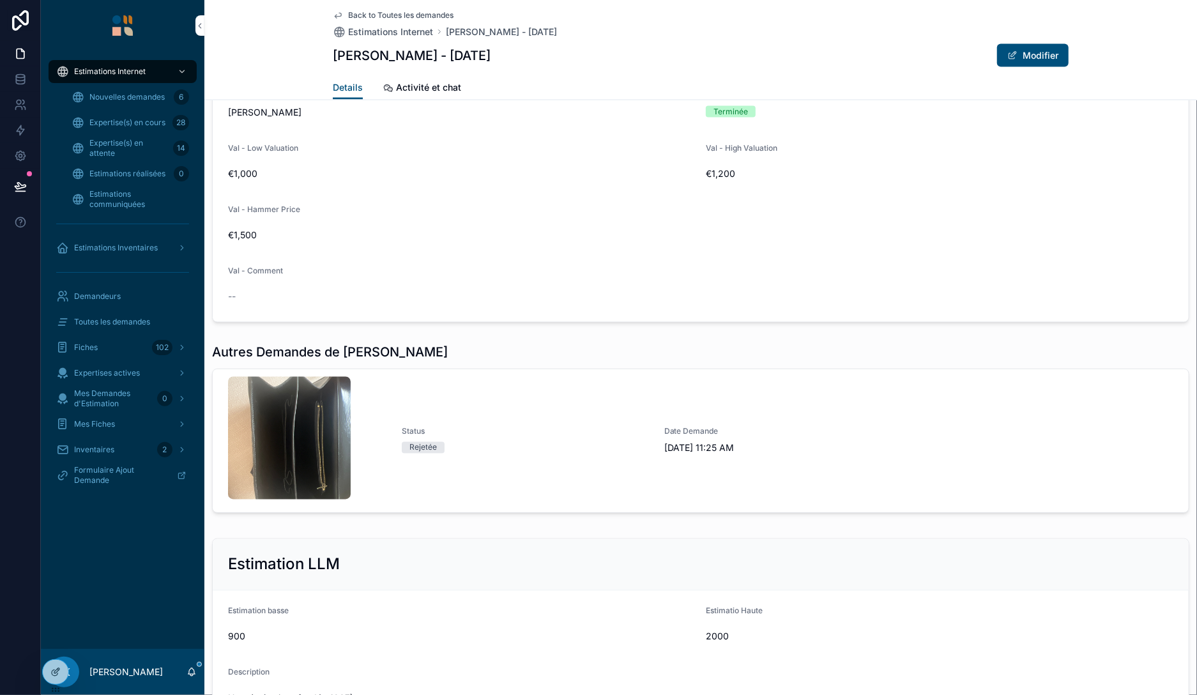
click at [0, 0] on icon "scrollable content" at bounding box center [0, 0] width 0 height 0
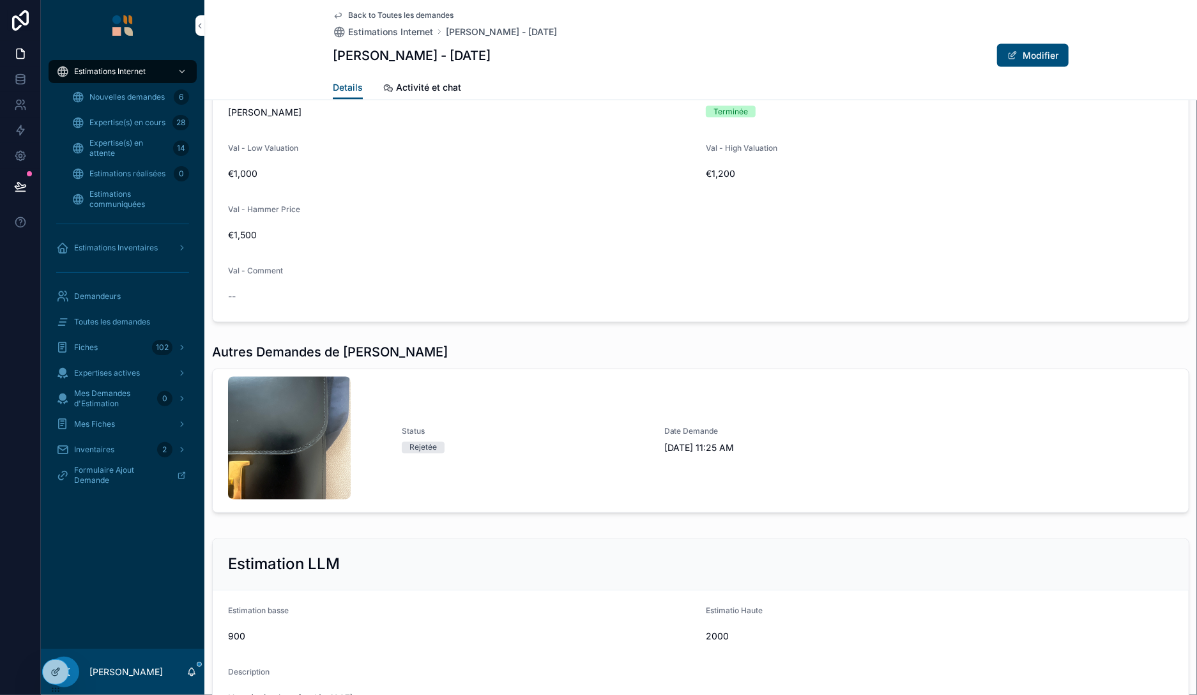
click at [0, 0] on icon "scrollable content" at bounding box center [0, 0] width 0 height 0
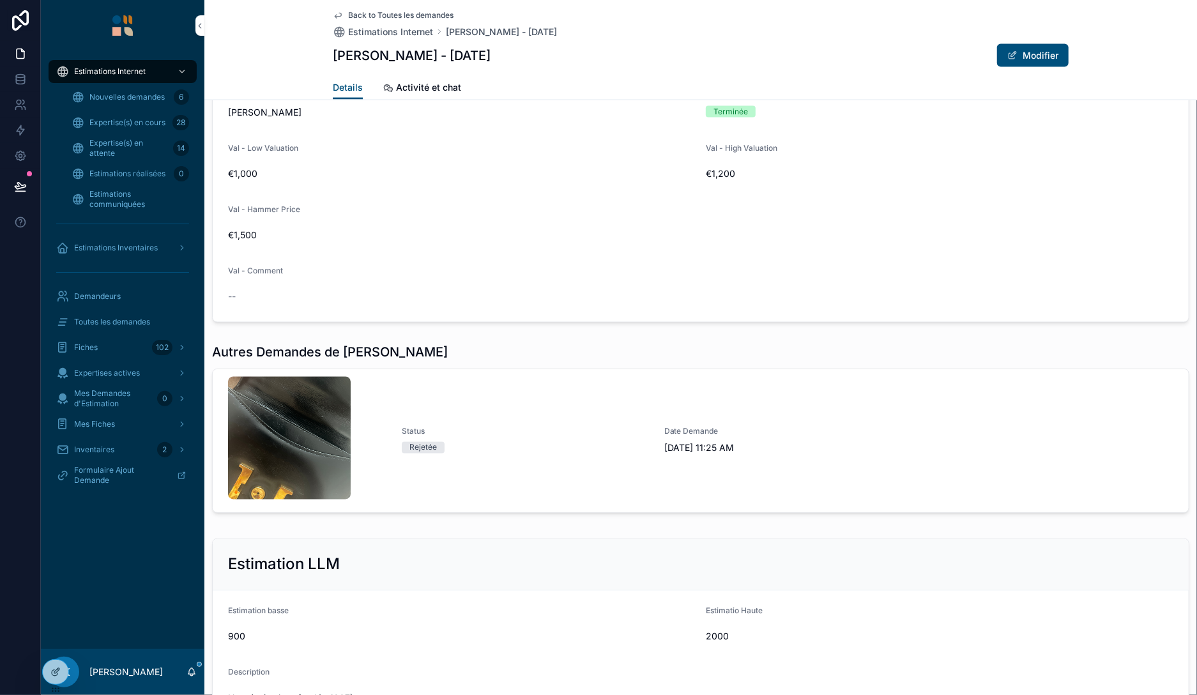
click at [0, 0] on icon "scrollable content" at bounding box center [0, 0] width 0 height 0
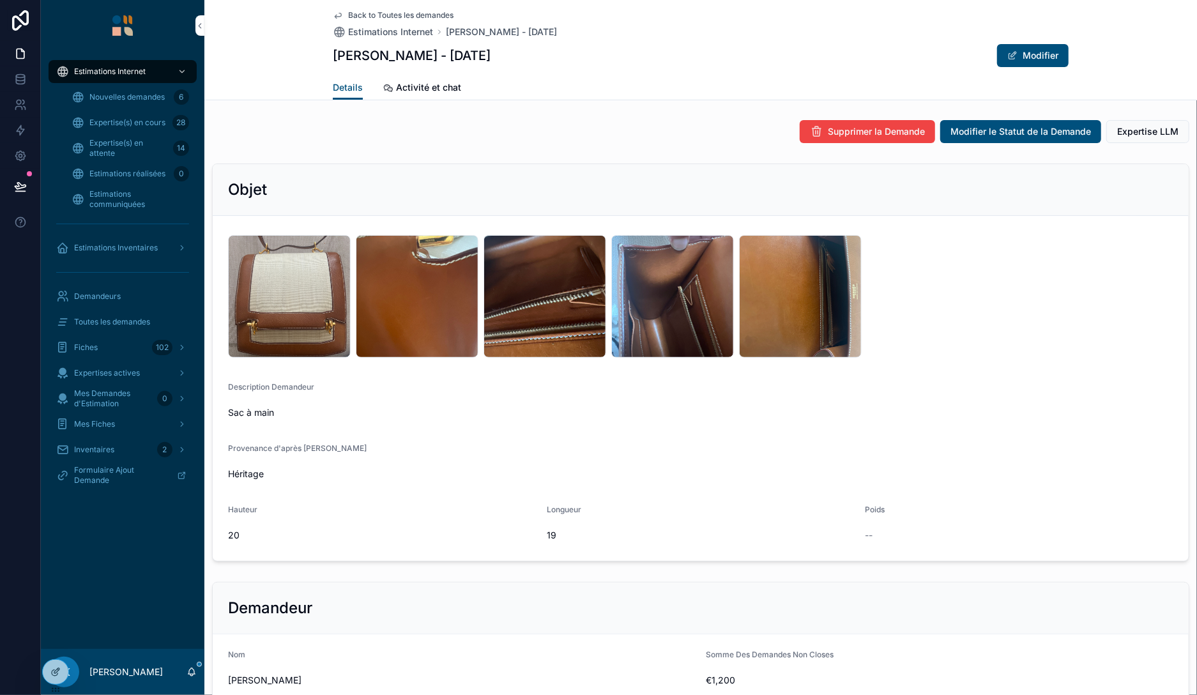
scroll to position [0, 0]
click at [302, 271] on div "image .jpg" at bounding box center [289, 297] width 123 height 123
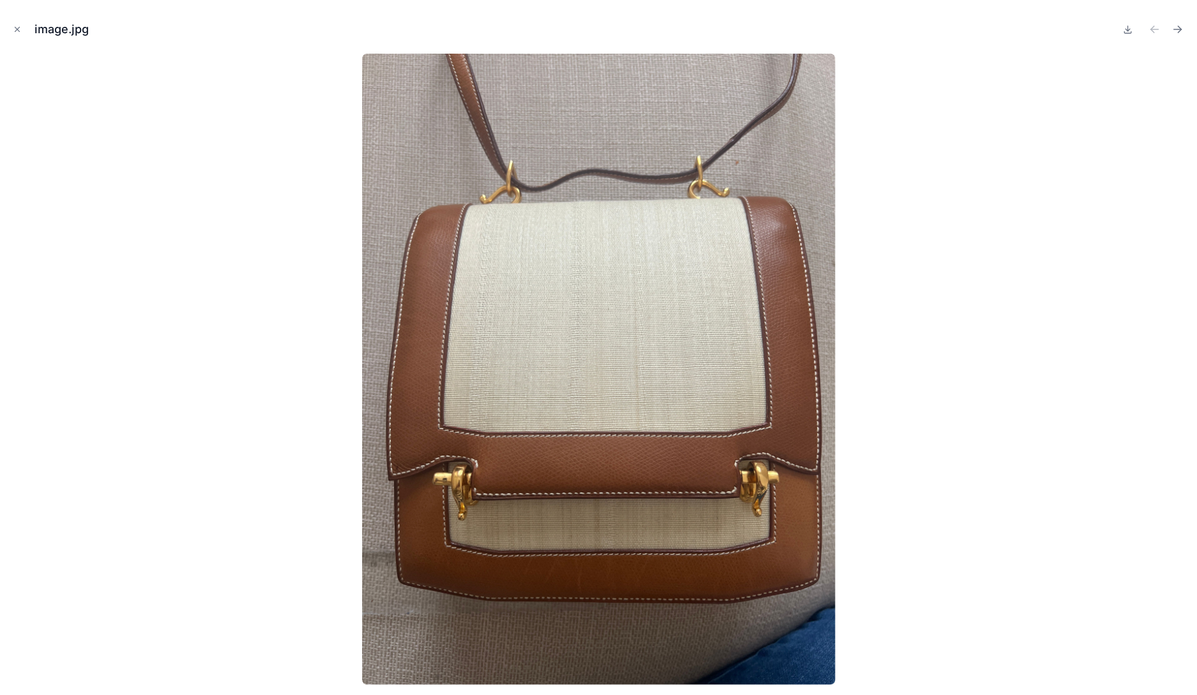
click at [21, 29] on icon "Close modal" at bounding box center [17, 29] width 9 height 9
